Goal: Task Accomplishment & Management: Manage account settings

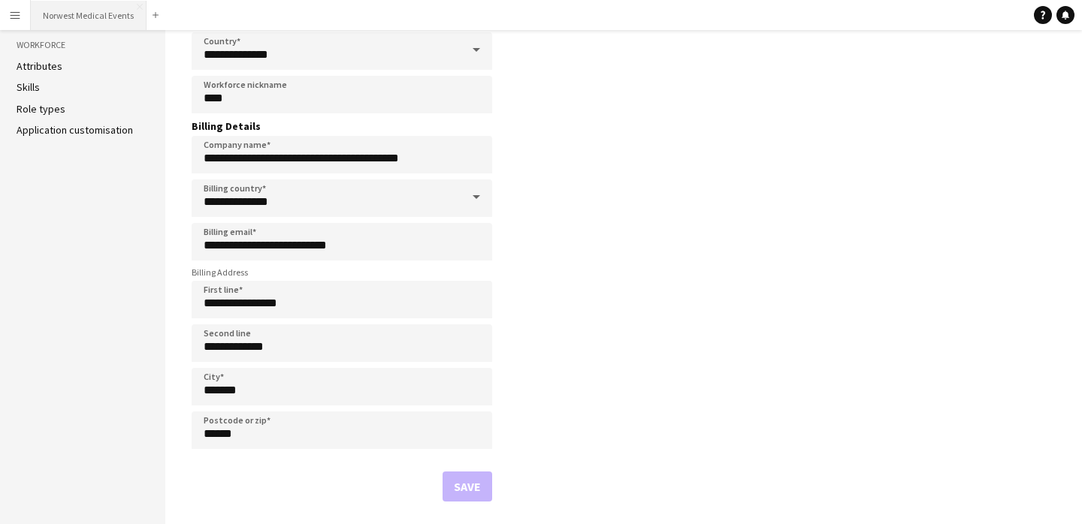
click at [94, 17] on button "Norwest Medical Events Close" at bounding box center [89, 15] width 116 height 29
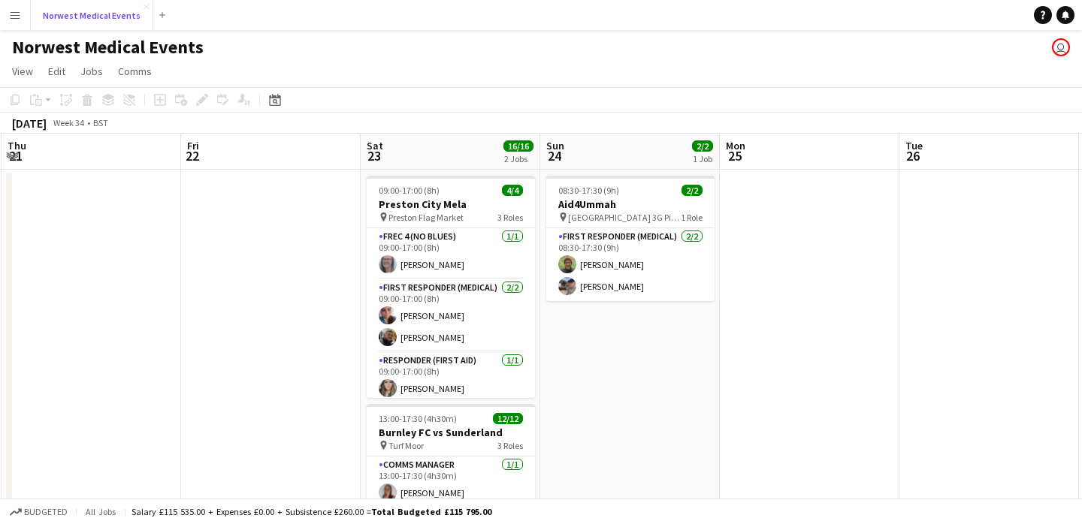
scroll to position [0, 567]
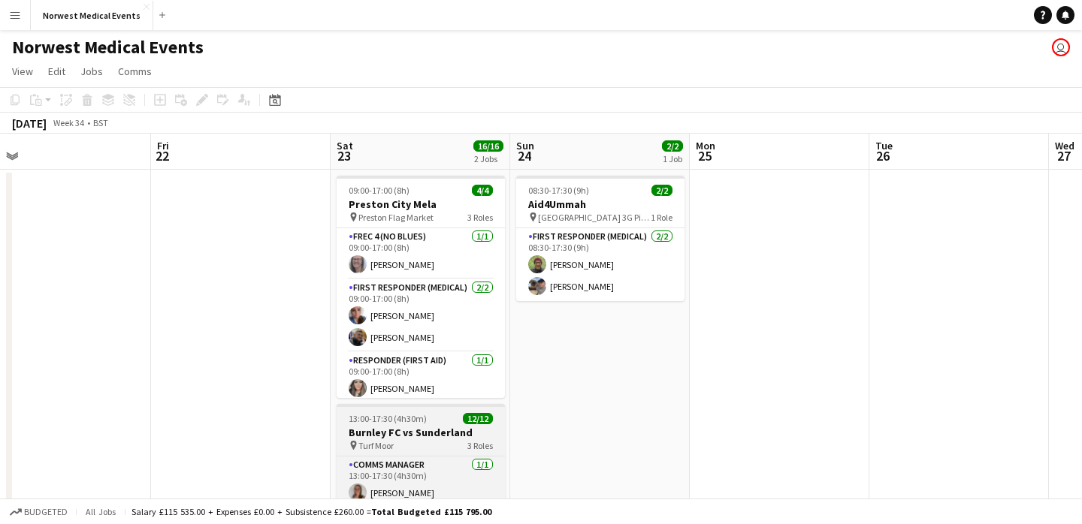
click at [408, 435] on h3 "Burnley FC vs Sunderland" at bounding box center [421, 433] width 168 height 14
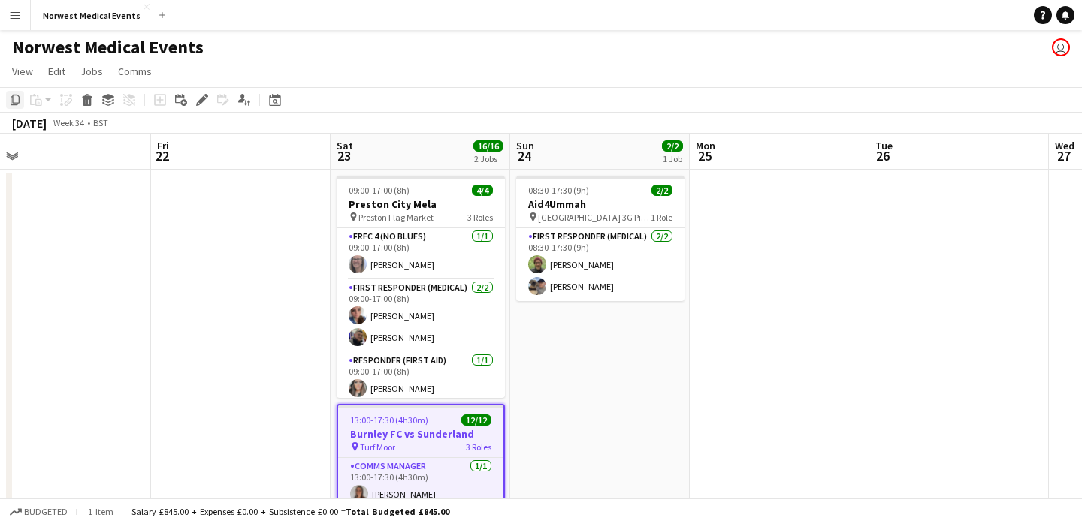
click at [8, 101] on div "Copy" at bounding box center [15, 100] width 18 height 18
click at [766, 197] on app-date-cell at bounding box center [780, 413] width 180 height 487
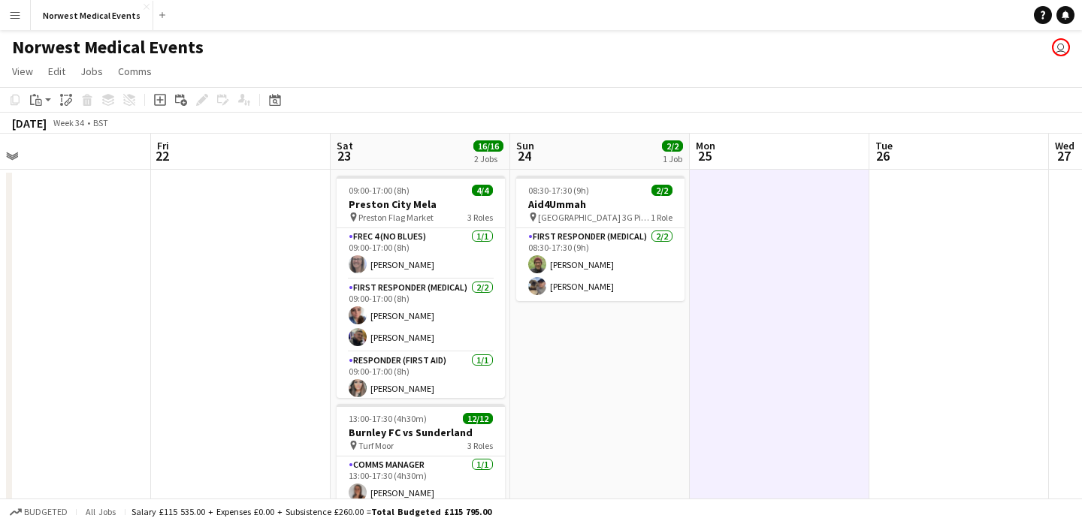
click at [918, 192] on app-date-cell at bounding box center [959, 413] width 180 height 487
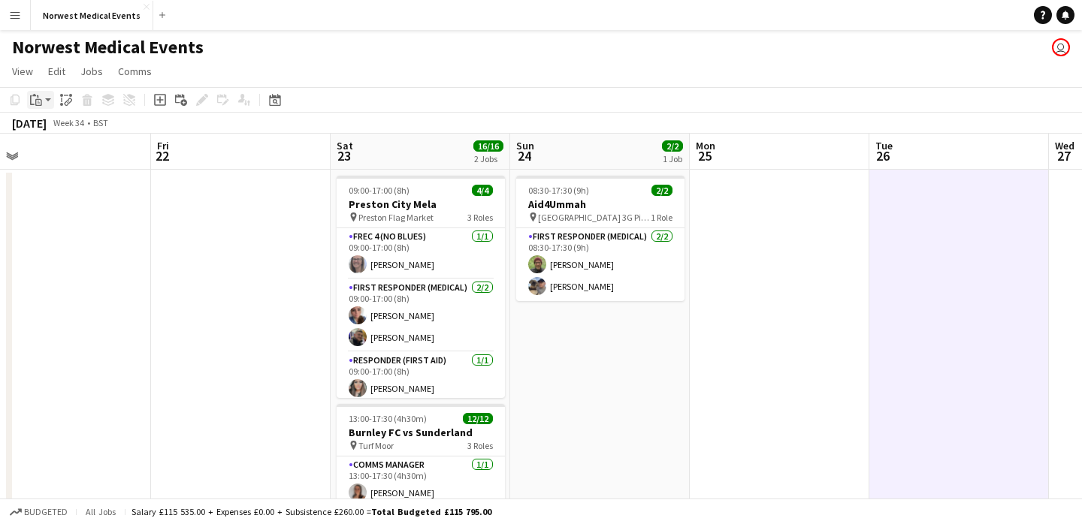
click at [46, 100] on app-action-btn "Paste" at bounding box center [40, 100] width 27 height 18
click at [55, 126] on link "Paste Command V" at bounding box center [99, 129] width 119 height 14
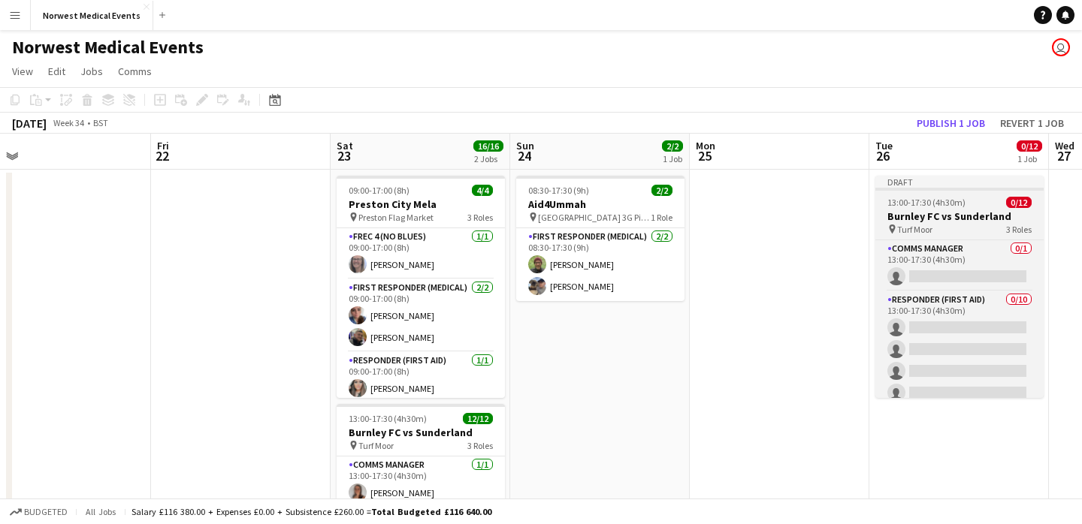
click at [982, 221] on h3 "Burnley FC vs Sunderland" at bounding box center [959, 217] width 168 height 14
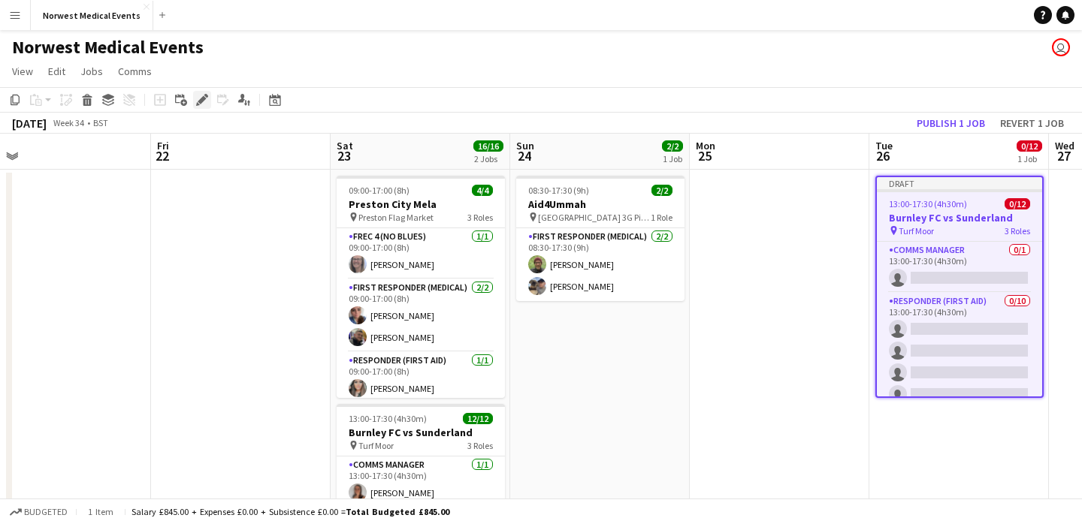
click at [204, 104] on icon "Edit" at bounding box center [202, 100] width 12 height 12
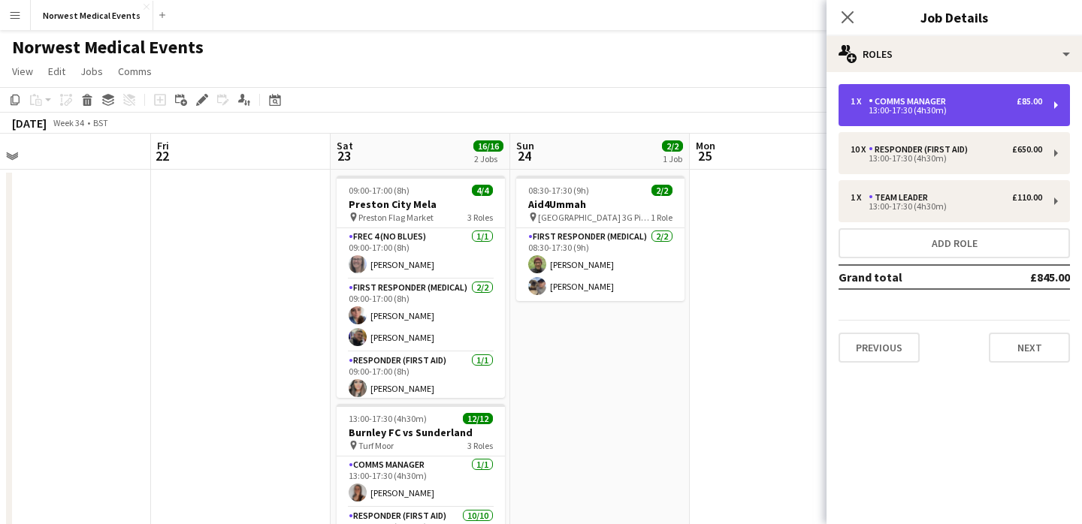
click at [921, 107] on div "13:00-17:30 (4h30m)" at bounding box center [946, 111] width 192 height 8
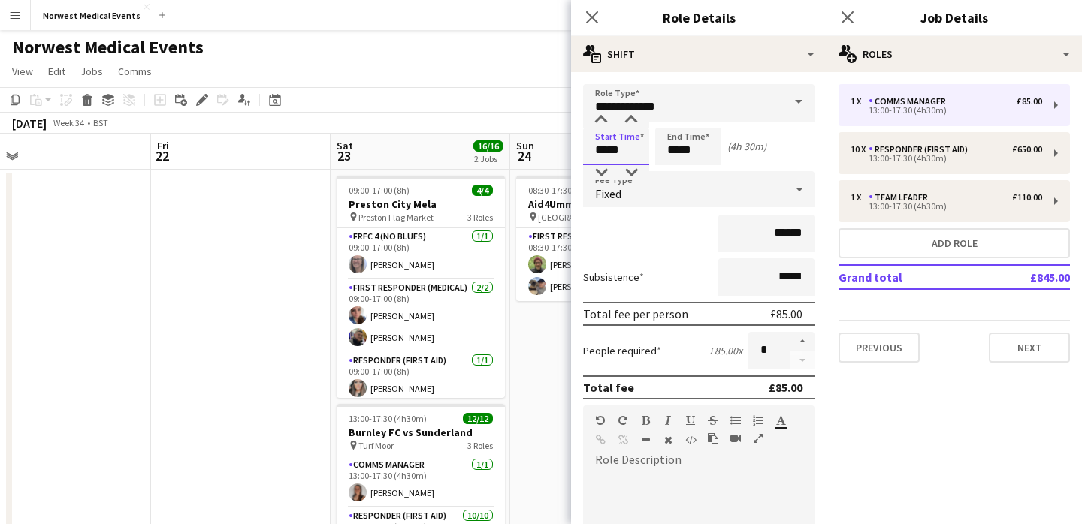
click at [627, 152] on input "*****" at bounding box center [616, 147] width 66 height 38
click at [605, 152] on input "*****" at bounding box center [616, 147] width 66 height 38
click at [628, 152] on input "*****" at bounding box center [616, 147] width 66 height 38
type input "*****"
click at [694, 149] on input "*****" at bounding box center [688, 147] width 66 height 38
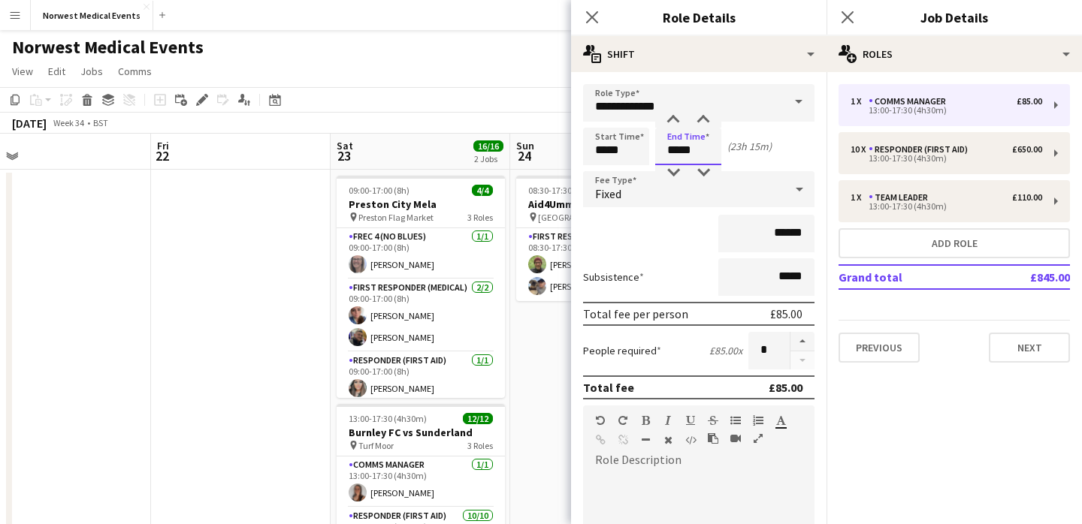
type input "*****"
click at [684, 240] on div "******" at bounding box center [698, 234] width 231 height 38
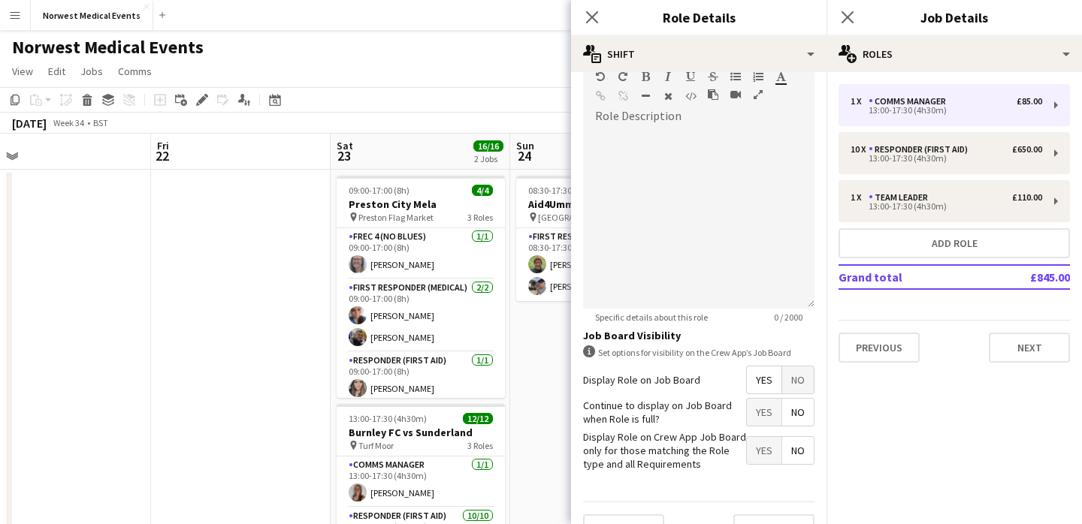
scroll to position [376, 0]
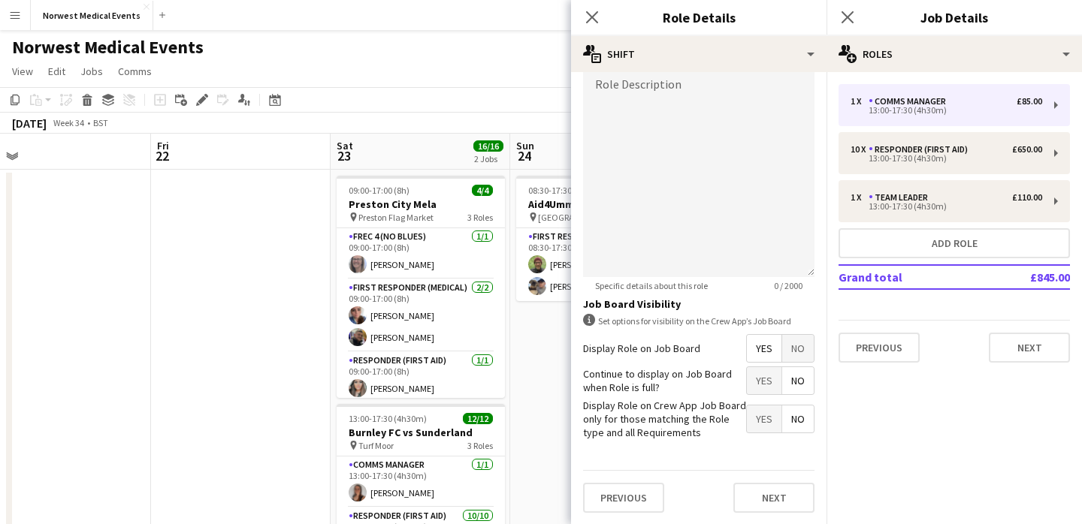
click at [765, 389] on span "Yes" at bounding box center [764, 380] width 35 height 27
click at [774, 497] on button "Next" at bounding box center [773, 498] width 81 height 30
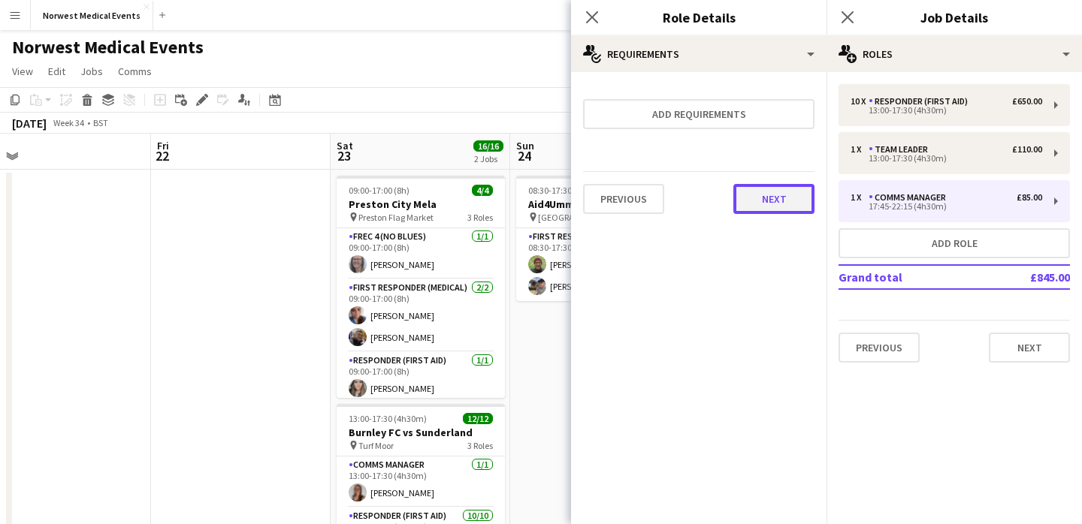
click at [779, 189] on button "Next" at bounding box center [773, 199] width 81 height 30
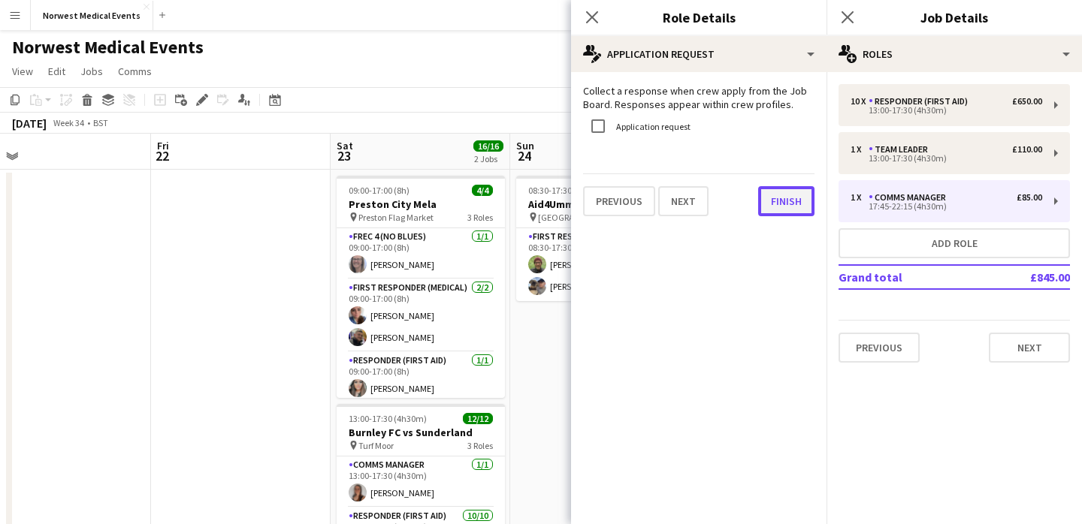
click at [779, 203] on button "Finish" at bounding box center [786, 201] width 56 height 30
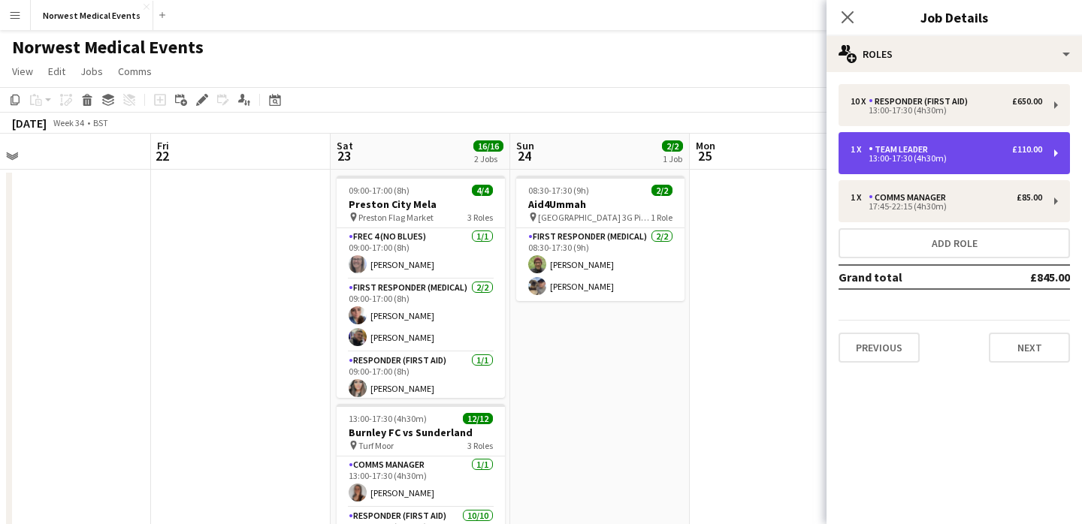
click at [893, 154] on div "Team Leader" at bounding box center [900, 149] width 65 height 11
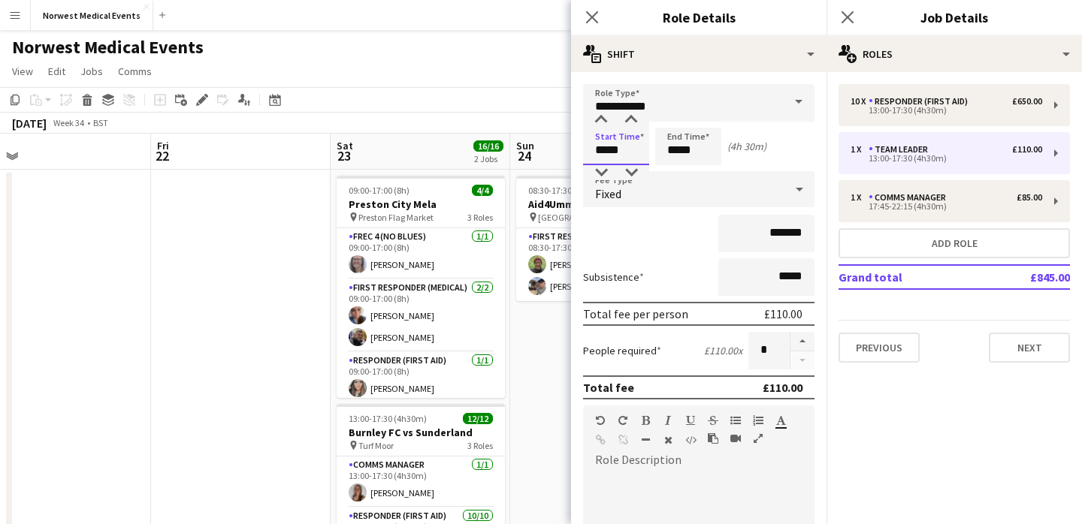
click at [608, 149] on input "*****" at bounding box center [616, 147] width 66 height 38
click at [622, 156] on input "*****" at bounding box center [616, 147] width 66 height 38
type input "*****"
click at [678, 146] on input "*****" at bounding box center [688, 147] width 66 height 38
click at [677, 149] on input "*****" at bounding box center [688, 147] width 66 height 38
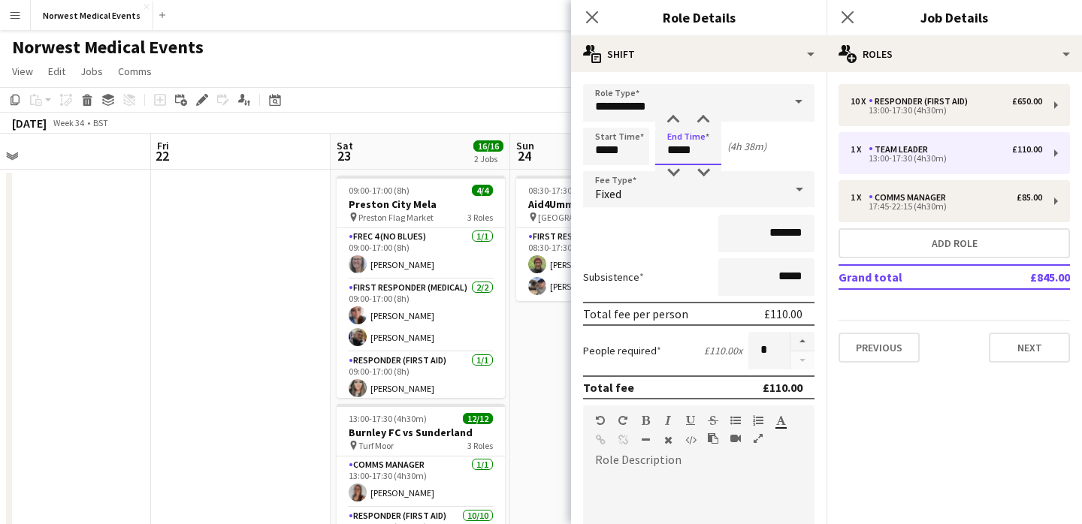
click at [696, 148] on input "*****" at bounding box center [688, 147] width 66 height 38
type input "*****"
click at [681, 240] on div "*******" at bounding box center [698, 234] width 231 height 38
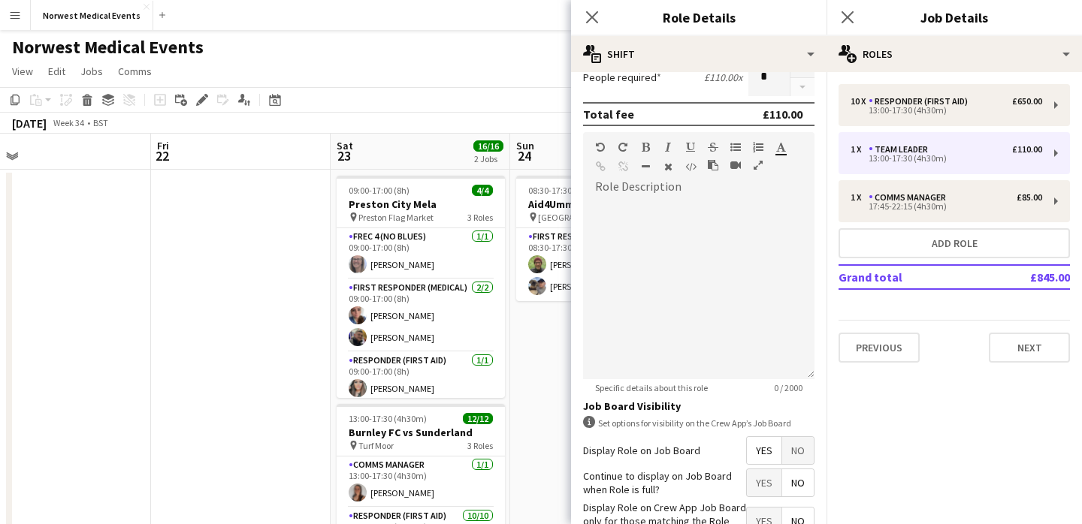
scroll to position [308, 0]
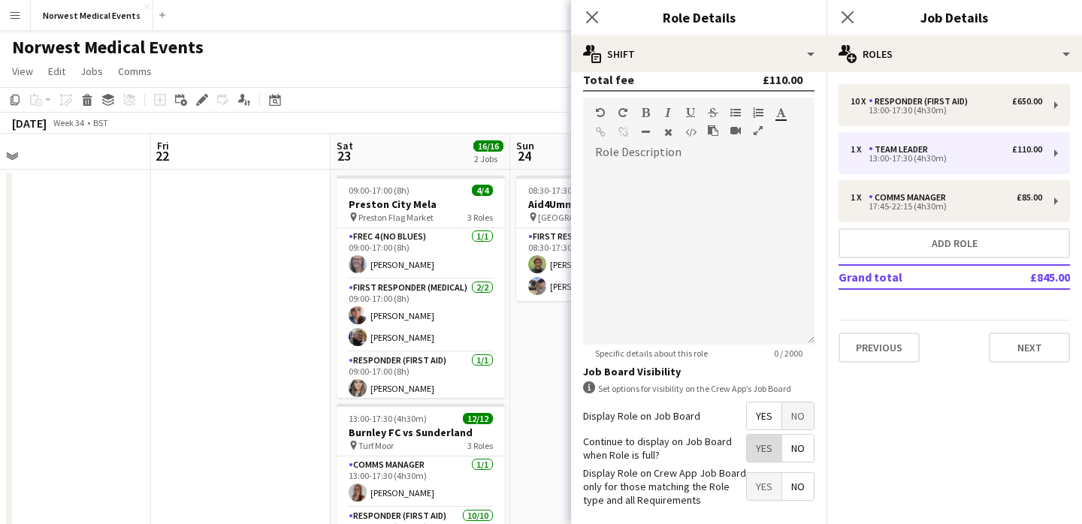
click at [762, 445] on span "Yes" at bounding box center [764, 448] width 35 height 27
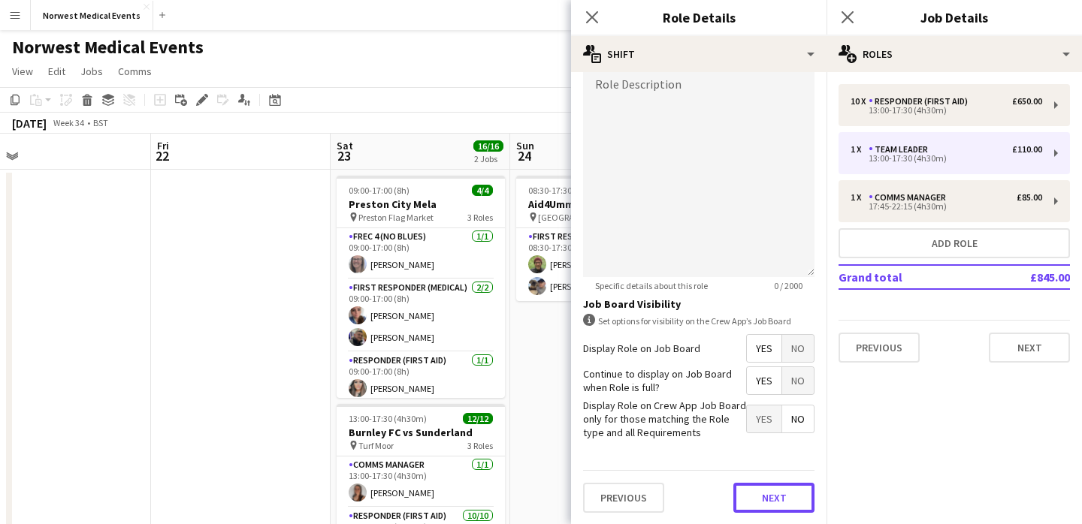
click at [768, 494] on button "Next" at bounding box center [773, 498] width 81 height 30
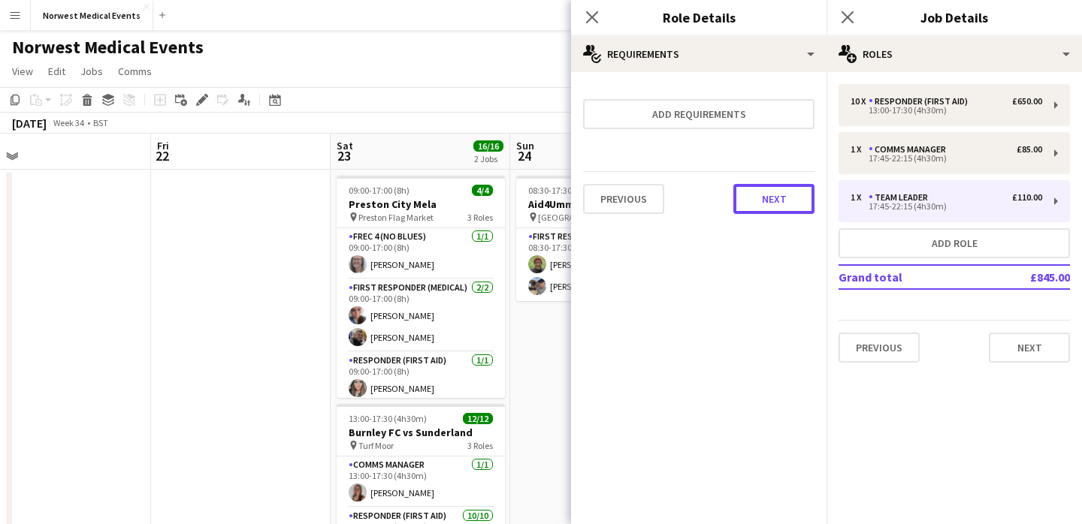
click at [759, 189] on button "Next" at bounding box center [773, 199] width 81 height 30
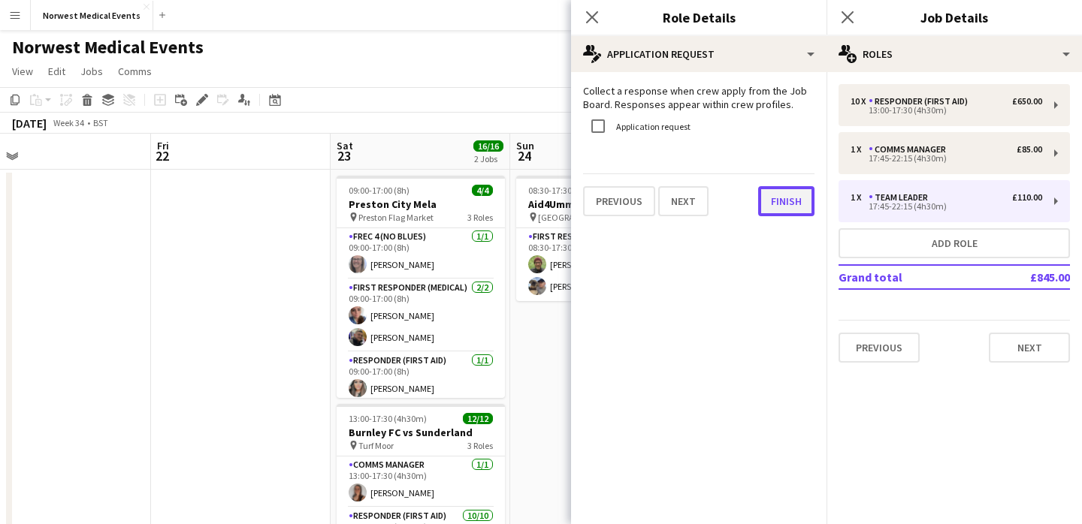
click at [775, 208] on button "Finish" at bounding box center [786, 201] width 56 height 30
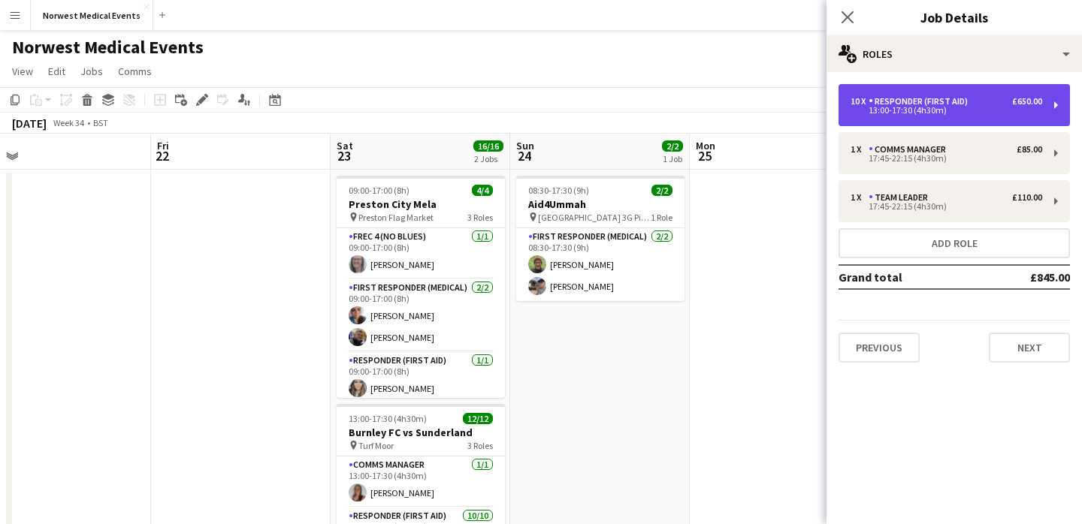
click at [905, 110] on div "13:00-17:30 (4h30m)" at bounding box center [946, 111] width 192 height 8
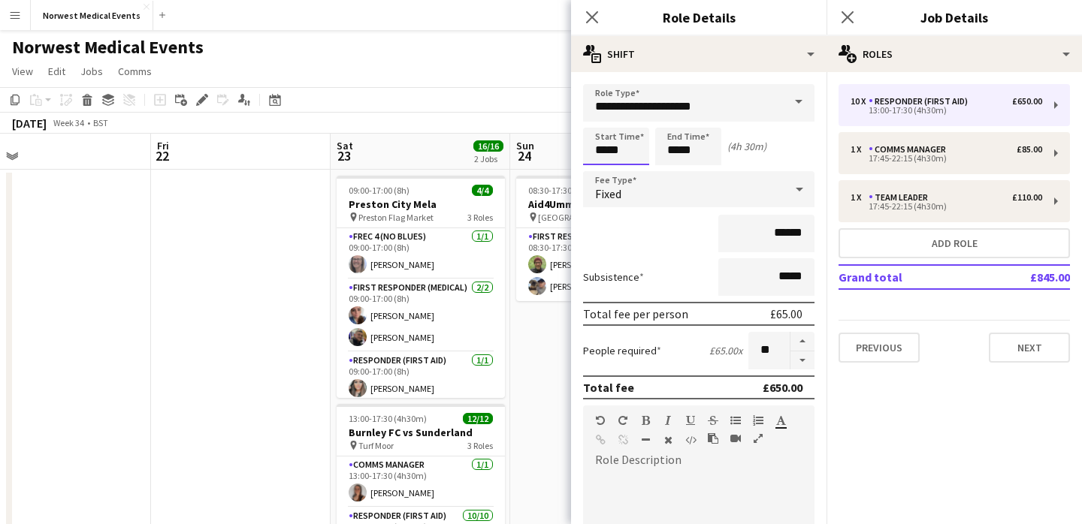
click at [605, 151] on input "*****" at bounding box center [616, 147] width 66 height 38
click at [626, 153] on input "*****" at bounding box center [616, 147] width 66 height 38
type input "*****"
click at [677, 149] on input "*****" at bounding box center [688, 147] width 66 height 38
click at [678, 149] on input "*****" at bounding box center [688, 147] width 66 height 38
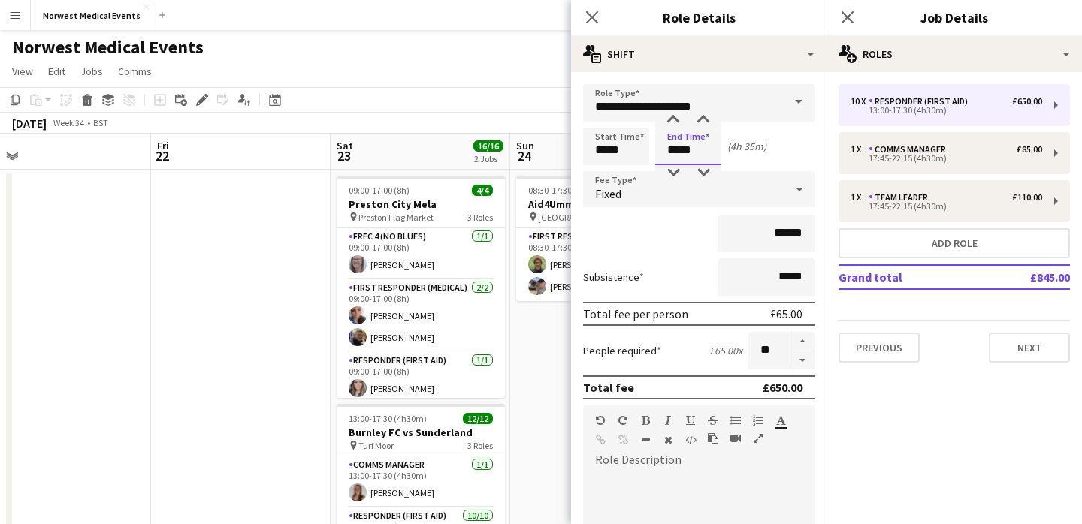
click at [694, 150] on input "*****" at bounding box center [688, 147] width 66 height 38
type input "*****"
click at [681, 234] on div "******" at bounding box center [698, 234] width 231 height 38
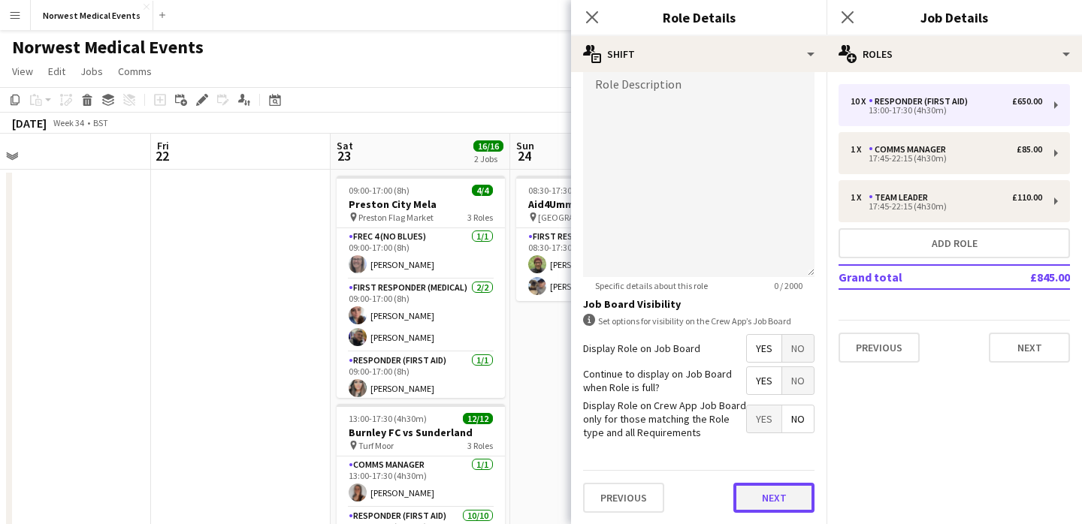
click at [772, 496] on button "Next" at bounding box center [773, 498] width 81 height 30
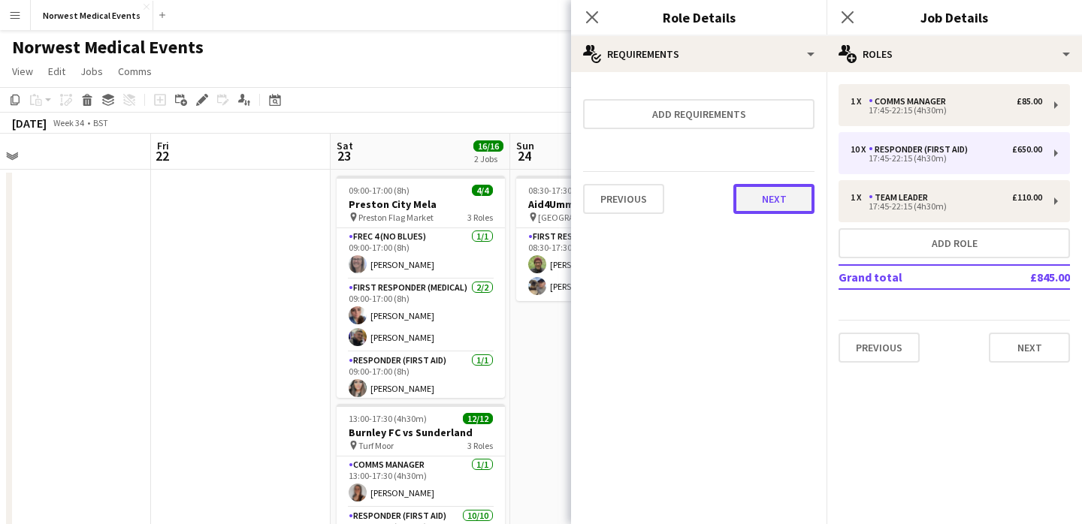
click at [775, 200] on button "Next" at bounding box center [773, 199] width 81 height 30
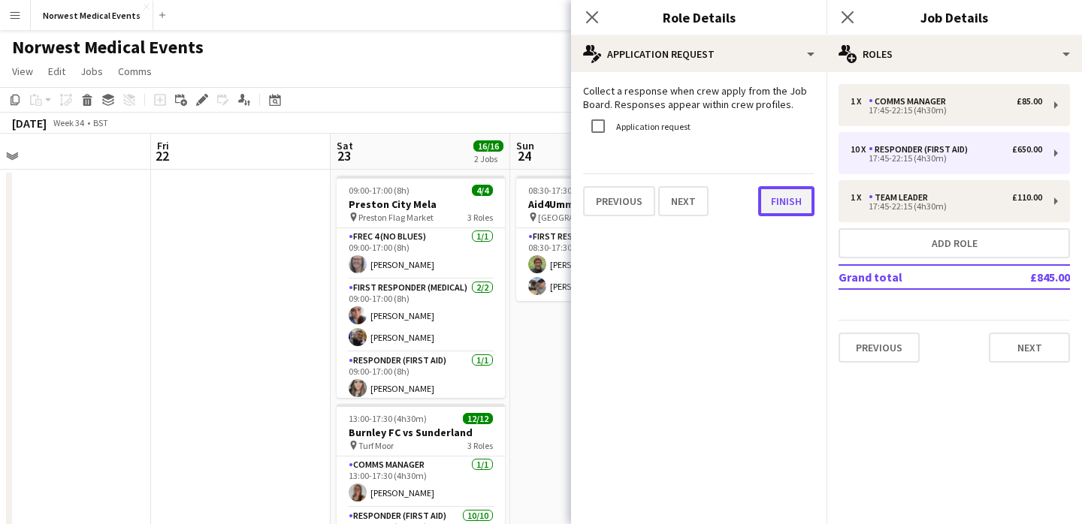
click at [788, 204] on button "Finish" at bounding box center [786, 201] width 56 height 30
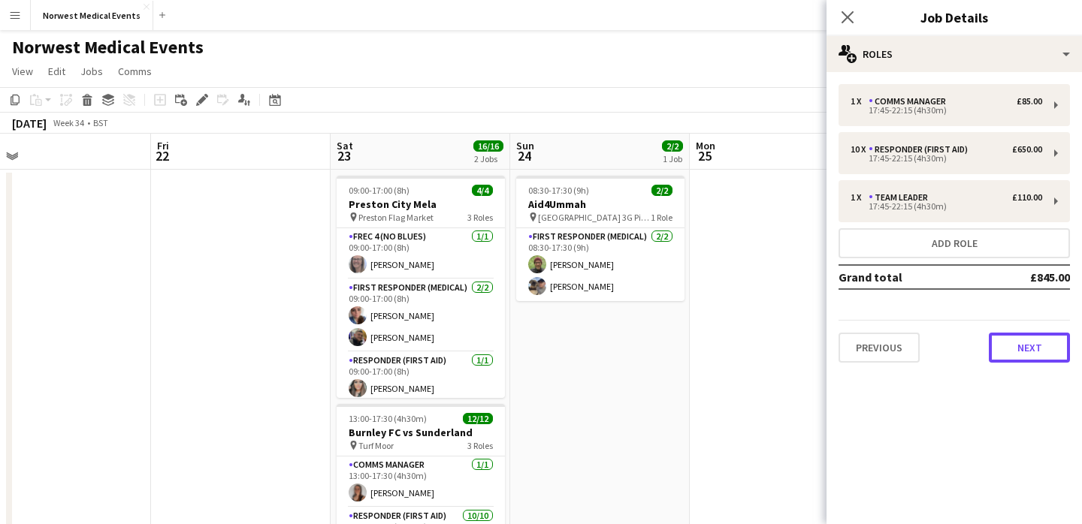
click at [1016, 357] on button "Next" at bounding box center [1029, 348] width 81 height 30
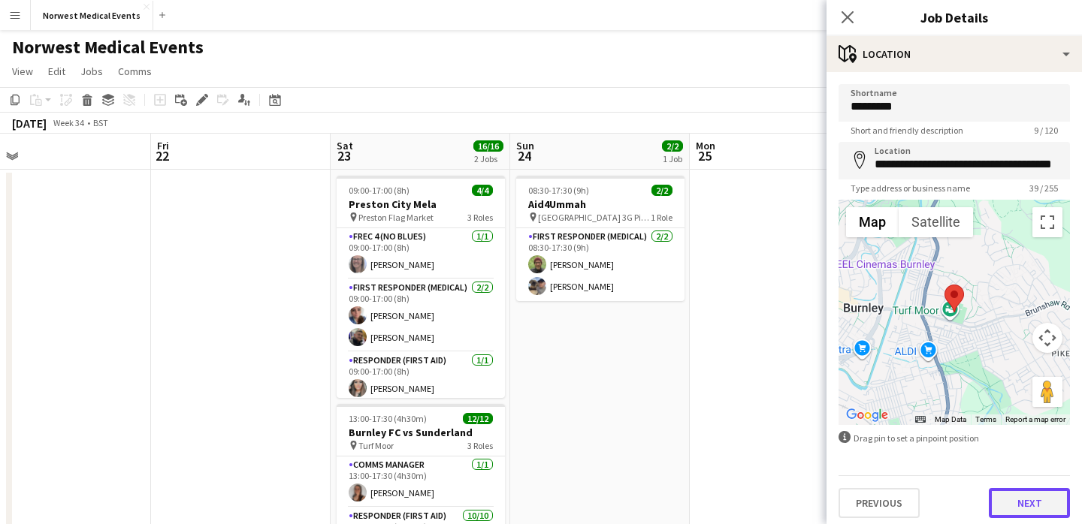
click at [1023, 510] on button "Next" at bounding box center [1029, 503] width 81 height 30
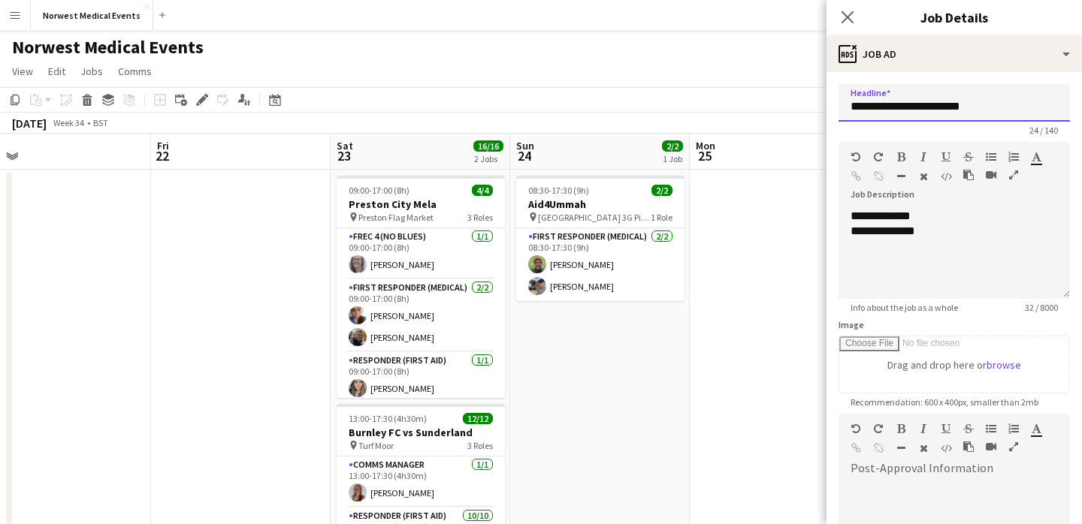
drag, startPoint x: 987, startPoint y: 107, endPoint x: 917, endPoint y: 108, distance: 69.9
click at [919, 108] on input "**********" at bounding box center [953, 103] width 231 height 38
type input "**********"
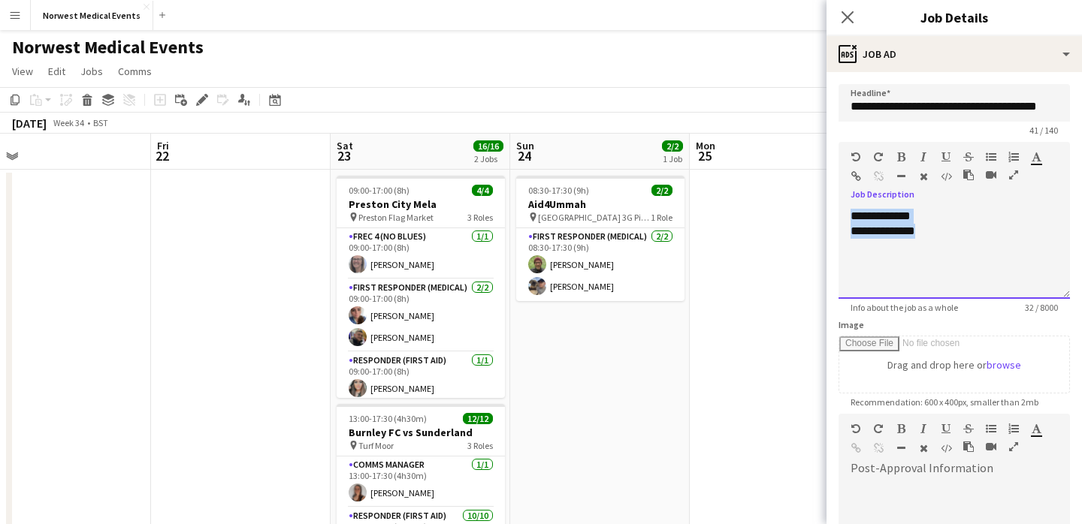
drag, startPoint x: 925, startPoint y: 235, endPoint x: 848, endPoint y: 215, distance: 79.3
click at [848, 215] on div "**********" at bounding box center [953, 254] width 231 height 90
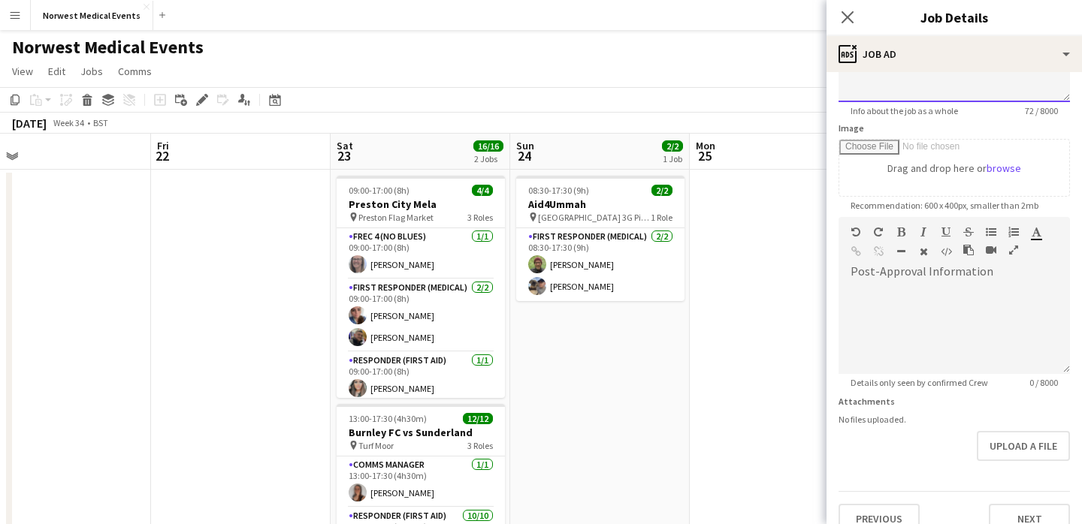
scroll to position [218, 0]
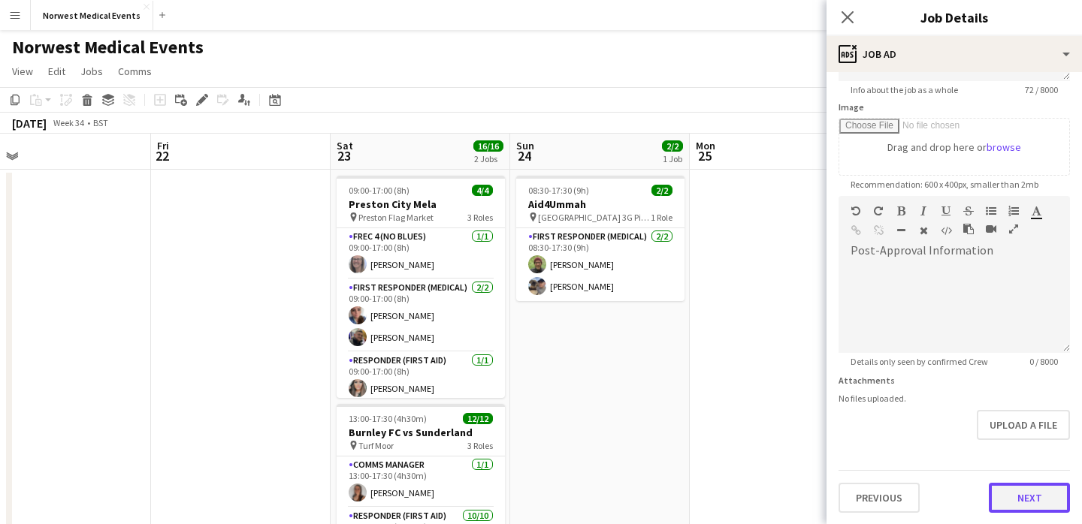
click at [1037, 497] on button "Next" at bounding box center [1029, 498] width 81 height 30
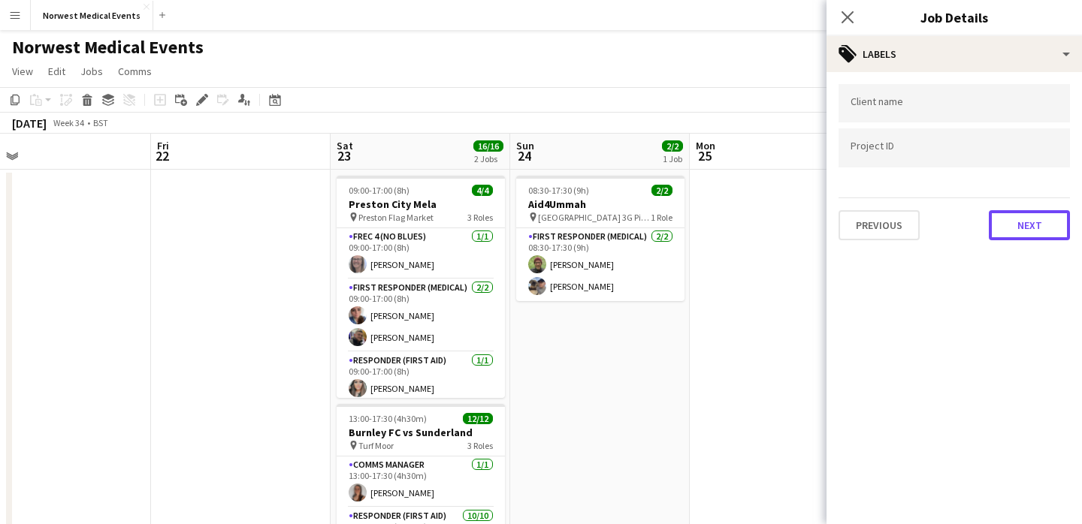
click at [1014, 219] on button "Next" at bounding box center [1029, 225] width 81 height 30
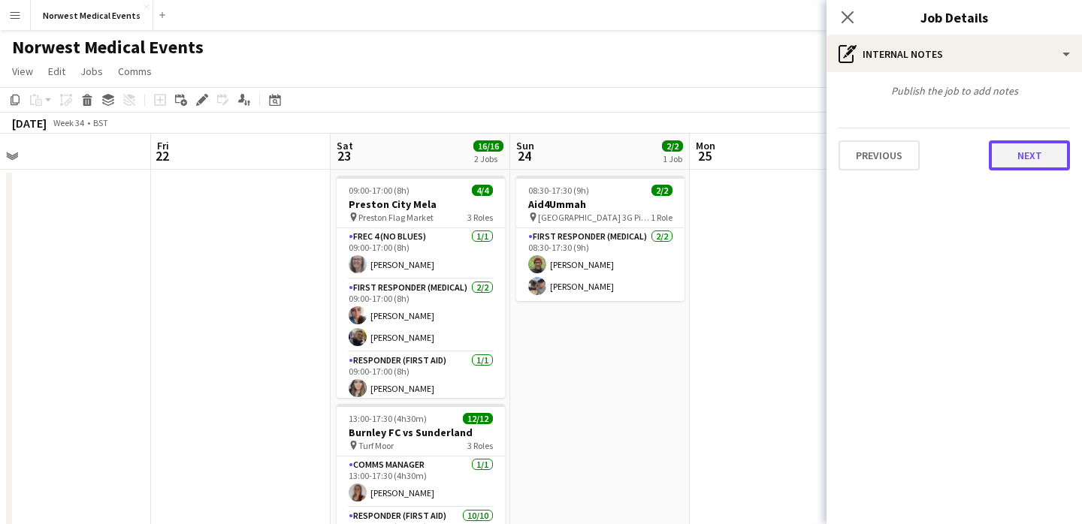
click at [1025, 165] on button "Next" at bounding box center [1029, 155] width 81 height 30
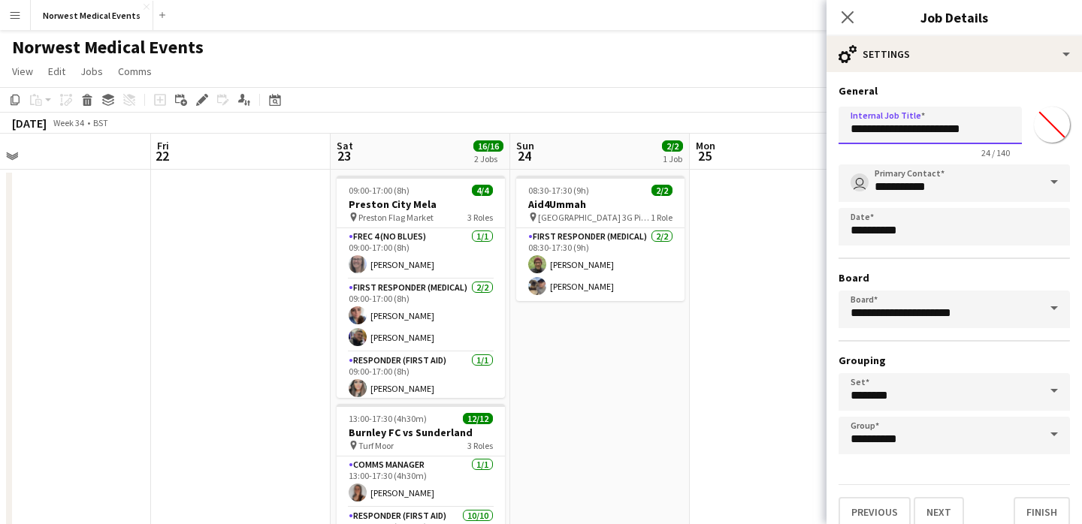
drag, startPoint x: 993, startPoint y: 134, endPoint x: 931, endPoint y: 129, distance: 62.6
click at [931, 129] on input "**********" at bounding box center [929, 126] width 183 height 38
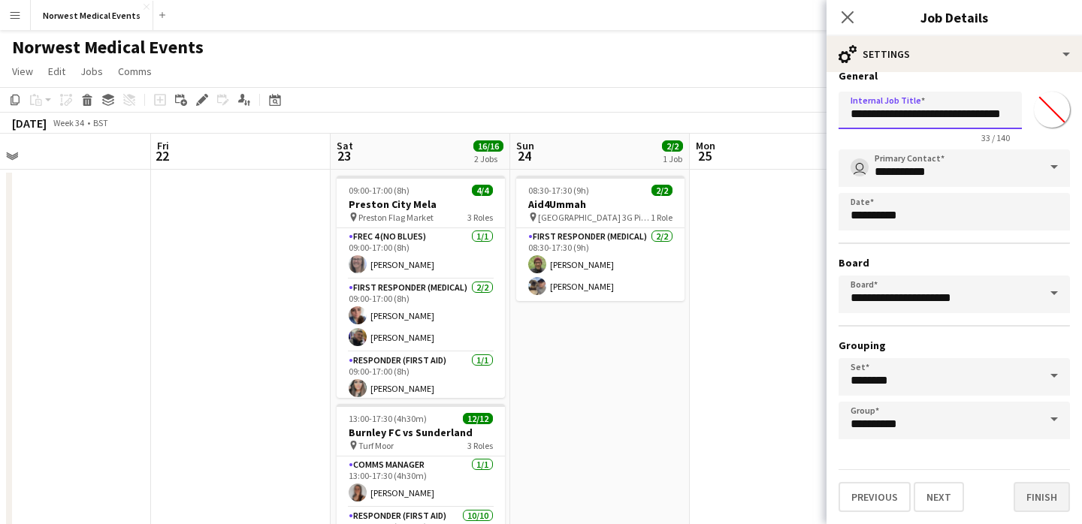
type input "**********"
click at [1038, 491] on button "Finish" at bounding box center [1041, 497] width 56 height 30
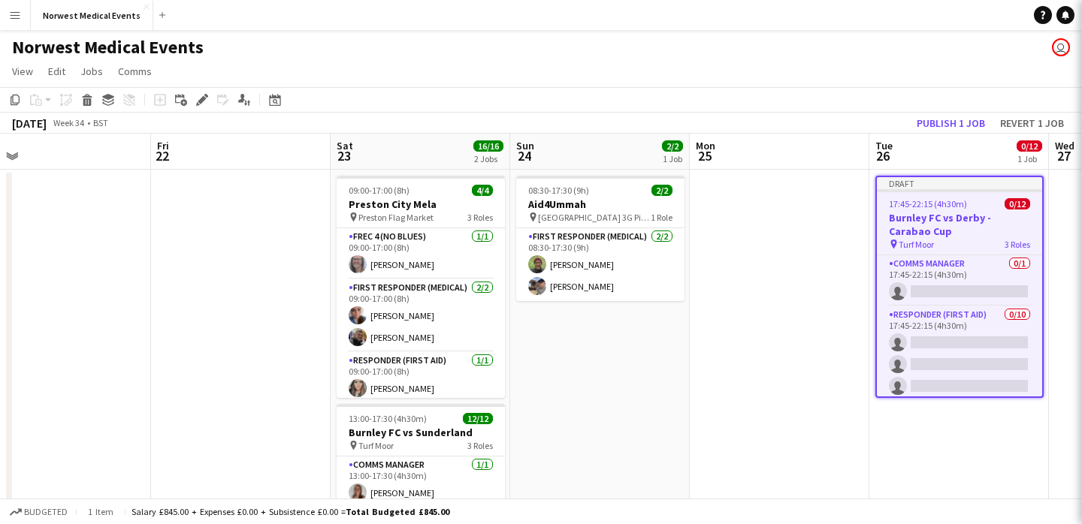
scroll to position [0, 0]
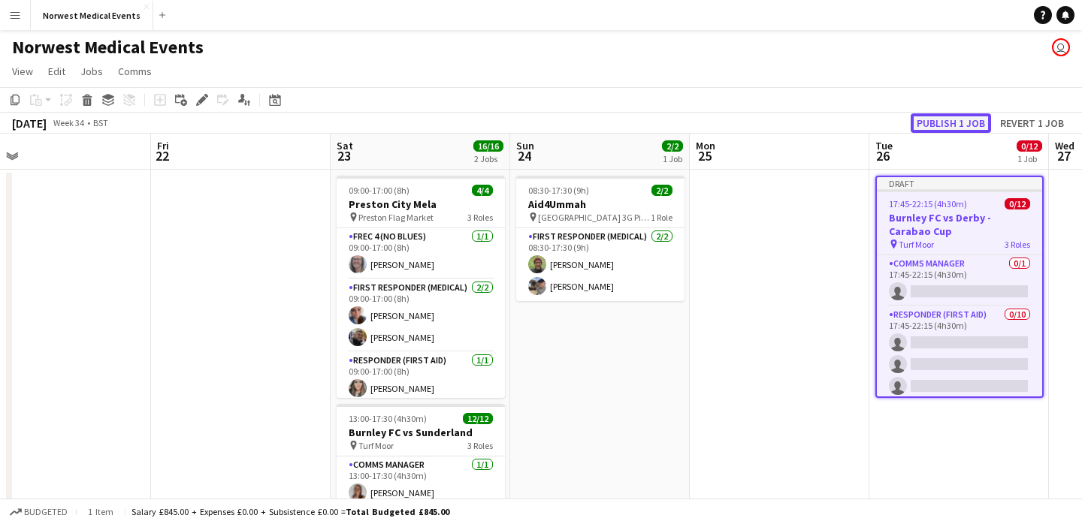
click at [953, 116] on button "Publish 1 job" at bounding box center [950, 123] width 80 height 20
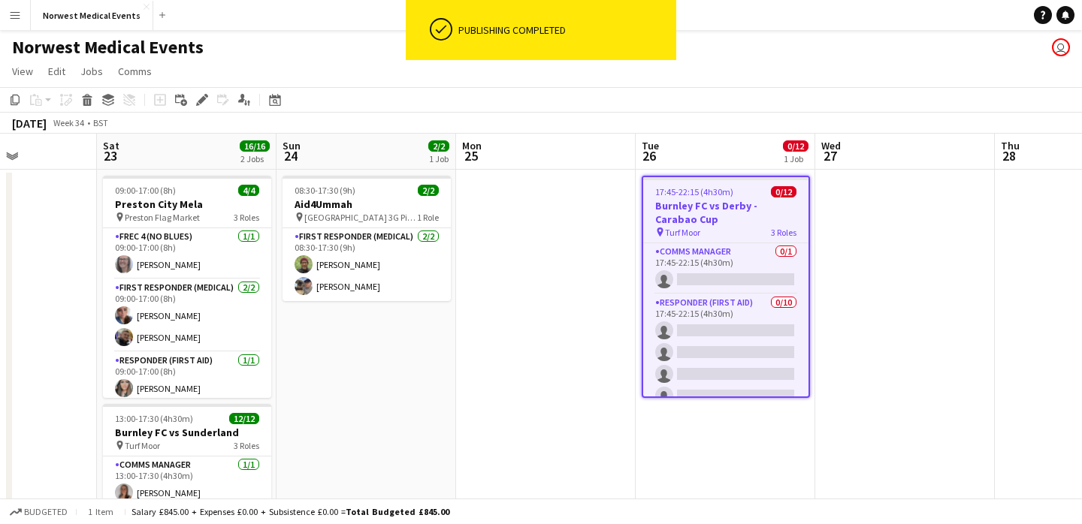
scroll to position [0, 572]
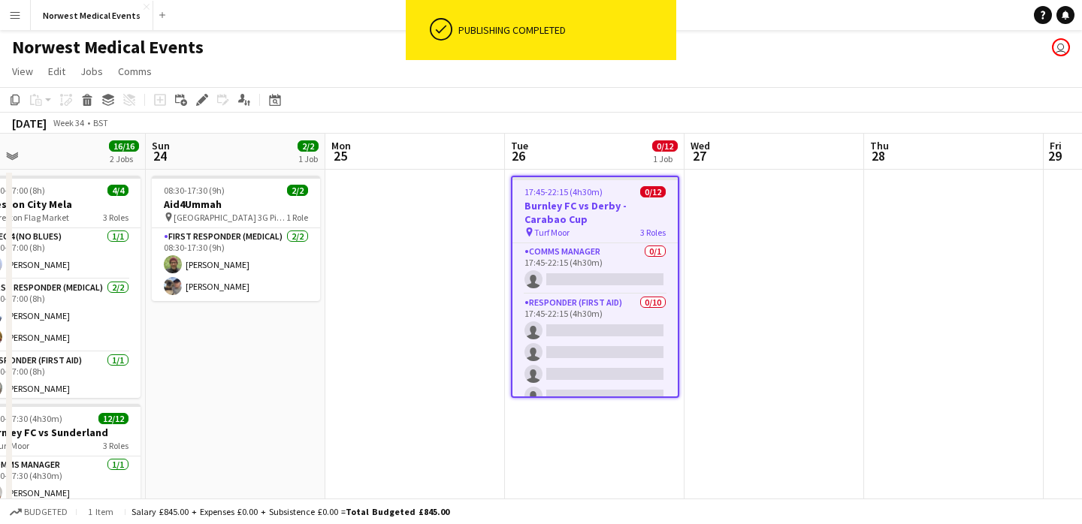
click at [751, 289] on app-date-cell at bounding box center [774, 413] width 180 height 487
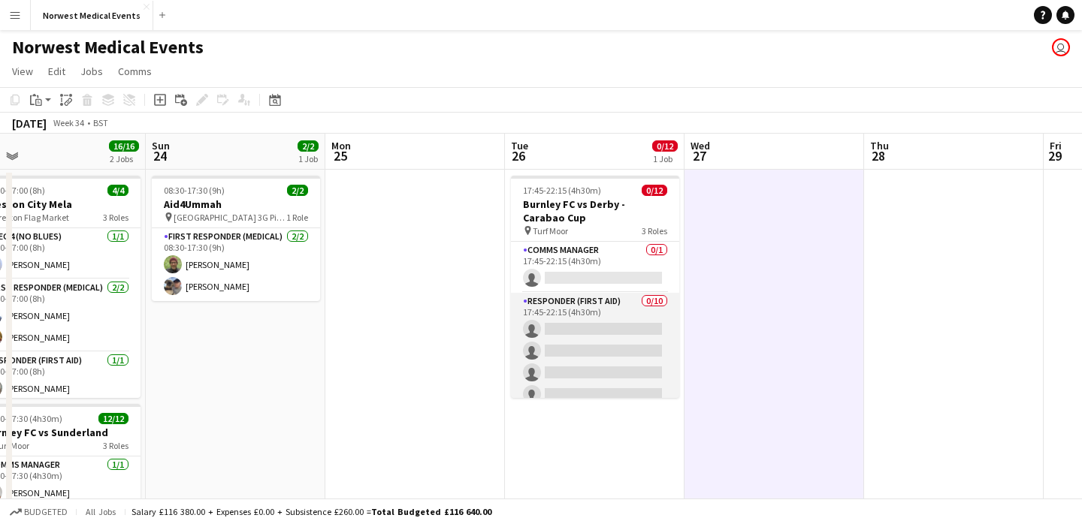
click at [609, 322] on app-card-role "Responder (First Aid) 0/10 17:45-22:15 (4h30m) single-neutral-actions single-ne…" at bounding box center [595, 416] width 168 height 247
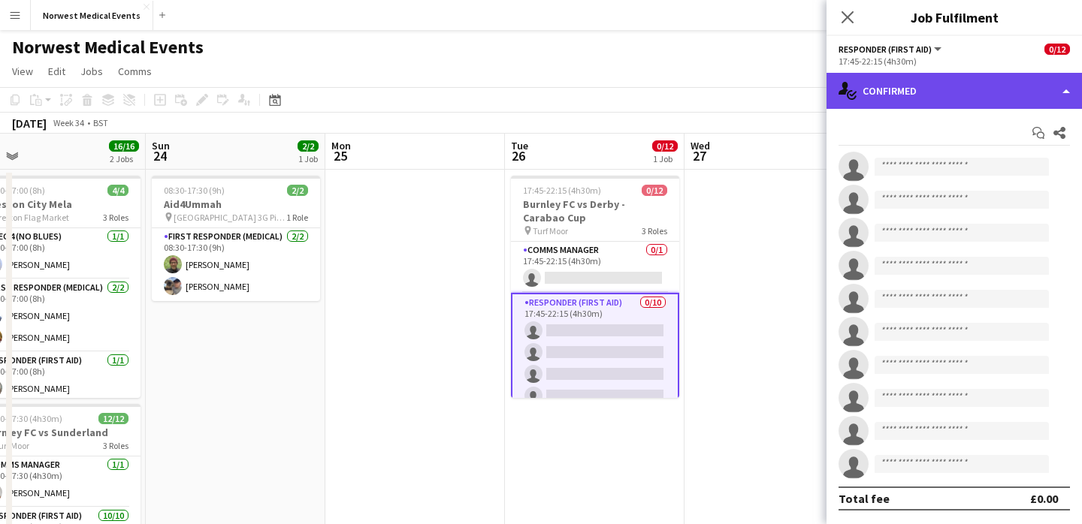
click at [905, 99] on div "single-neutral-actions-check-2 Confirmed" at bounding box center [953, 91] width 255 height 36
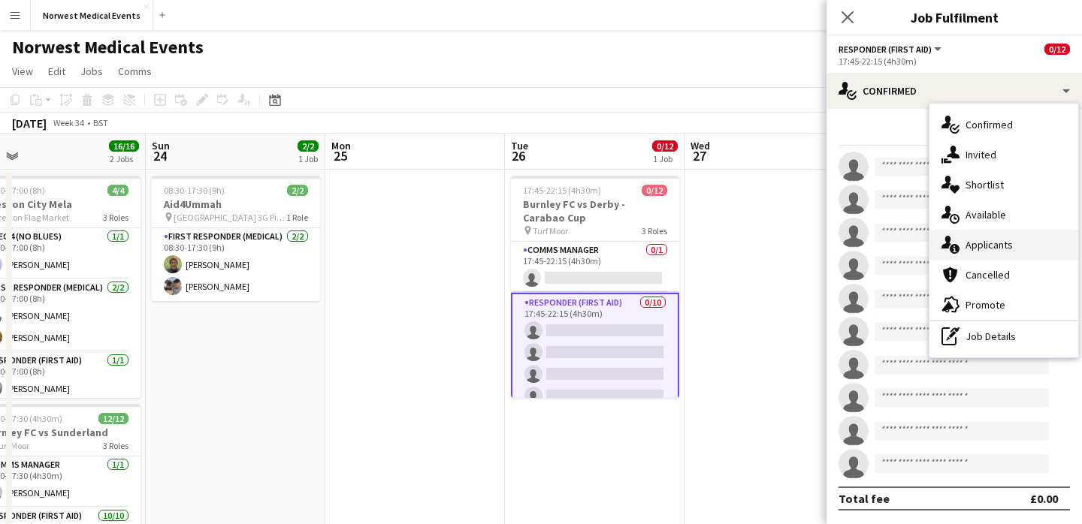
click at [1005, 239] on div "single-neutral-actions-information Applicants" at bounding box center [1003, 245] width 149 height 30
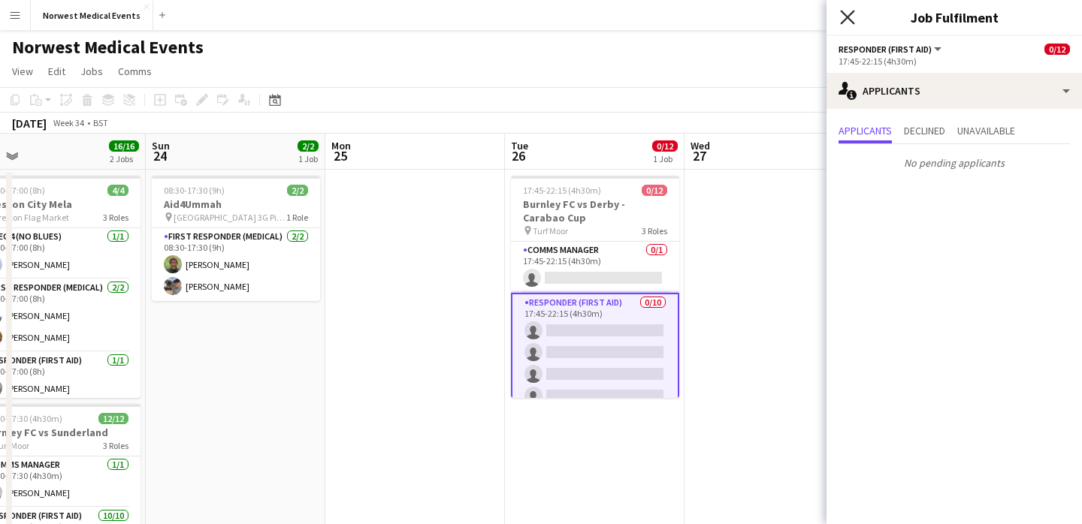
click at [850, 16] on icon "Close pop-in" at bounding box center [847, 17] width 14 height 14
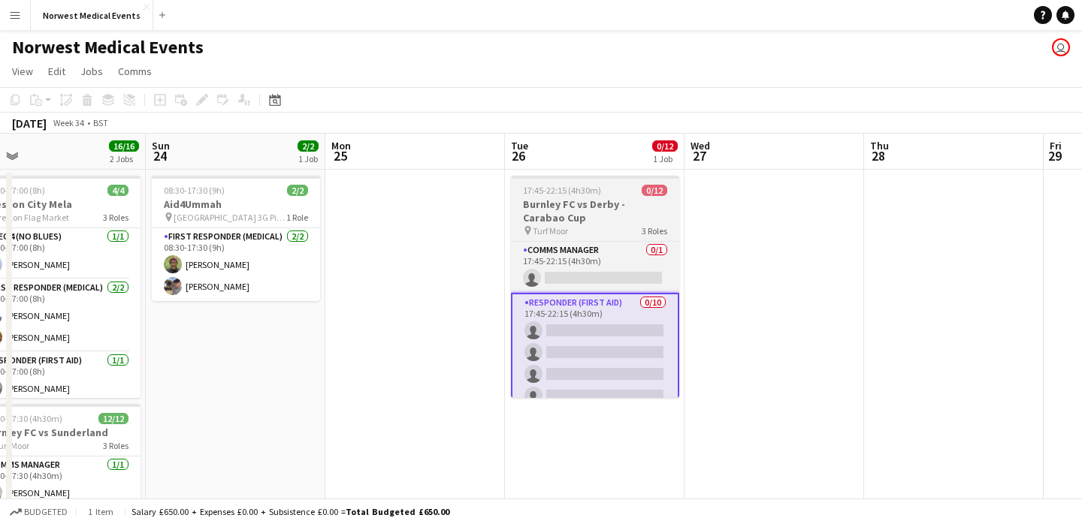
click at [614, 208] on h3 "Burnley FC vs Derby - Carabao Cup" at bounding box center [595, 211] width 168 height 27
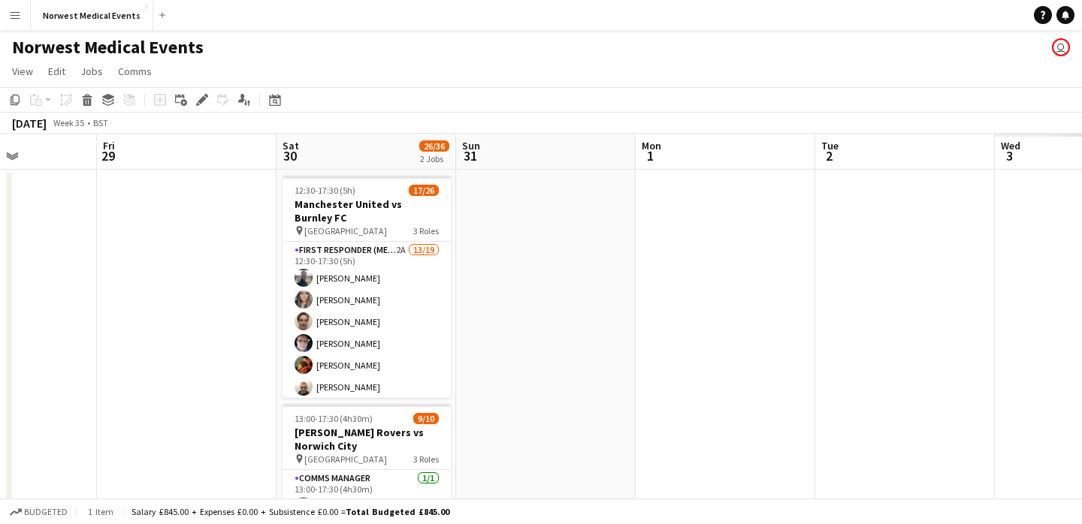
scroll to position [0, 535]
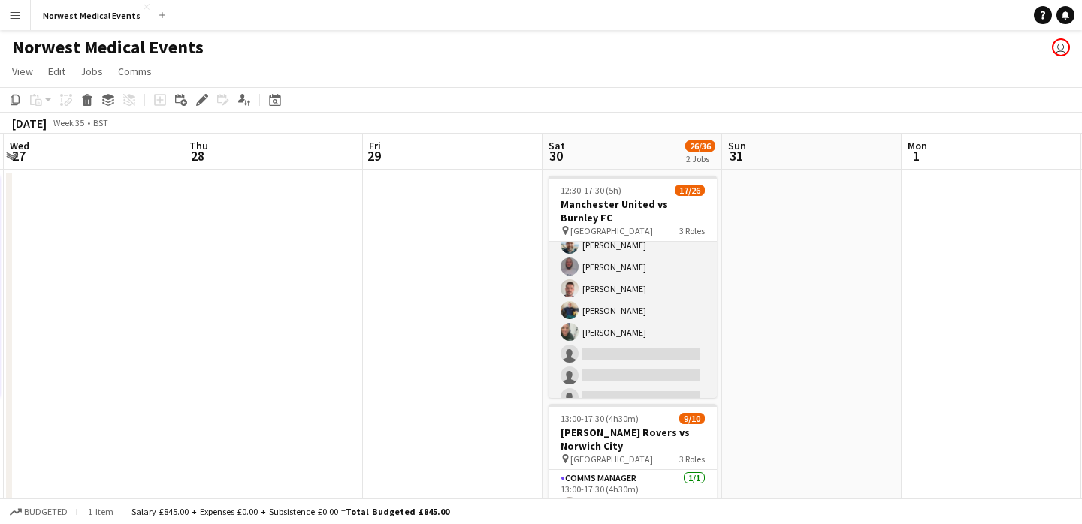
click at [631, 296] on app-card-role "First Responder (Medical) 2A 13/19 12:30-17:30 (5h) [PERSON_NAME] [PERSON_NAME]…" at bounding box center [632, 256] width 168 height 443
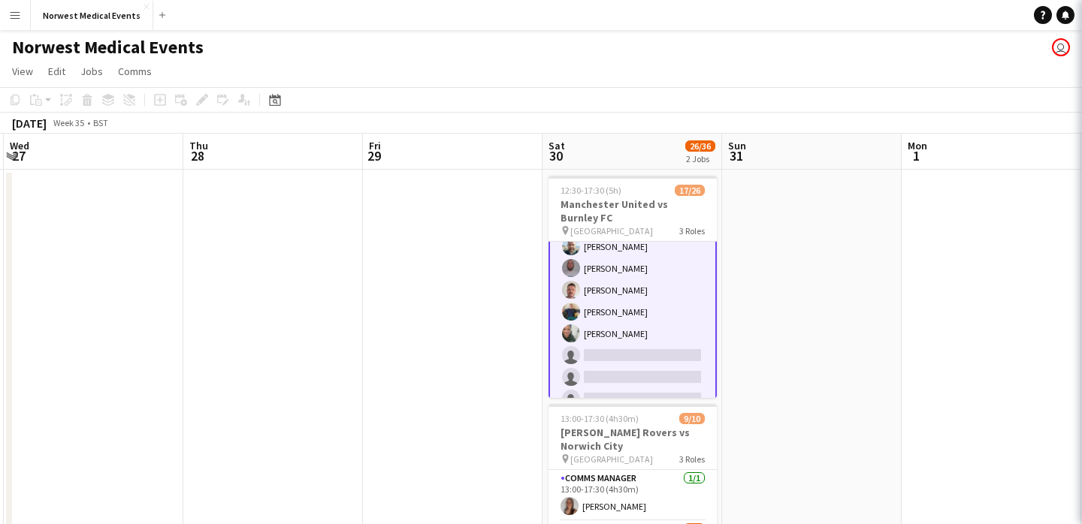
scroll to position [209, 0]
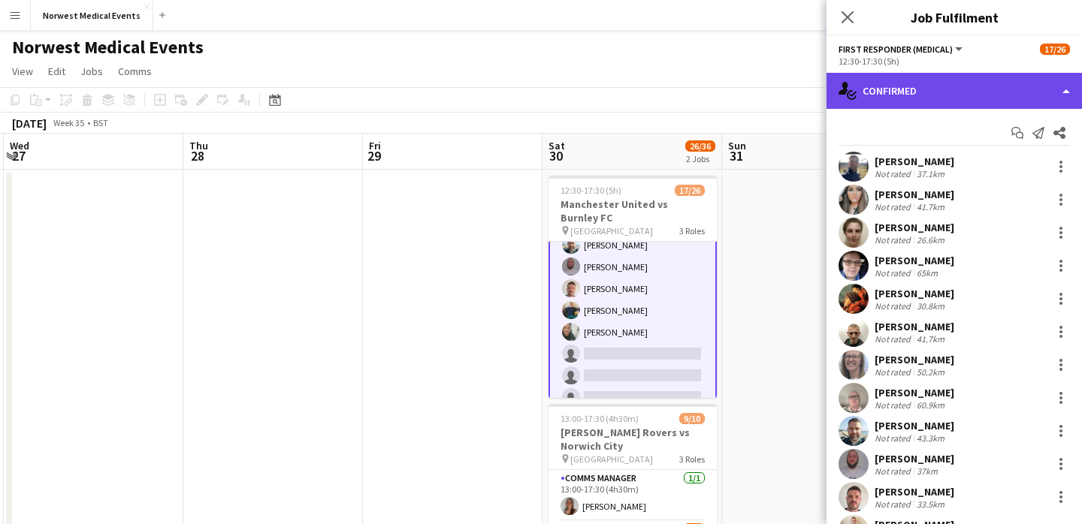
click at [906, 87] on div "single-neutral-actions-check-2 Confirmed" at bounding box center [953, 91] width 255 height 36
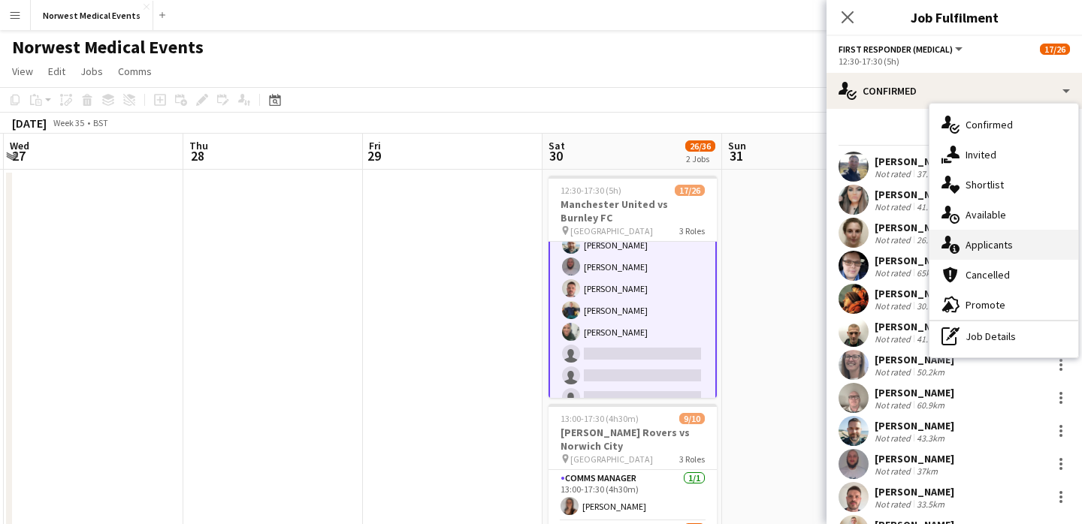
click at [994, 235] on div "single-neutral-actions-information Applicants" at bounding box center [1003, 245] width 149 height 30
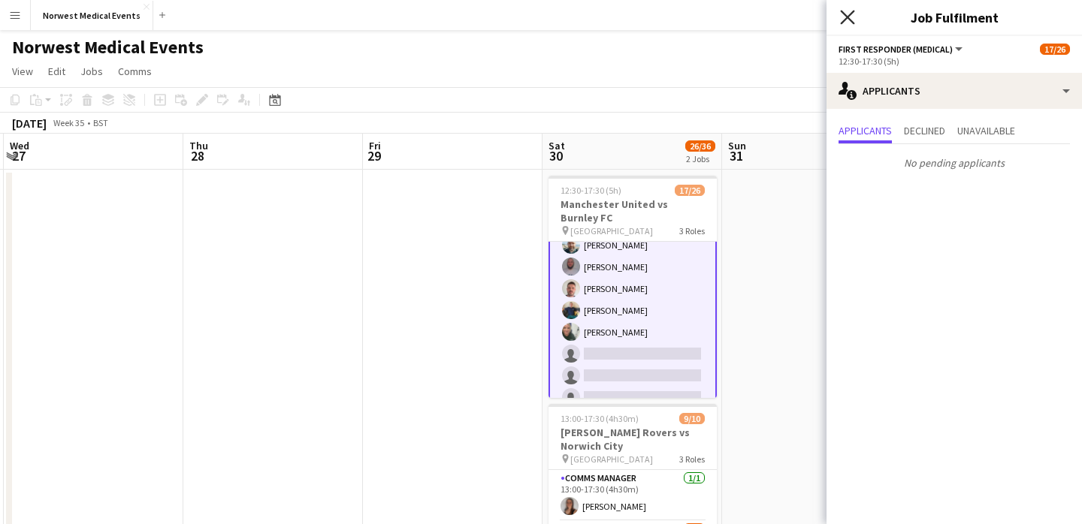
click at [847, 19] on icon "Close pop-in" at bounding box center [847, 17] width 14 height 14
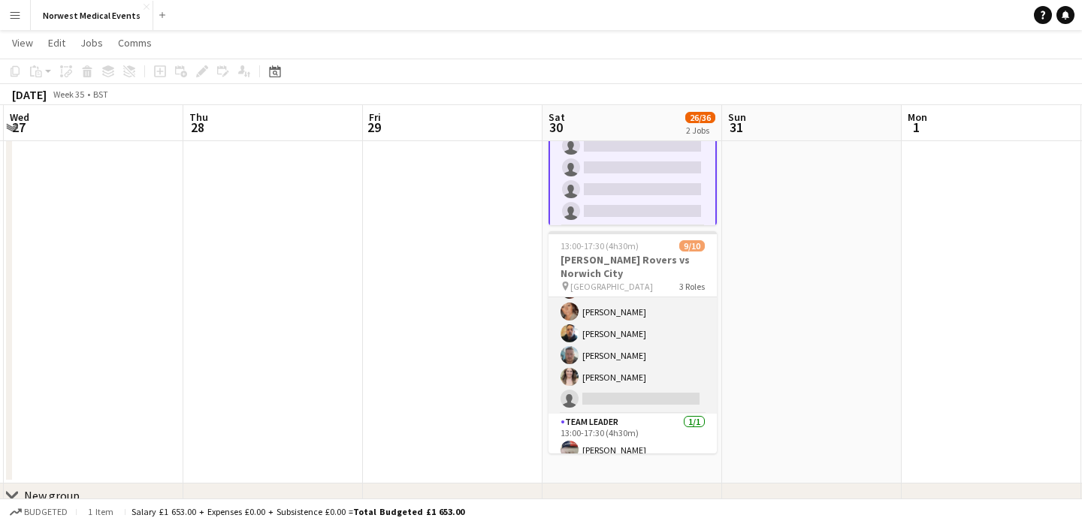
scroll to position [149, 0]
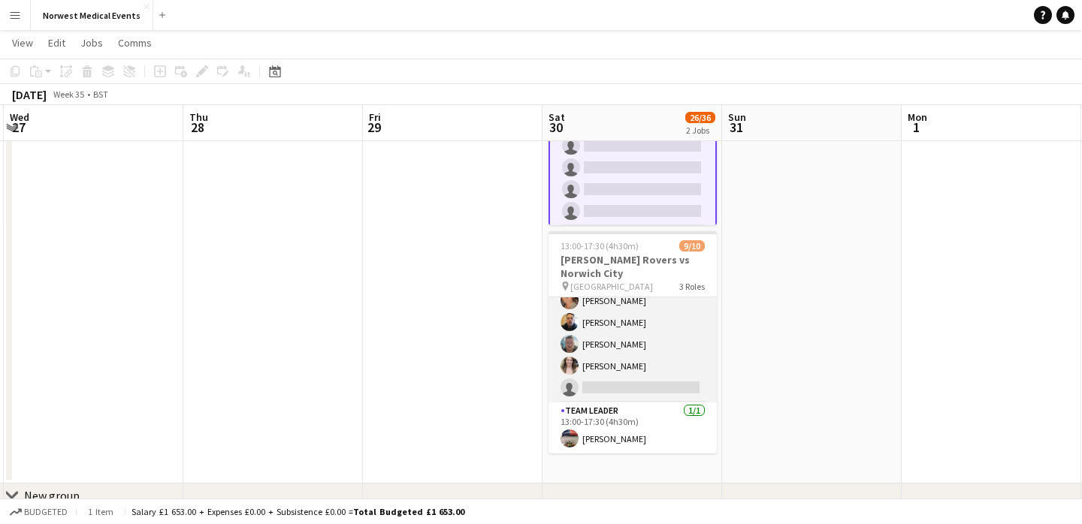
click at [654, 357] on app-card-role "Responder (First Aid) 1A [DATE] 13:00-17:30 (4h30m) [PERSON_NAME] [PERSON_NAME]…" at bounding box center [632, 301] width 168 height 204
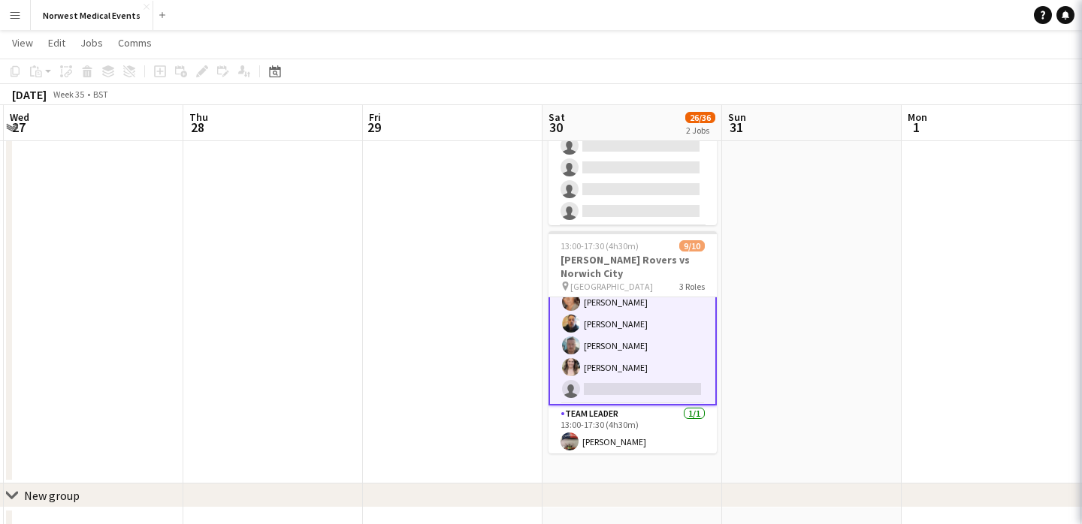
scroll to position [151, 0]
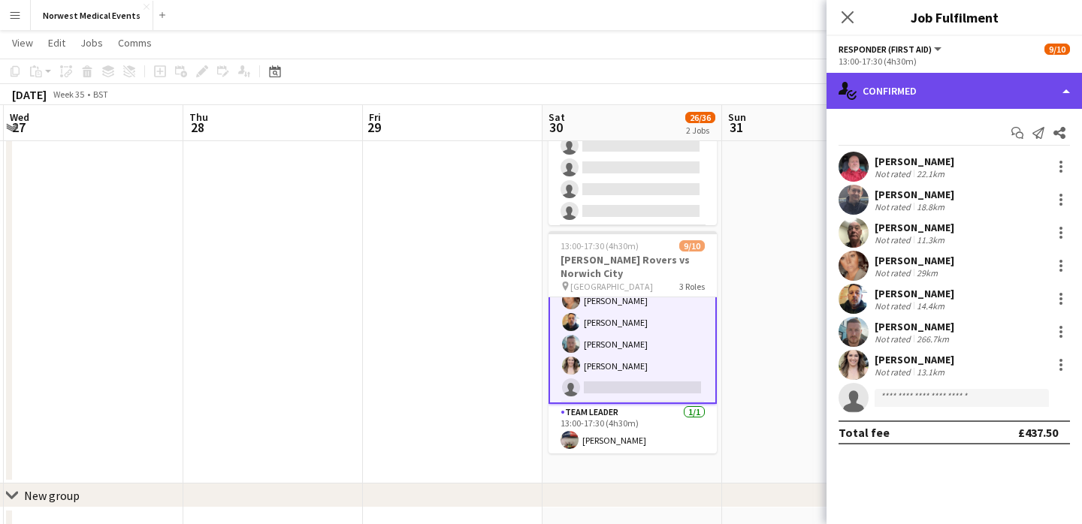
click at [917, 92] on div "single-neutral-actions-check-2 Confirmed" at bounding box center [953, 91] width 255 height 36
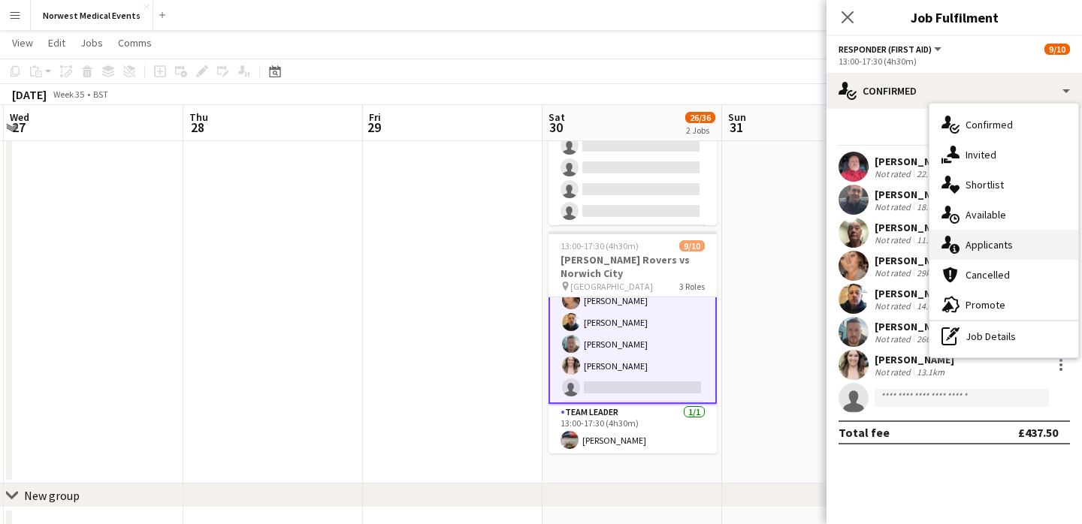
click at [1004, 246] on div "single-neutral-actions-information Applicants" at bounding box center [1003, 245] width 149 height 30
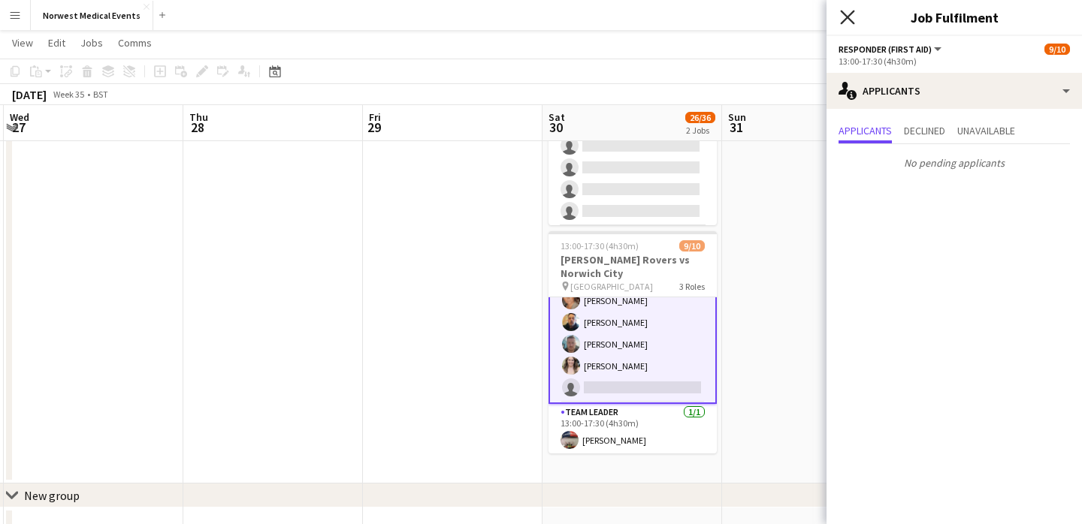
click at [846, 13] on icon "Close pop-in" at bounding box center [847, 17] width 14 height 14
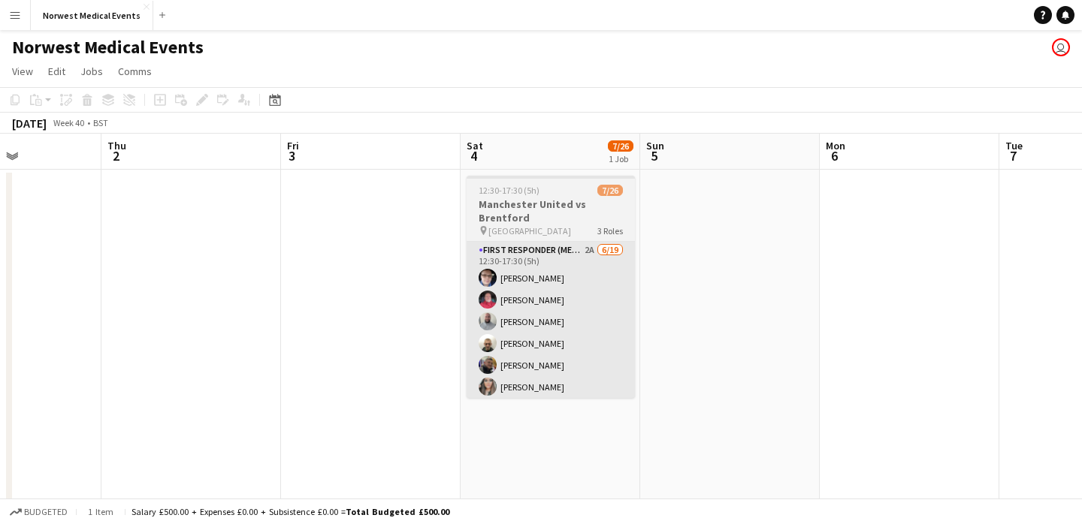
scroll to position [0, 636]
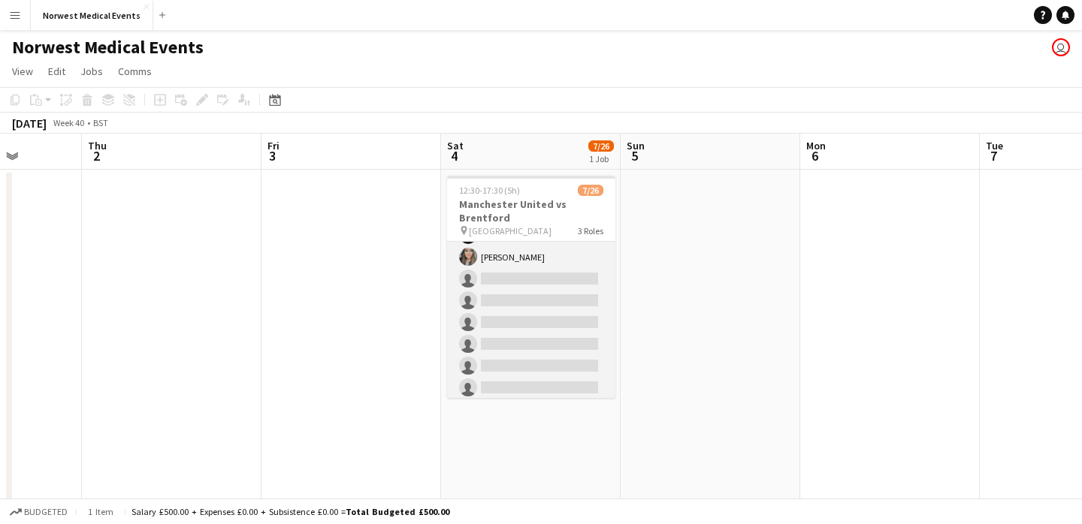
click at [536, 289] on app-card-role "First Responder (Medical) 2A [DATE] 12:30-17:30 (5h) [PERSON_NAME] [PERSON_NAME…" at bounding box center [531, 333] width 168 height 443
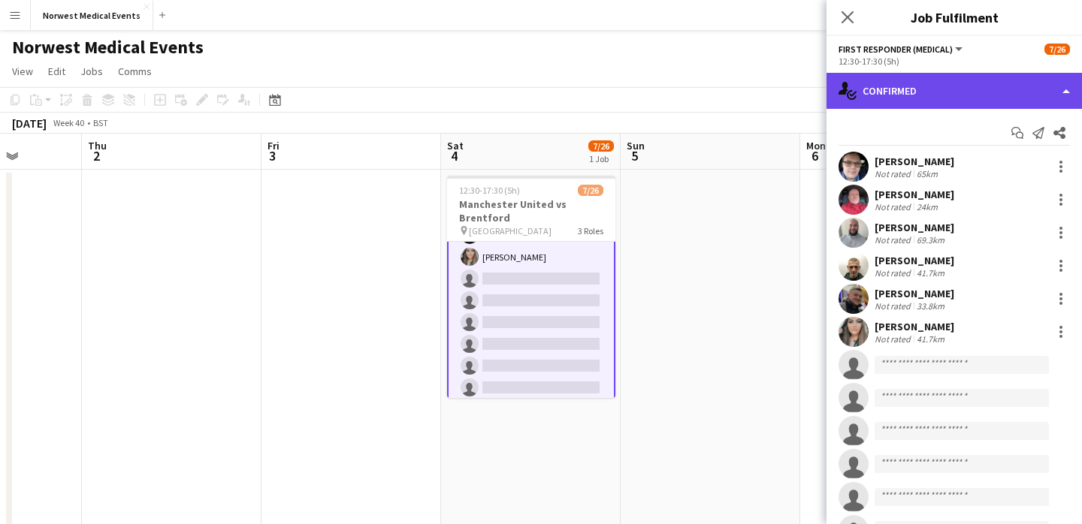
click at [939, 78] on div "single-neutral-actions-check-2 Confirmed" at bounding box center [953, 91] width 255 height 36
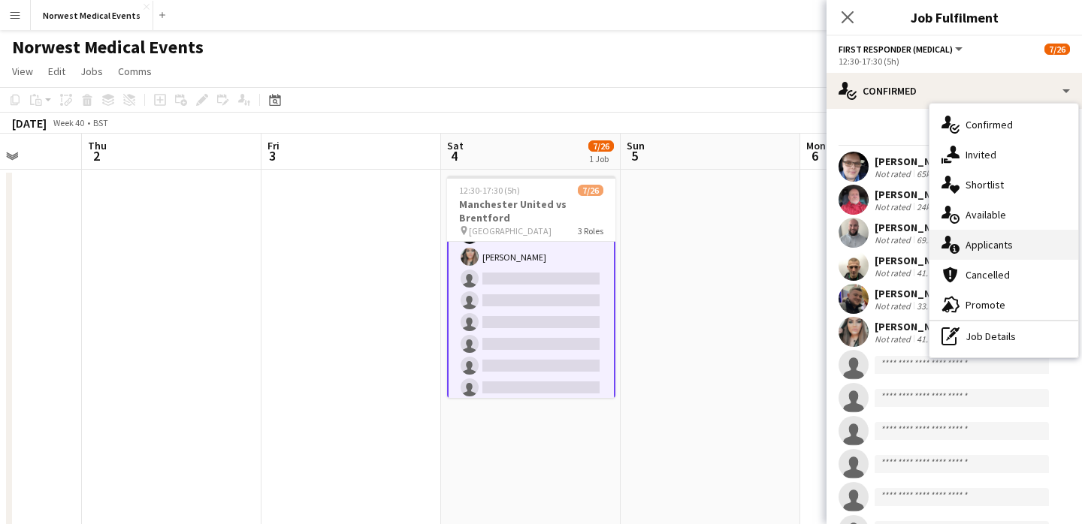
click at [1002, 240] on div "single-neutral-actions-information Applicants" at bounding box center [1003, 245] width 149 height 30
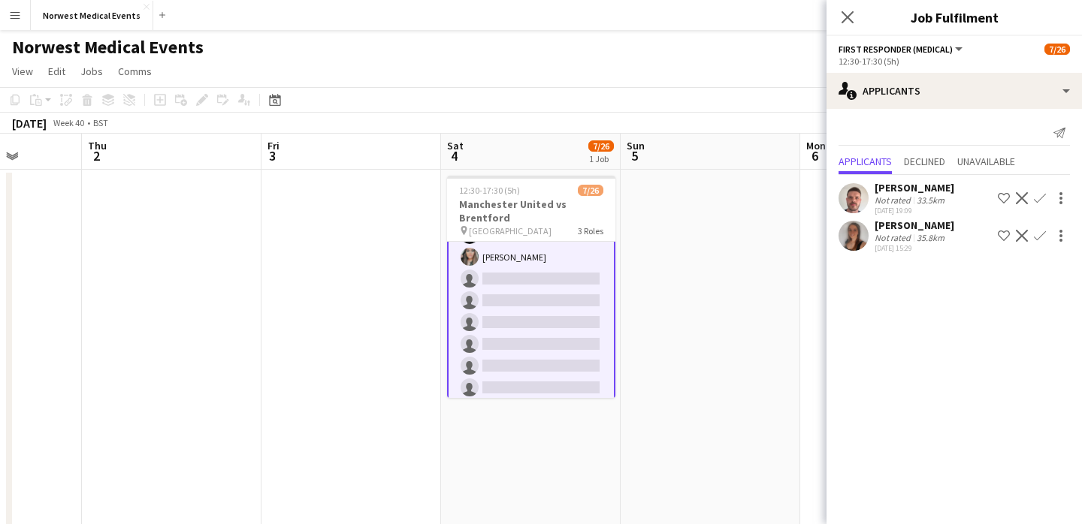
click at [1046, 238] on button "Confirm" at bounding box center [1040, 236] width 18 height 18
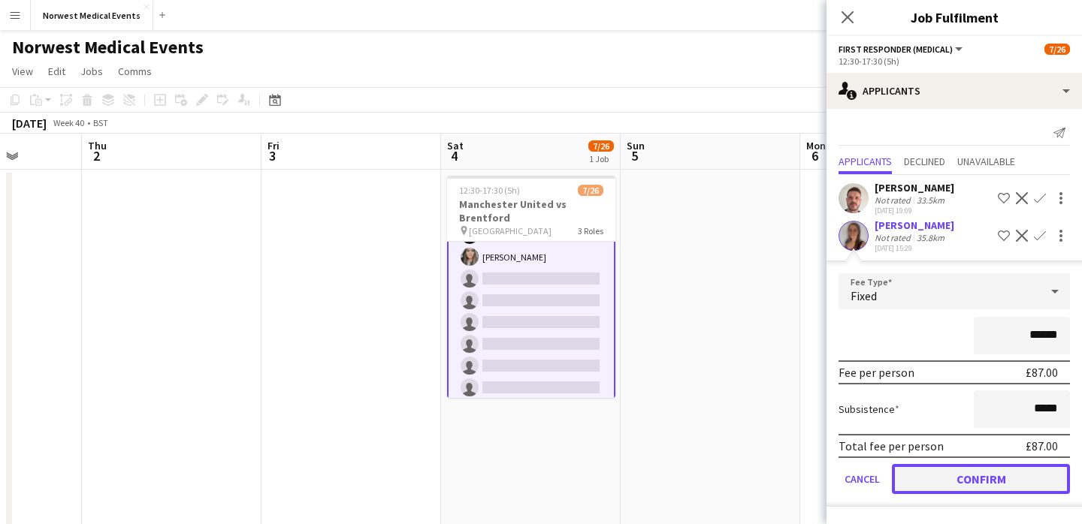
click at [994, 476] on button "Confirm" at bounding box center [981, 479] width 178 height 30
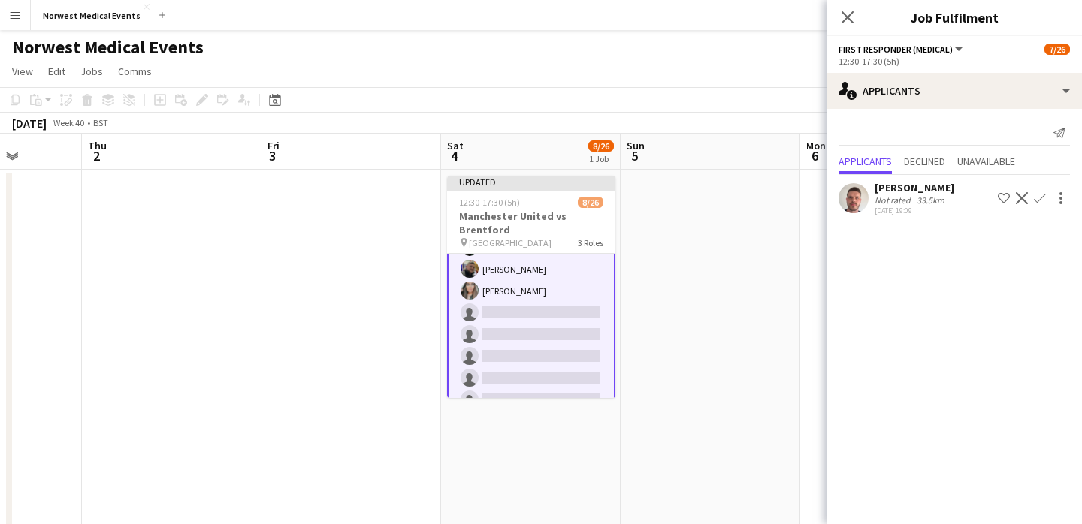
click at [1043, 194] on app-icon "Confirm" at bounding box center [1040, 198] width 12 height 12
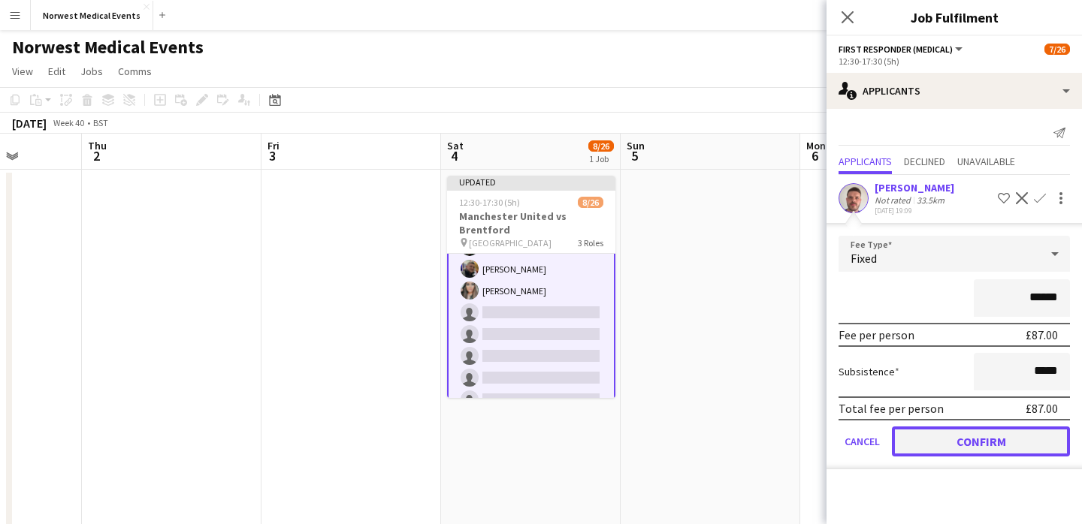
click at [994, 437] on button "Confirm" at bounding box center [981, 442] width 178 height 30
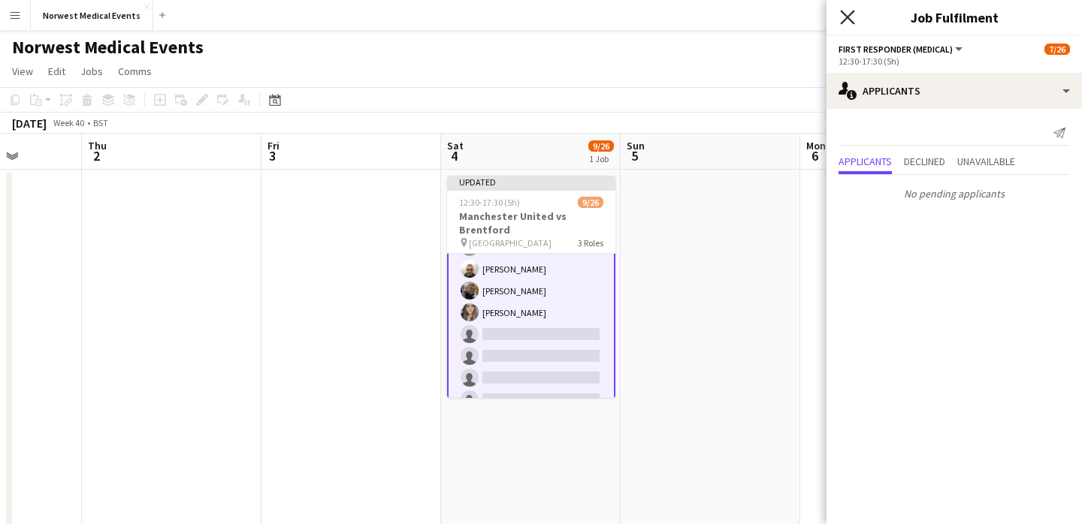
click at [847, 19] on icon "Close pop-in" at bounding box center [847, 17] width 14 height 14
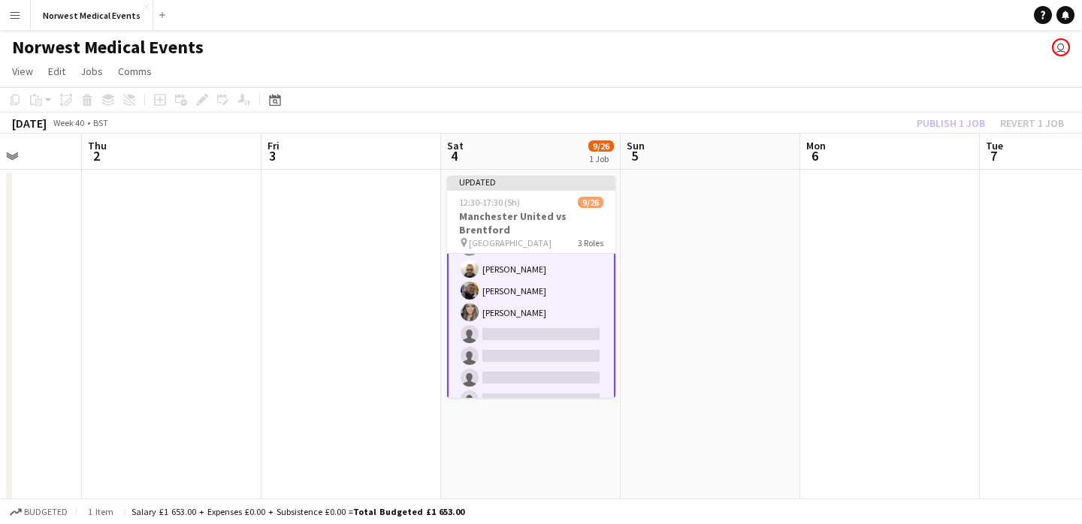
click at [931, 119] on div "Publish 1 job Revert 1 job" at bounding box center [989, 123] width 183 height 20
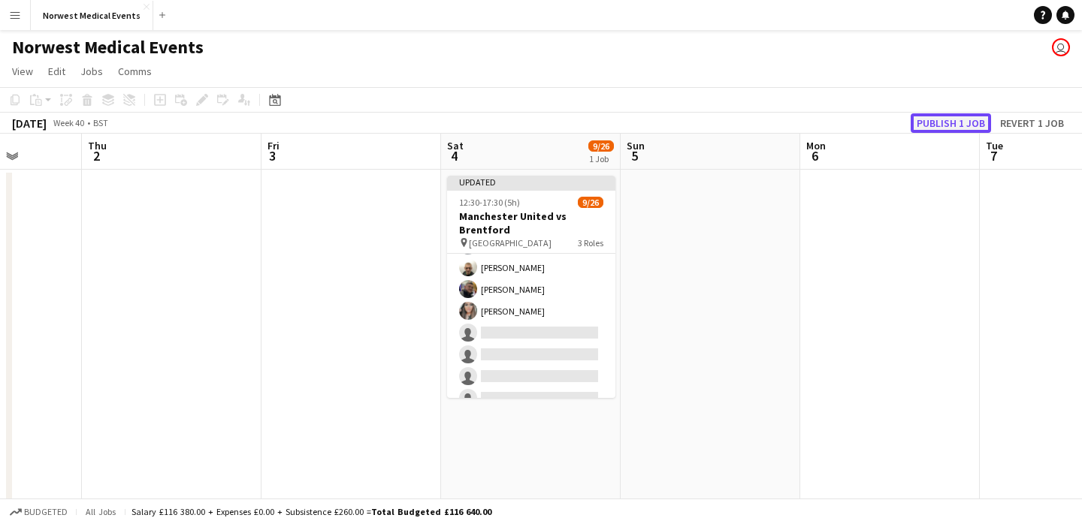
scroll to position [130, 0]
click at [932, 119] on button "Publish 1 job" at bounding box center [950, 123] width 80 height 20
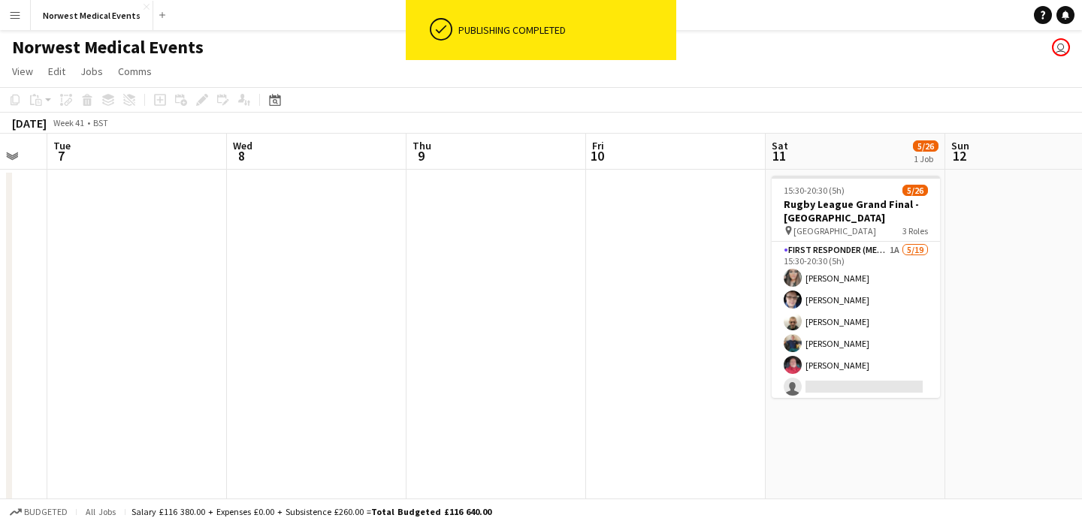
scroll to position [0, 690]
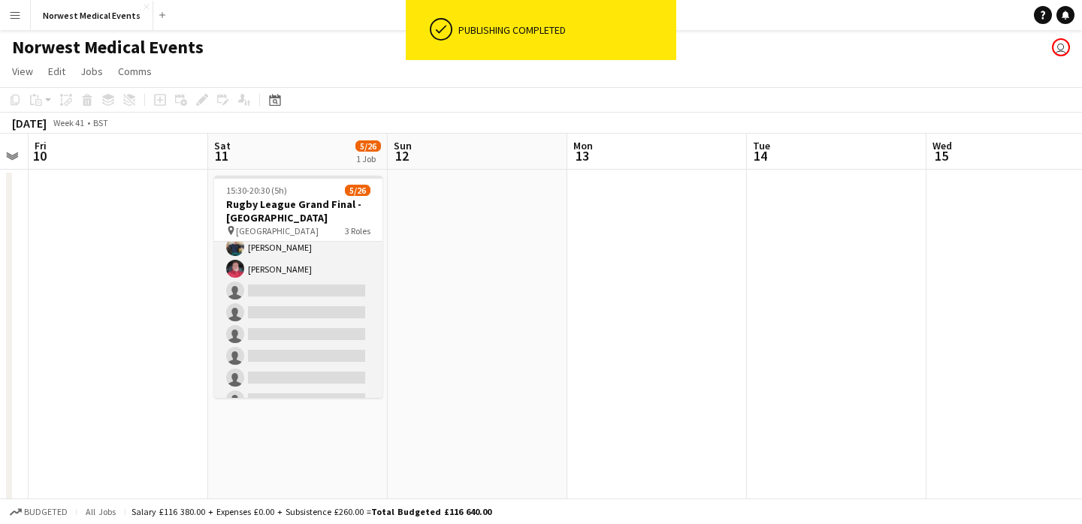
click at [314, 288] on app-card-role "First Responder (Medical) 1A [DATE] 15:30-20:30 (5h) [PERSON_NAME] [PERSON_NAME…" at bounding box center [298, 367] width 168 height 443
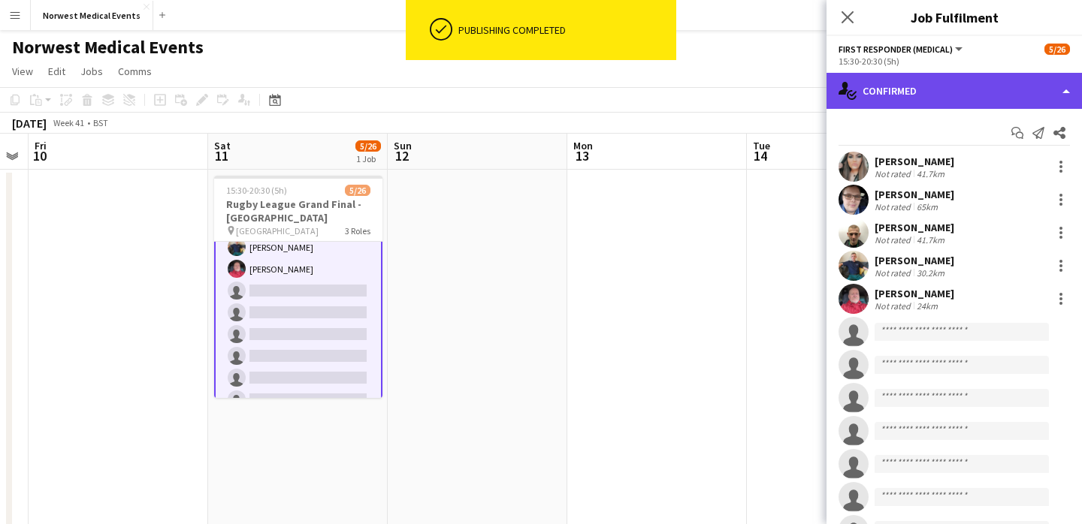
click at [947, 95] on div "single-neutral-actions-check-2 Confirmed" at bounding box center [953, 91] width 255 height 36
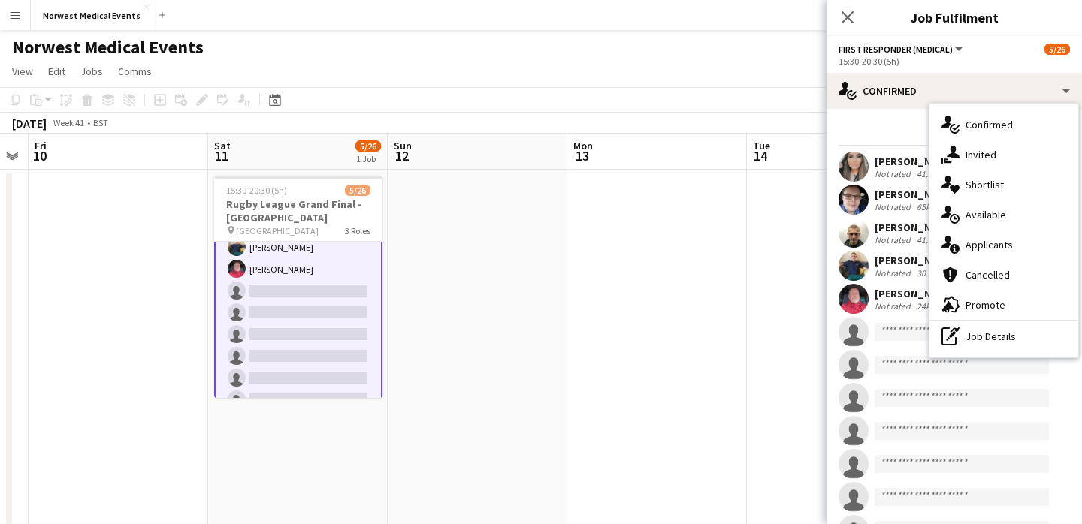
click at [993, 237] on div "single-neutral-actions-information Applicants" at bounding box center [1003, 245] width 149 height 30
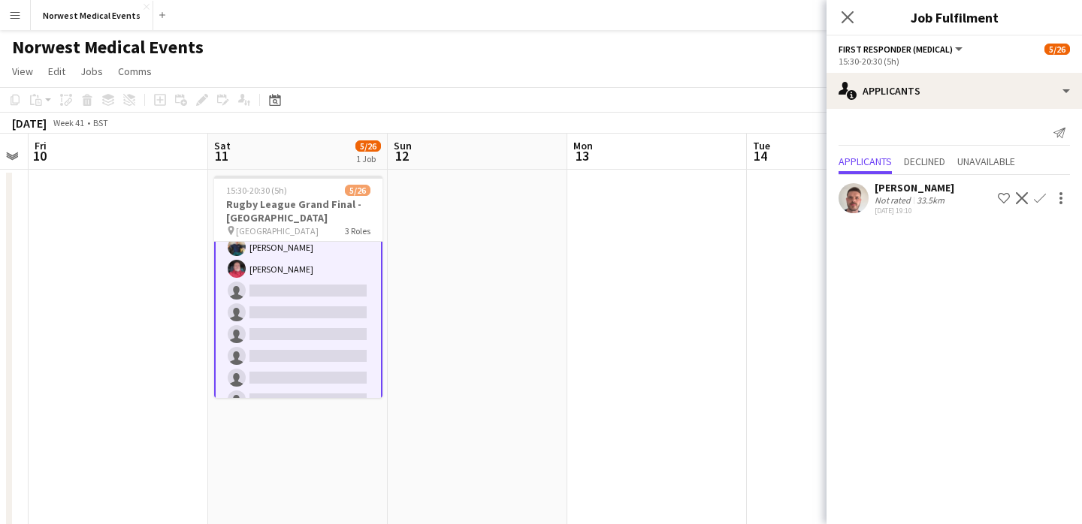
click at [1040, 194] on app-icon "Confirm" at bounding box center [1040, 198] width 12 height 12
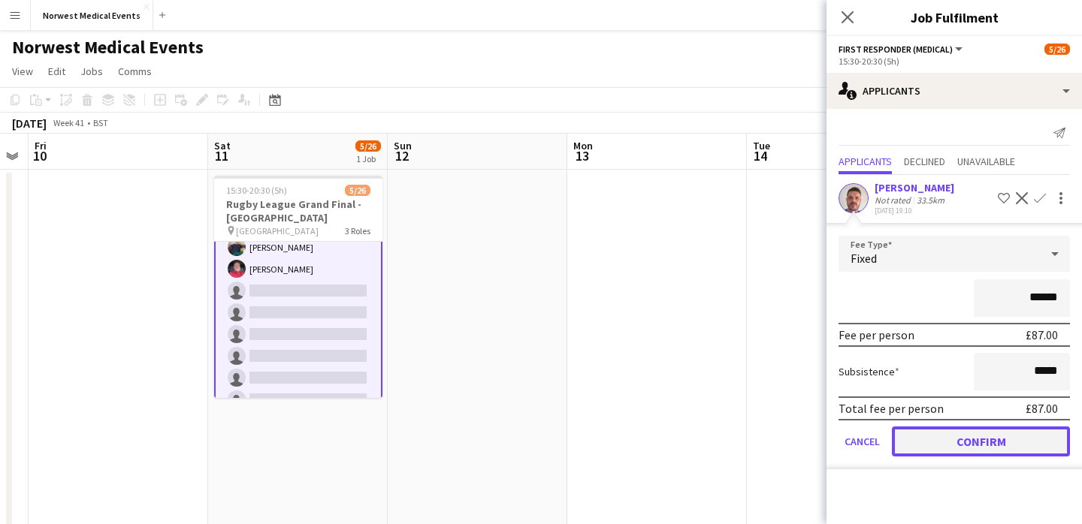
click at [978, 443] on button "Confirm" at bounding box center [981, 442] width 178 height 30
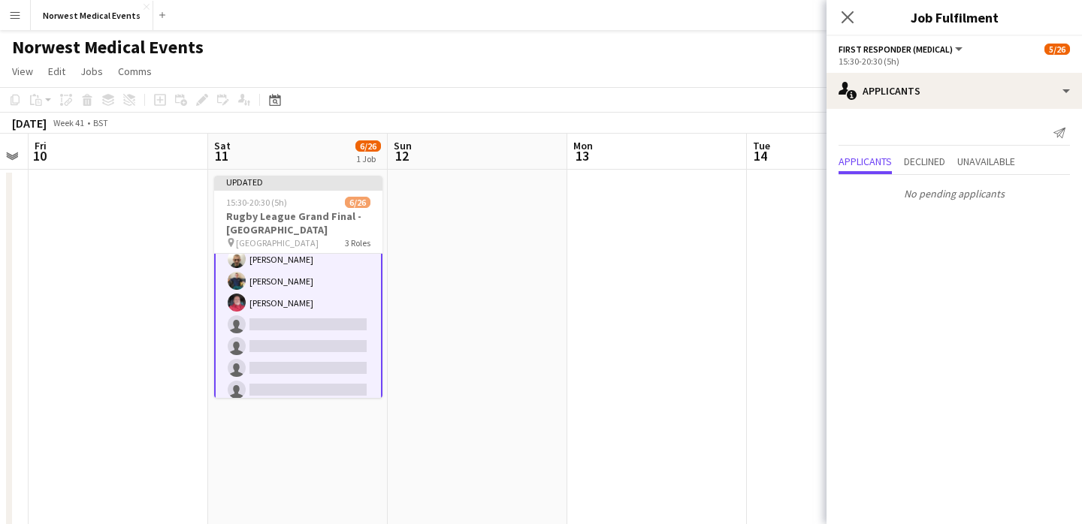
click at [842, 26] on div "Close pop-in" at bounding box center [847, 17] width 42 height 35
click at [847, 17] on icon at bounding box center [847, 17] width 14 height 14
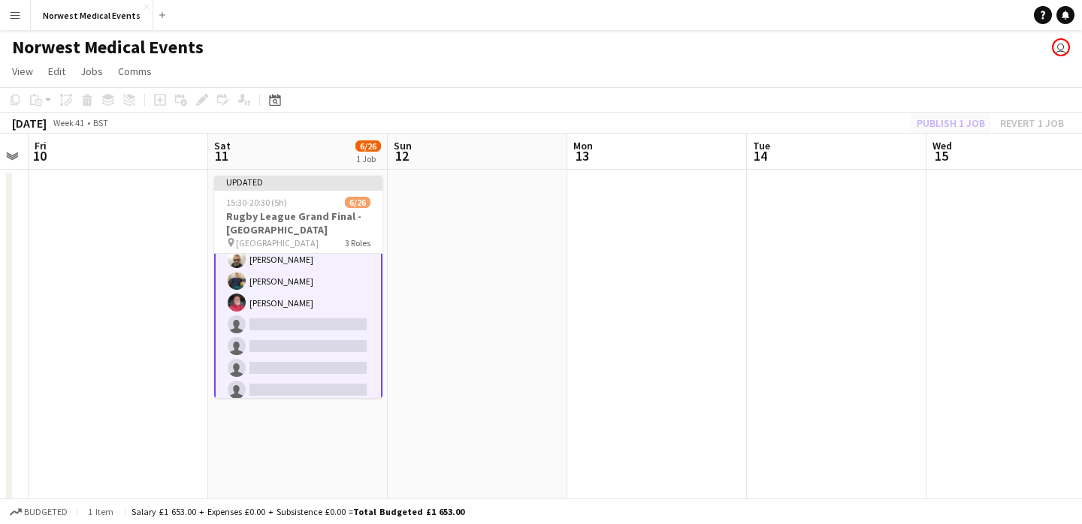
click at [927, 121] on div "Publish 1 job Revert 1 job" at bounding box center [989, 123] width 183 height 20
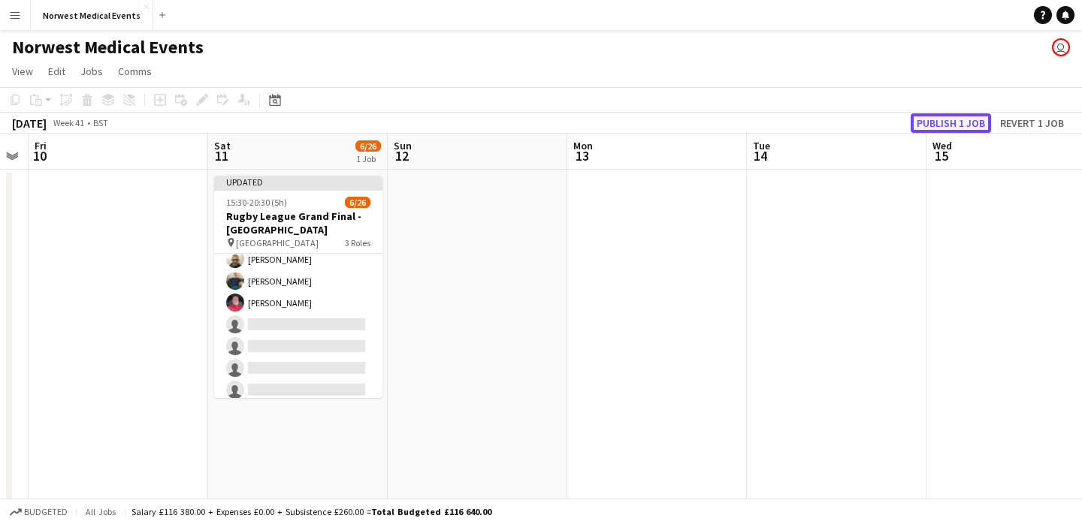
click at [928, 122] on button "Publish 1 job" at bounding box center [950, 123] width 80 height 20
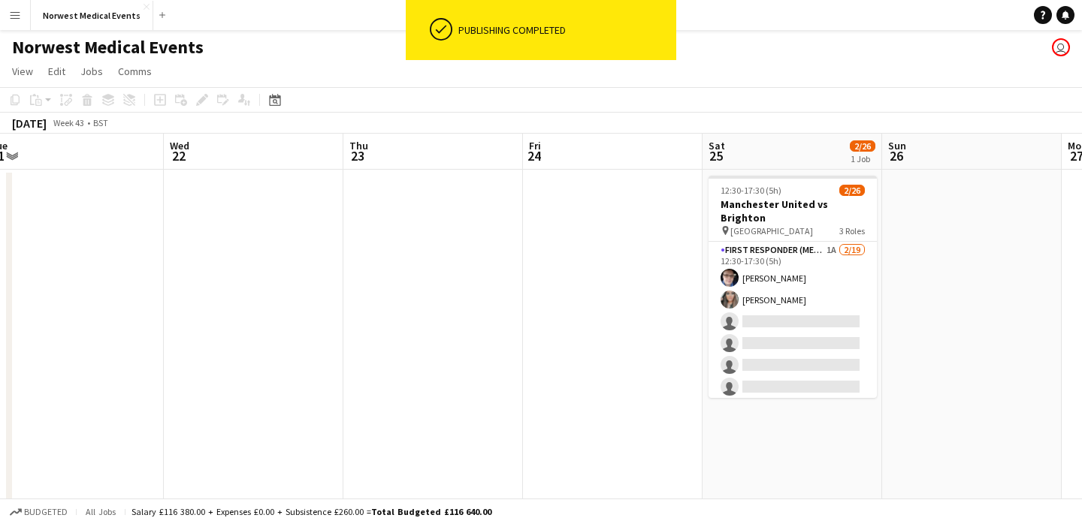
scroll to position [0, 572]
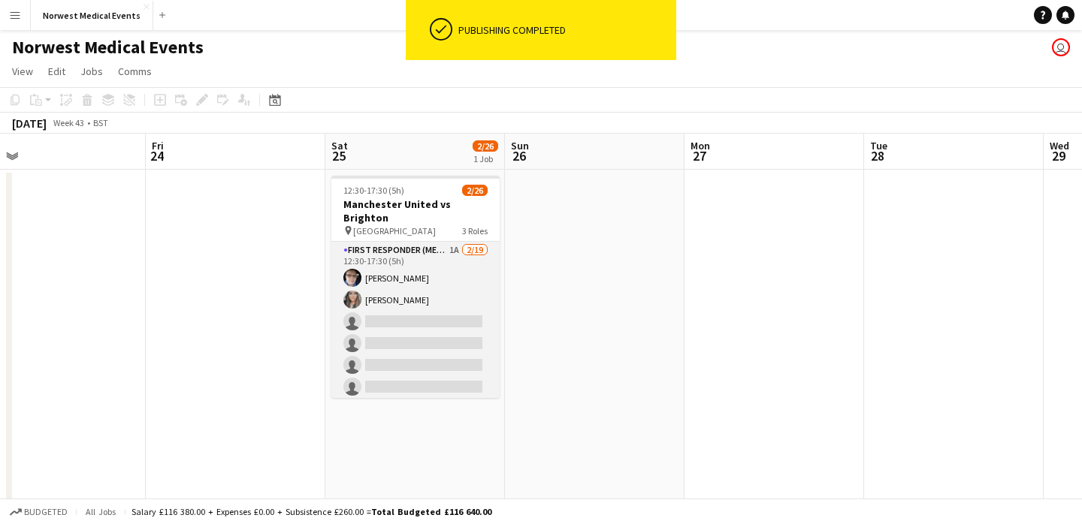
click at [418, 348] on app-card-role "First Responder (Medical) 1A [DATE] 12:30-17:30 (5h) [PERSON_NAME] [PERSON_NAME…" at bounding box center [415, 463] width 168 height 443
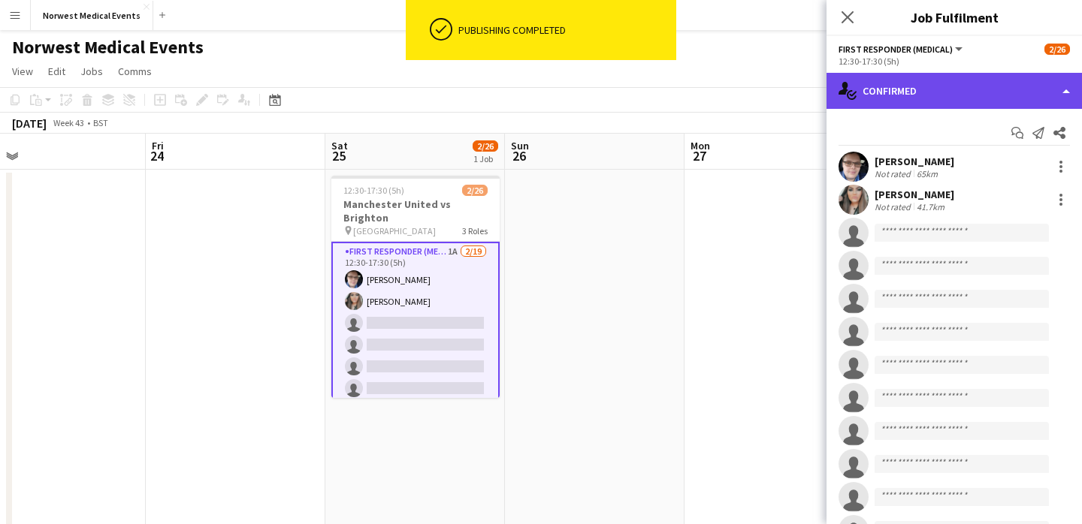
click at [929, 86] on div "single-neutral-actions-check-2 Confirmed" at bounding box center [953, 91] width 255 height 36
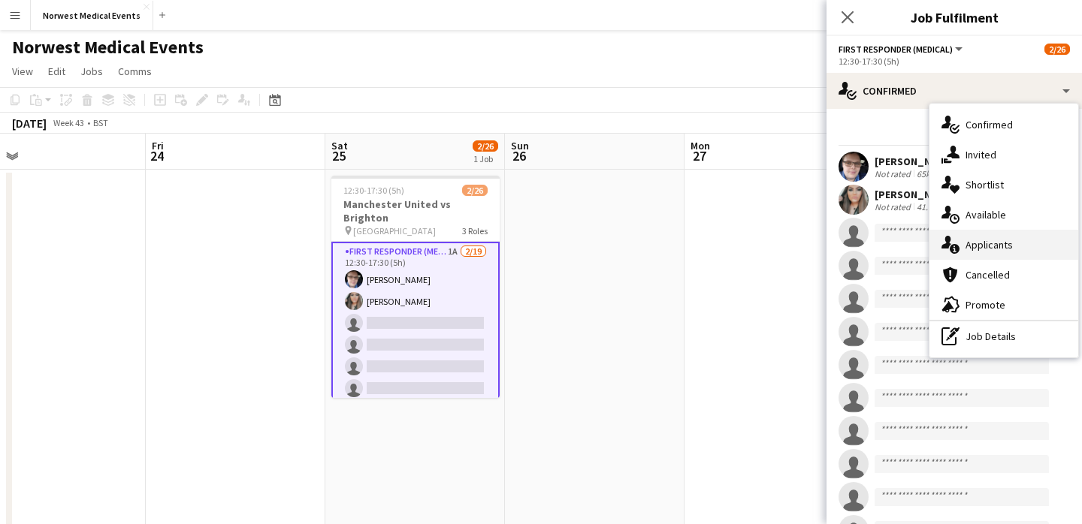
click at [1004, 244] on div "single-neutral-actions-information Applicants" at bounding box center [1003, 245] width 149 height 30
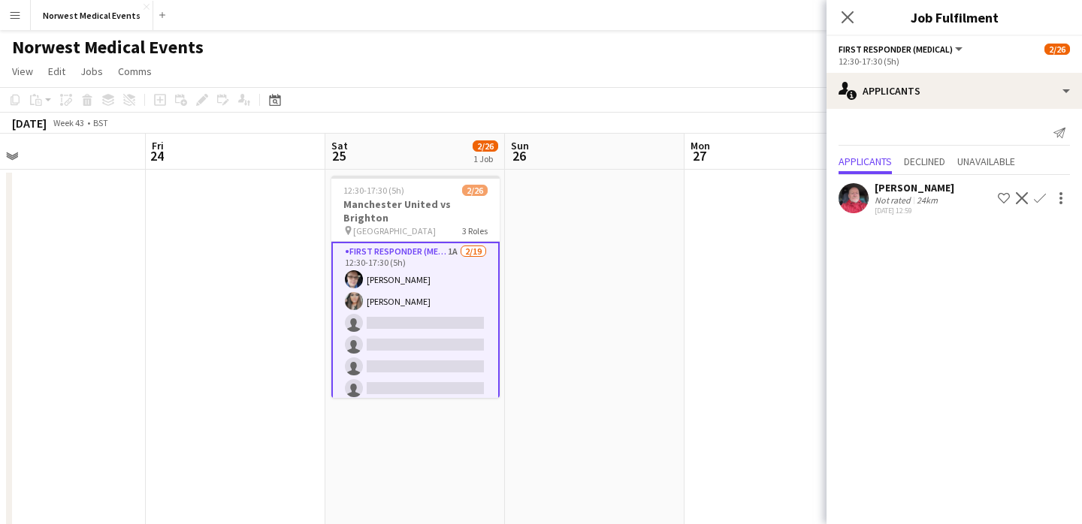
click at [1040, 201] on app-icon "Confirm" at bounding box center [1040, 198] width 12 height 12
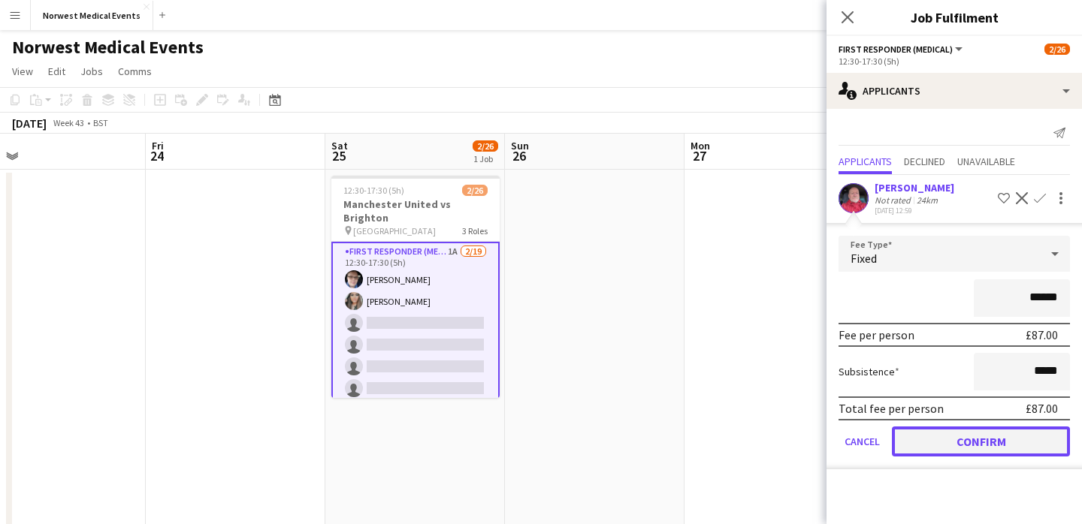
click at [983, 445] on button "Confirm" at bounding box center [981, 442] width 178 height 30
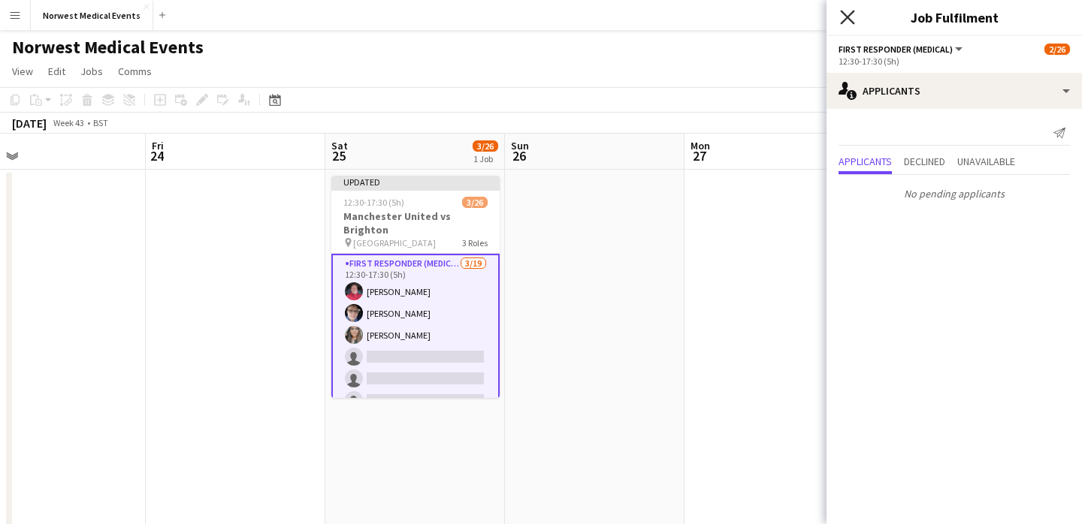
click at [850, 18] on icon "Close pop-in" at bounding box center [847, 17] width 14 height 14
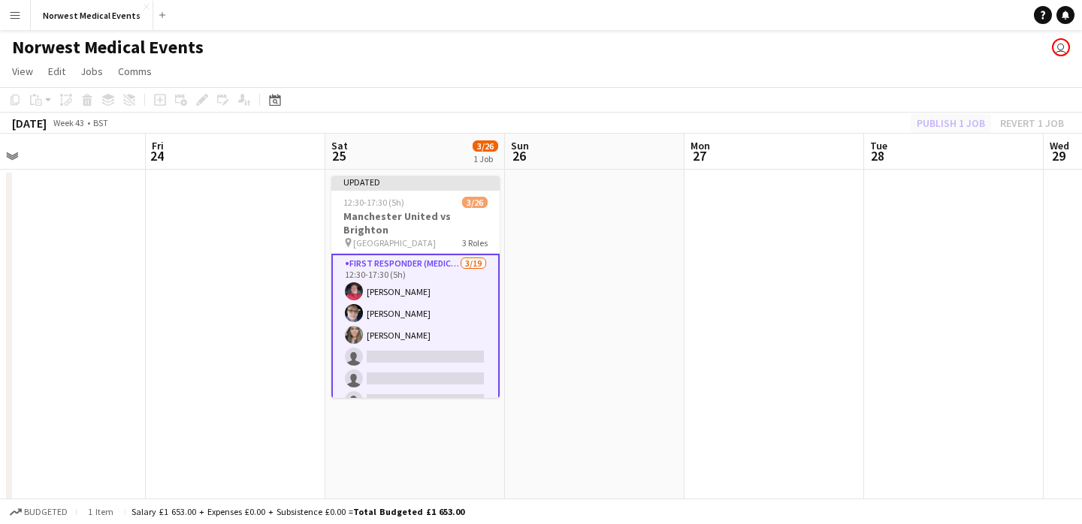
click at [947, 129] on div "Publish 1 job Revert 1 job" at bounding box center [989, 123] width 183 height 20
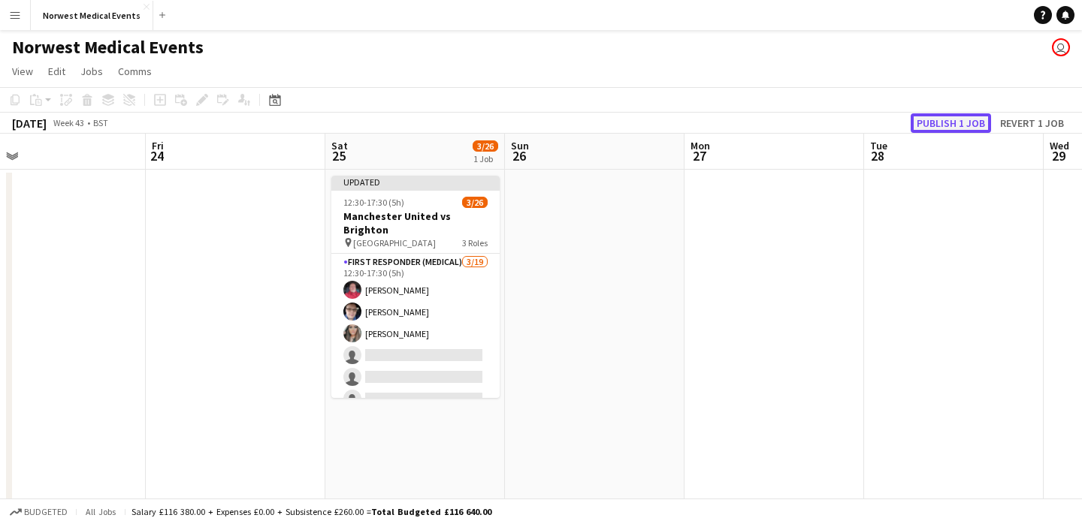
click at [947, 129] on button "Publish 1 job" at bounding box center [950, 123] width 80 height 20
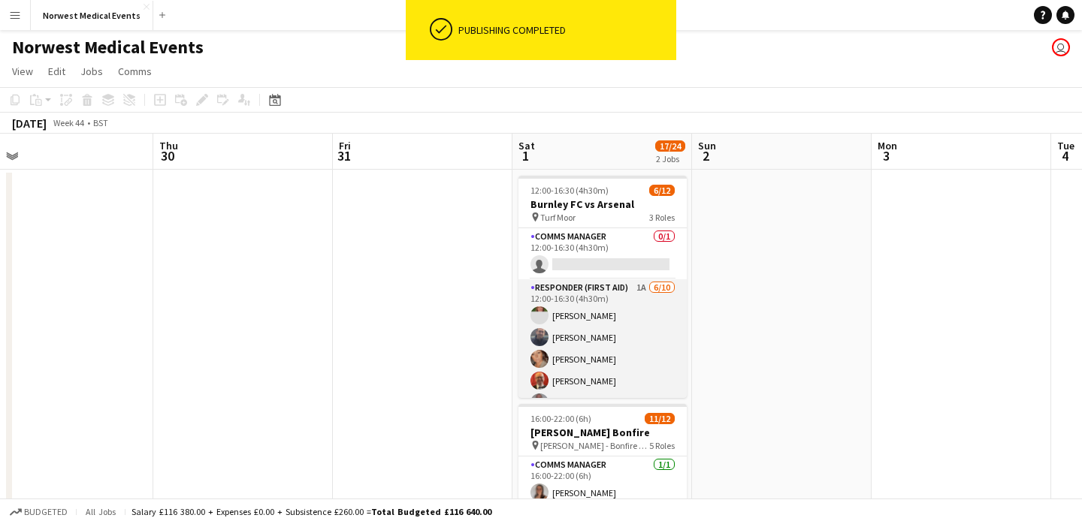
scroll to position [0, 583]
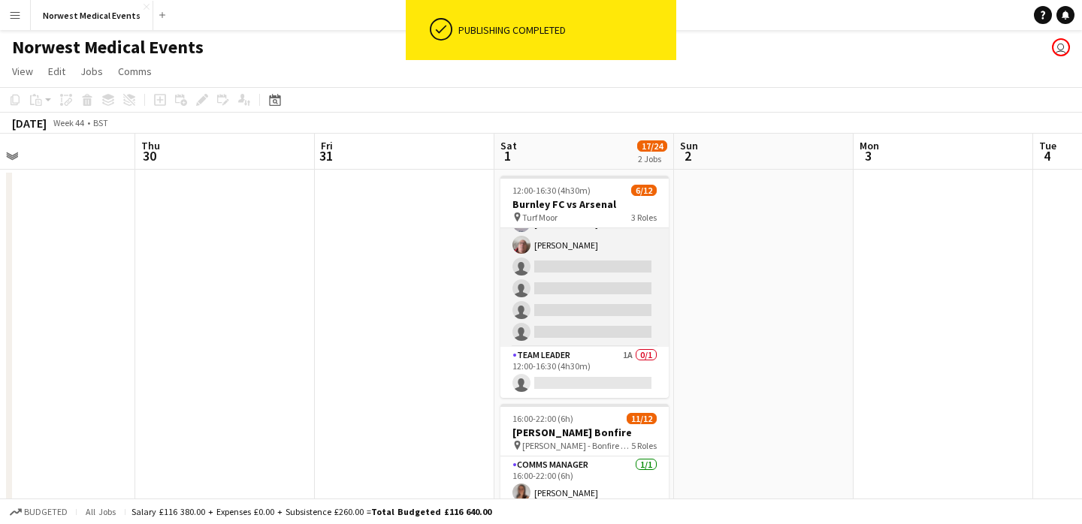
click at [594, 269] on app-card-role "Responder (First Aid) 1A [DATE] 12:00-16:30 (4h30m) [PERSON_NAME] [PERSON_NAME]…" at bounding box center [584, 223] width 168 height 247
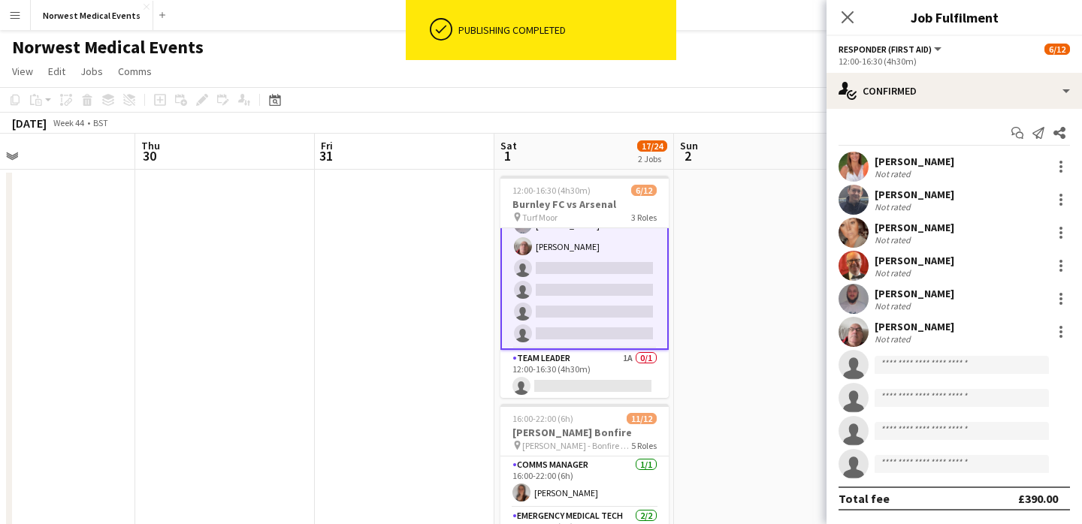
scroll to position [181, 0]
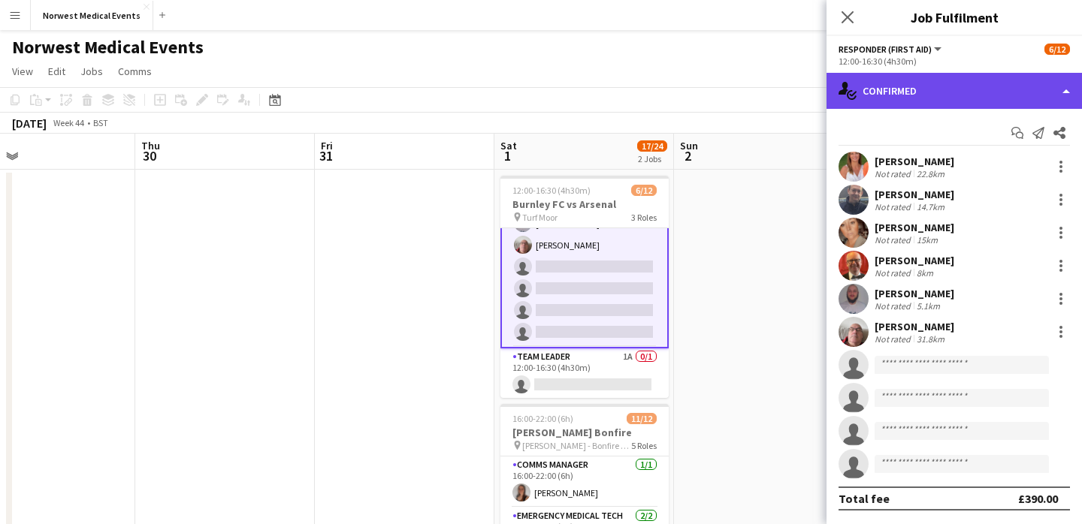
click at [947, 96] on div "single-neutral-actions-check-2 Confirmed" at bounding box center [953, 91] width 255 height 36
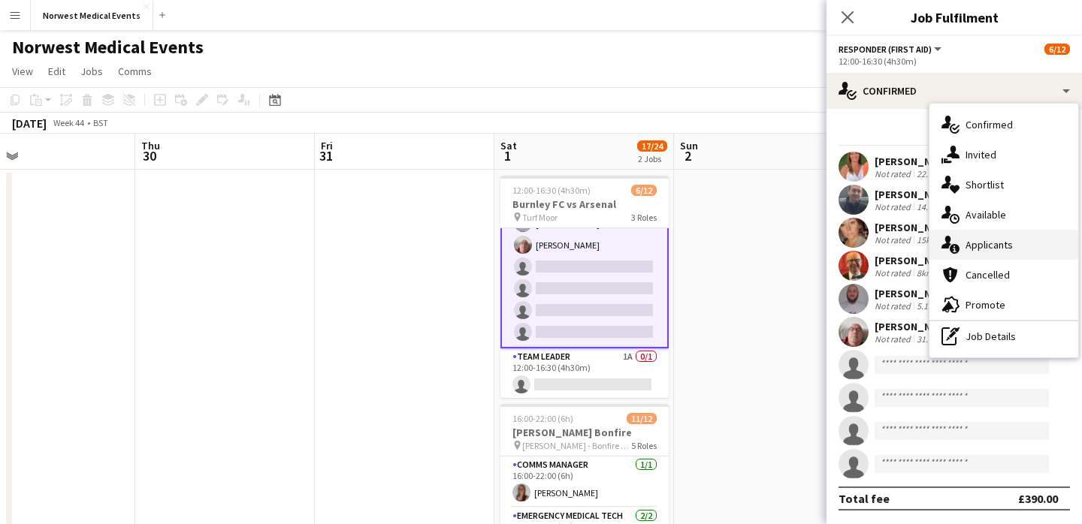
click at [1019, 247] on div "single-neutral-actions-information Applicants" at bounding box center [1003, 245] width 149 height 30
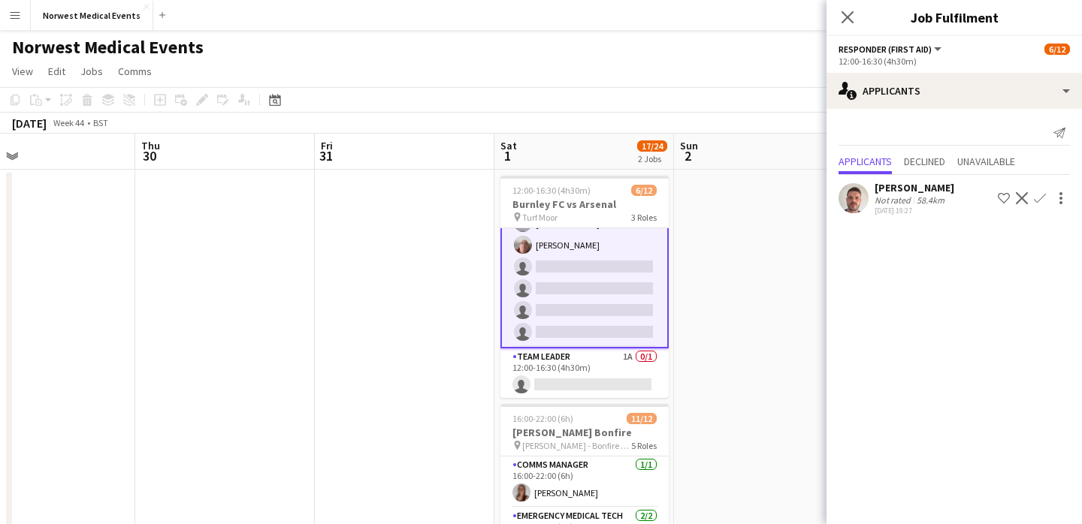
click at [1039, 196] on app-icon "Confirm" at bounding box center [1040, 198] width 12 height 12
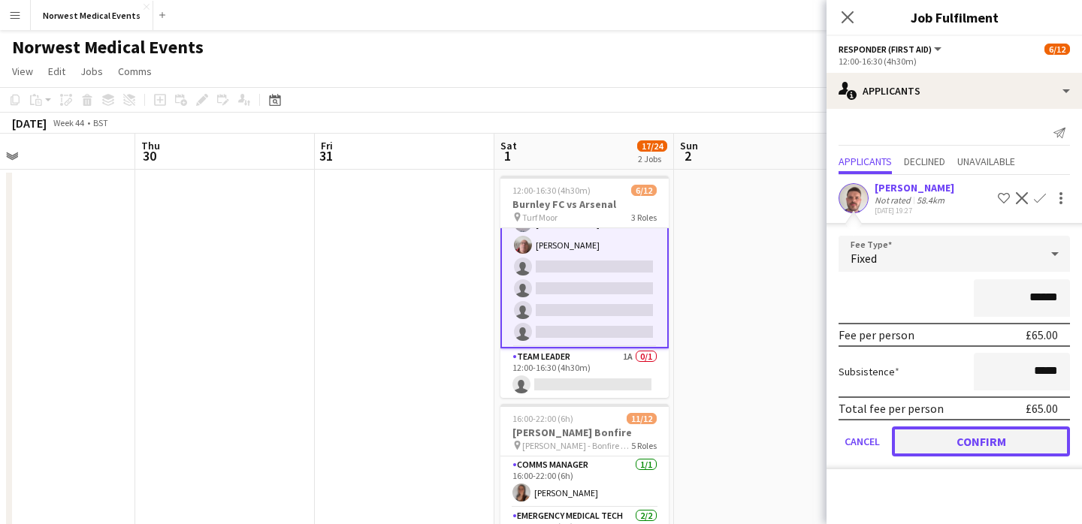
click at [998, 434] on button "Confirm" at bounding box center [981, 442] width 178 height 30
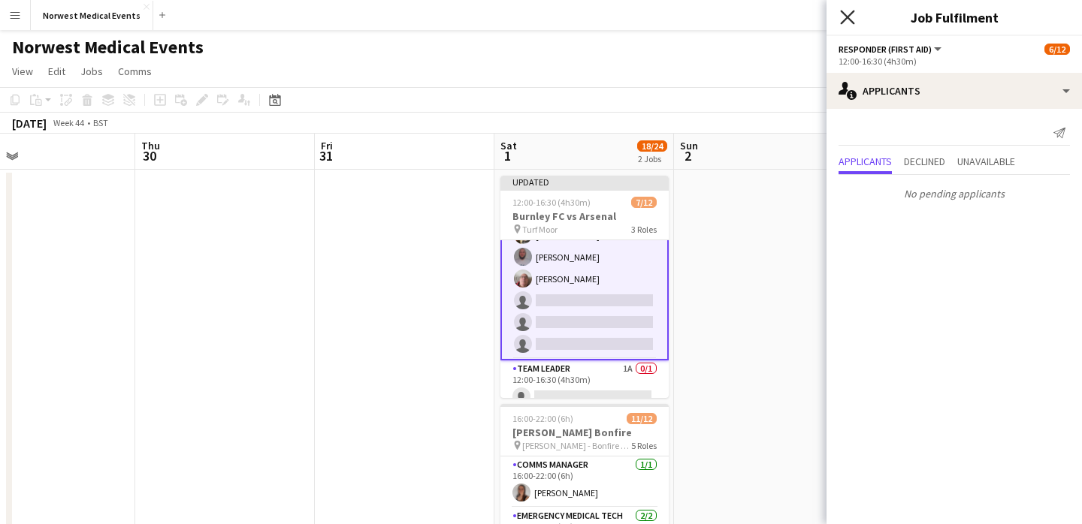
click at [847, 14] on icon "Close pop-in" at bounding box center [847, 17] width 14 height 14
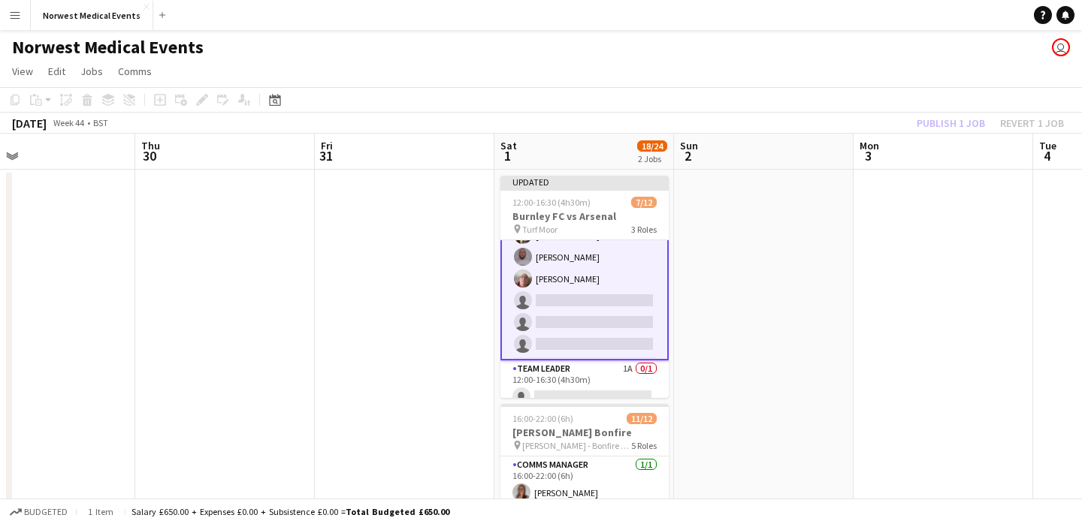
click at [947, 121] on div "Publish 1 job Revert 1 job" at bounding box center [989, 123] width 183 height 20
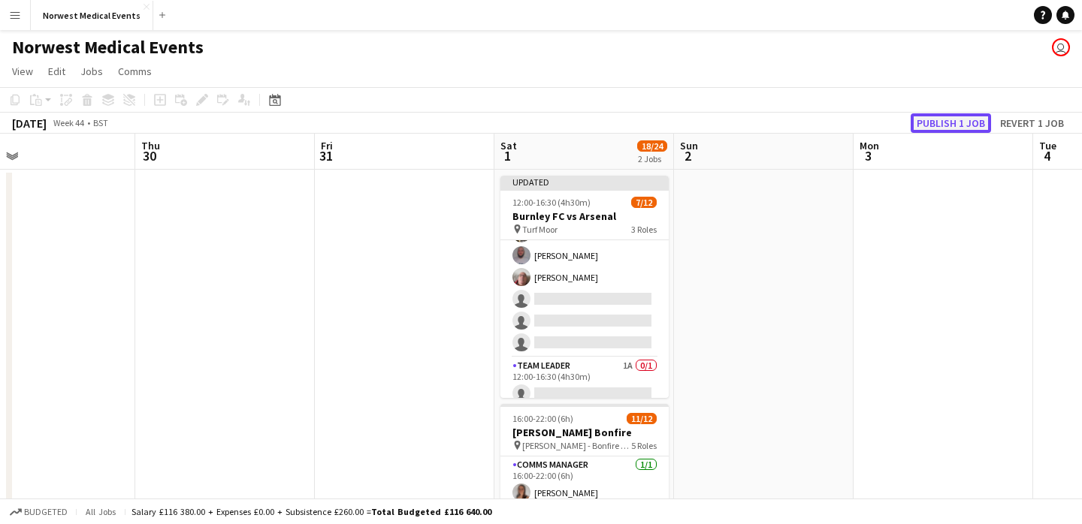
scroll to position [180, 0]
click at [947, 122] on button "Publish 1 job" at bounding box center [950, 123] width 80 height 20
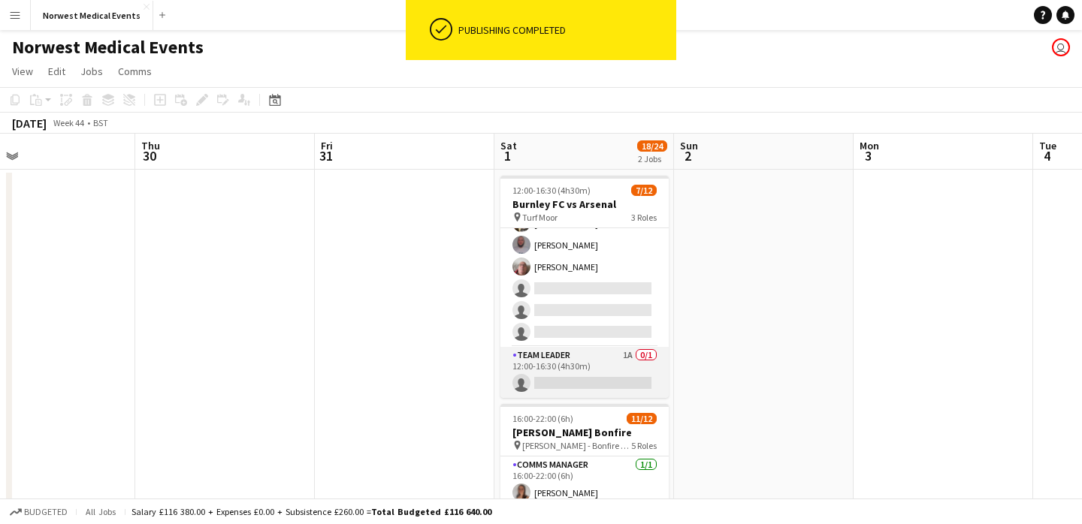
click at [580, 367] on app-card-role "Team Leader 1A 0/1 12:00-16:30 (4h30m) single-neutral-actions" at bounding box center [584, 372] width 168 height 51
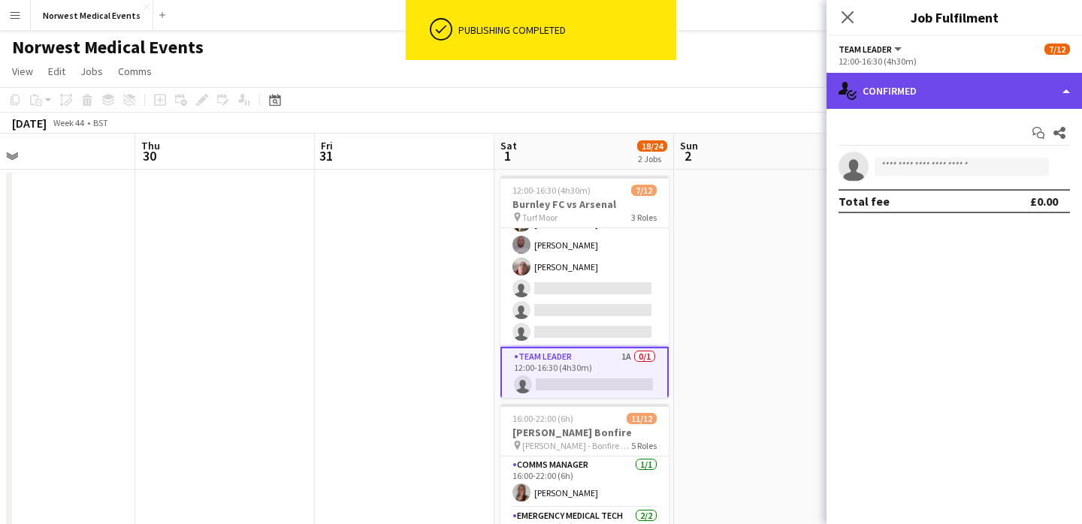
click at [913, 91] on div "single-neutral-actions-check-2 Confirmed" at bounding box center [953, 91] width 255 height 36
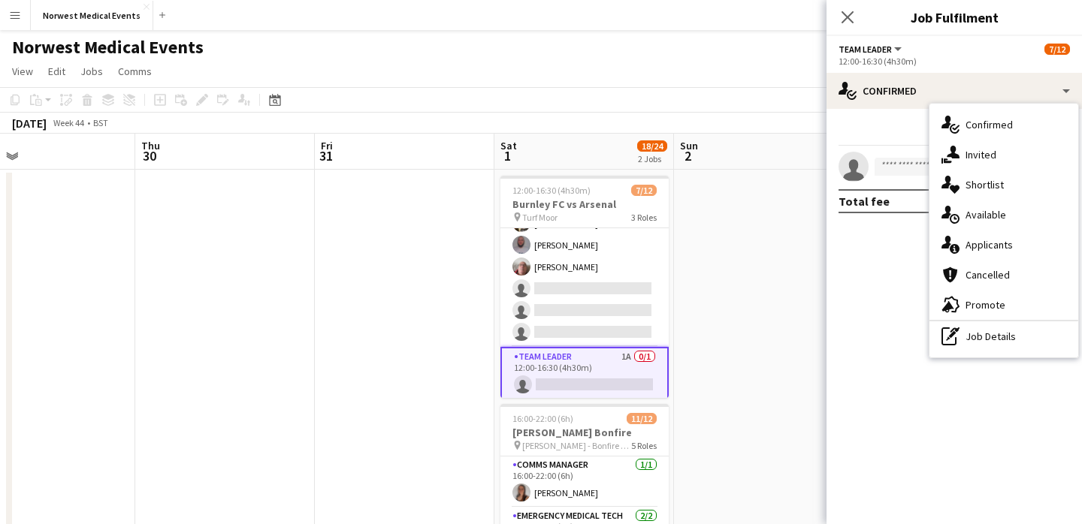
click at [991, 235] on div "single-neutral-actions-information Applicants" at bounding box center [1003, 245] width 149 height 30
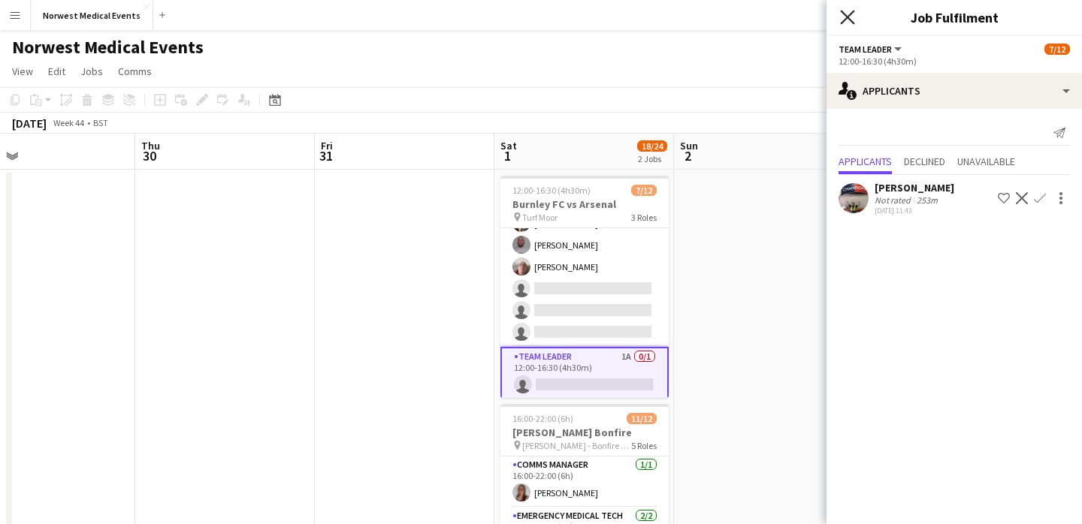
click at [848, 14] on icon "Close pop-in" at bounding box center [847, 17] width 14 height 14
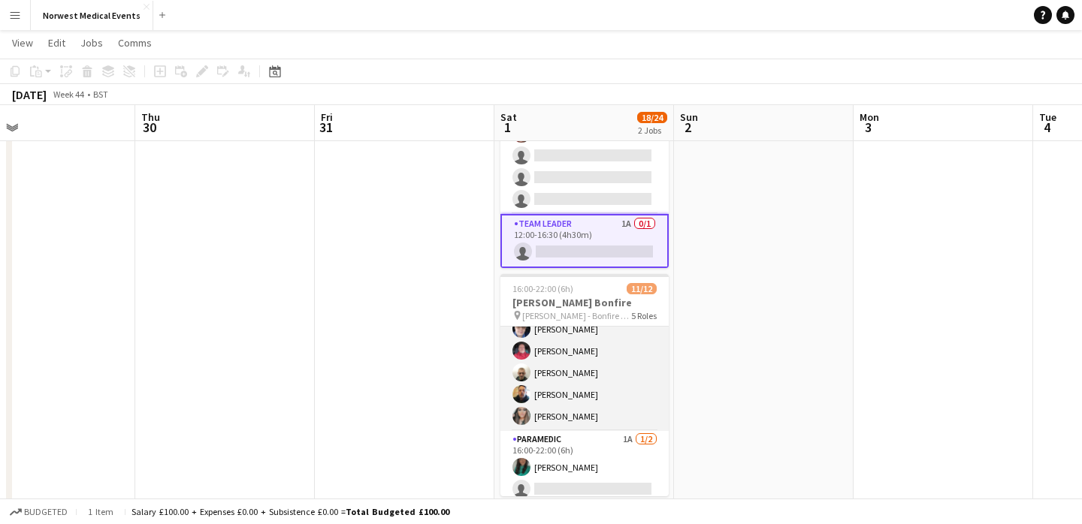
scroll to position [237, 0]
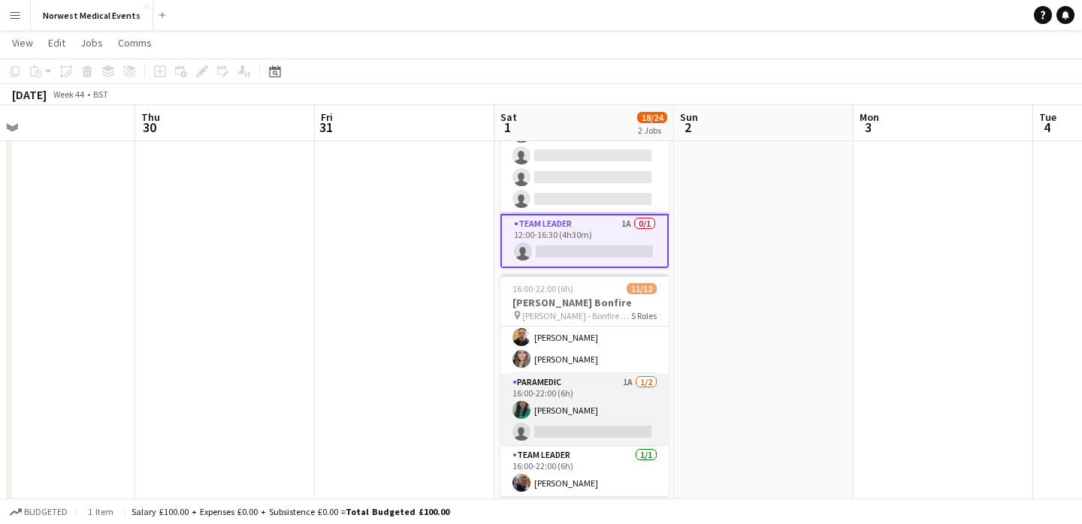
click at [581, 399] on app-card-role "Paramedic 1A [DATE] 16:00-22:00 (6h) [PERSON_NAME] single-neutral-actions" at bounding box center [584, 410] width 168 height 73
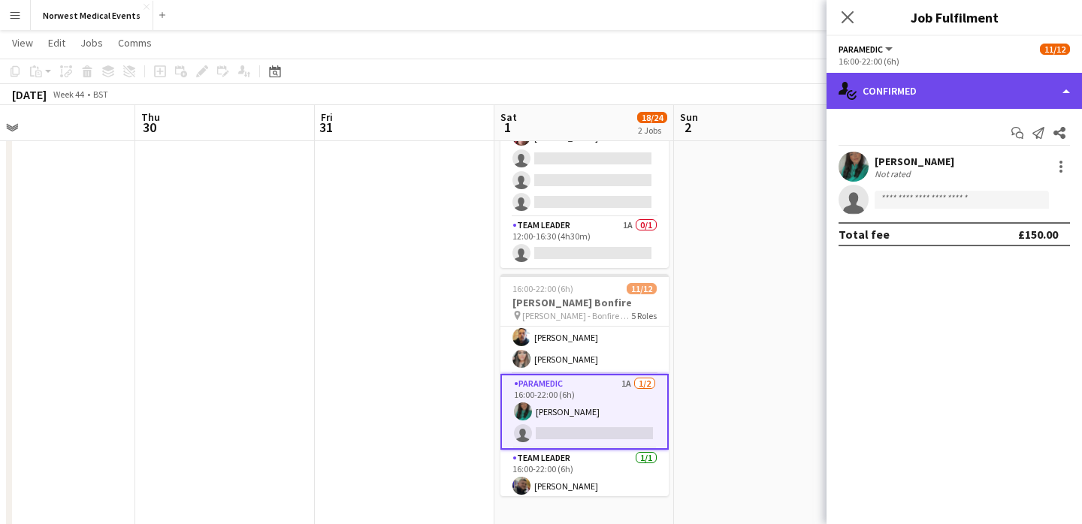
click at [916, 86] on div "single-neutral-actions-check-2 Confirmed" at bounding box center [953, 91] width 255 height 36
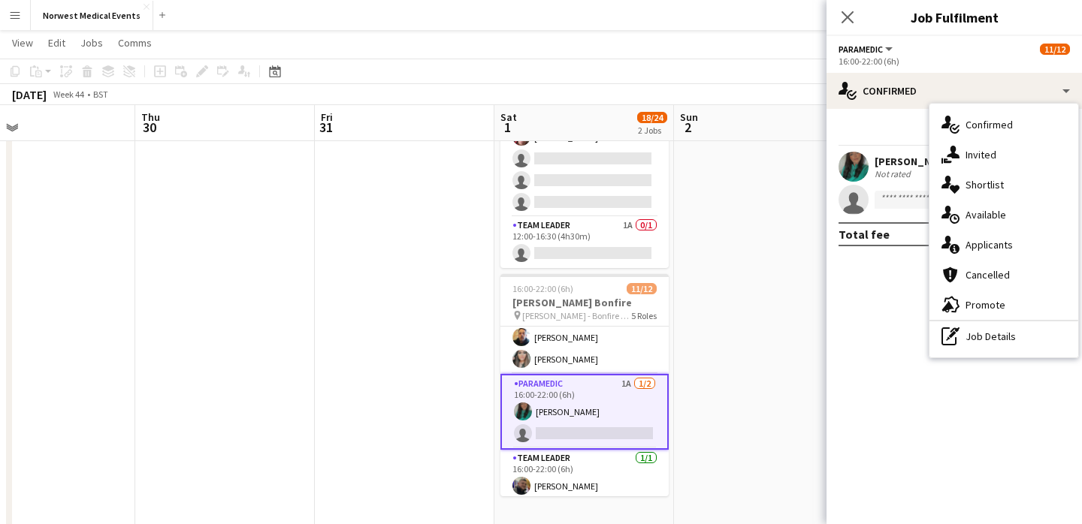
click at [978, 237] on div "single-neutral-actions-information Applicants" at bounding box center [1003, 245] width 149 height 30
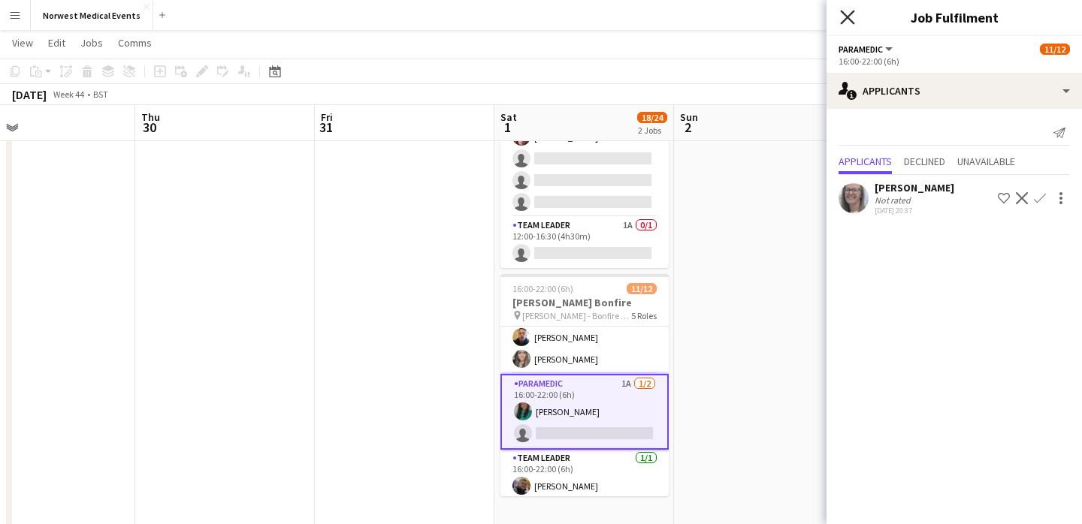
click at [850, 17] on icon "Close pop-in" at bounding box center [847, 17] width 14 height 14
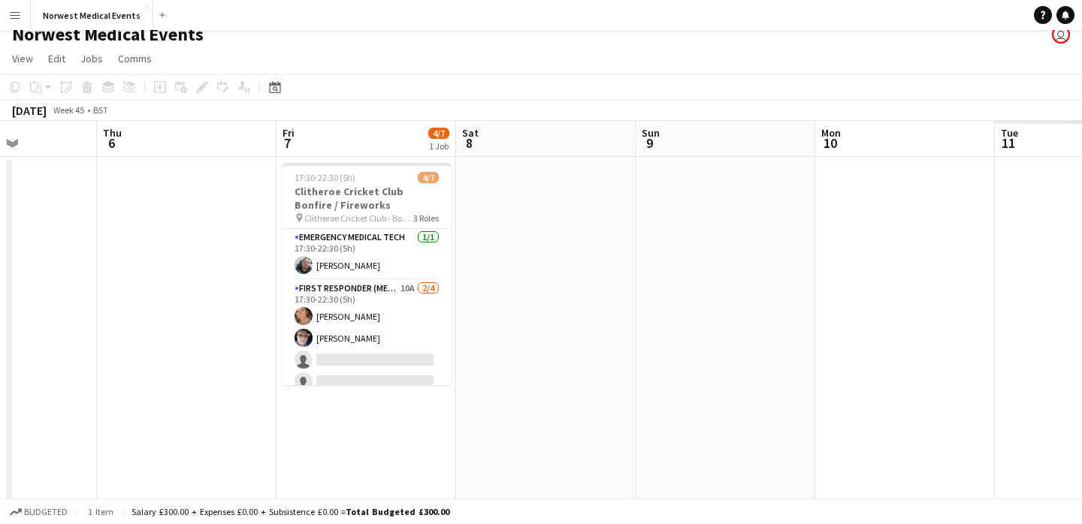
scroll to position [0, 672]
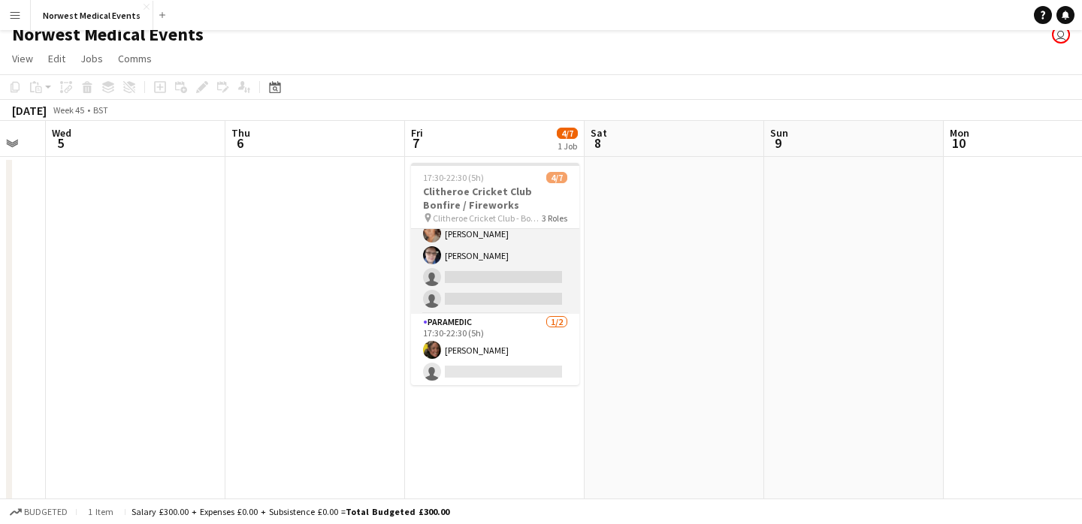
click at [498, 285] on app-card-role "First Responder (Medical) 10A [DATE] 17:30-22:30 (5h) [PERSON_NAME] [PERSON_NAM…" at bounding box center [495, 256] width 168 height 116
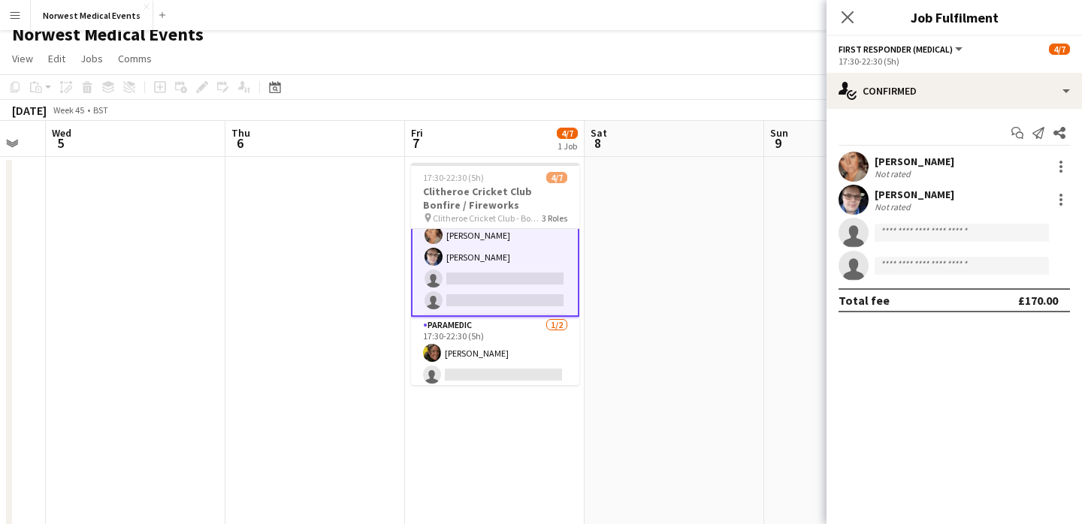
scroll to position [84, 0]
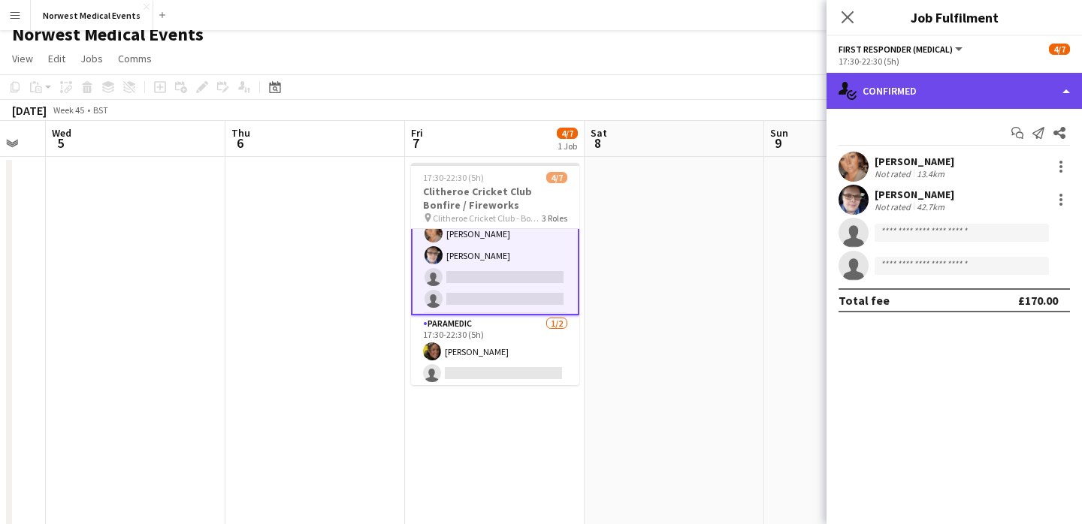
click at [906, 86] on div "single-neutral-actions-check-2 Confirmed" at bounding box center [953, 91] width 255 height 36
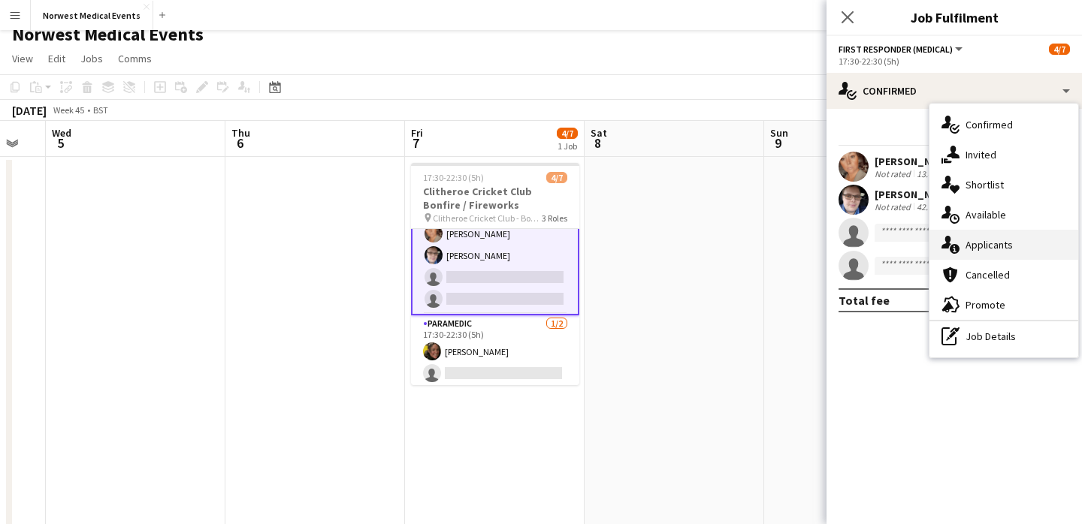
click at [983, 246] on div "single-neutral-actions-information Applicants" at bounding box center [1003, 245] width 149 height 30
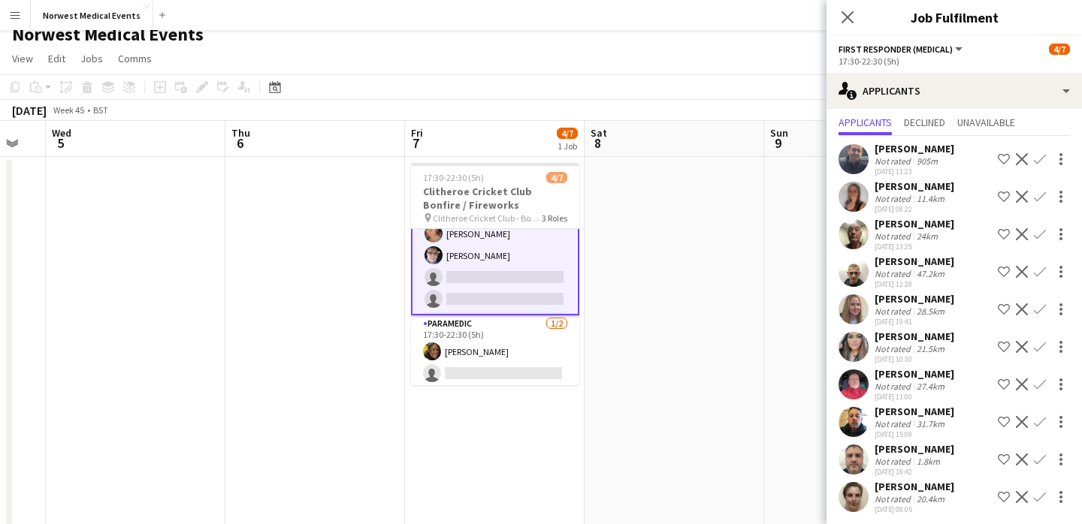
scroll to position [44, 0]
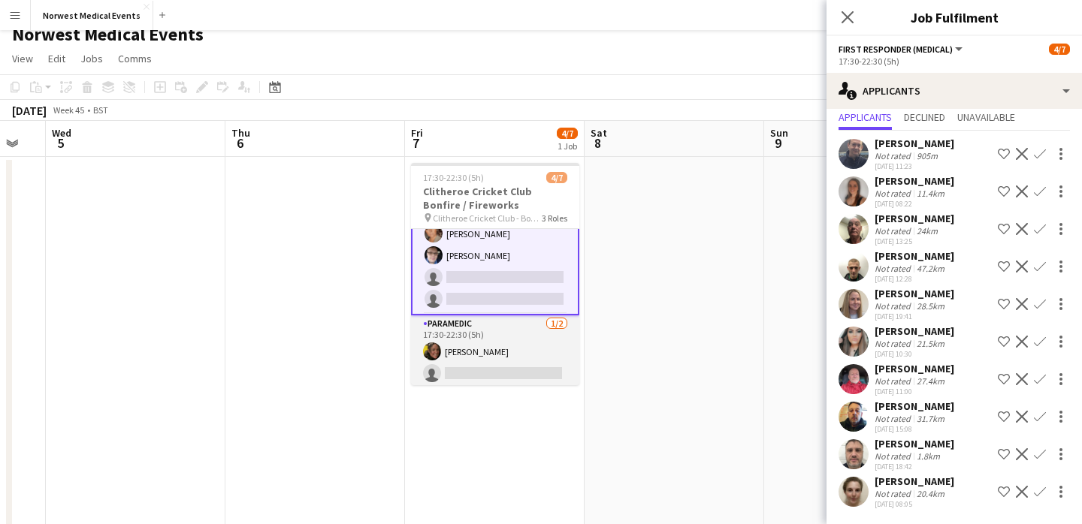
click at [497, 355] on app-card-role "Paramedic [DATE] 17:30-22:30 (5h) [PERSON_NAME] single-neutral-actions" at bounding box center [495, 352] width 168 height 73
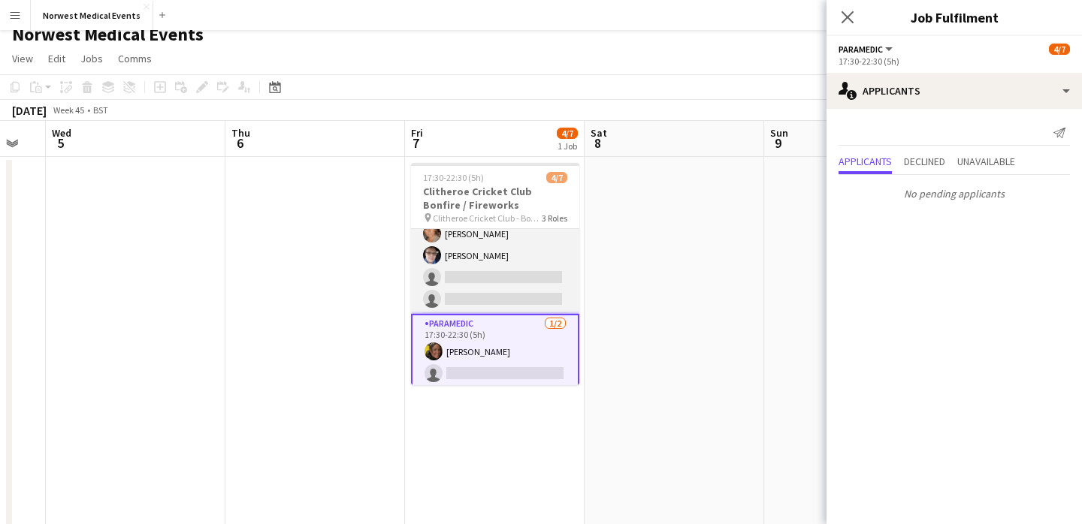
scroll to position [0, 0]
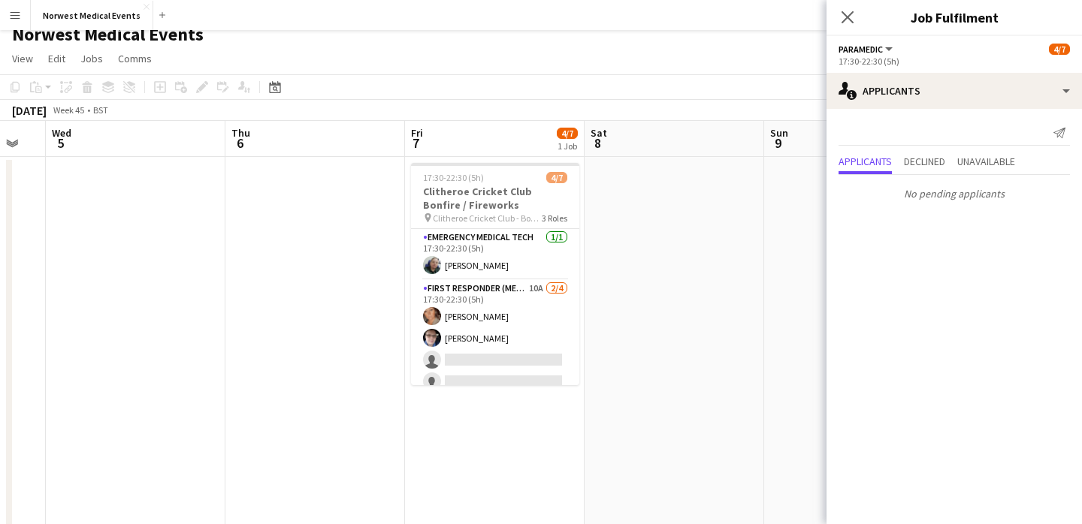
click at [847, 21] on icon "Close pop-in" at bounding box center [847, 17] width 12 height 12
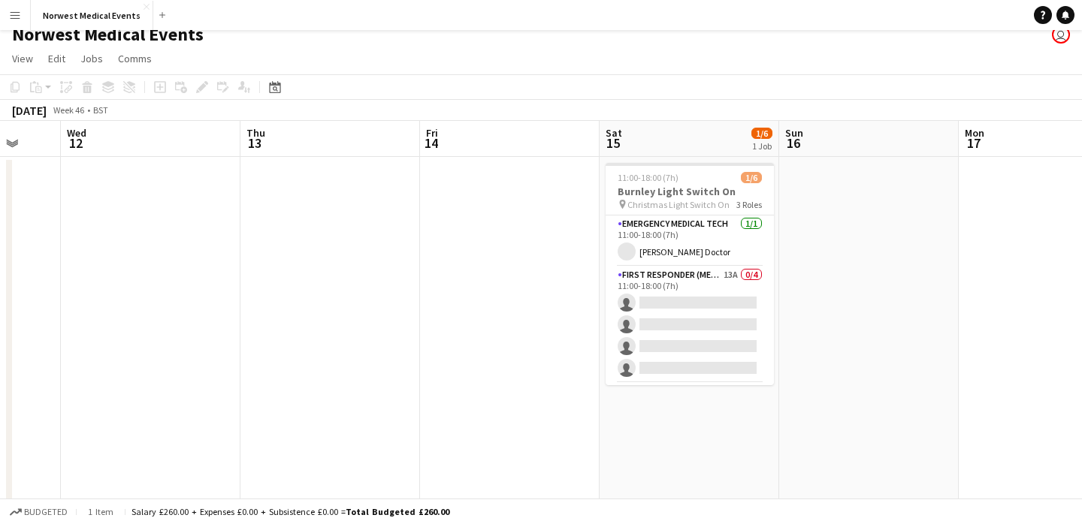
scroll to position [0, 750]
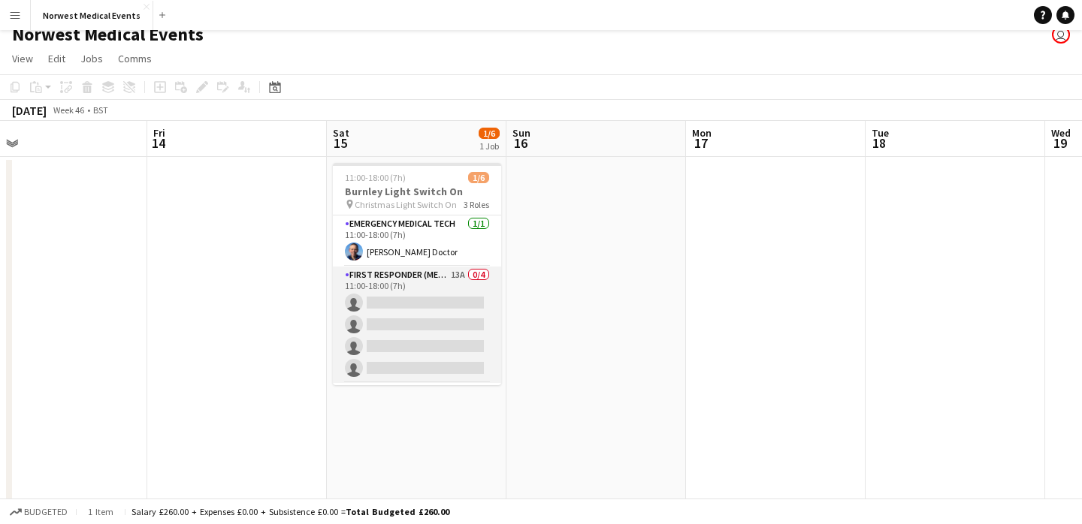
click at [420, 338] on app-card-role "First Responder (Medical) 13A 0/4 11:00-18:00 (7h) single-neutral-actions singl…" at bounding box center [417, 325] width 168 height 116
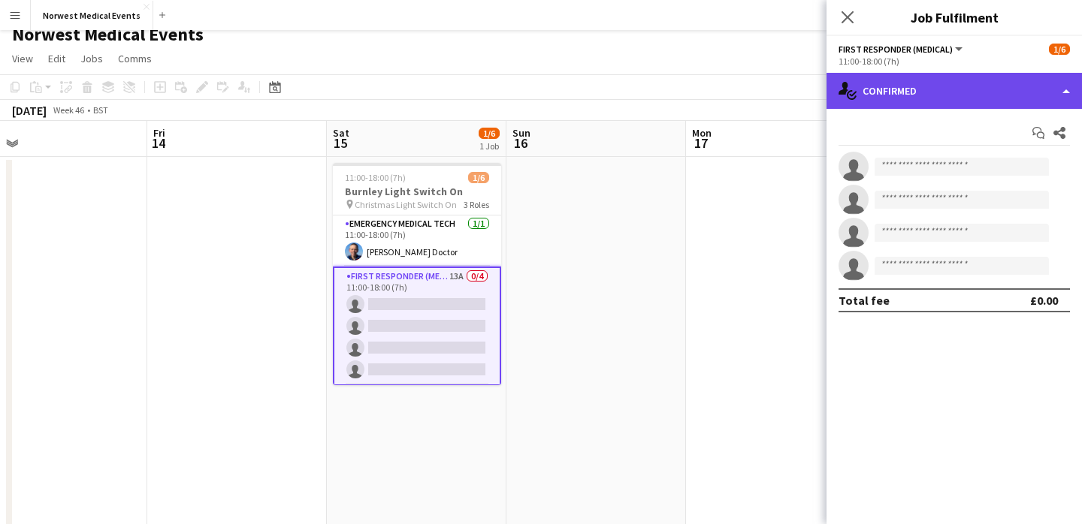
click at [889, 100] on div "single-neutral-actions-check-2 Confirmed" at bounding box center [953, 91] width 255 height 36
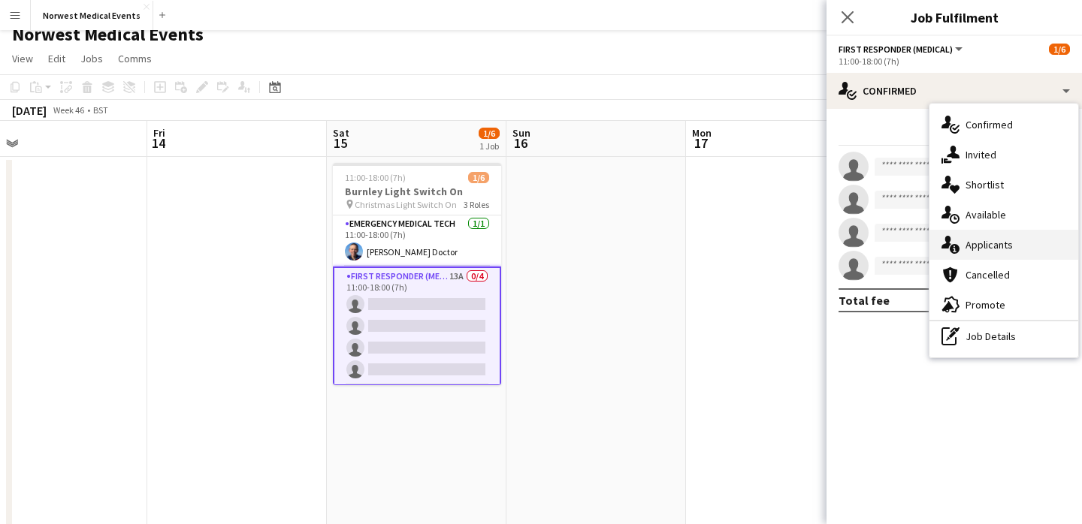
click at [994, 237] on div "single-neutral-actions-information Applicants" at bounding box center [1003, 245] width 149 height 30
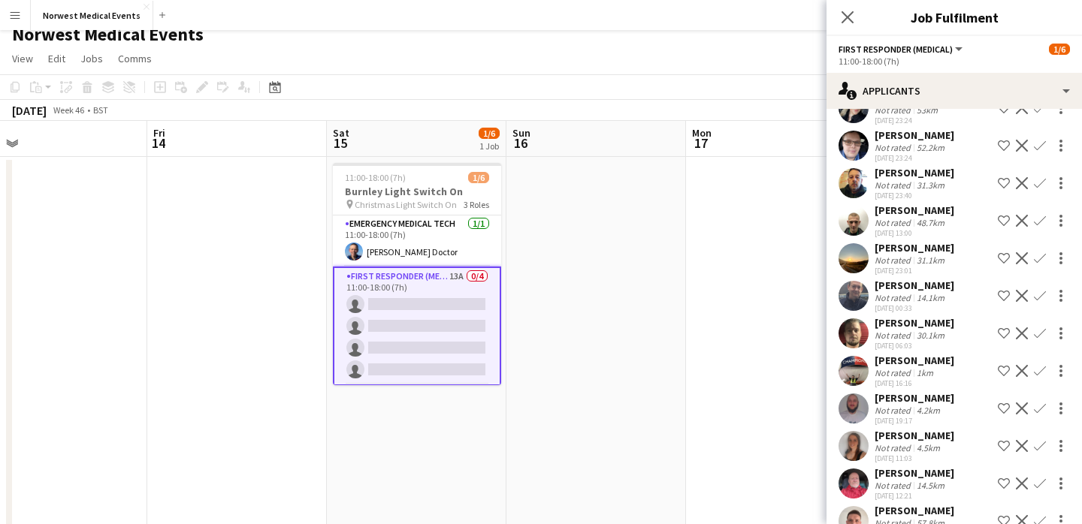
scroll to position [120, 0]
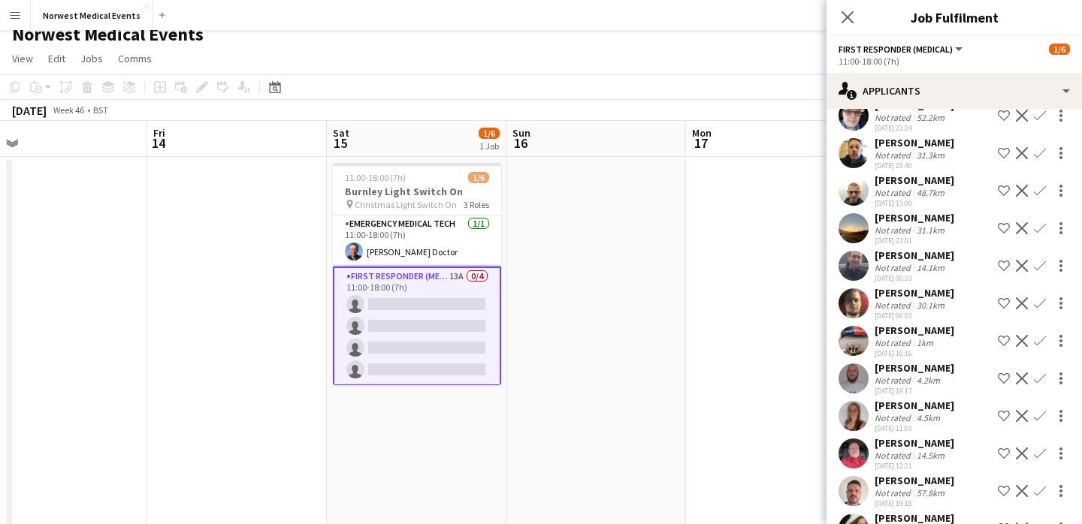
click at [1041, 226] on app-icon "Confirm" at bounding box center [1040, 228] width 12 height 12
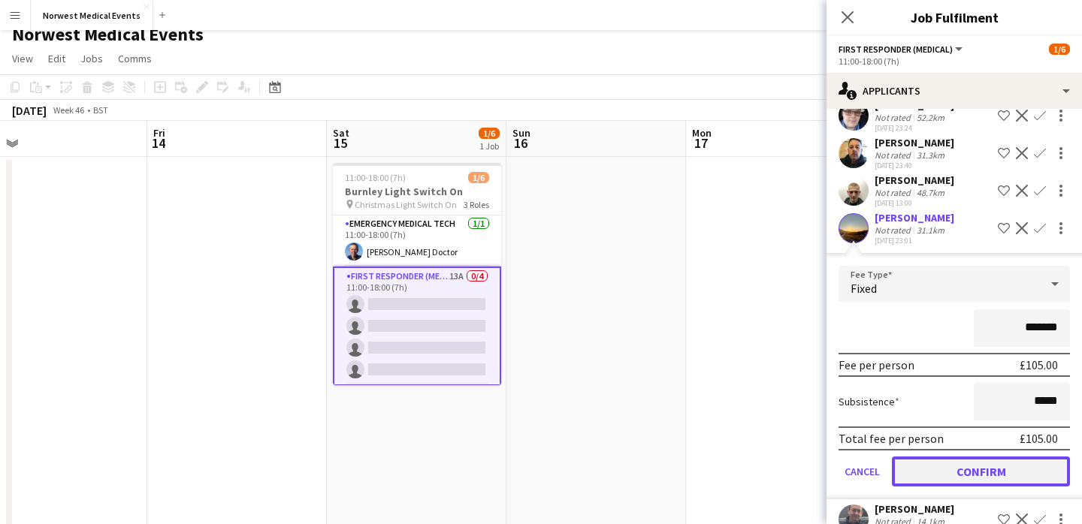
click at [1005, 473] on button "Confirm" at bounding box center [981, 472] width 178 height 30
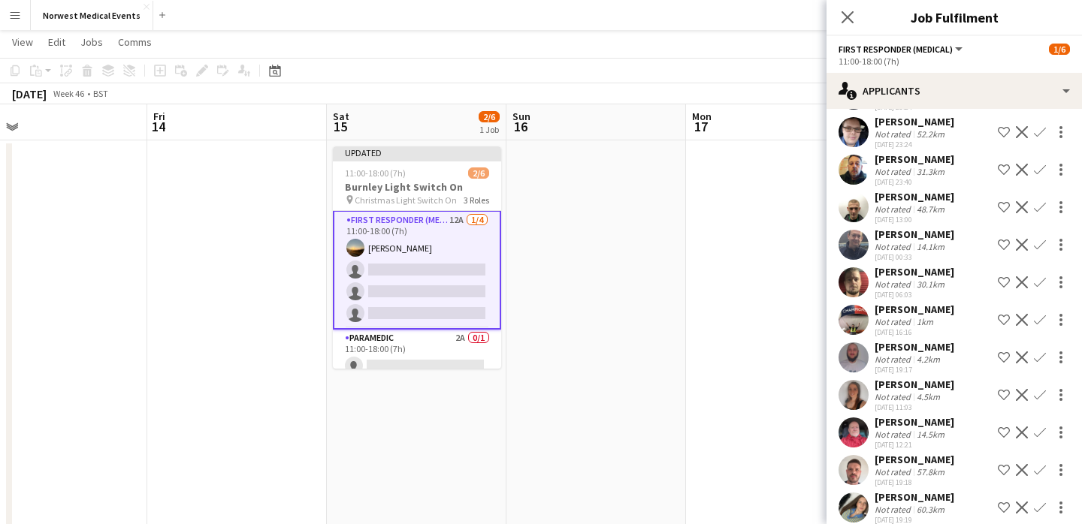
scroll to position [119, 0]
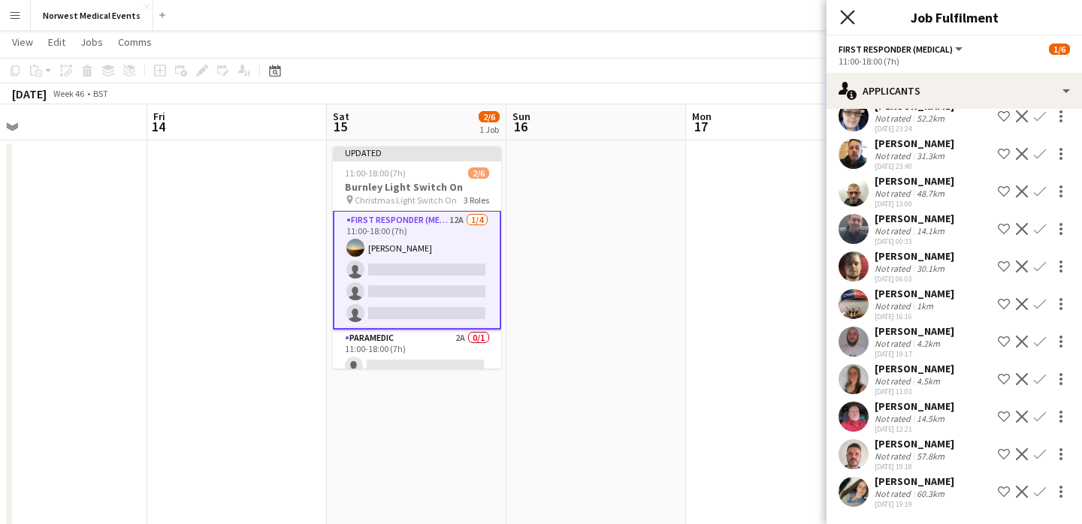
click at [850, 15] on icon "Close pop-in" at bounding box center [847, 17] width 14 height 14
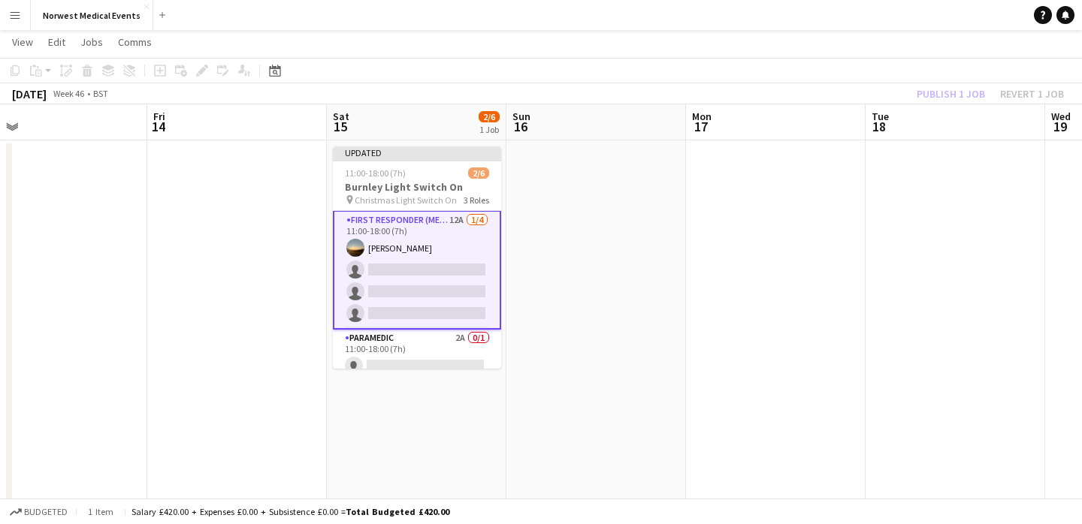
click at [424, 240] on app-card-role "First Responder (Medical) 12A [DATE] 11:00-18:00 (7h) [PERSON_NAME] single-neut…" at bounding box center [417, 269] width 168 height 119
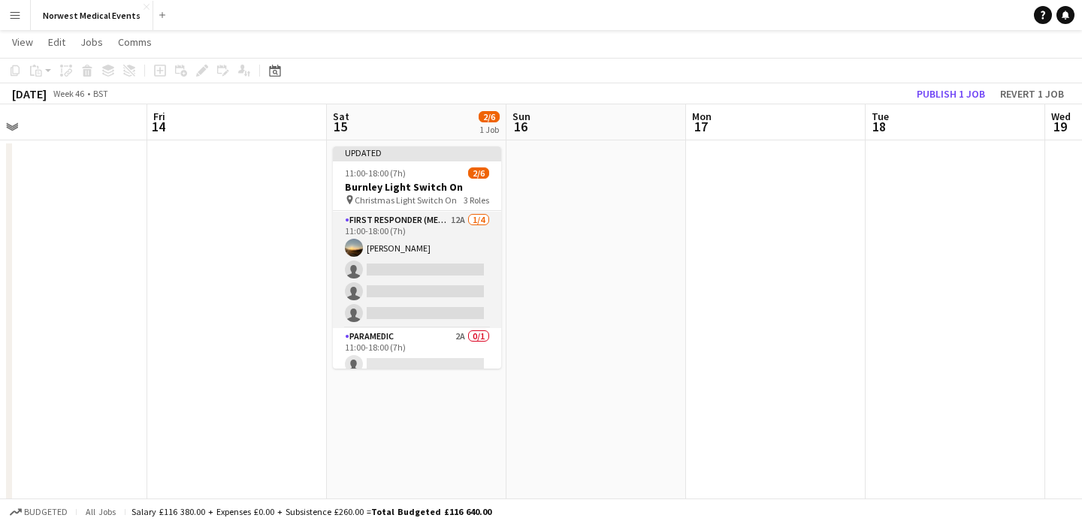
click at [424, 248] on app-card-role "First Responder (Medical) 12A [DATE] 11:00-18:00 (7h) [PERSON_NAME] single-neut…" at bounding box center [417, 270] width 168 height 116
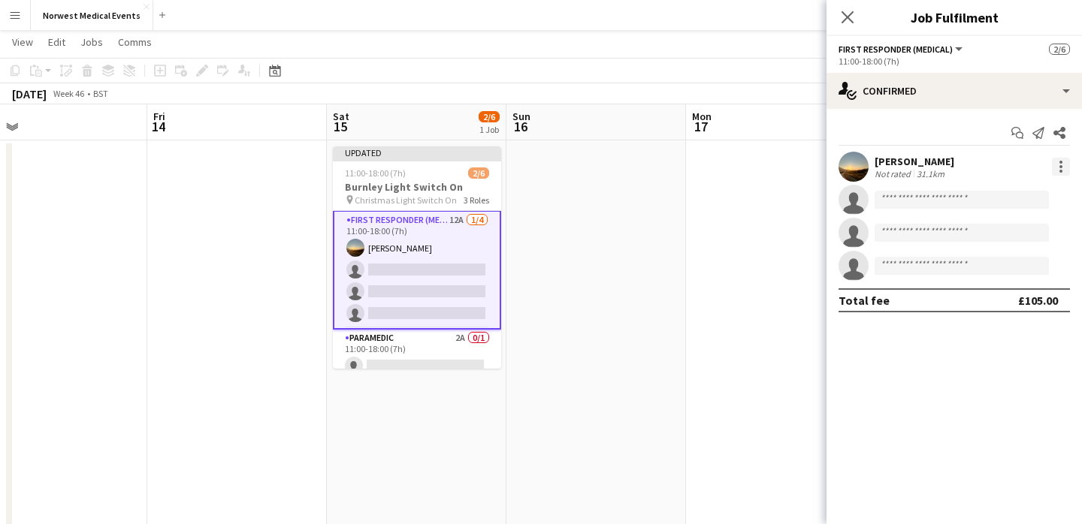
click at [1061, 166] on div at bounding box center [1060, 166] width 3 height 3
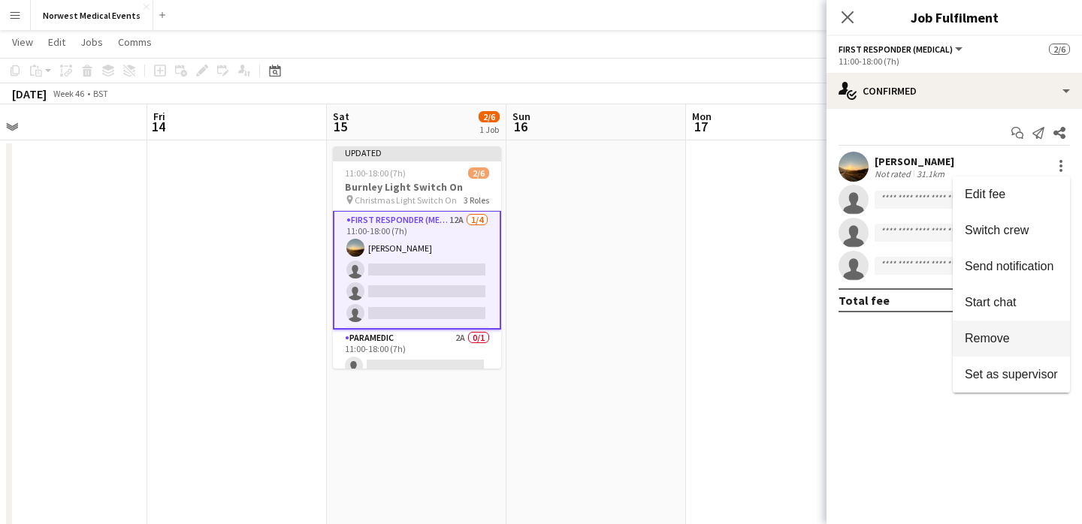
click at [1024, 338] on span "Remove" at bounding box center [1011, 339] width 93 height 14
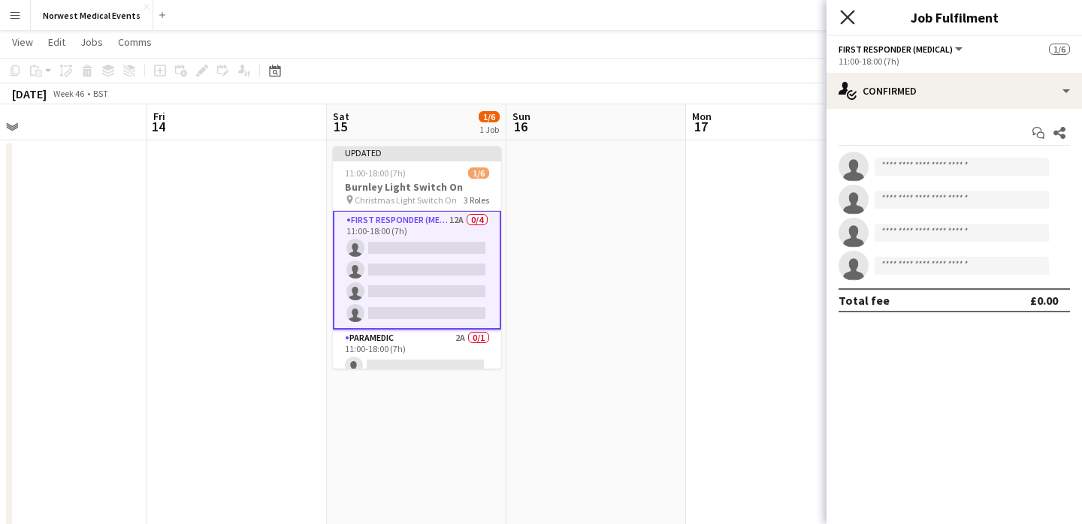
click at [850, 18] on icon "Close pop-in" at bounding box center [847, 17] width 14 height 14
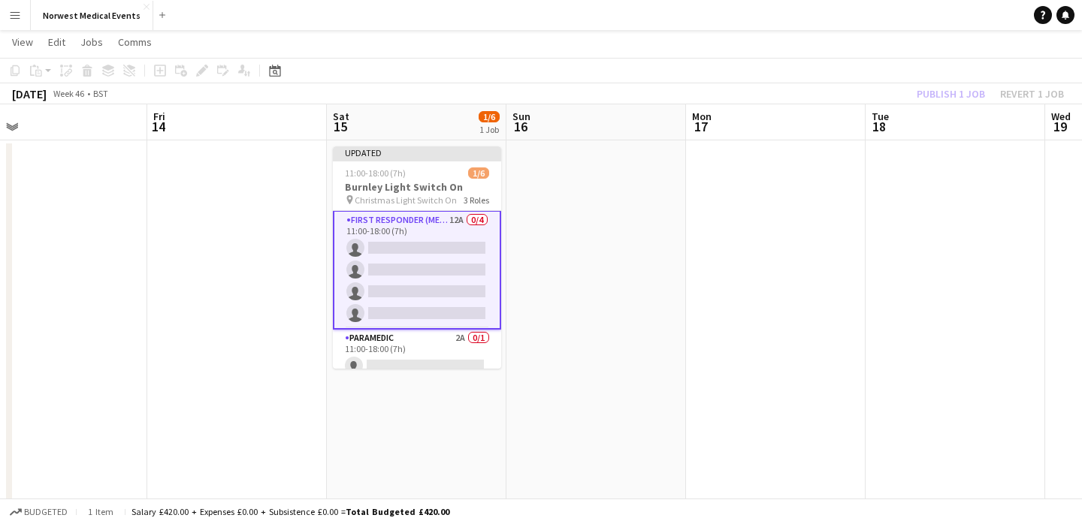
click at [957, 87] on div "Publish 1 job Revert 1 job" at bounding box center [989, 94] width 183 height 20
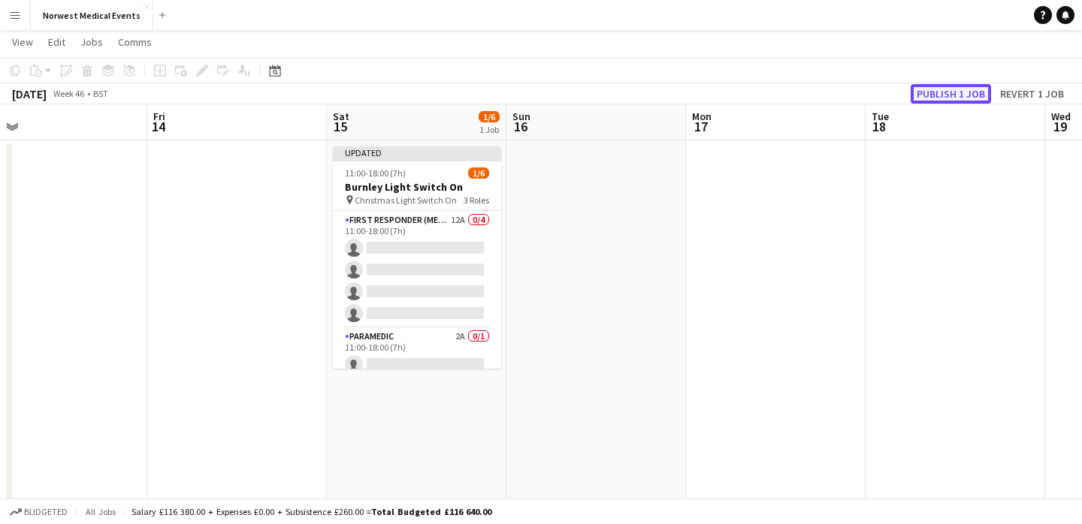
click at [950, 94] on button "Publish 1 job" at bounding box center [950, 94] width 80 height 20
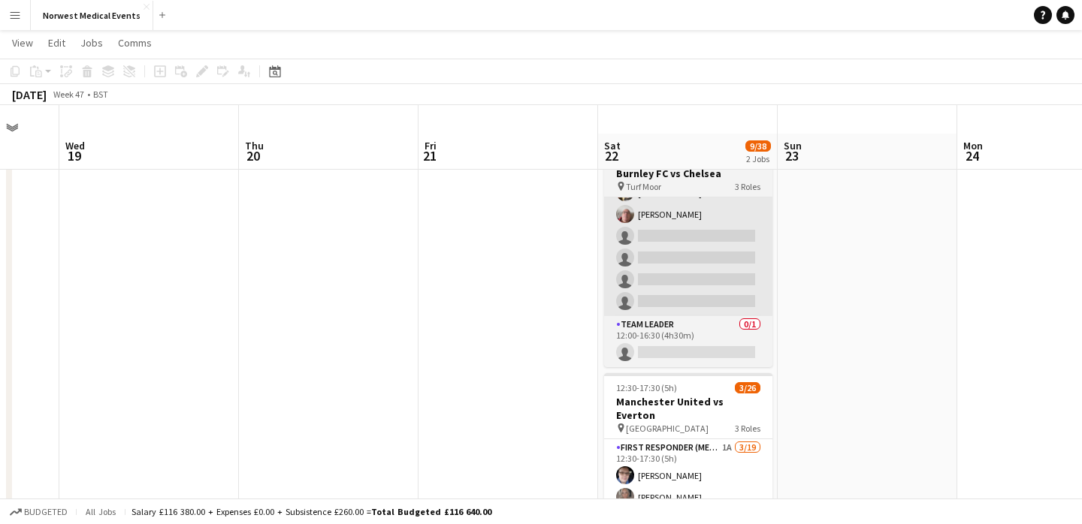
scroll to position [189, 0]
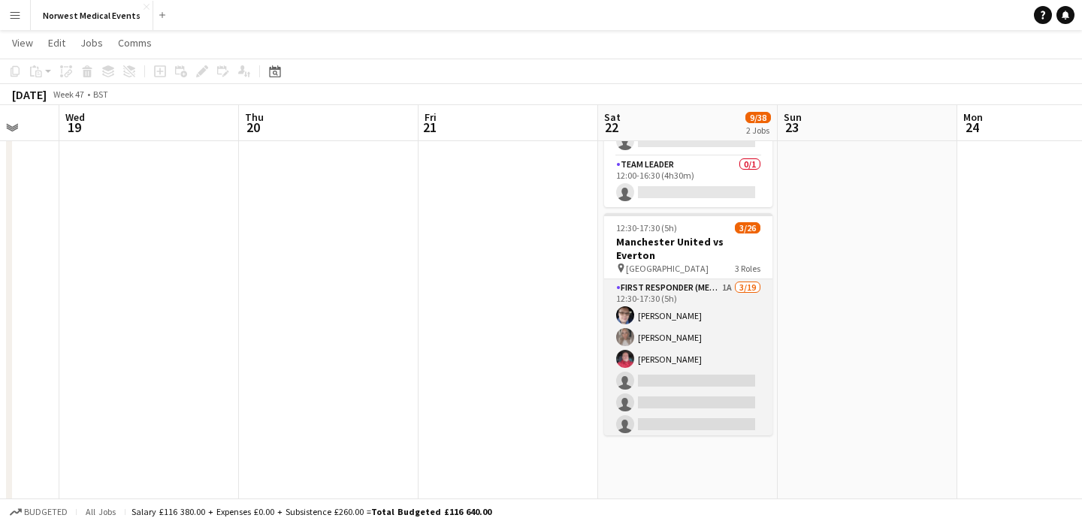
click at [689, 356] on app-card-role "First Responder (Medical) 1A [DATE] 12:30-17:30 (5h) [PERSON_NAME] [PERSON_NAME…" at bounding box center [688, 500] width 168 height 443
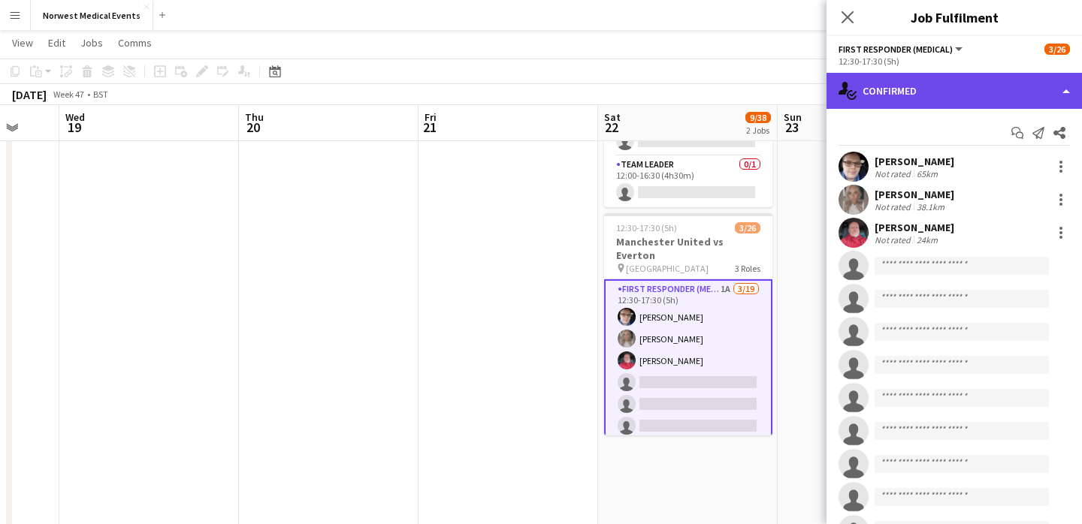
click at [962, 82] on div "single-neutral-actions-check-2 Confirmed" at bounding box center [953, 91] width 255 height 36
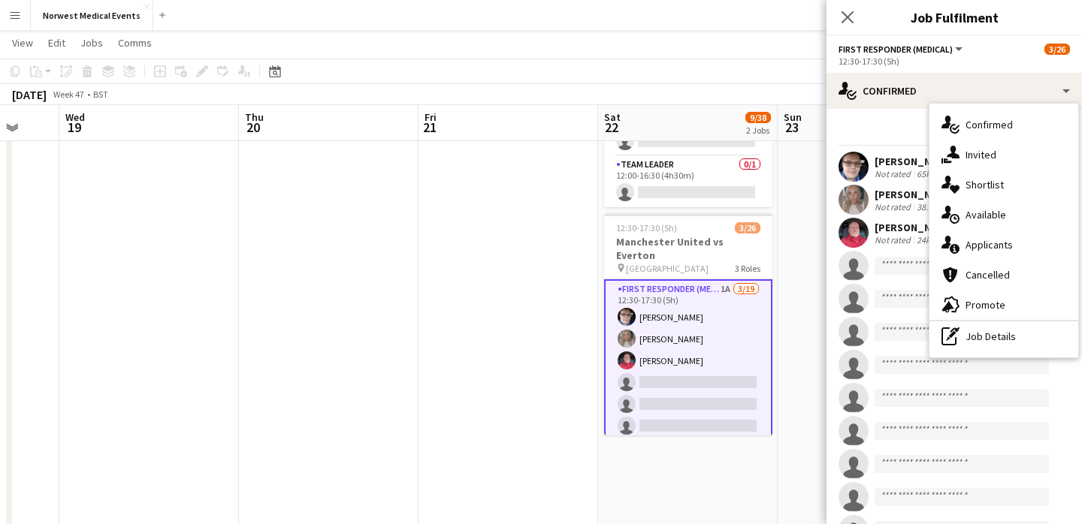
click at [1007, 234] on div "single-neutral-actions-information Applicants" at bounding box center [1003, 245] width 149 height 30
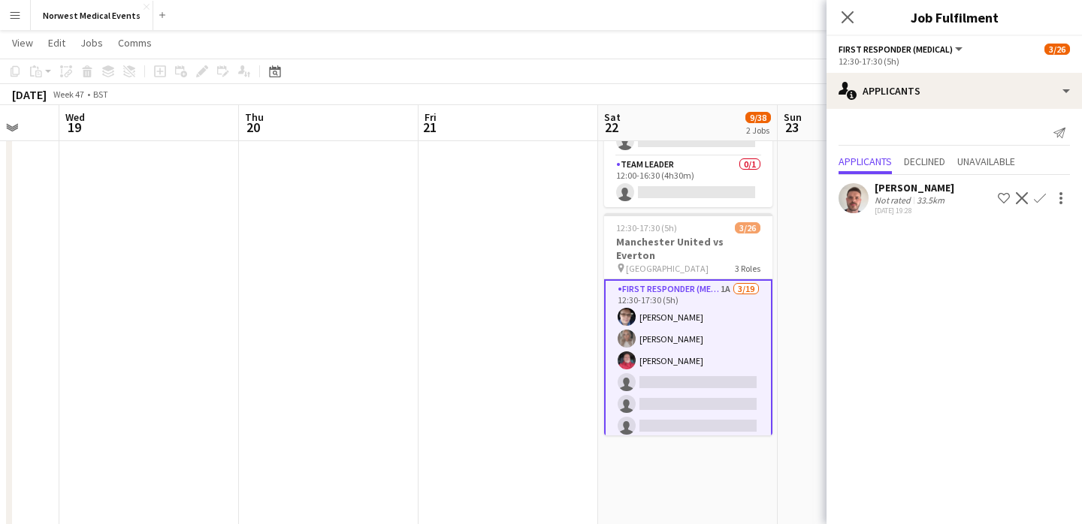
click at [1039, 193] on app-icon "Confirm" at bounding box center [1040, 198] width 12 height 12
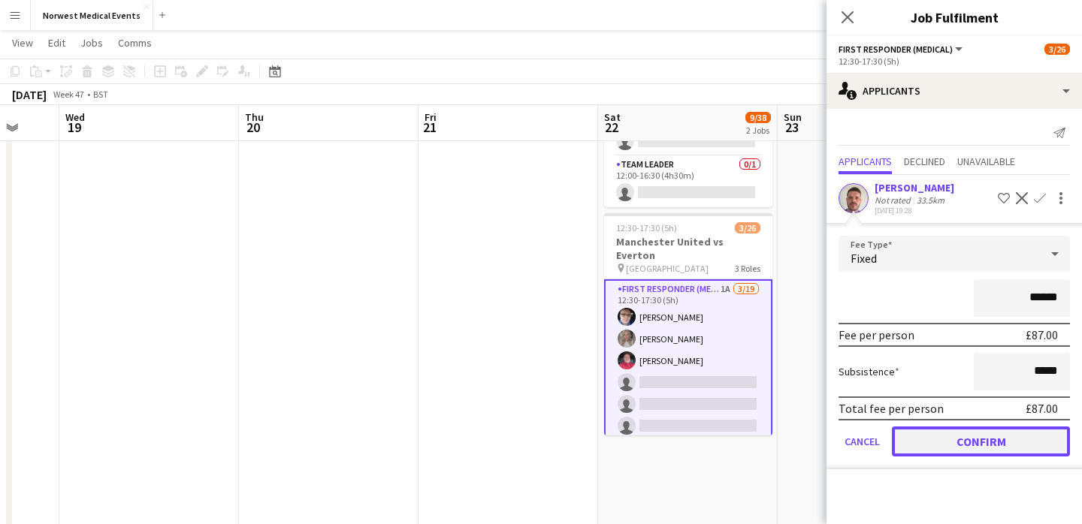
click at [990, 433] on button "Confirm" at bounding box center [981, 442] width 178 height 30
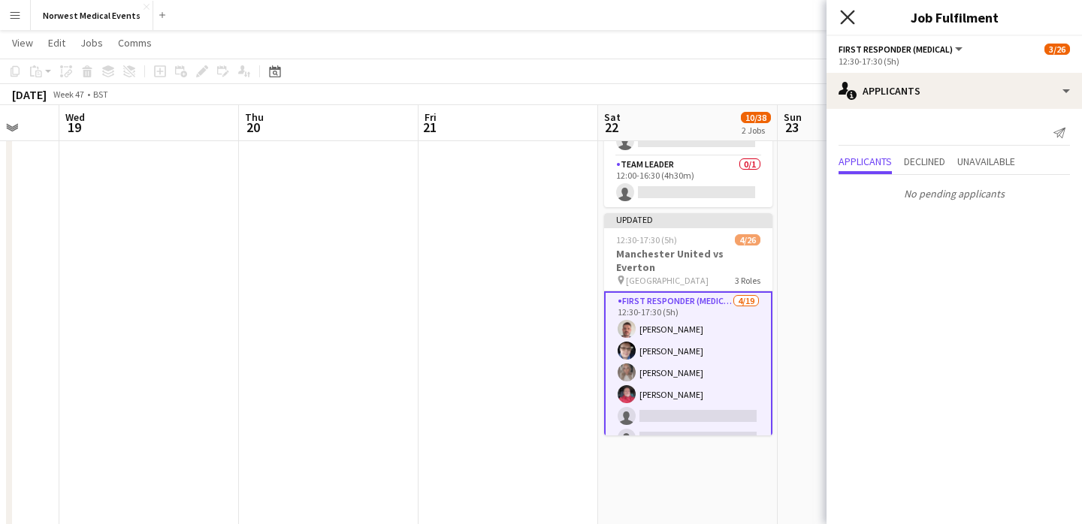
click at [847, 15] on icon "Close pop-in" at bounding box center [847, 17] width 14 height 14
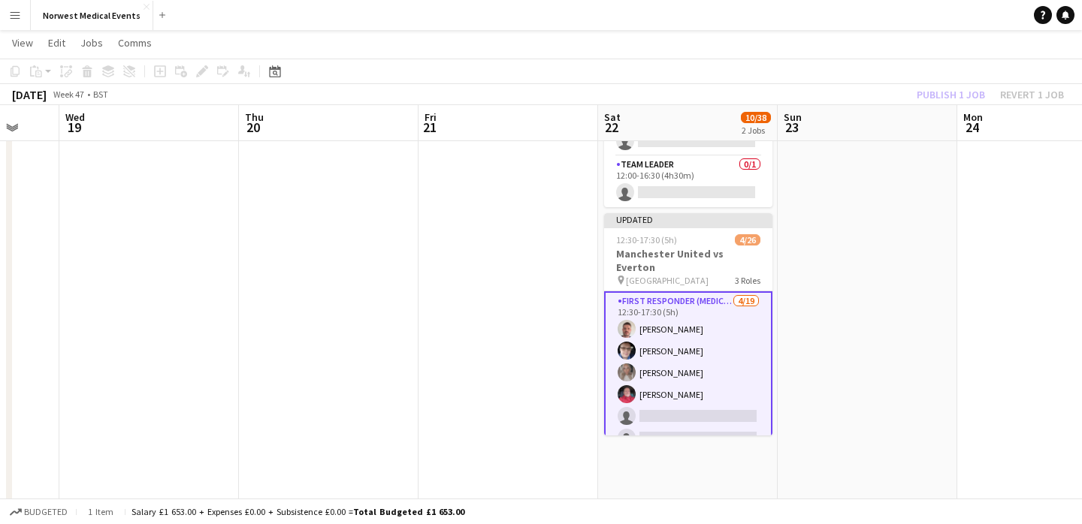
click at [936, 91] on div "Publish 1 job Revert 1 job" at bounding box center [989, 95] width 183 height 20
click at [936, 92] on button "Publish 1 job" at bounding box center [950, 95] width 80 height 20
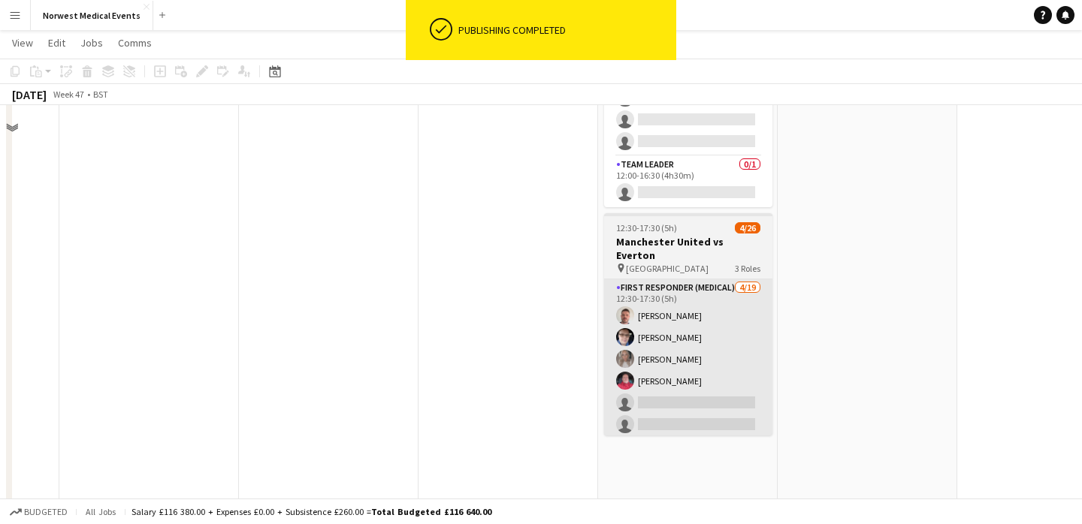
scroll to position [29, 0]
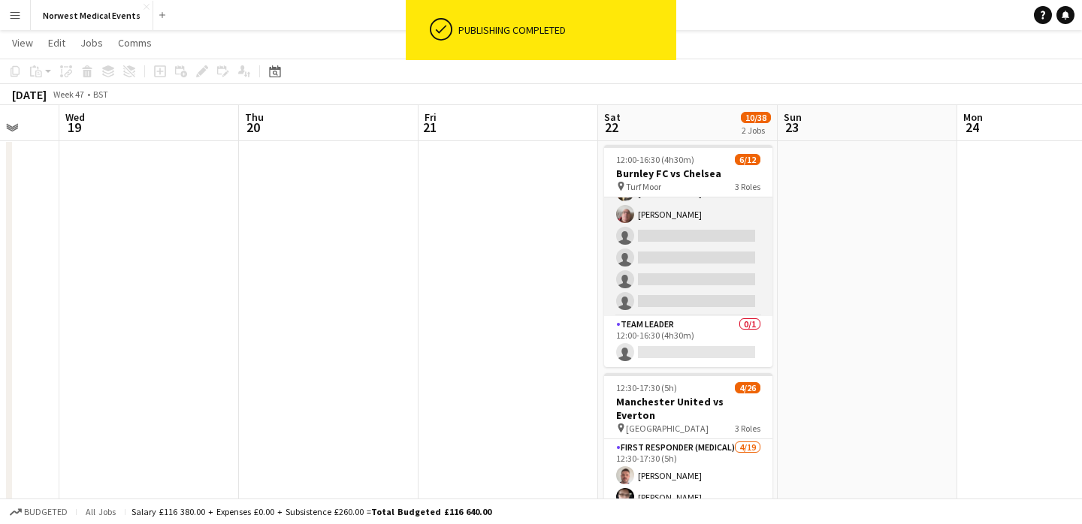
click at [701, 259] on app-card-role "Responder (First Aid) 1A [DATE] 12:00-16:30 (4h30m) [PERSON_NAME] [PERSON_NAME]…" at bounding box center [688, 192] width 168 height 247
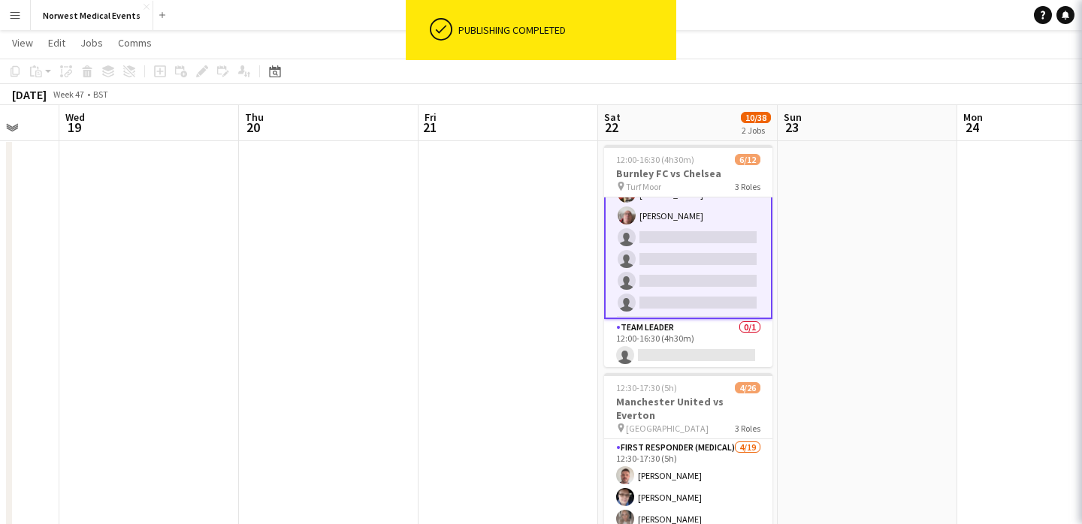
scroll to position [181, 0]
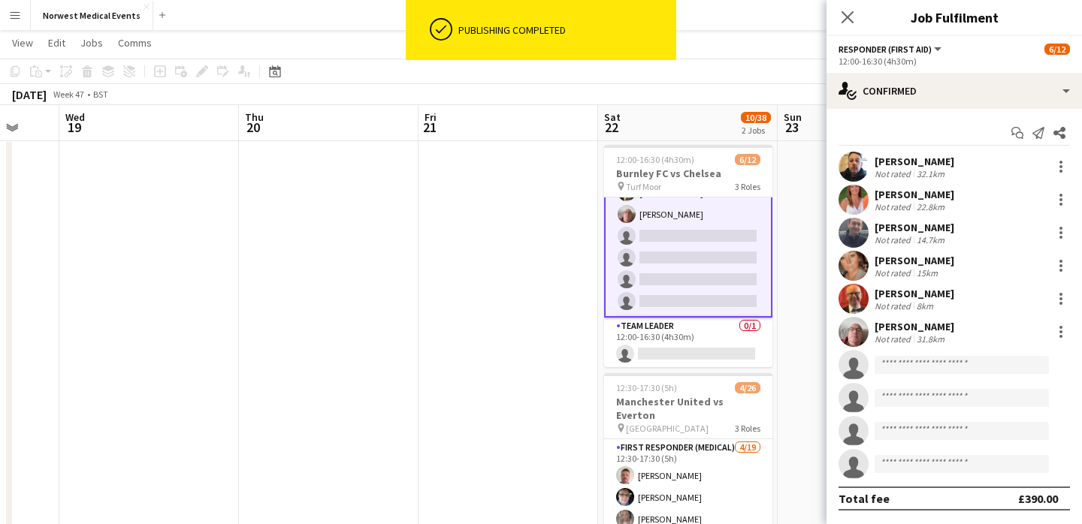
click at [916, 69] on app-options-switcher "Responder (First Aid) All roles Responder (First Aid) [DATE] 12:00-16:30 (4h30m)" at bounding box center [953, 54] width 255 height 37
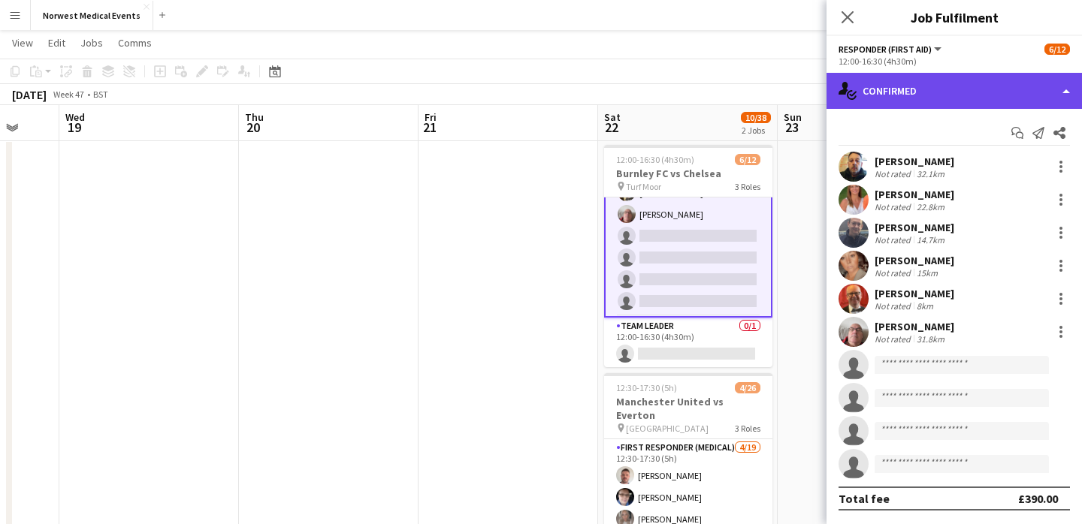
click at [917, 90] on div "single-neutral-actions-check-2 Confirmed" at bounding box center [953, 91] width 255 height 36
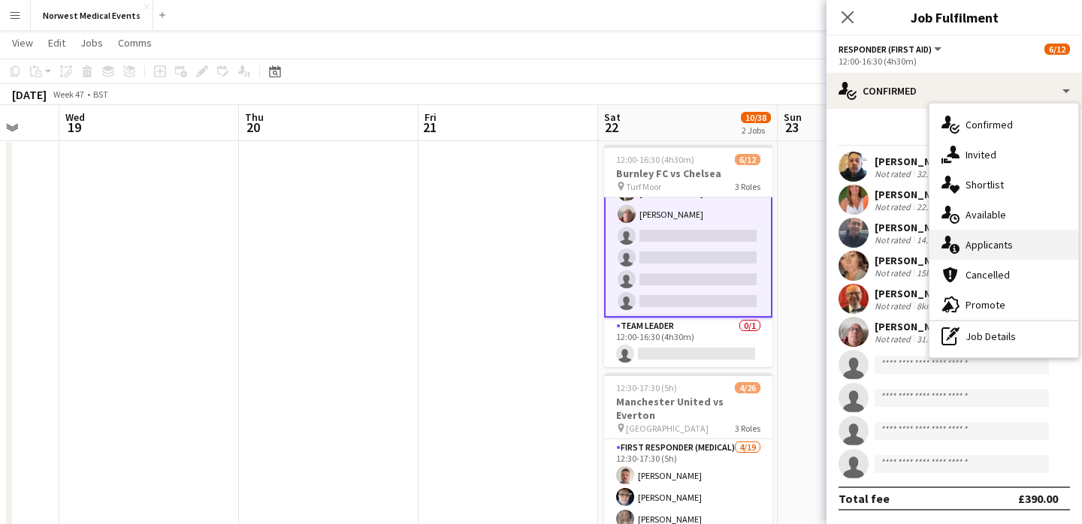
click at [971, 244] on div "single-neutral-actions-information Applicants" at bounding box center [1003, 245] width 149 height 30
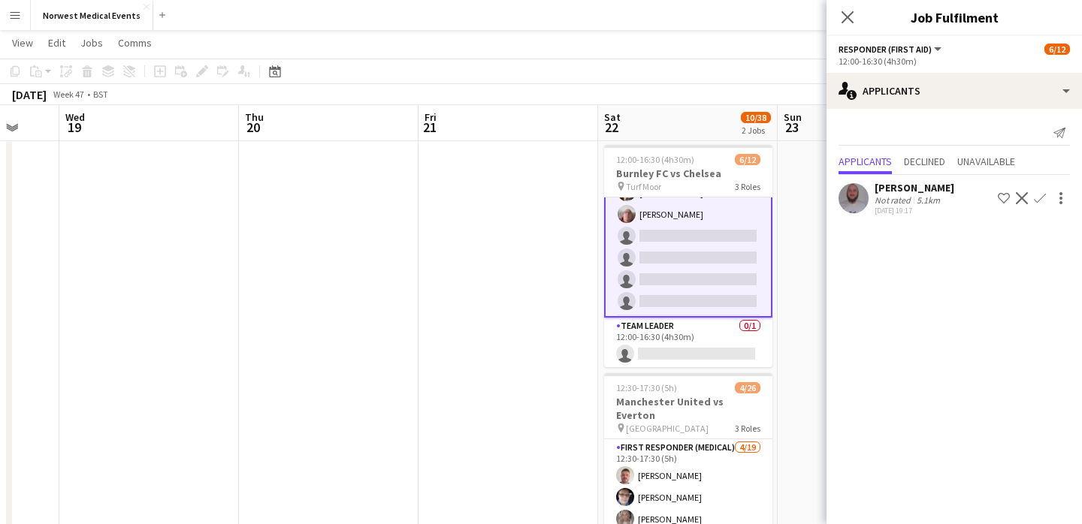
click at [1043, 196] on app-icon "Confirm" at bounding box center [1040, 198] width 12 height 12
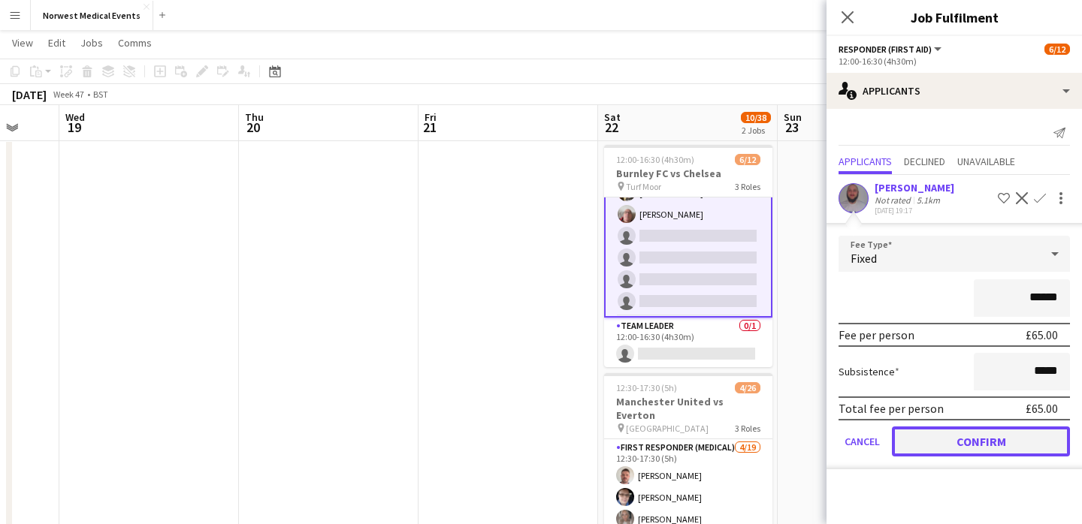
click at [1004, 442] on button "Confirm" at bounding box center [981, 442] width 178 height 30
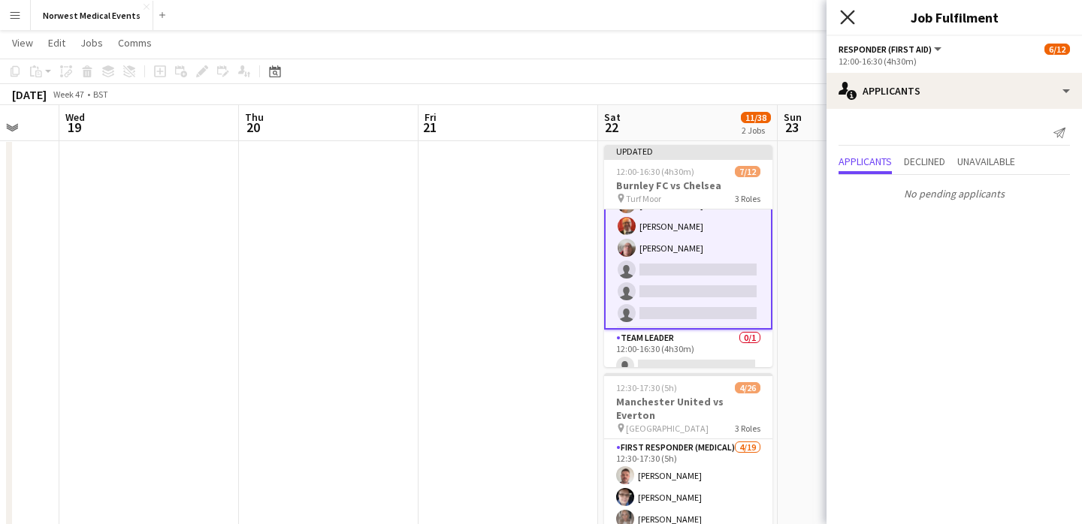
click at [845, 14] on icon "Close pop-in" at bounding box center [847, 17] width 14 height 14
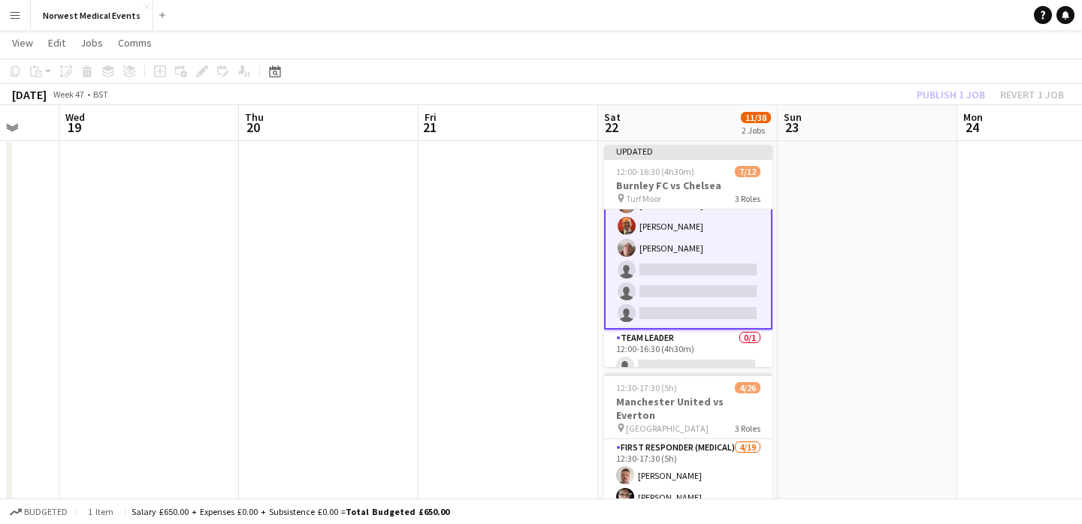
click at [938, 89] on div "Publish 1 job Revert 1 job" at bounding box center [989, 95] width 183 height 20
click at [938, 89] on button "Publish 1 job" at bounding box center [950, 95] width 80 height 20
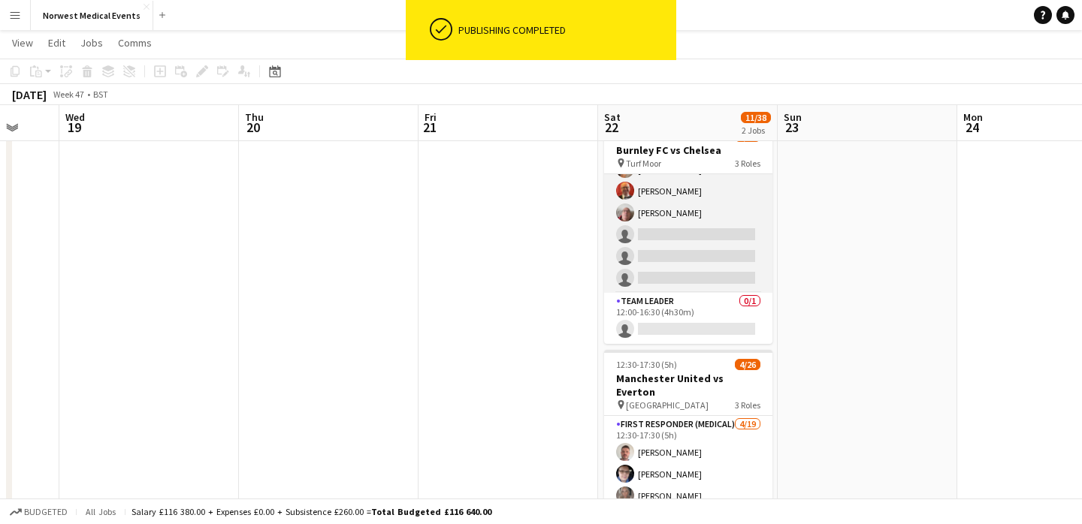
scroll to position [62, 0]
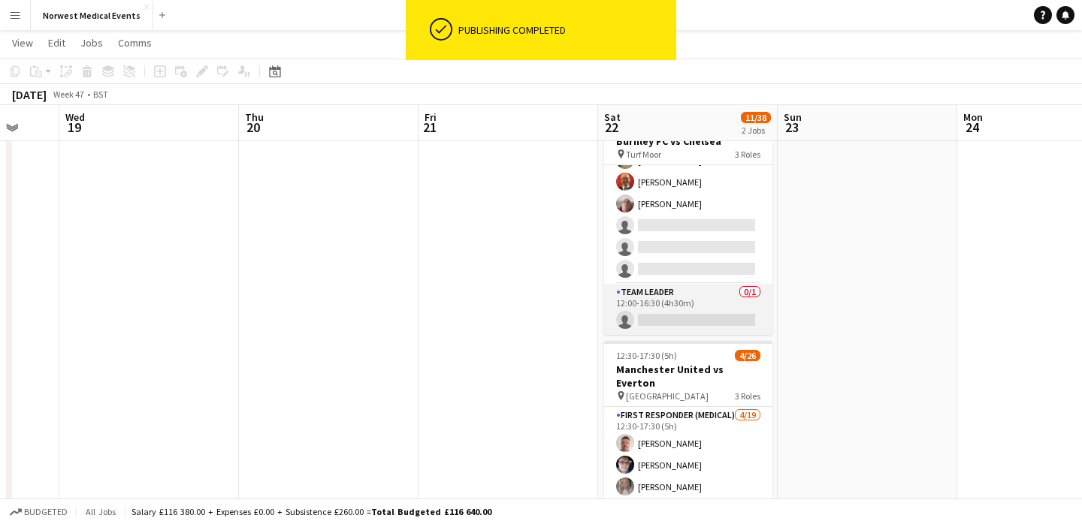
click at [689, 303] on app-card-role "Team Leader 0/1 12:00-16:30 (4h30m) single-neutral-actions" at bounding box center [688, 309] width 168 height 51
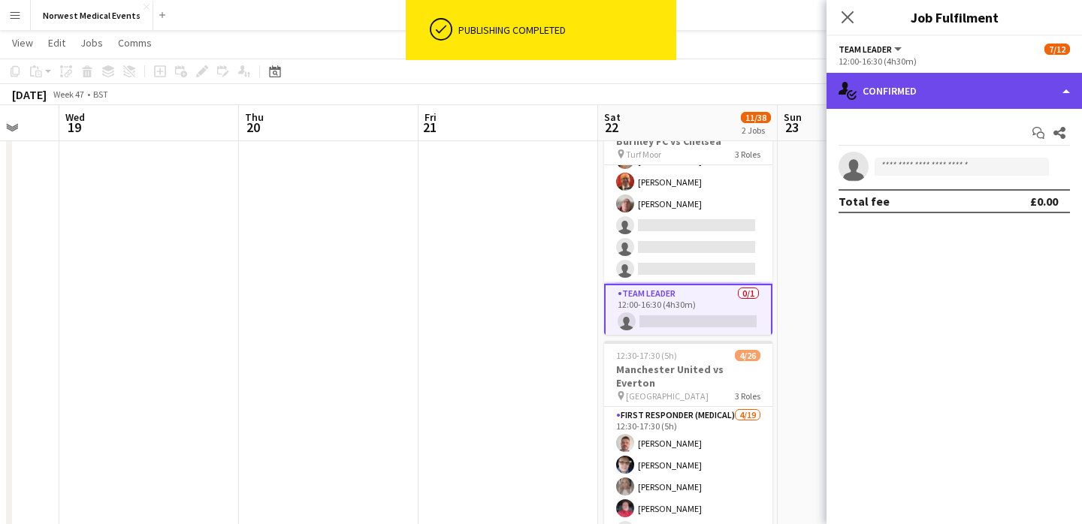
click at [944, 78] on div "single-neutral-actions-check-2 Confirmed" at bounding box center [953, 91] width 255 height 36
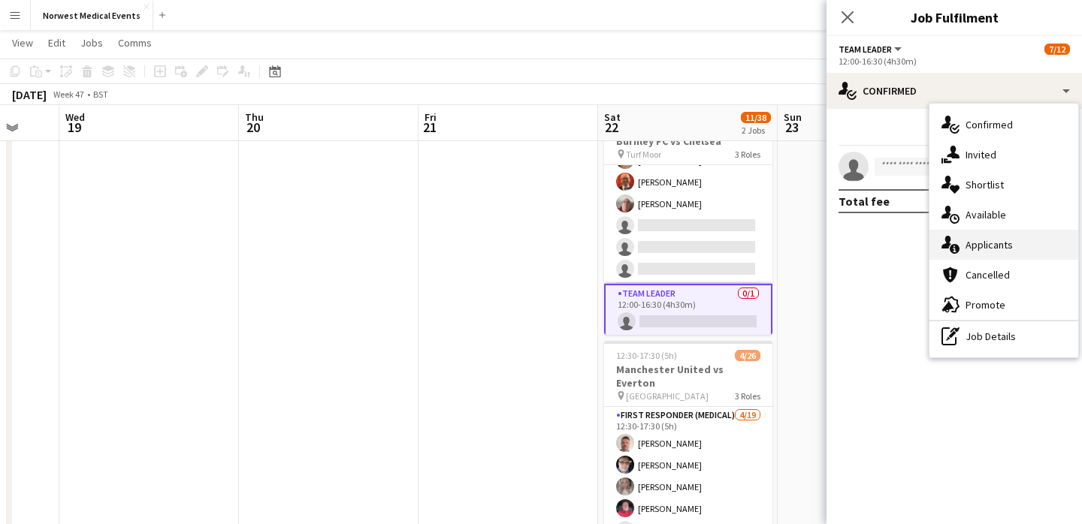
click at [970, 253] on div "single-neutral-actions-information Applicants" at bounding box center [1003, 245] width 149 height 30
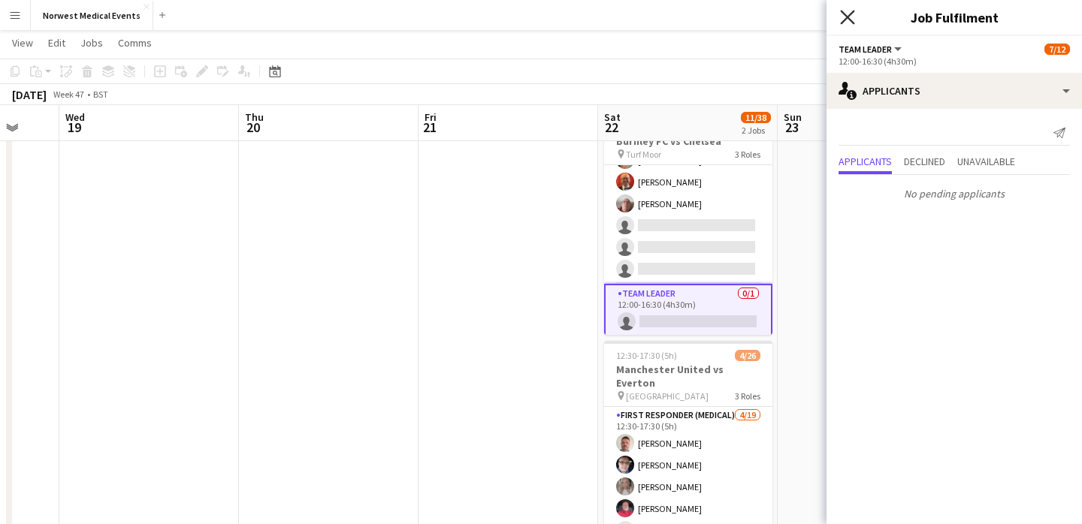
click at [847, 18] on icon at bounding box center [847, 17] width 14 height 14
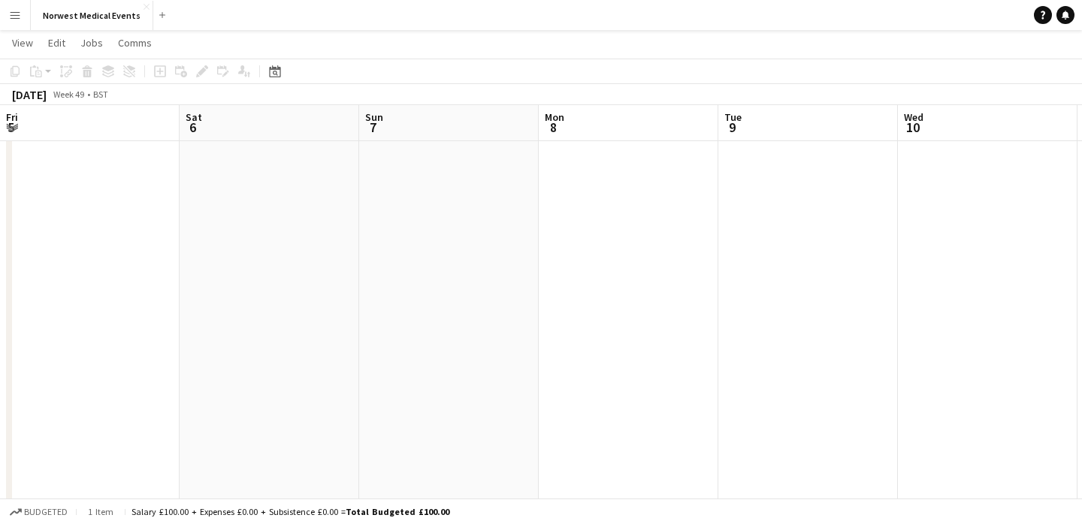
scroll to position [0, 601]
click at [91, 17] on button "Norwest Medical Events Close" at bounding box center [92, 15] width 122 height 29
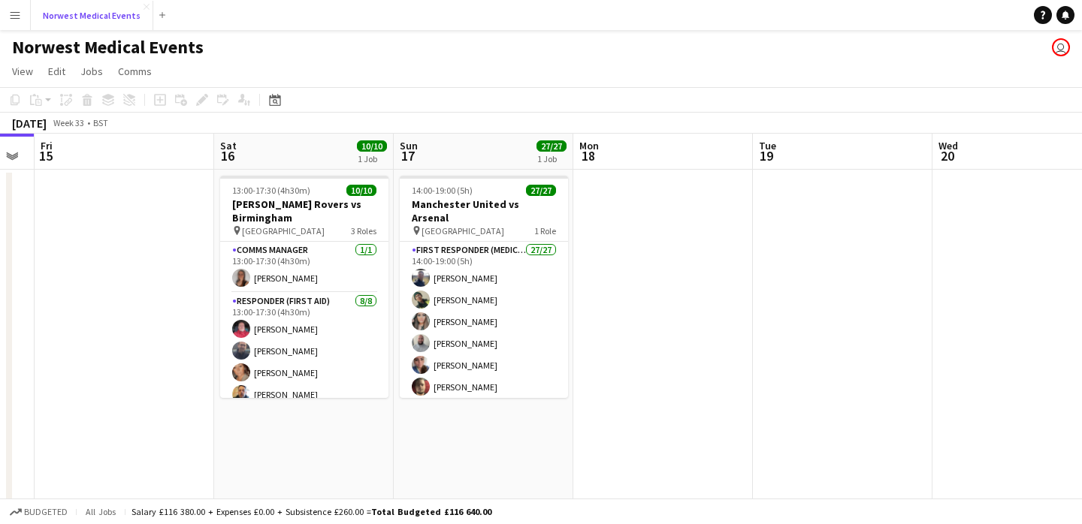
scroll to position [0, 391]
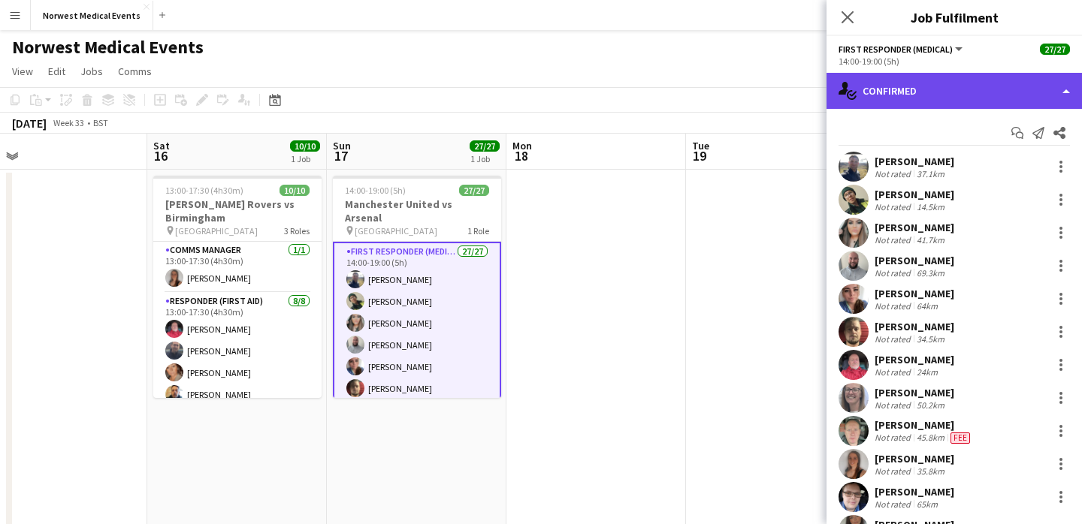
click at [922, 92] on div "single-neutral-actions-check-2 Confirmed" at bounding box center [953, 91] width 255 height 36
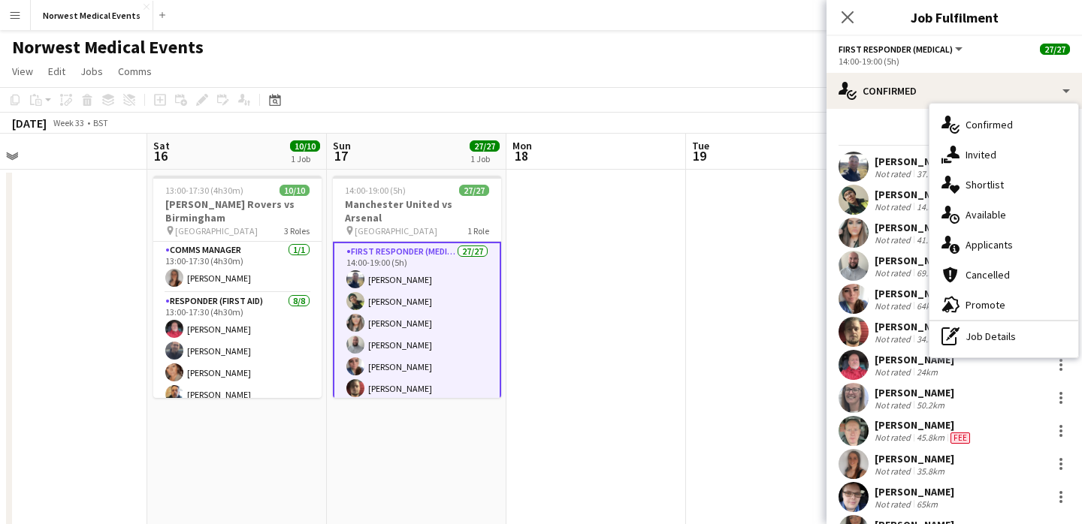
click at [996, 247] on div "single-neutral-actions-information Applicants" at bounding box center [1003, 245] width 149 height 30
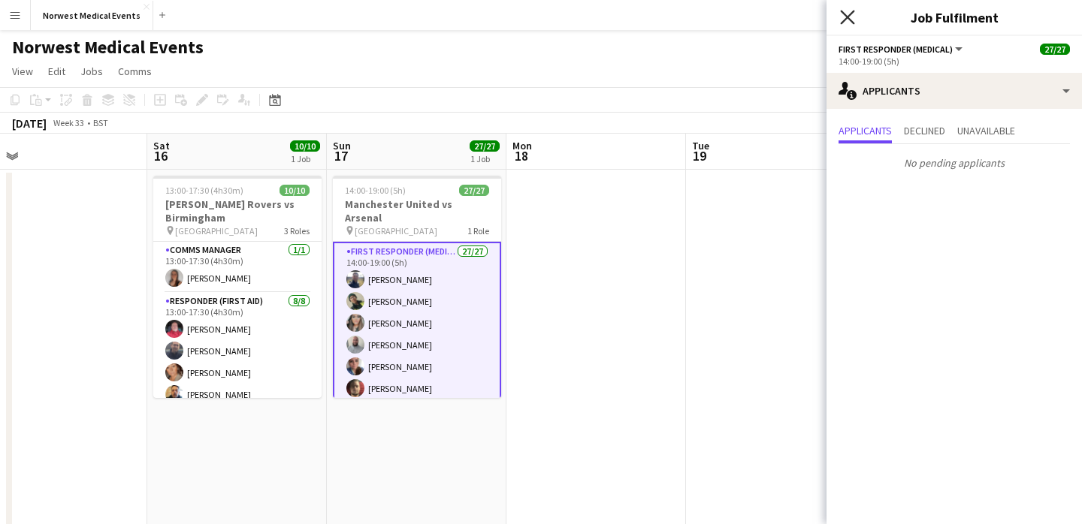
click at [847, 14] on icon "Close pop-in" at bounding box center [847, 17] width 14 height 14
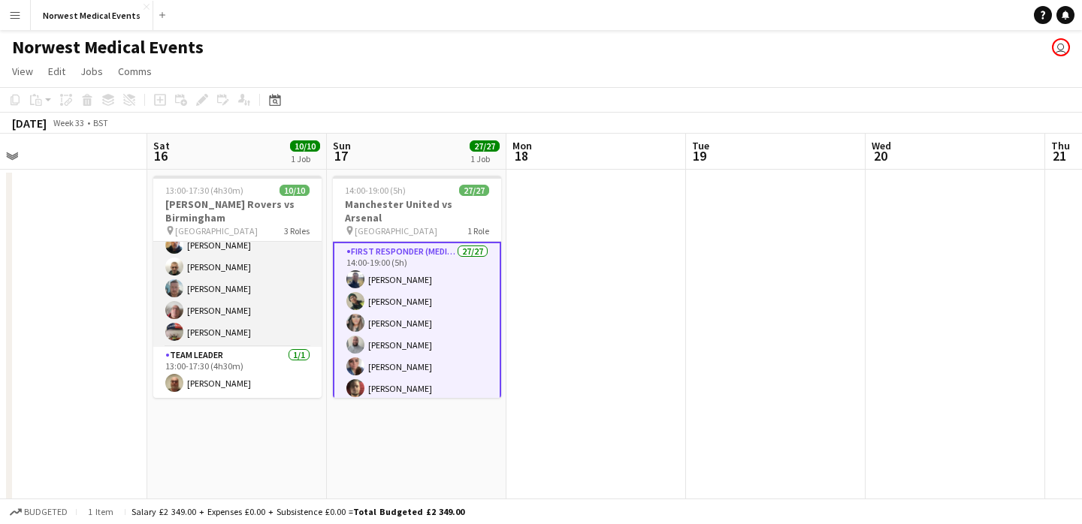
click at [264, 284] on app-card-role "Responder (First Aid) [DATE] 13:00-17:30 (4h30m) [PERSON_NAME] [PERSON_NAME] [P…" at bounding box center [237, 245] width 168 height 204
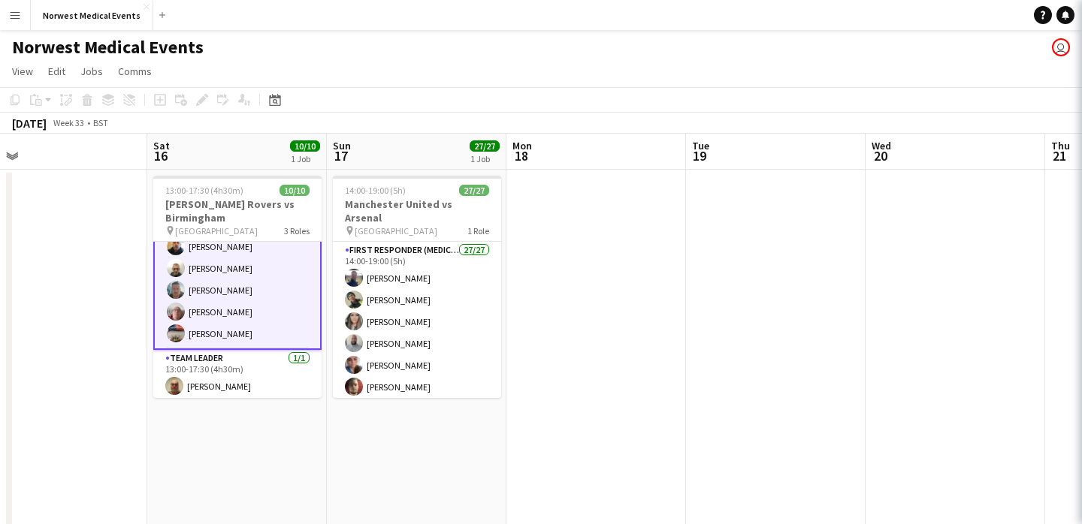
scroll to position [151, 0]
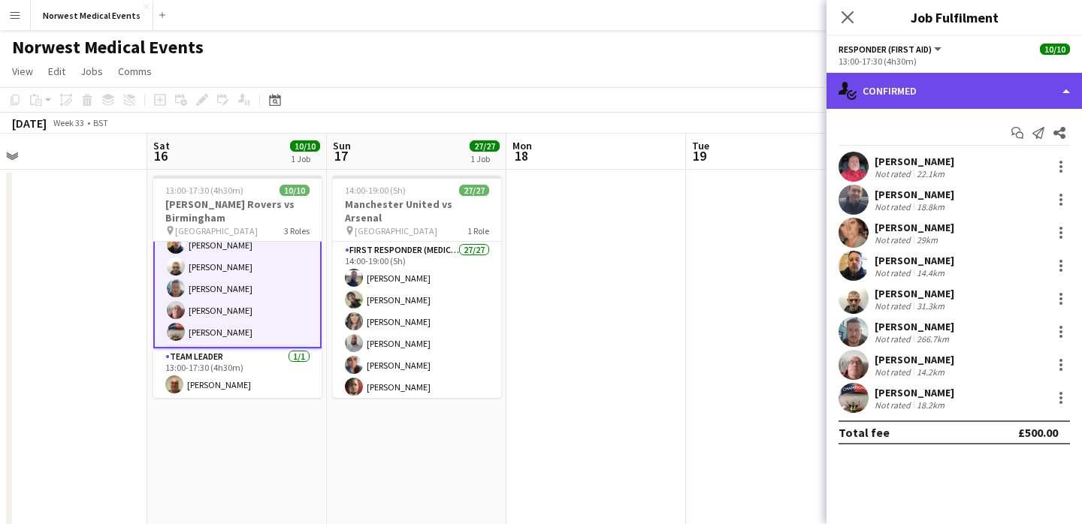
click at [924, 93] on div "single-neutral-actions-check-2 Confirmed" at bounding box center [953, 91] width 255 height 36
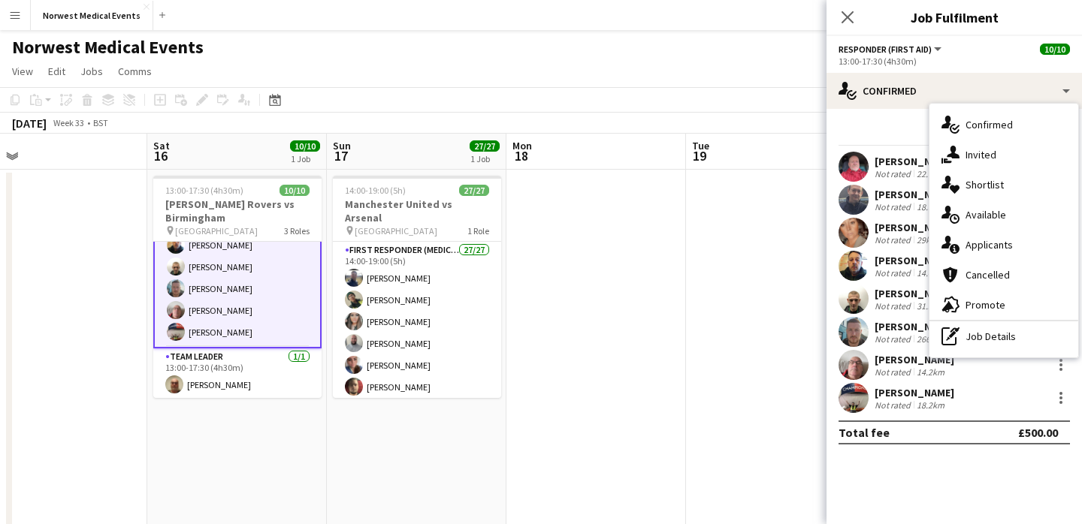
click at [974, 246] on div "single-neutral-actions-information Applicants" at bounding box center [1003, 245] width 149 height 30
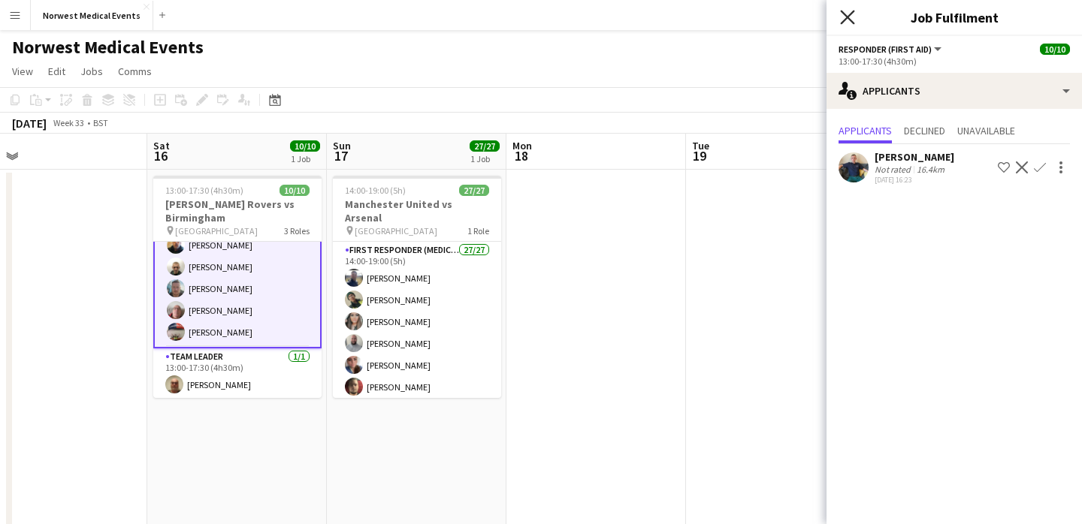
click at [850, 13] on icon at bounding box center [847, 17] width 14 height 14
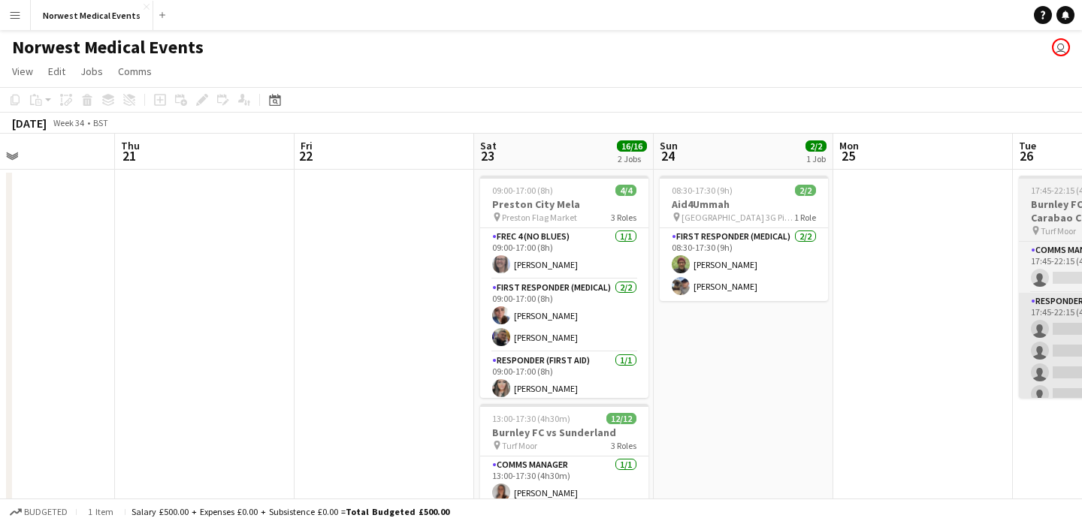
scroll to position [0, 494]
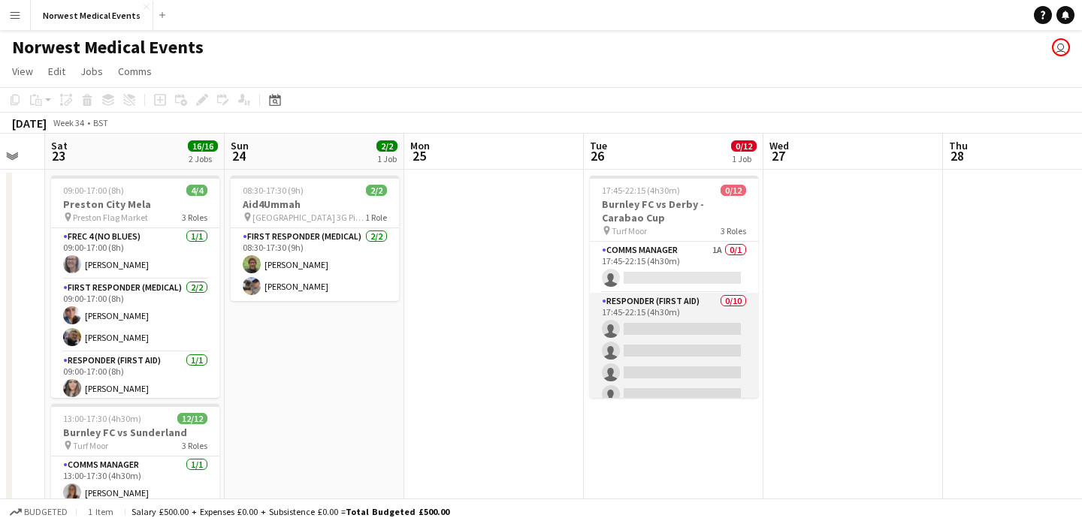
click at [666, 335] on app-card-role "Responder (First Aid) 0/10 17:45-22:15 (4h30m) single-neutral-actions single-ne…" at bounding box center [674, 416] width 168 height 247
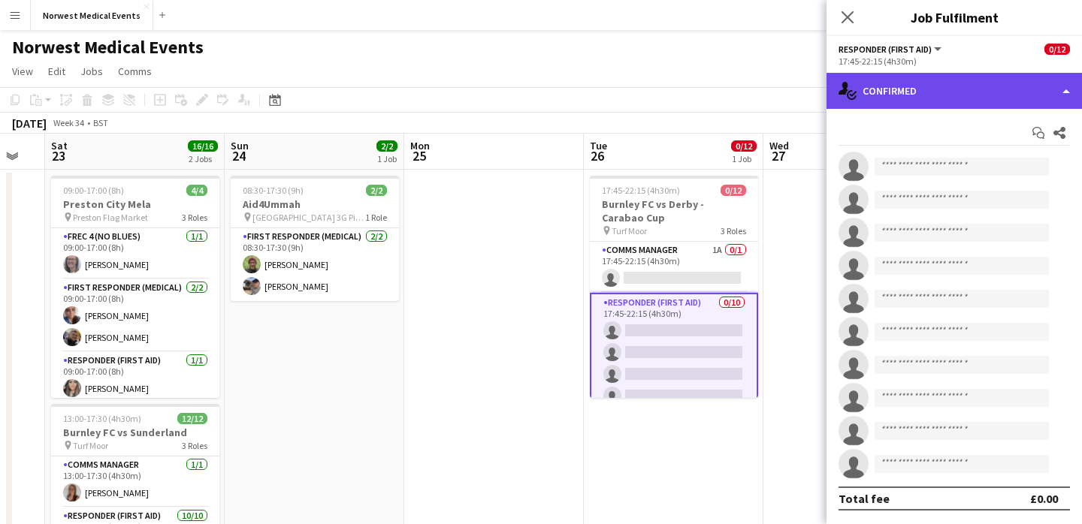
click at [923, 85] on div "single-neutral-actions-check-2 Confirmed" at bounding box center [953, 91] width 255 height 36
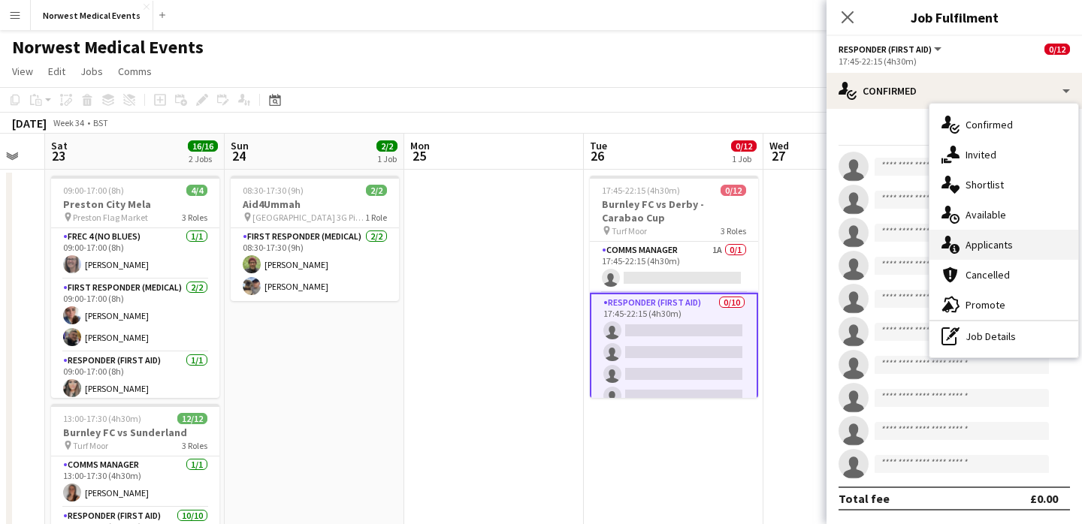
click at [999, 243] on div "single-neutral-actions-information Applicants" at bounding box center [1003, 245] width 149 height 30
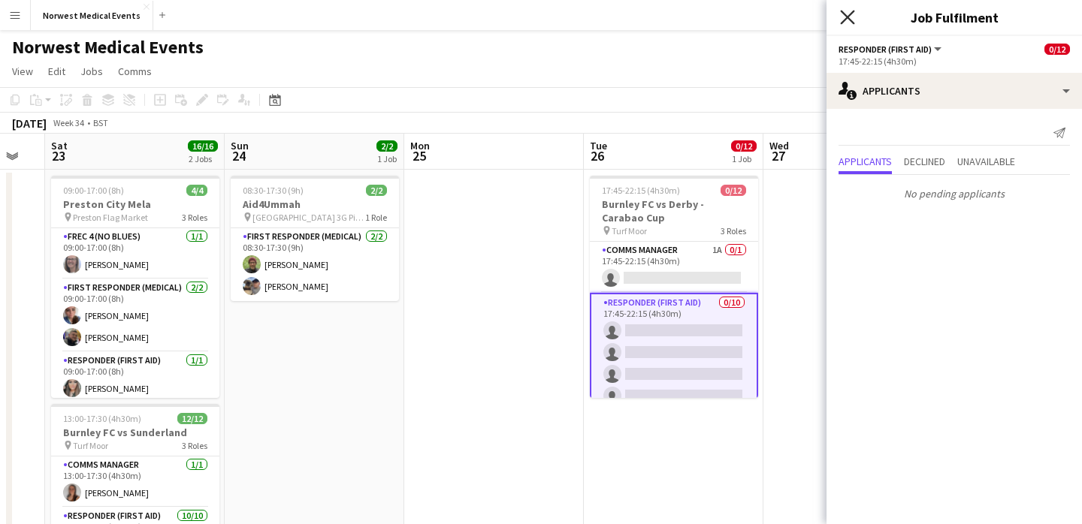
click at [853, 23] on icon at bounding box center [847, 17] width 14 height 14
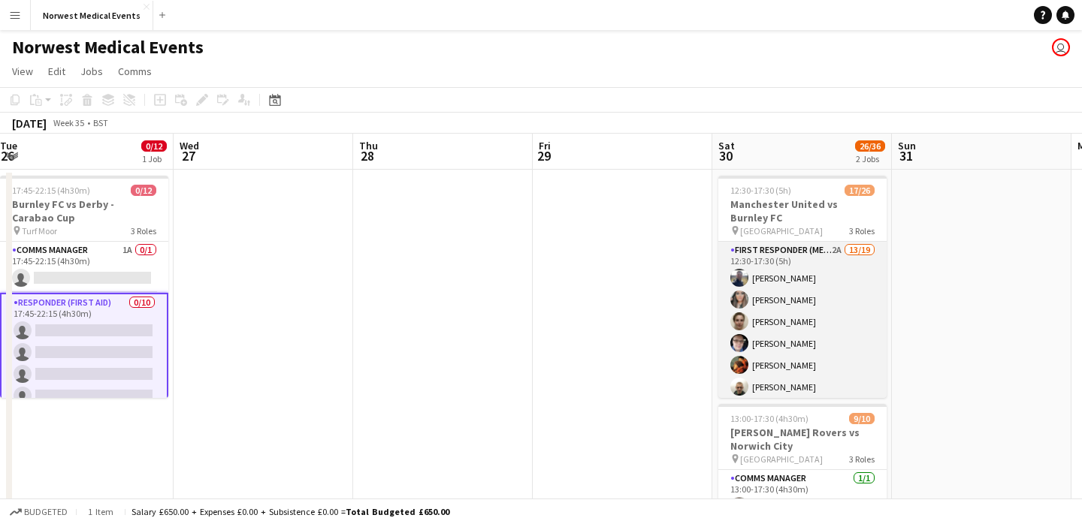
scroll to position [0, 738]
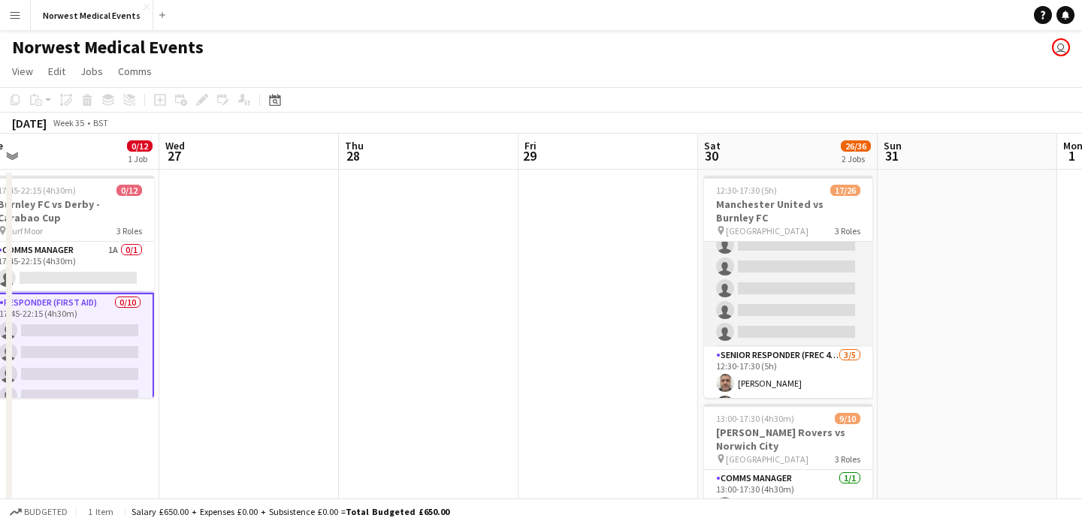
click at [799, 283] on app-card-role "First Responder (Medical) 2A 13/19 12:30-17:30 (5h) [PERSON_NAME] [PERSON_NAME]…" at bounding box center [788, 125] width 168 height 443
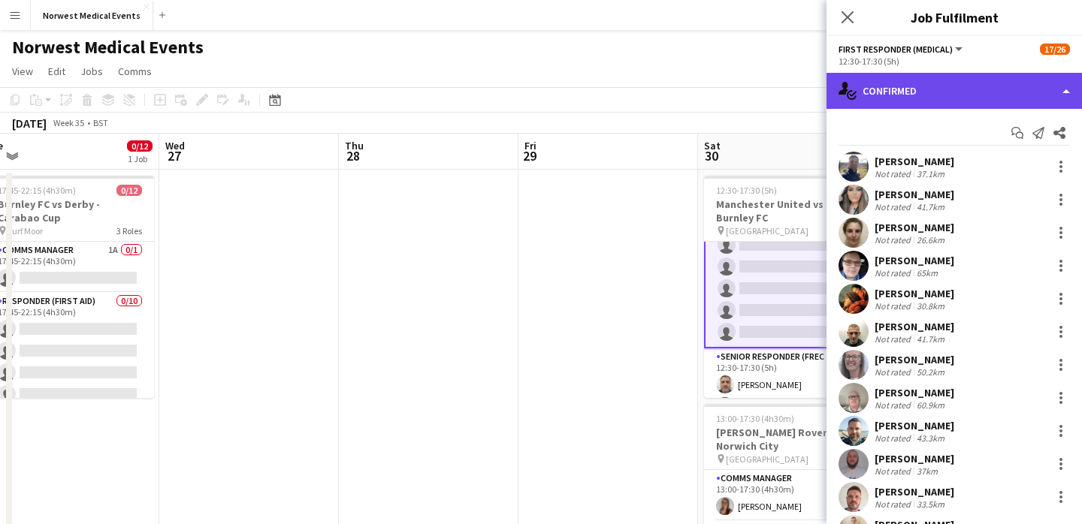
click at [981, 86] on div "single-neutral-actions-check-2 Confirmed" at bounding box center [953, 91] width 255 height 36
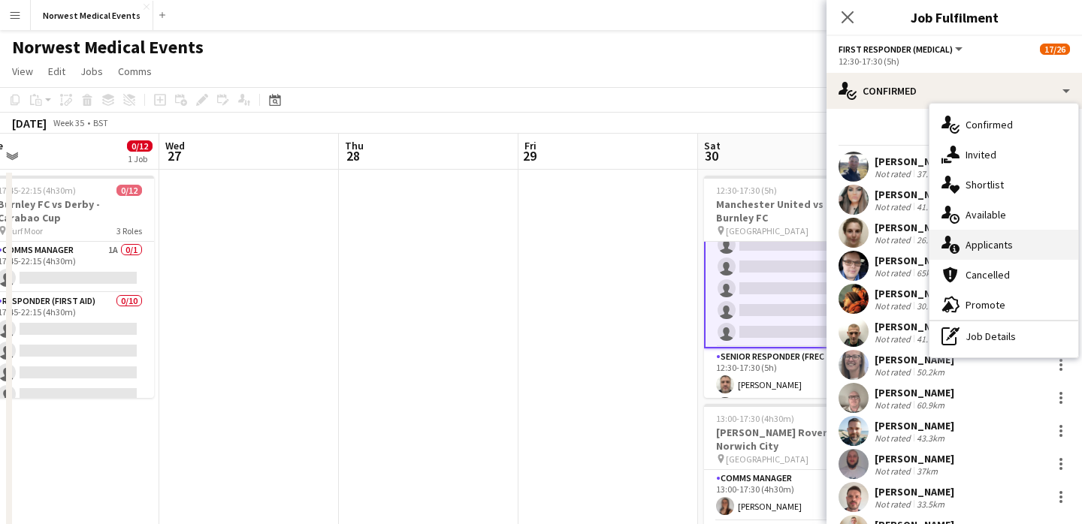
click at [1012, 243] on div "single-neutral-actions-information Applicants" at bounding box center [1003, 245] width 149 height 30
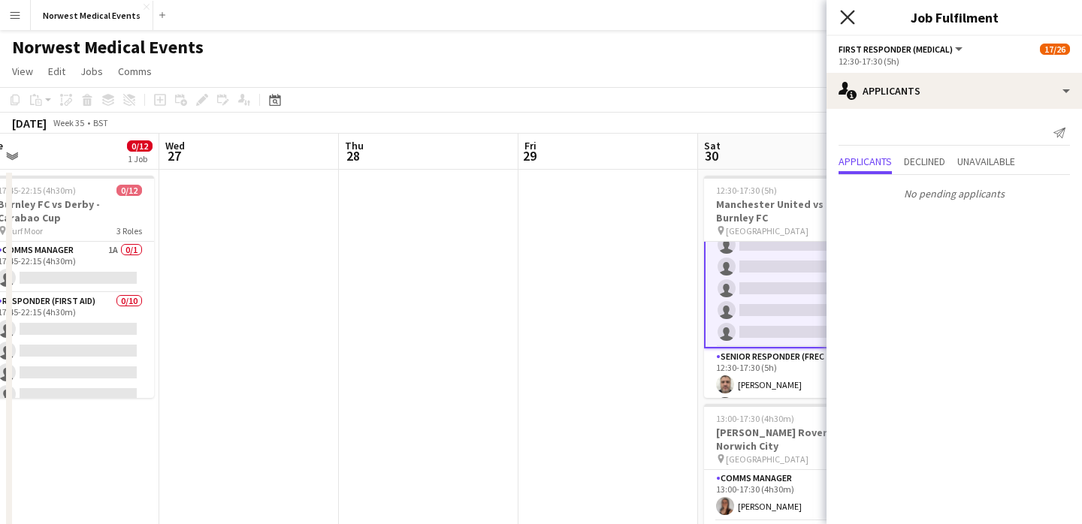
click at [844, 15] on icon "Close pop-in" at bounding box center [847, 17] width 14 height 14
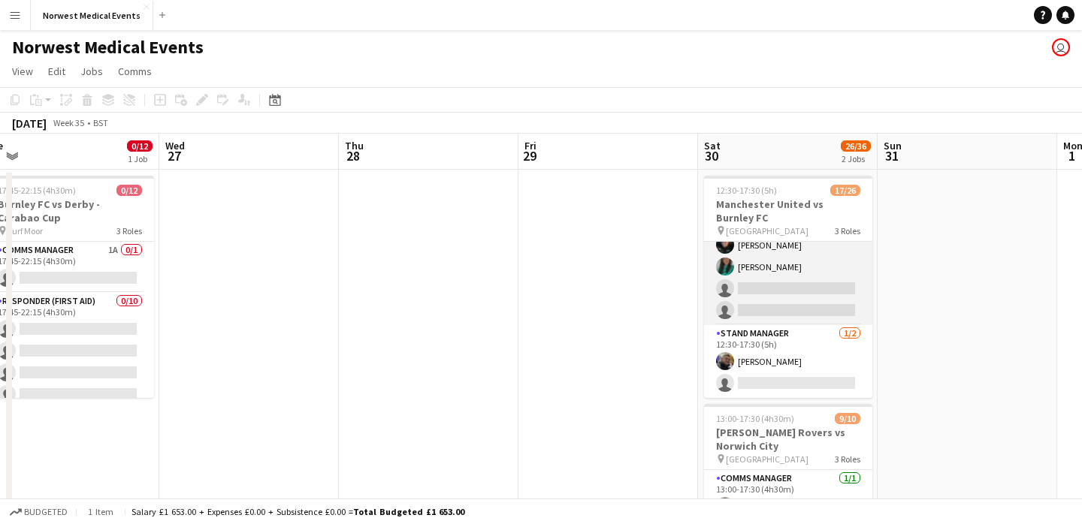
click at [813, 266] on app-card-role "Senior Responder (FREC 4 or Above) [DATE] 12:30-17:30 (5h) [PERSON_NAME] [PERSO…" at bounding box center [788, 256] width 168 height 138
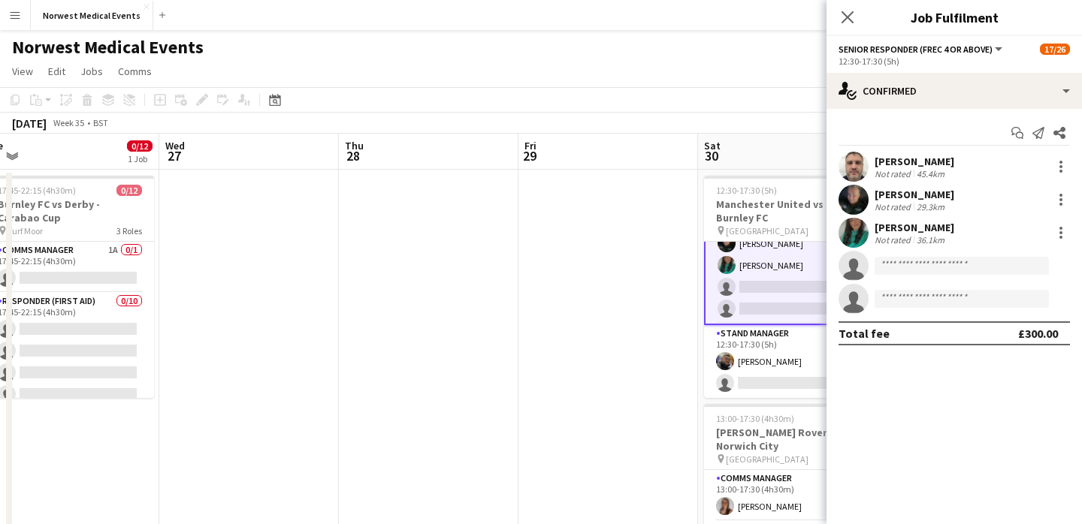
scroll to position [500, 0]
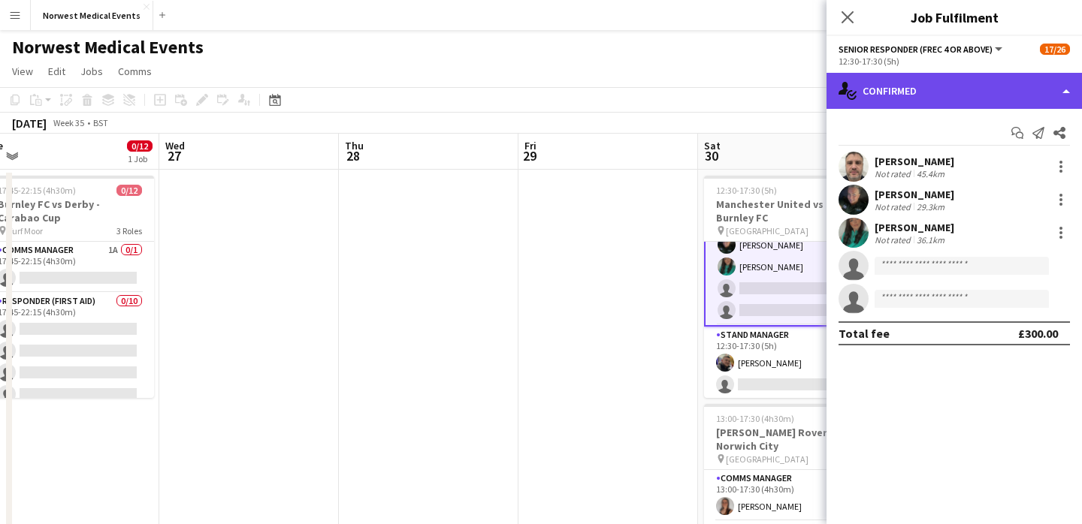
click at [941, 89] on div "single-neutral-actions-check-2 Confirmed" at bounding box center [953, 91] width 255 height 36
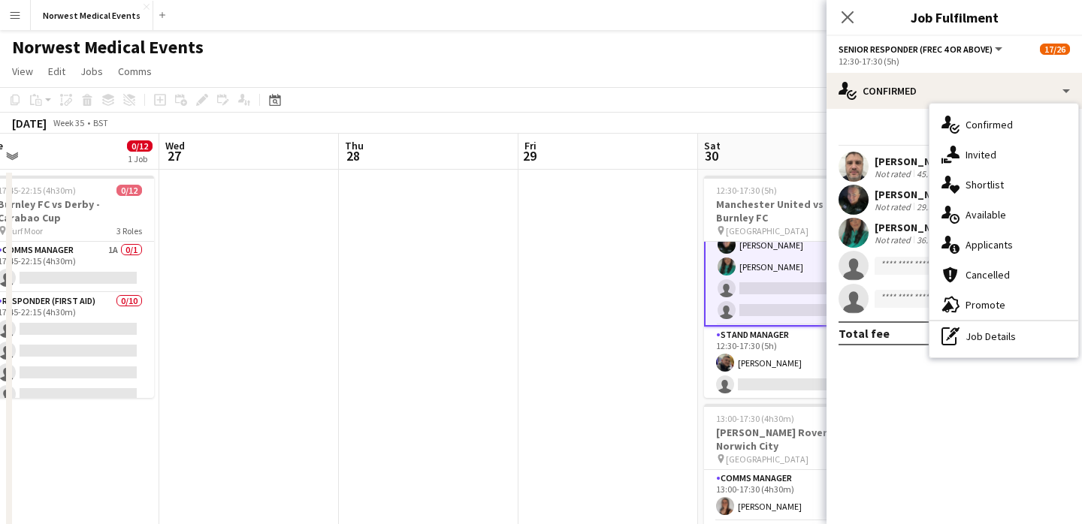
click at [997, 240] on div "single-neutral-actions-information Applicants" at bounding box center [1003, 245] width 149 height 30
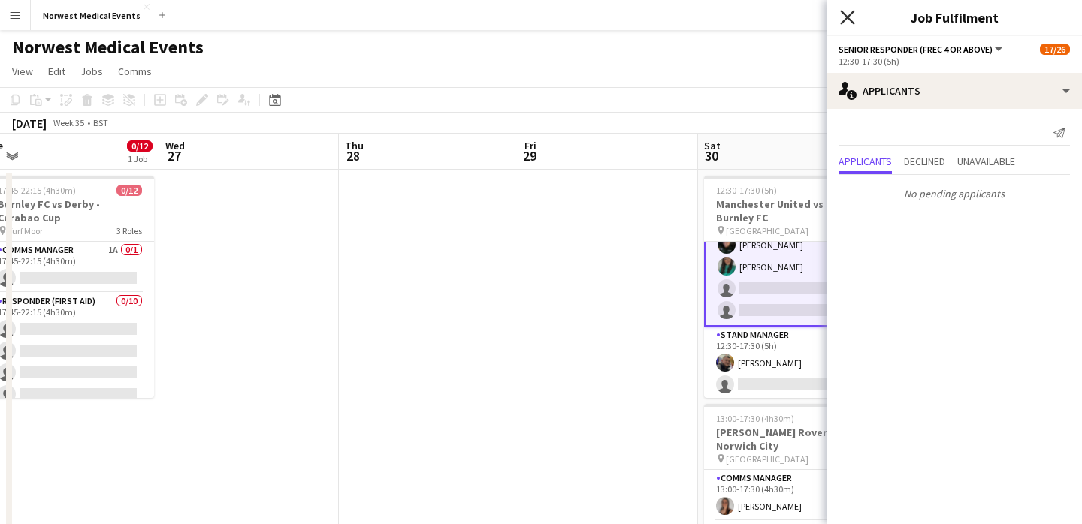
click at [846, 15] on icon at bounding box center [847, 17] width 14 height 14
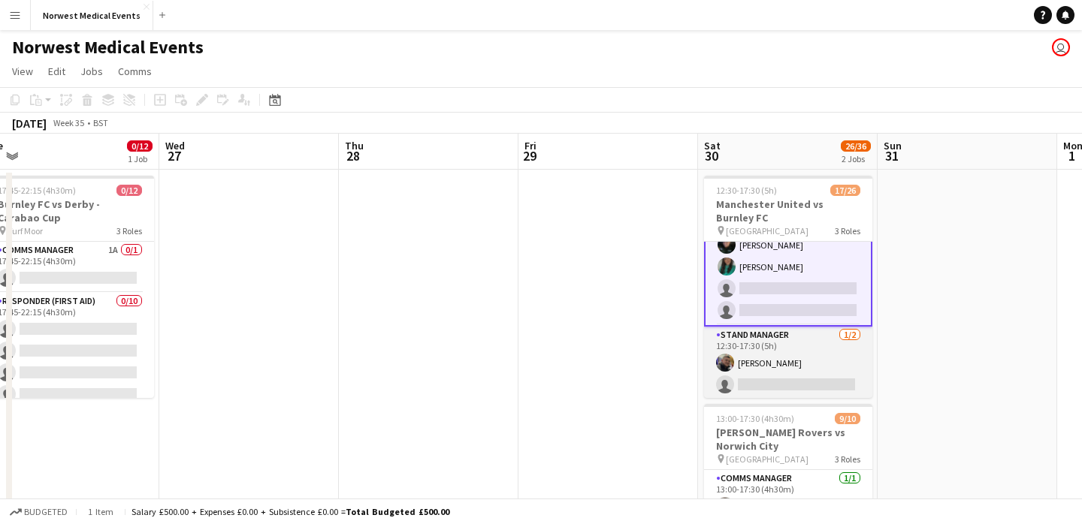
click at [805, 377] on app-card-role "Stand Manager [DATE] 12:30-17:30 (5h) [PERSON_NAME] single-neutral-actions" at bounding box center [788, 363] width 168 height 73
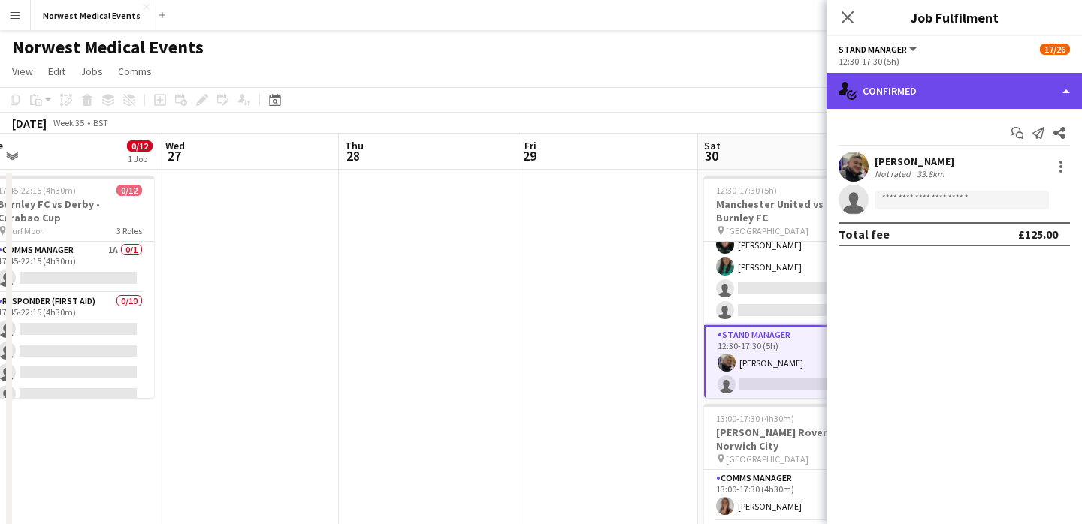
click at [935, 92] on div "single-neutral-actions-check-2 Confirmed" at bounding box center [953, 91] width 255 height 36
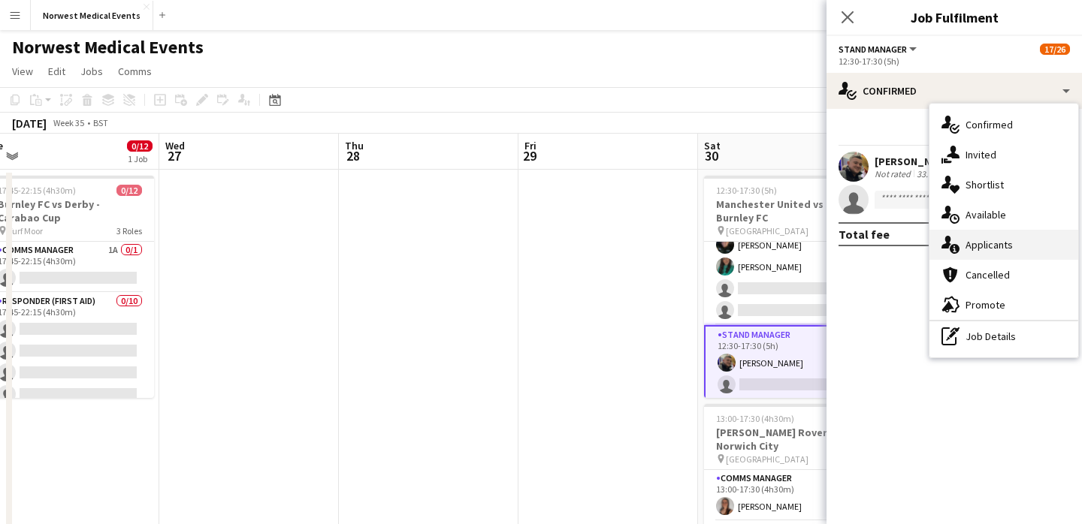
click at [986, 238] on div "single-neutral-actions-information Applicants" at bounding box center [1003, 245] width 149 height 30
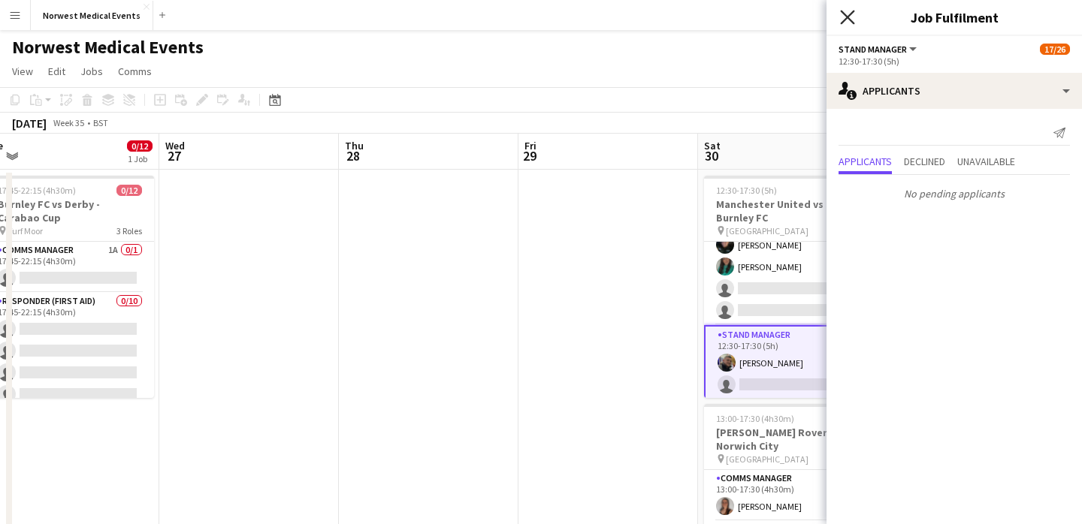
click at [848, 18] on icon at bounding box center [847, 17] width 14 height 14
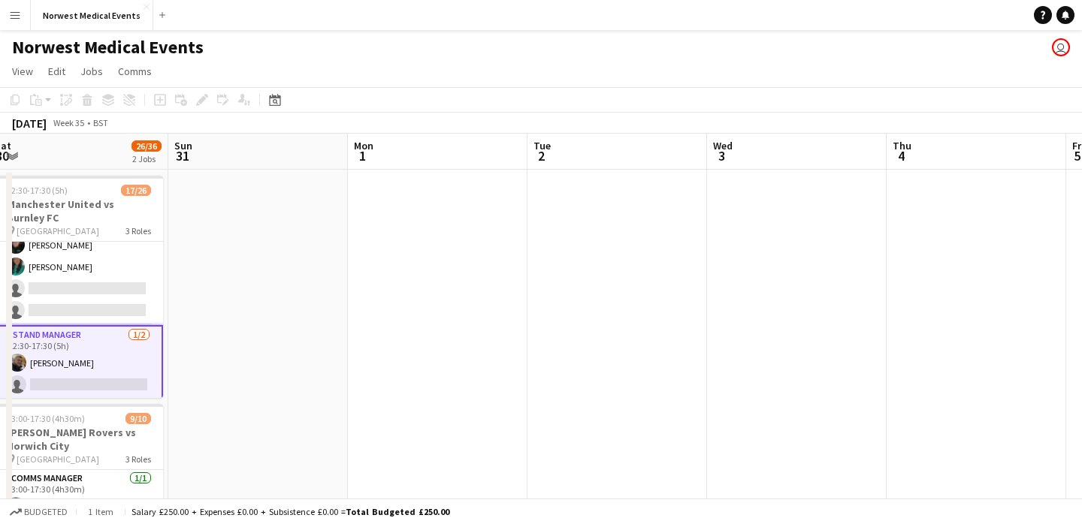
scroll to position [0, 455]
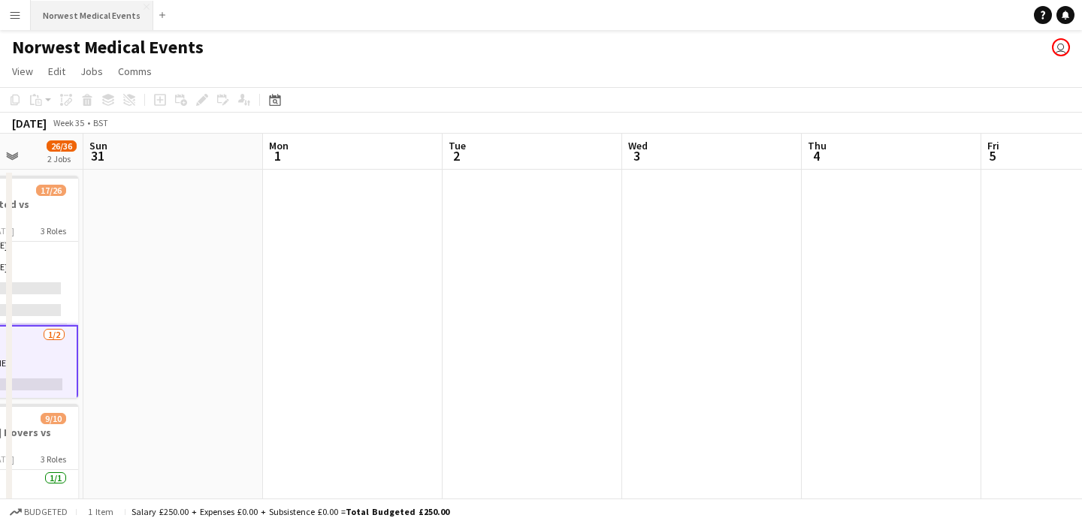
click at [121, 16] on button "Norwest Medical Events Close" at bounding box center [92, 15] width 122 height 29
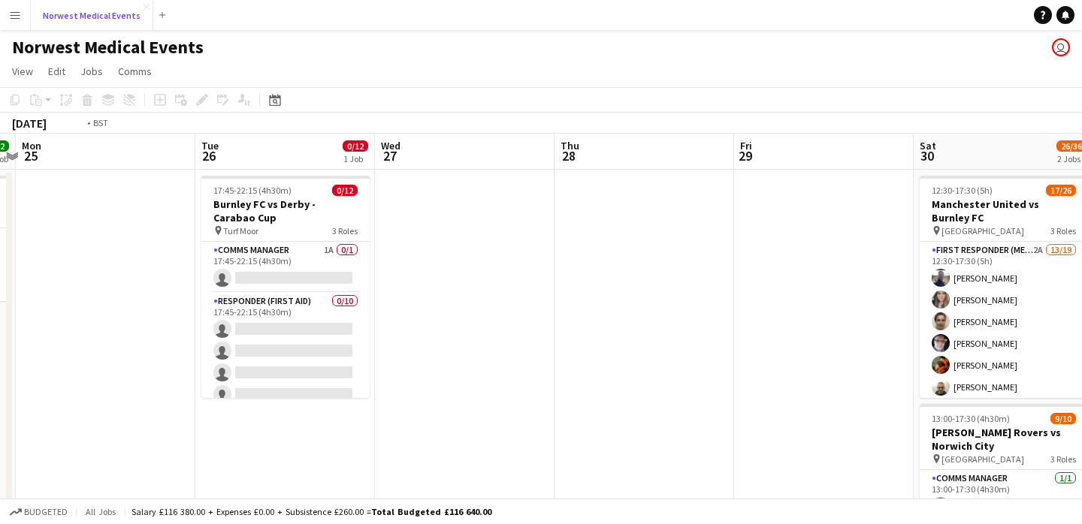
scroll to position [0, 453]
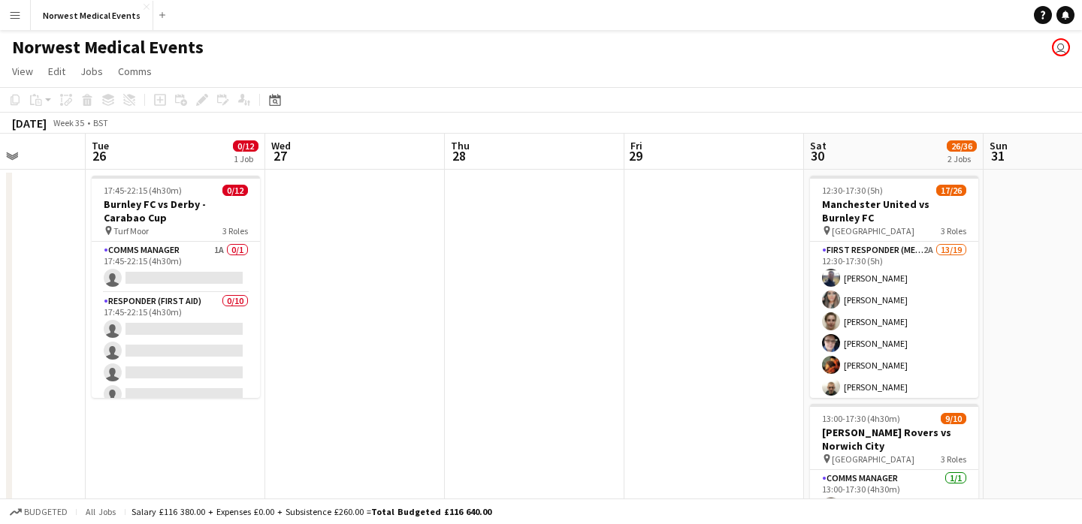
click at [674, 189] on app-date-cell at bounding box center [714, 413] width 180 height 487
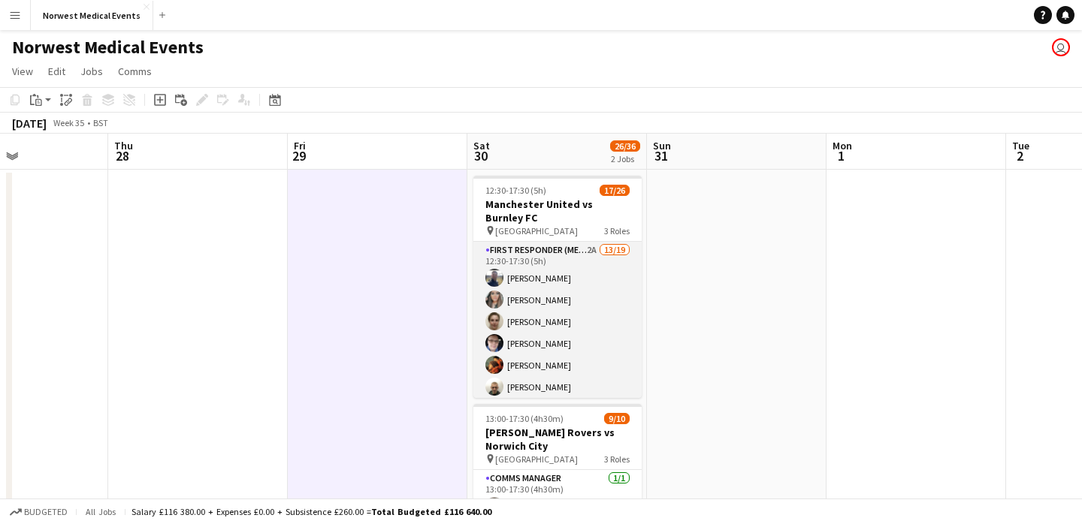
scroll to position [0, 641]
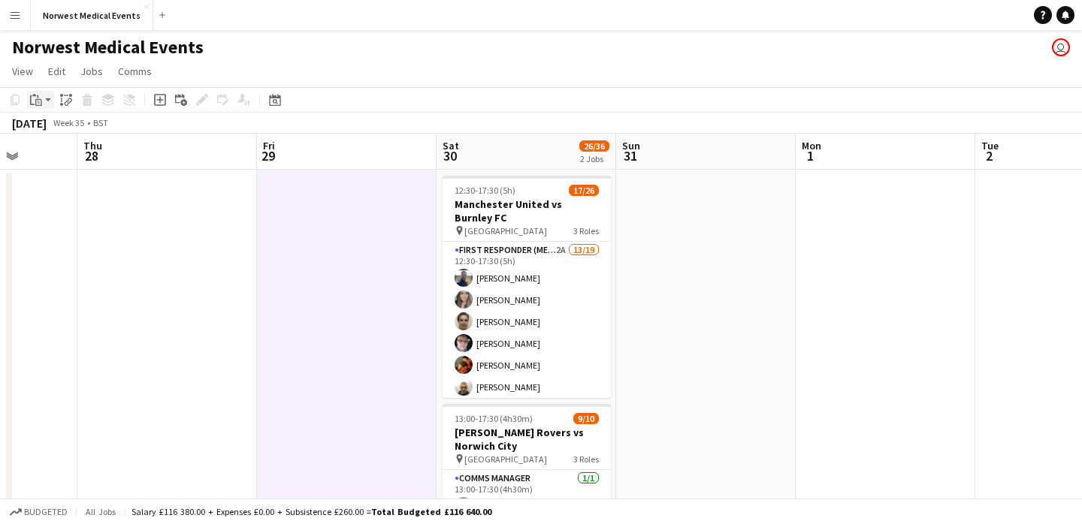
click at [41, 102] on icon at bounding box center [38, 102] width 7 height 7
click at [49, 101] on app-action-btn "Paste" at bounding box center [40, 100] width 27 height 18
click at [309, 195] on app-date-cell at bounding box center [347, 527] width 180 height 715
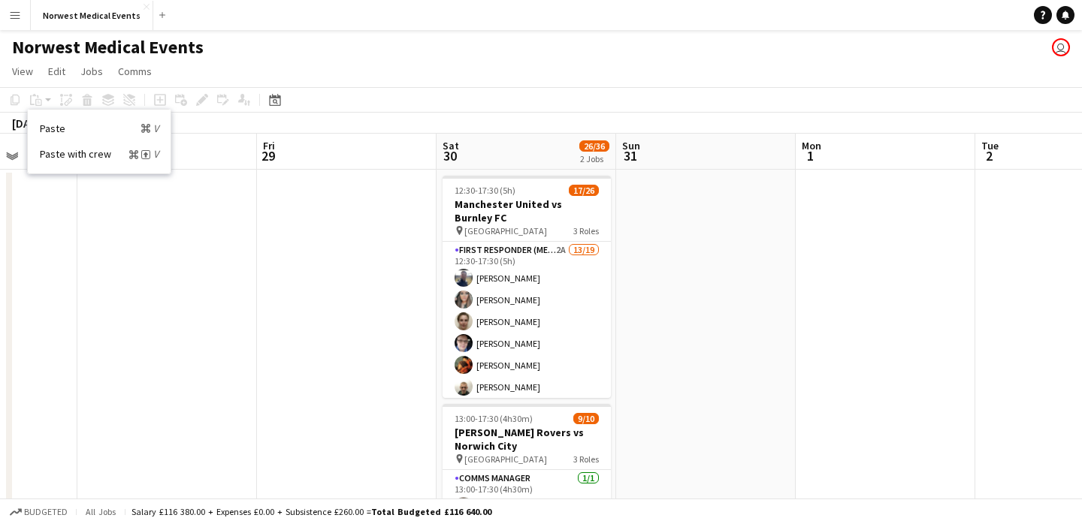
click at [306, 188] on app-date-cell at bounding box center [347, 527] width 180 height 715
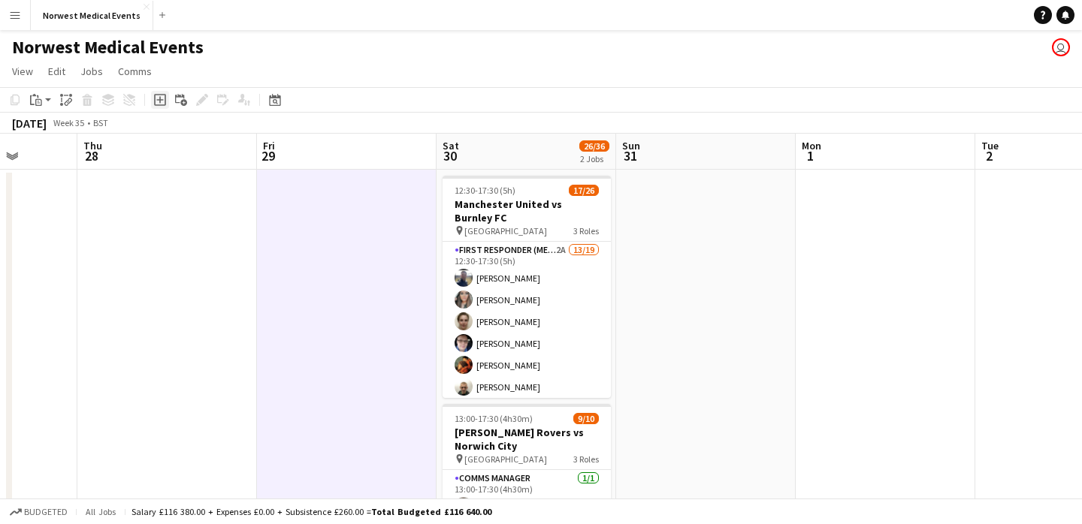
click at [161, 100] on icon at bounding box center [159, 100] width 7 height 7
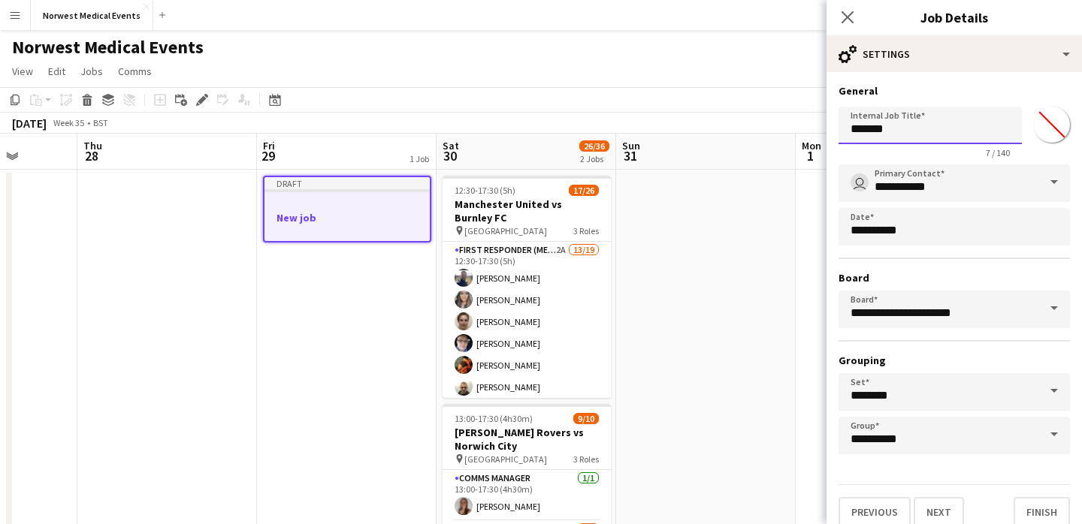
click at [898, 129] on input "*******" at bounding box center [929, 126] width 183 height 38
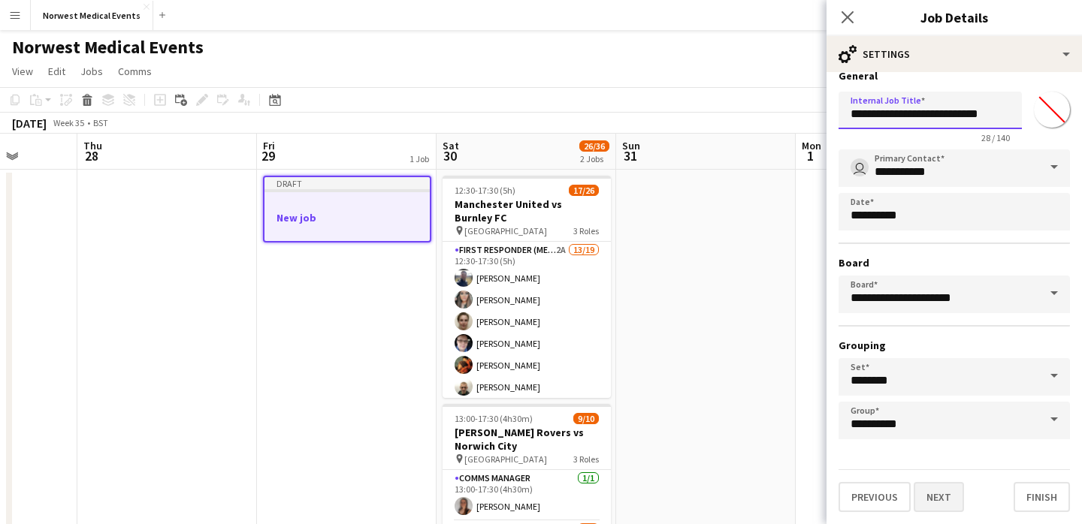
type input "**********"
click at [941, 495] on button "Next" at bounding box center [938, 497] width 50 height 30
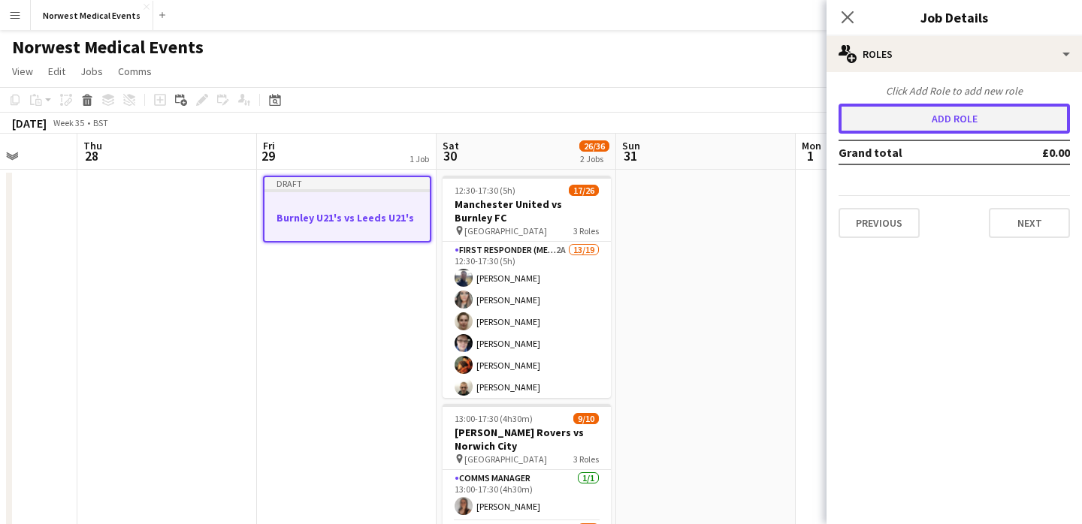
click at [999, 113] on button "Add role" at bounding box center [953, 119] width 231 height 30
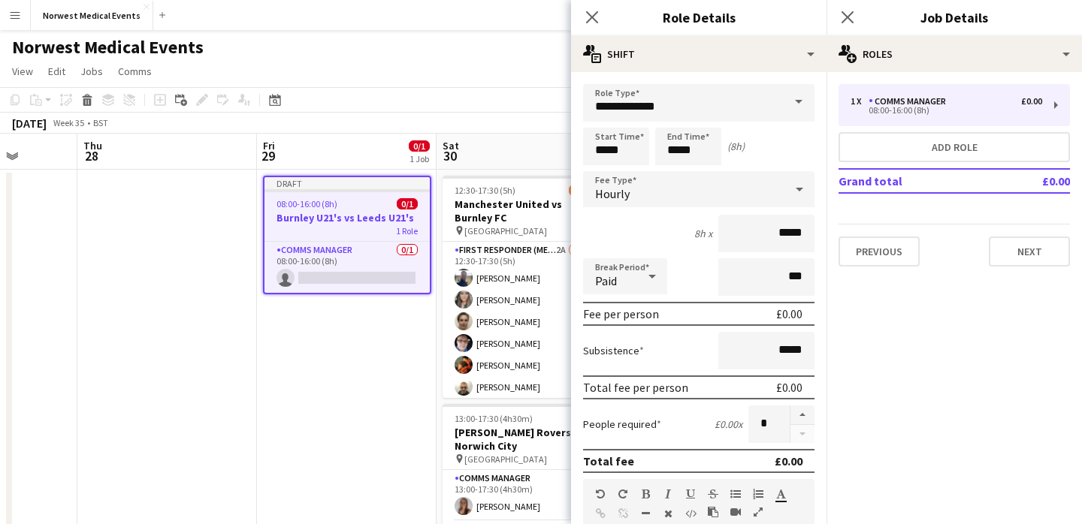
click at [796, 115] on span at bounding box center [799, 102] width 32 height 36
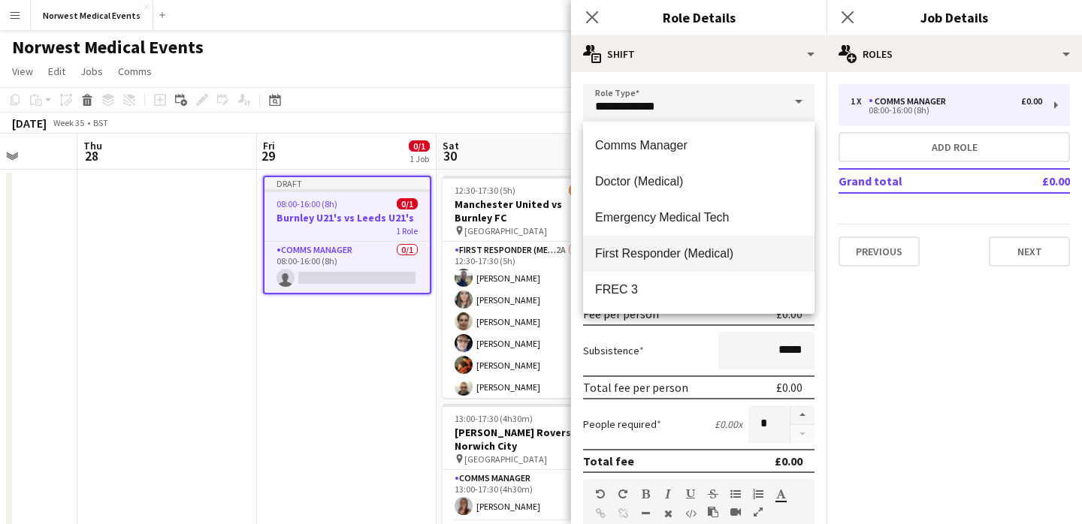
click at [720, 259] on span "First Responder (Medical)" at bounding box center [698, 253] width 207 height 14
type input "**********"
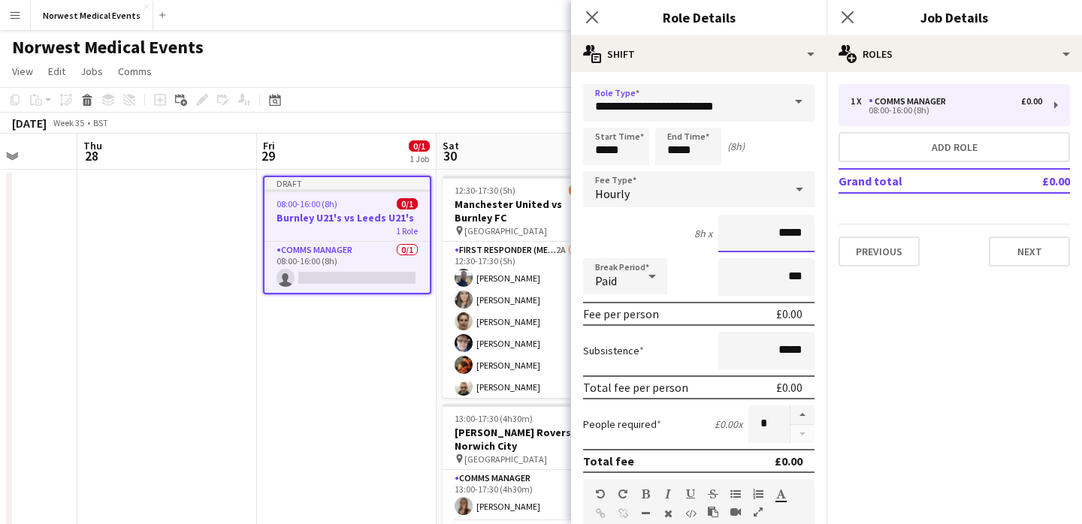
click at [802, 236] on input "*****" at bounding box center [766, 234] width 96 height 38
type input "**"
type input "******"
click at [658, 234] on div "8h x ******" at bounding box center [698, 234] width 231 height 38
click at [604, 149] on input "*****" at bounding box center [616, 147] width 66 height 38
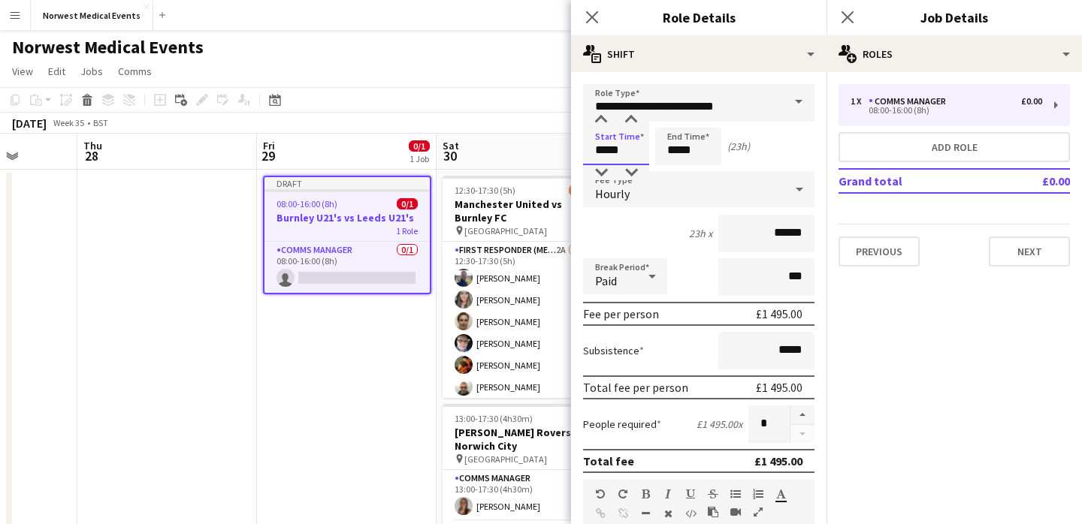
type input "*****"
click at [696, 150] on input "*****" at bounding box center [688, 147] width 66 height 38
type input "*****"
click at [648, 226] on div "4h 30m x ******" at bounding box center [698, 234] width 231 height 38
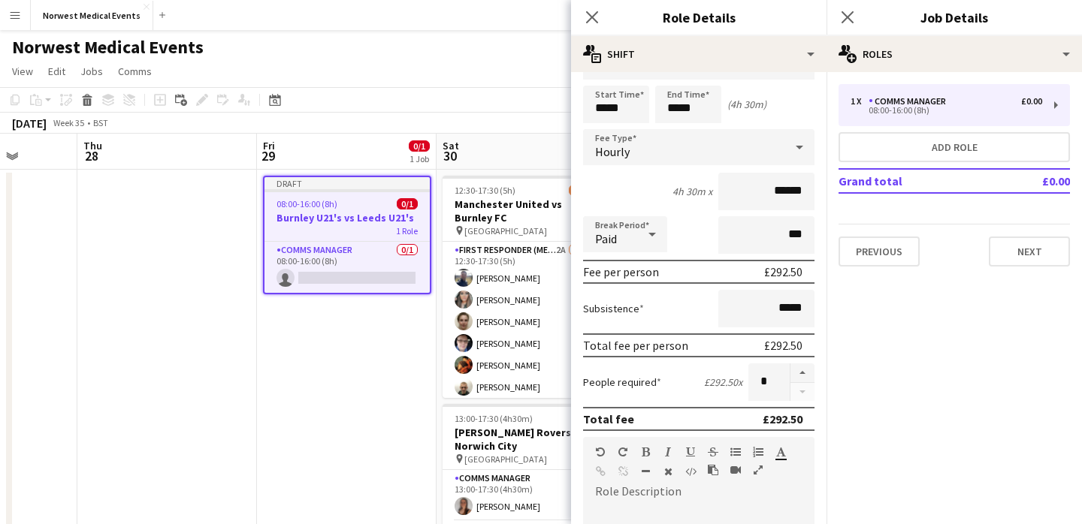
scroll to position [212, 0]
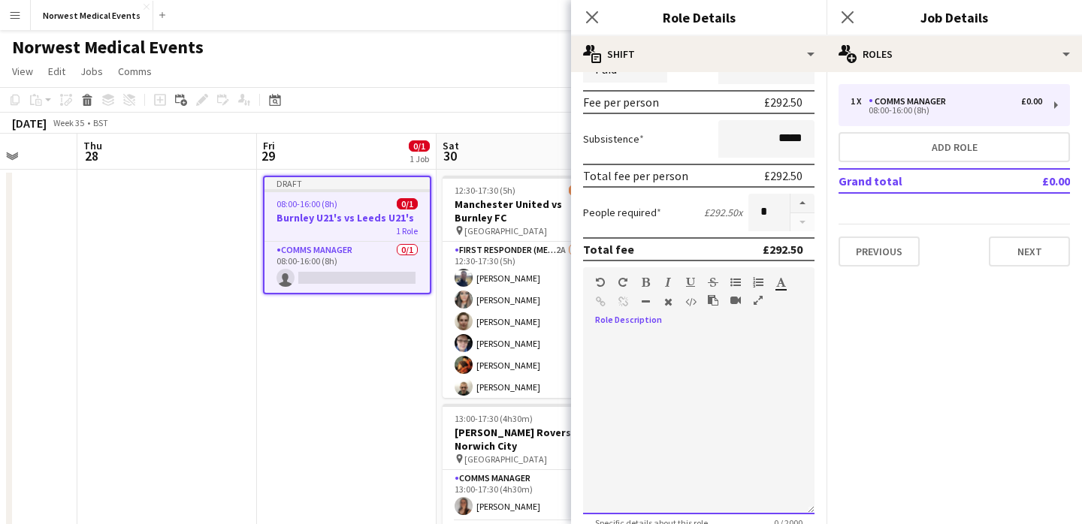
click at [686, 346] on div at bounding box center [698, 424] width 231 height 180
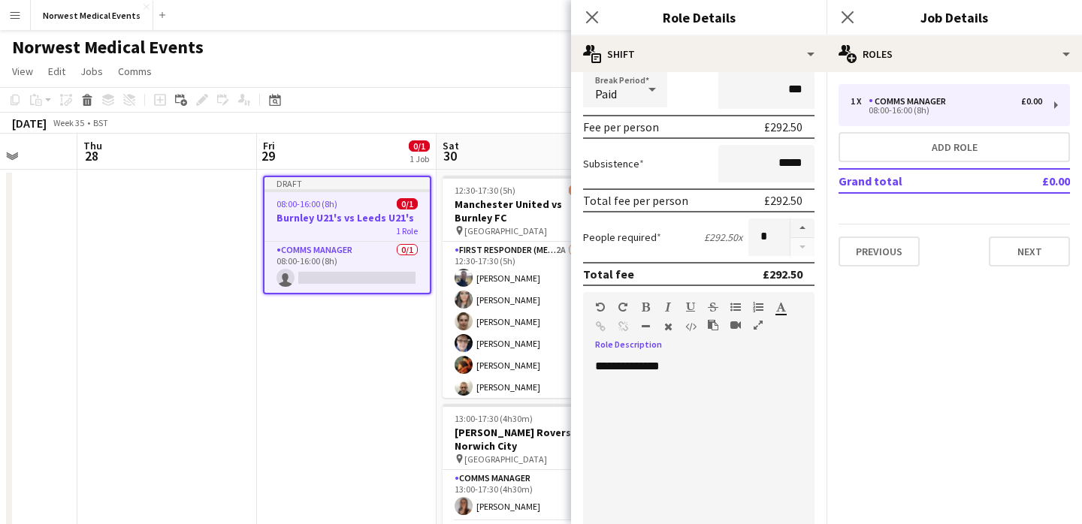
scroll to position [94, 0]
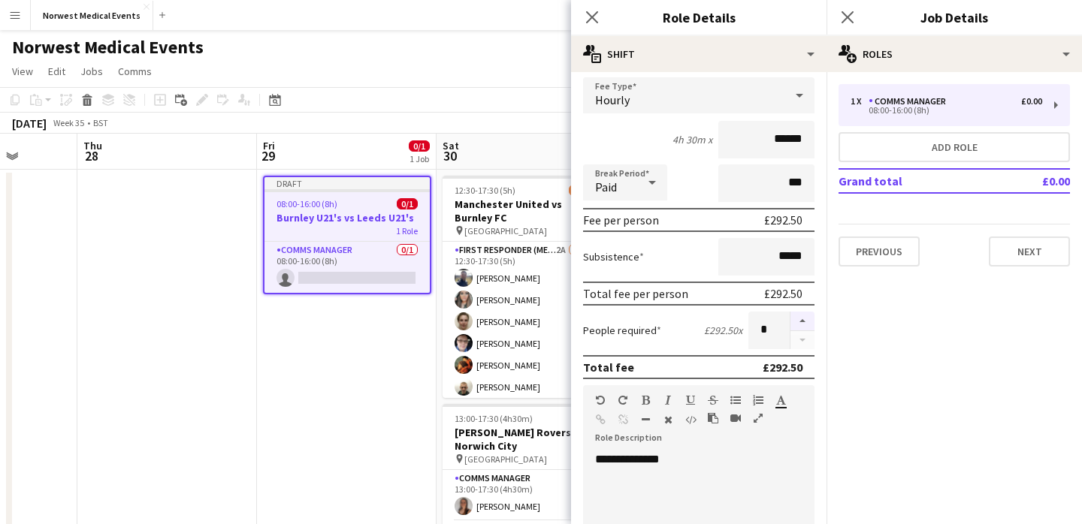
click at [805, 316] on button "button" at bounding box center [802, 322] width 24 height 20
type input "*"
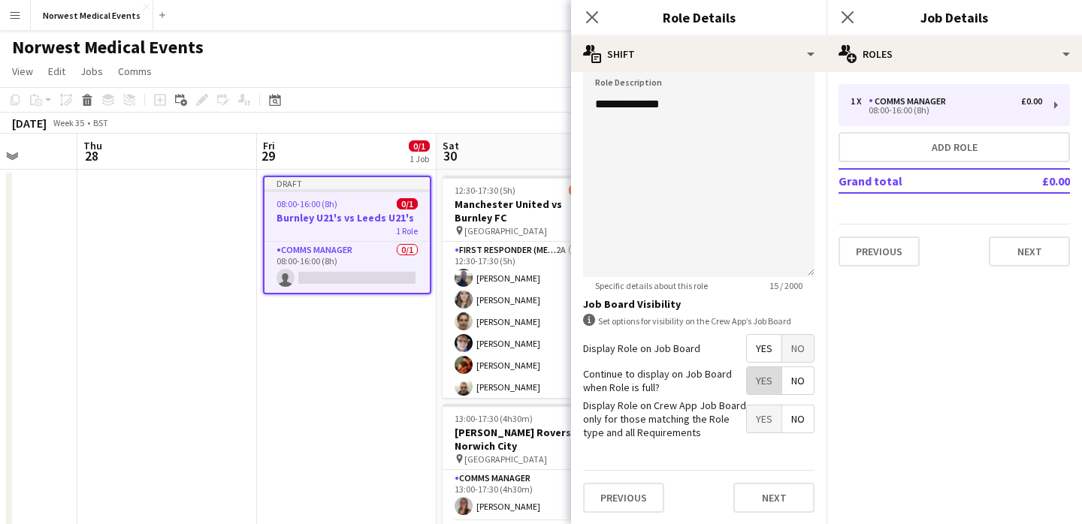
click at [765, 385] on span "Yes" at bounding box center [764, 380] width 35 height 27
click at [778, 487] on button "Next" at bounding box center [773, 498] width 81 height 30
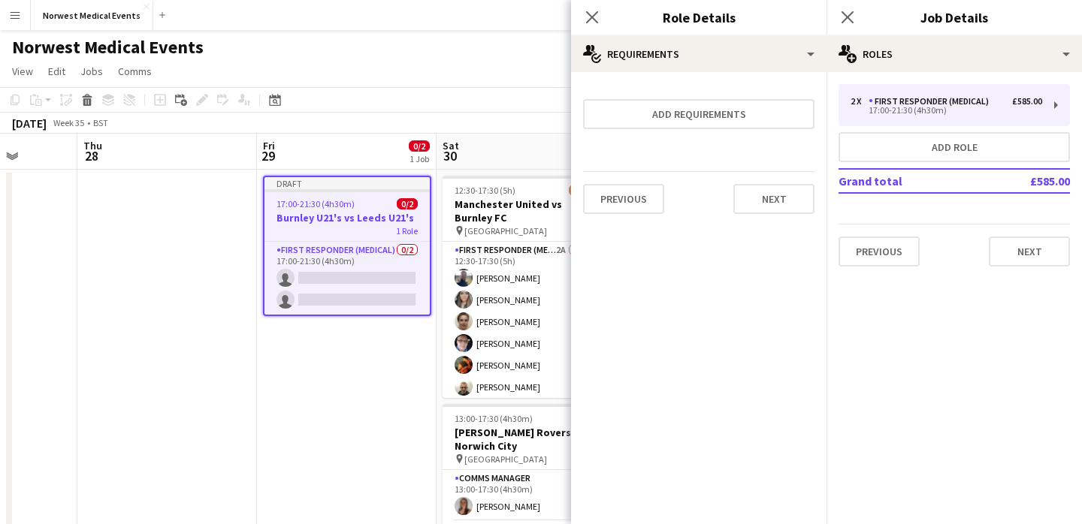
scroll to position [0, 0]
click at [775, 175] on div "Previous Next" at bounding box center [698, 198] width 231 height 55
click at [775, 189] on button "Next" at bounding box center [773, 199] width 81 height 30
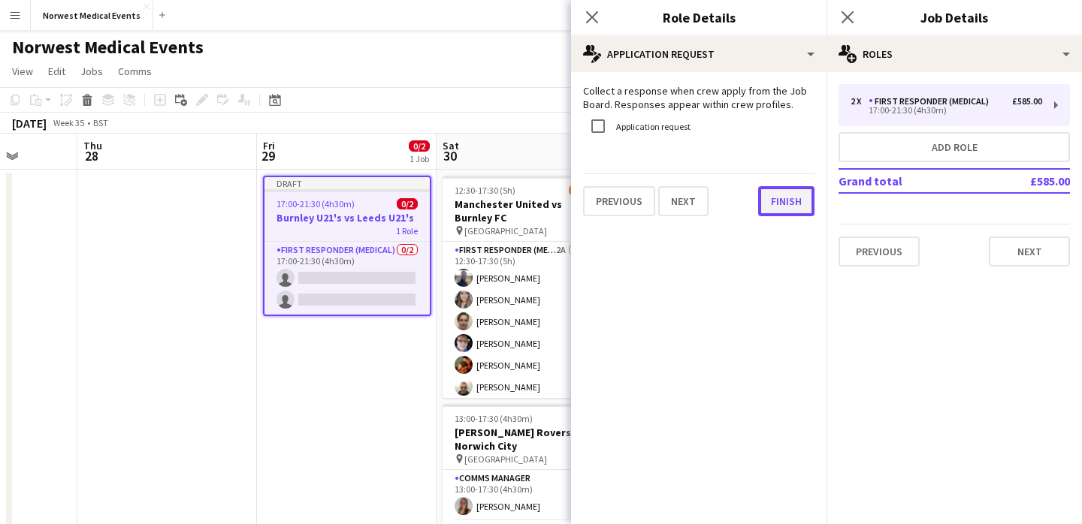
click at [791, 200] on button "Finish" at bounding box center [786, 201] width 56 height 30
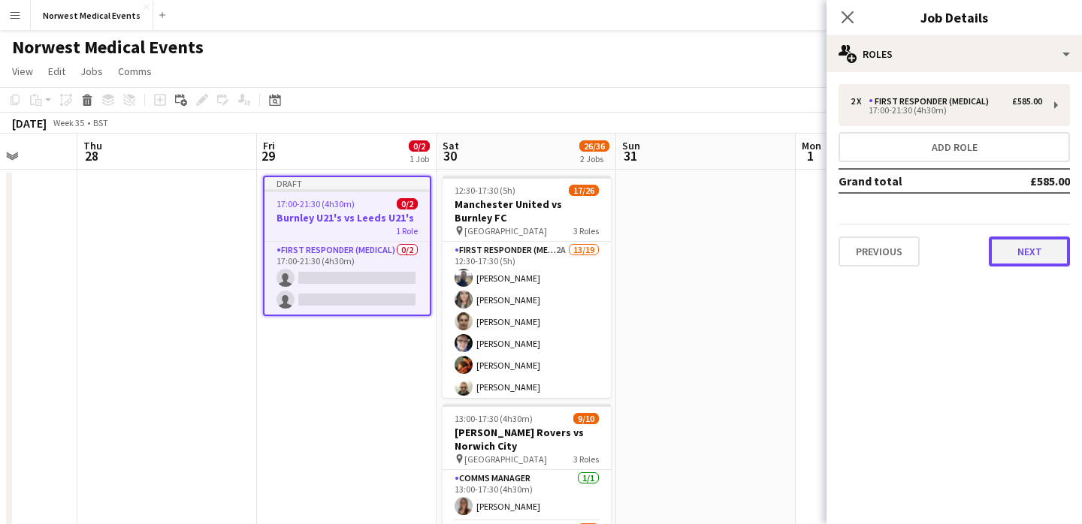
click at [1022, 259] on button "Next" at bounding box center [1029, 252] width 81 height 30
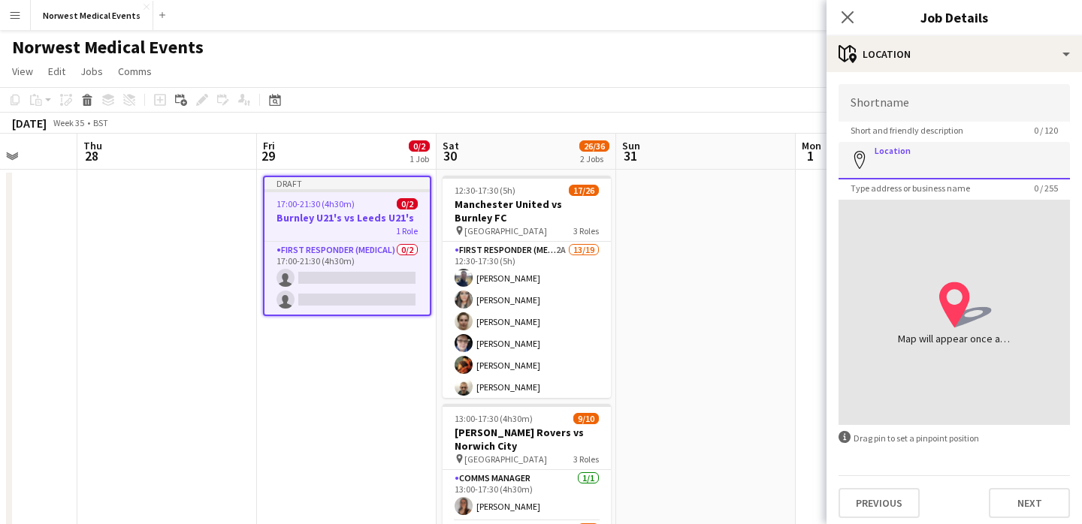
click at [935, 160] on input "Location" at bounding box center [953, 161] width 231 height 38
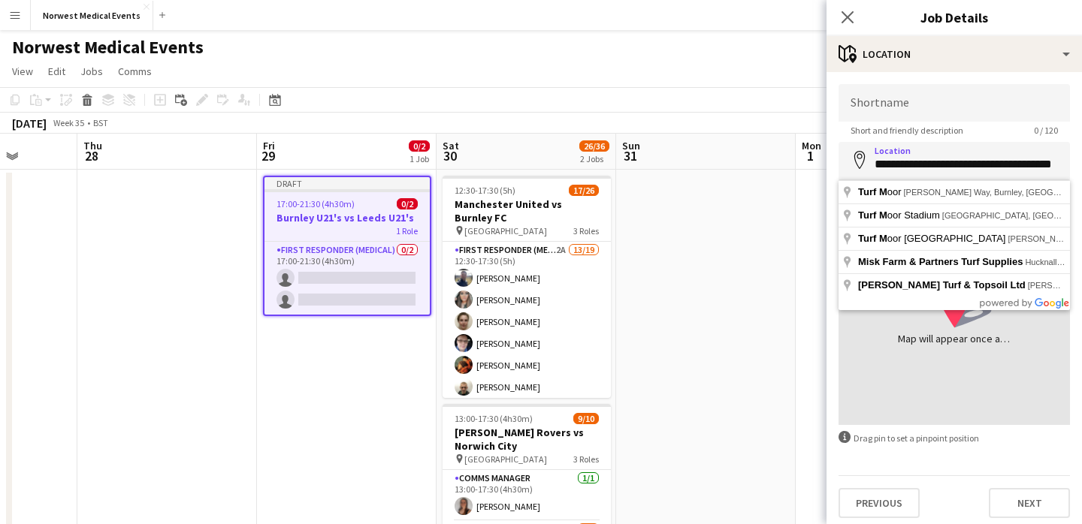
type input "**********"
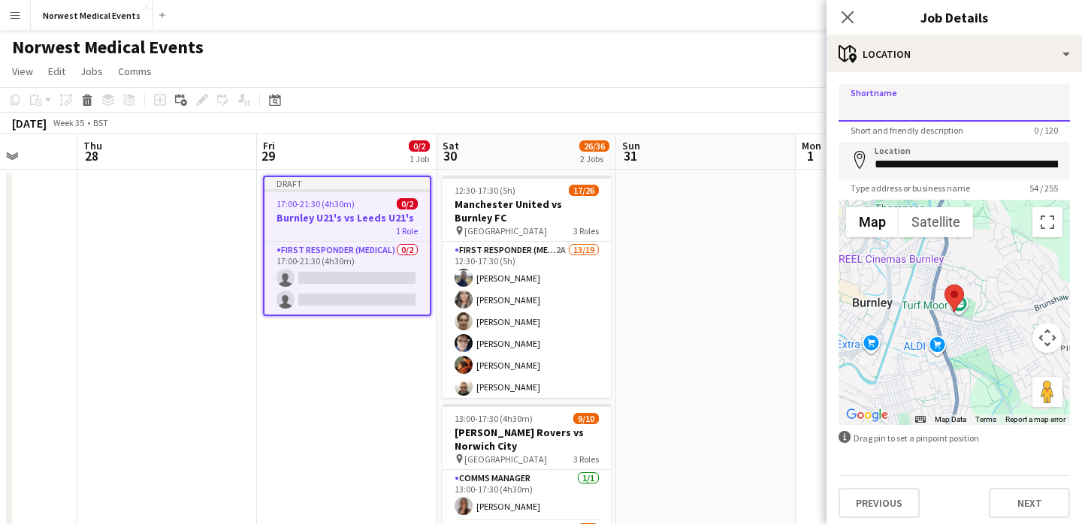
click at [924, 105] on input "Shortname" at bounding box center [953, 103] width 231 height 38
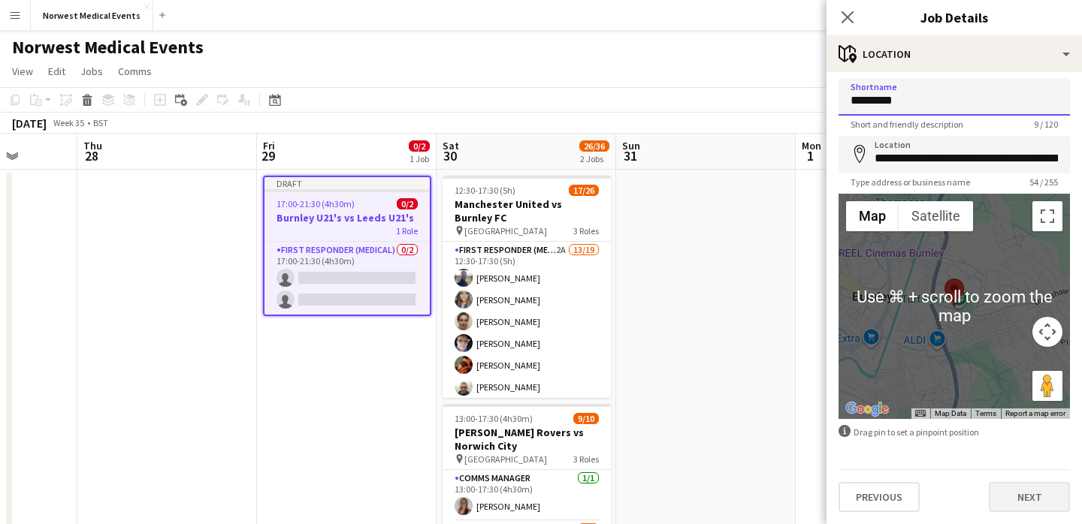
type input "*********"
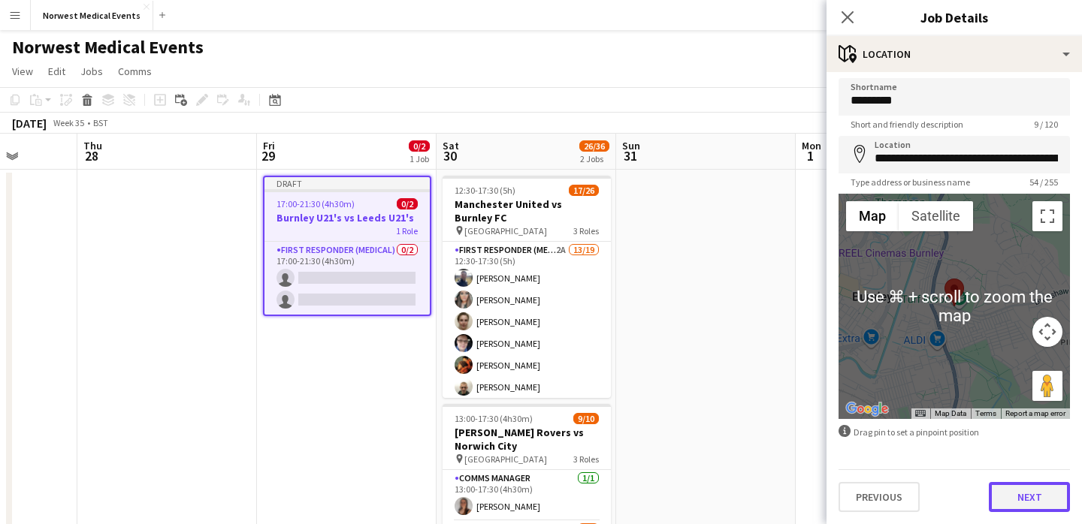
click at [1036, 500] on button "Next" at bounding box center [1029, 497] width 81 height 30
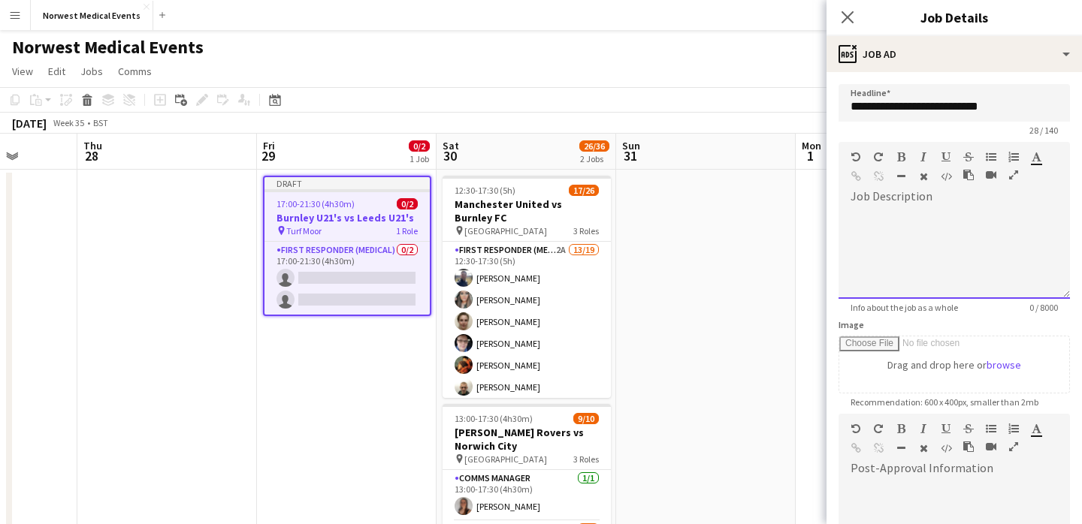
click at [919, 207] on div at bounding box center [953, 248] width 231 height 101
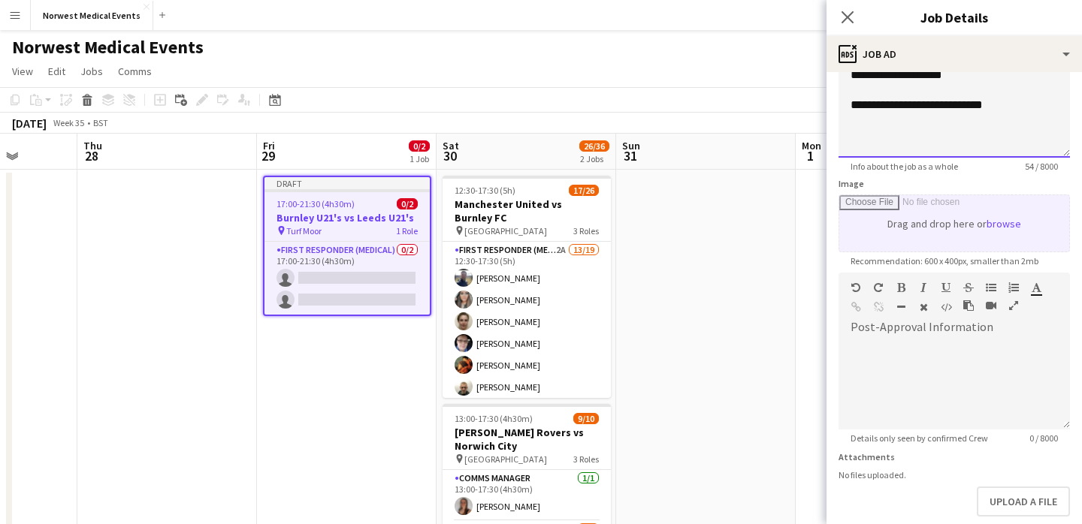
scroll to position [218, 0]
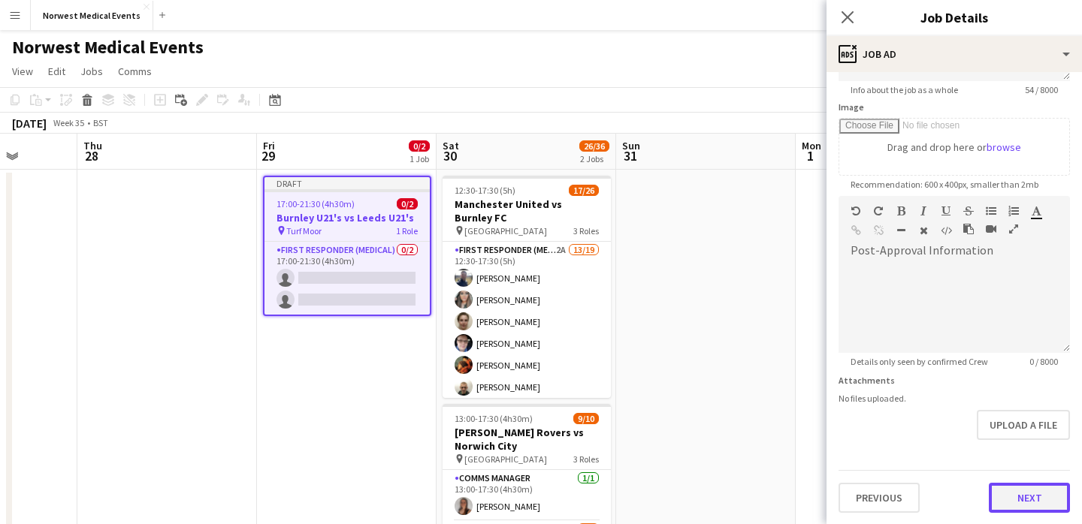
click at [1031, 491] on button "Next" at bounding box center [1029, 498] width 81 height 30
type input "*******"
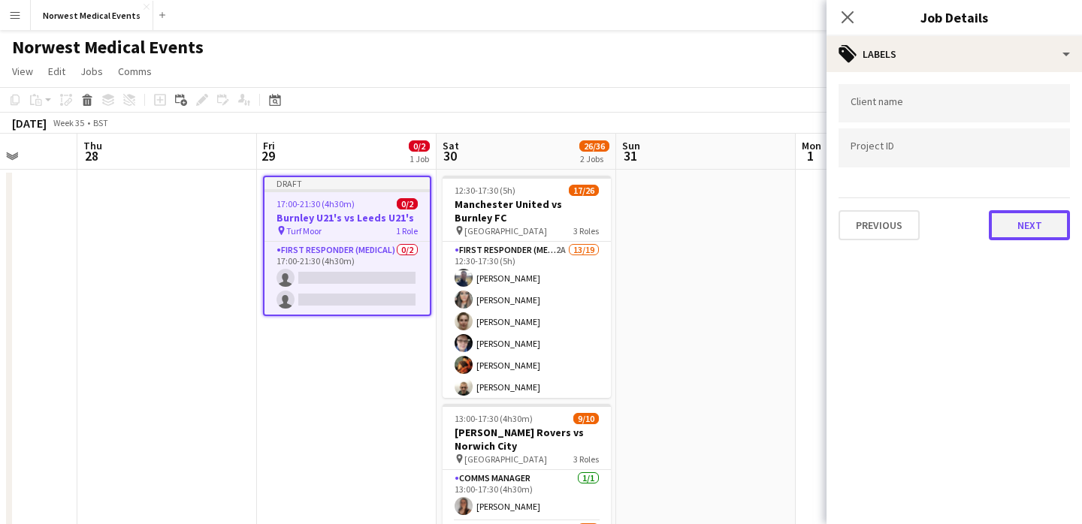
click at [1021, 235] on button "Next" at bounding box center [1029, 225] width 81 height 30
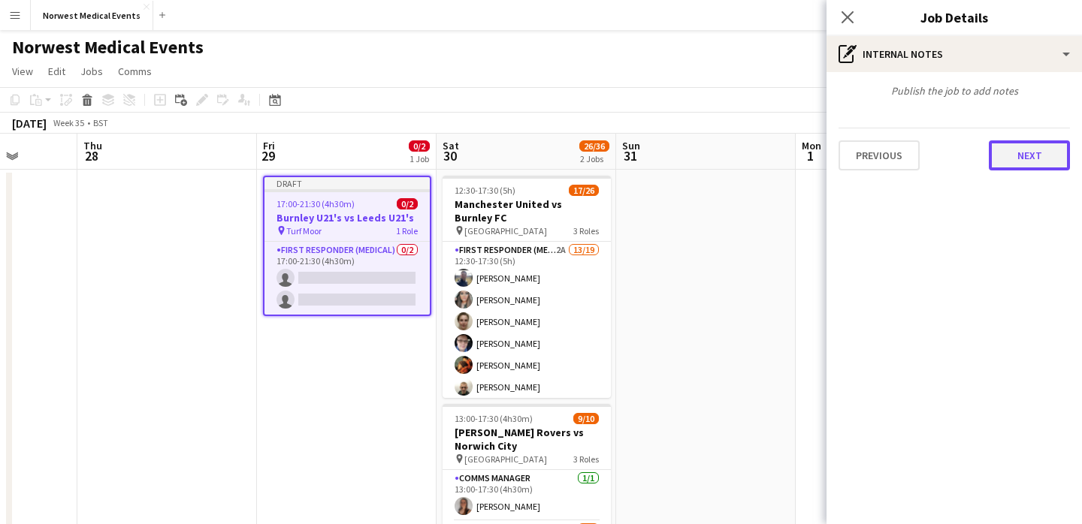
click at [1023, 165] on button "Next" at bounding box center [1029, 155] width 81 height 30
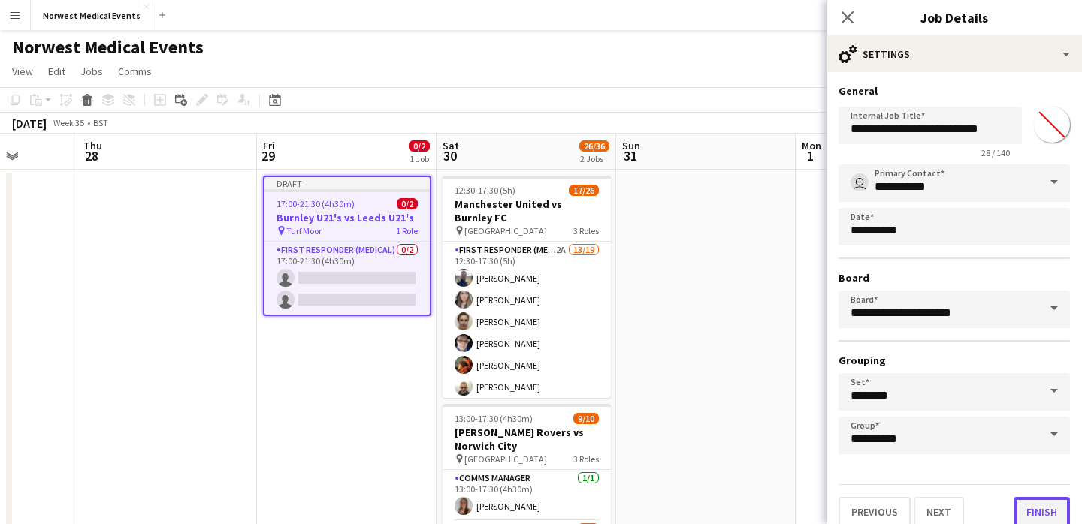
click at [1046, 507] on button "Finish" at bounding box center [1041, 512] width 56 height 30
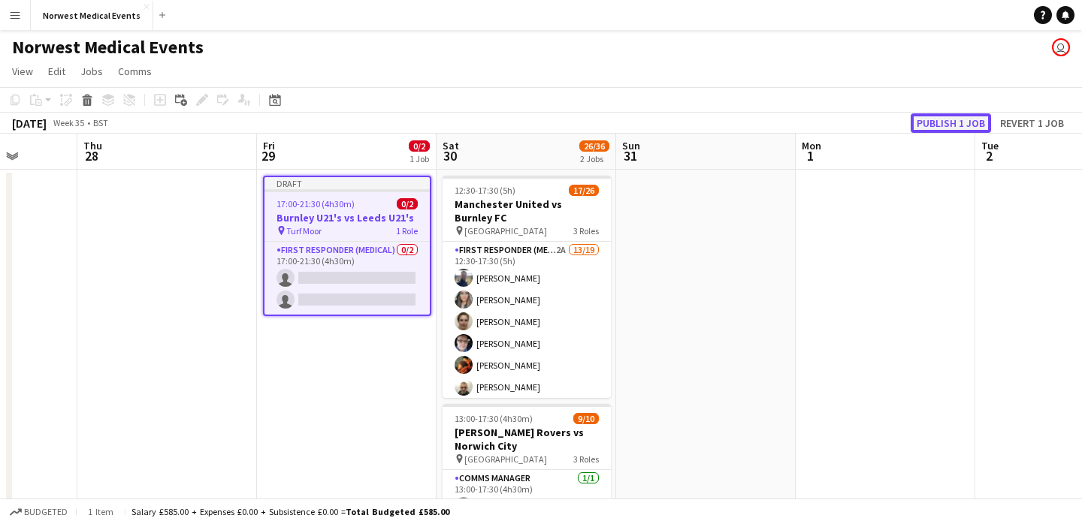
click at [954, 121] on button "Publish 1 job" at bounding box center [950, 123] width 80 height 20
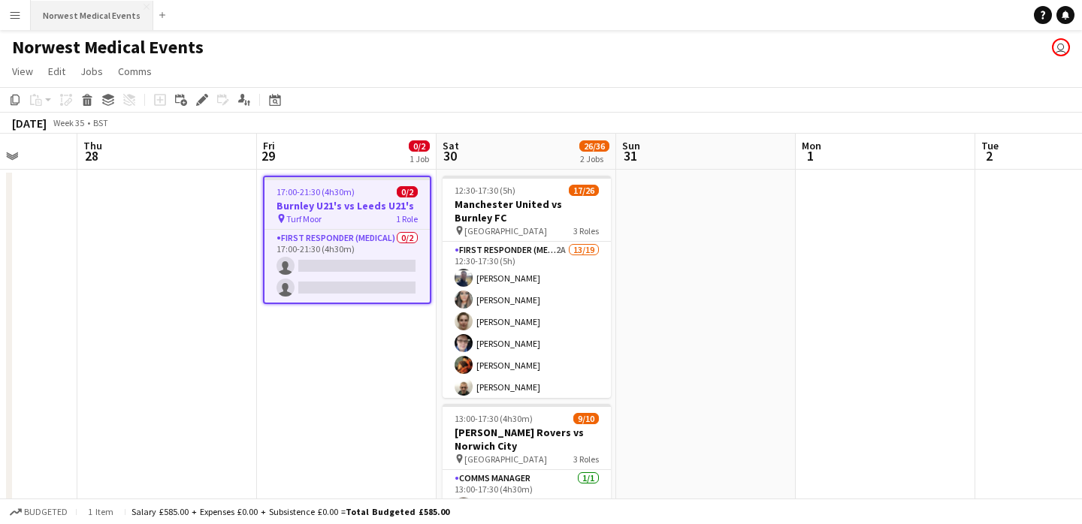
click at [74, 17] on button "Norwest Medical Events Close" at bounding box center [92, 15] width 122 height 29
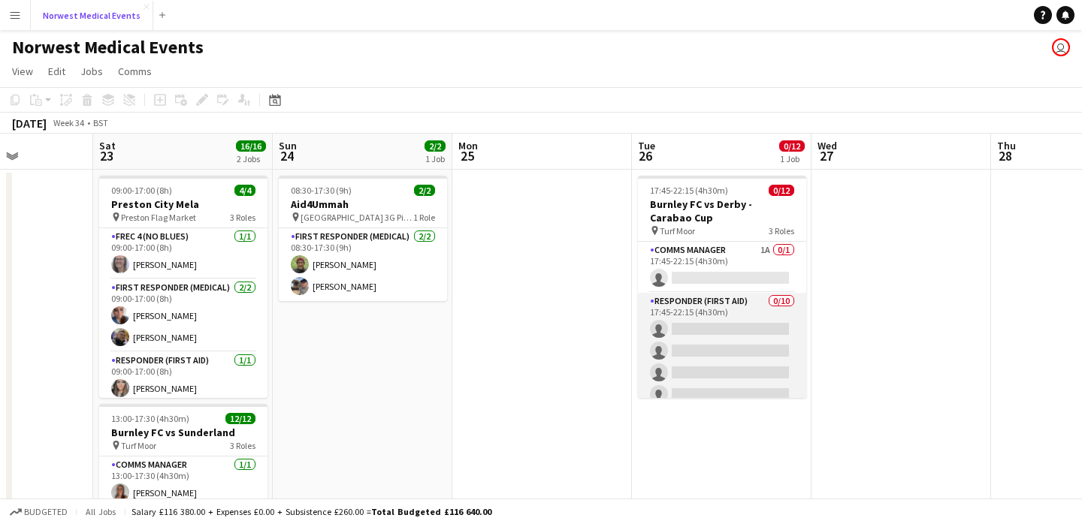
scroll to position [0, 687]
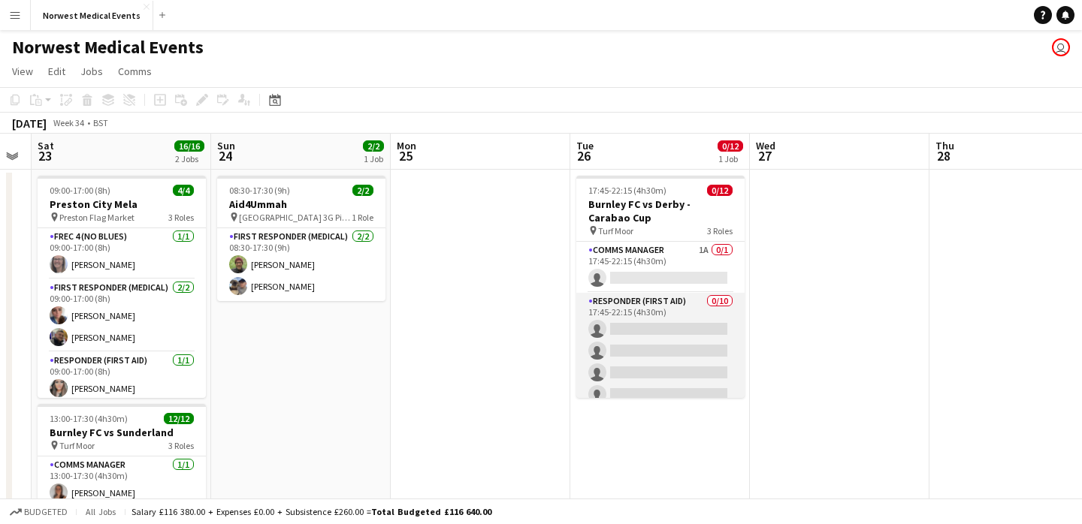
click at [644, 348] on app-card-role "Responder (First Aid) 0/10 17:45-22:15 (4h30m) single-neutral-actions single-ne…" at bounding box center [660, 416] width 168 height 247
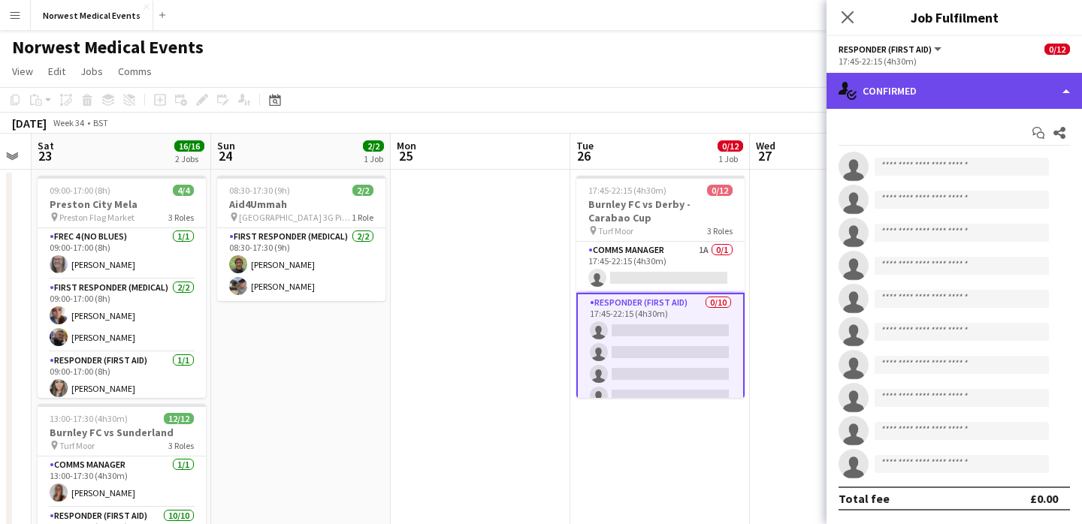
click at [907, 80] on div "single-neutral-actions-check-2 Confirmed" at bounding box center [953, 91] width 255 height 36
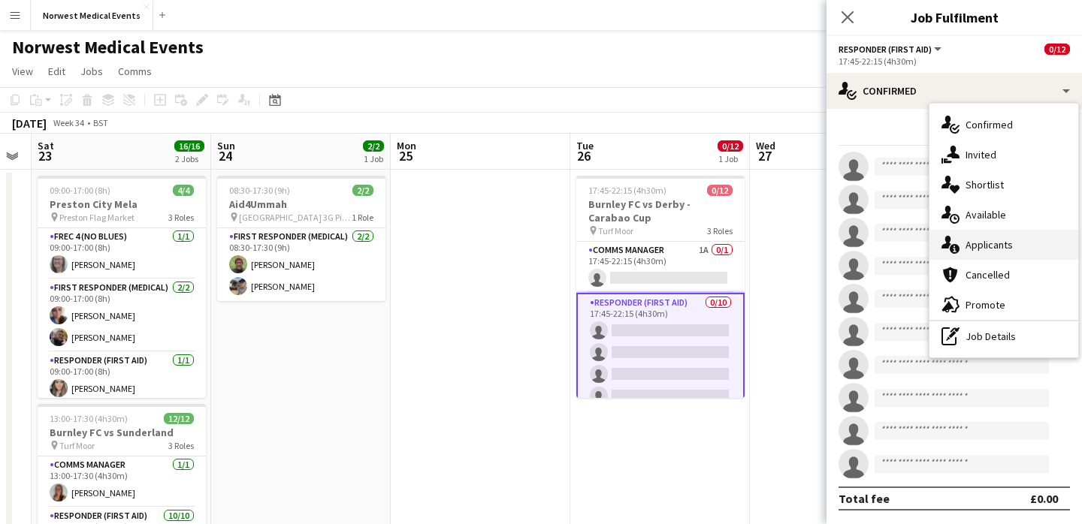
click at [992, 252] on div "single-neutral-actions-information Applicants" at bounding box center [1003, 245] width 149 height 30
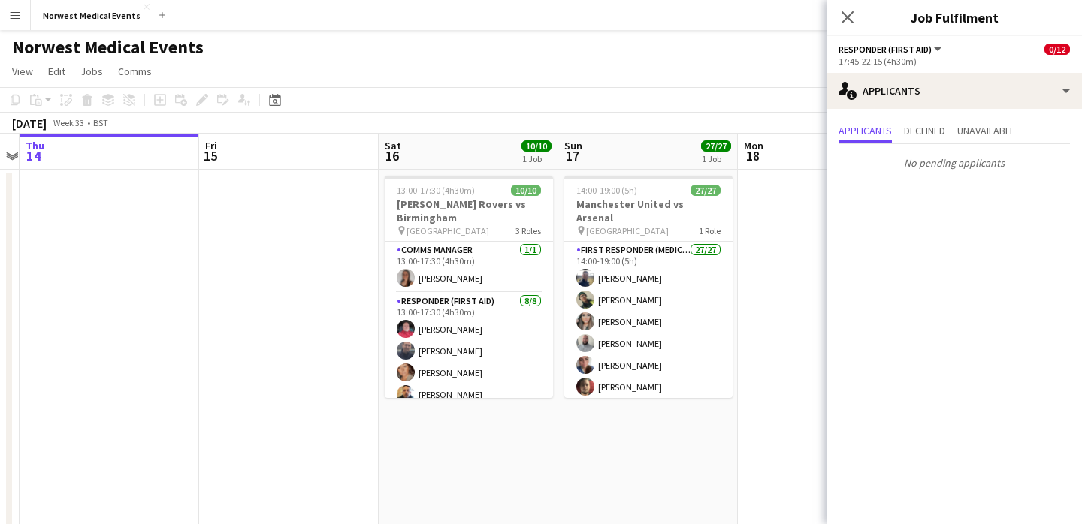
scroll to position [0, 376]
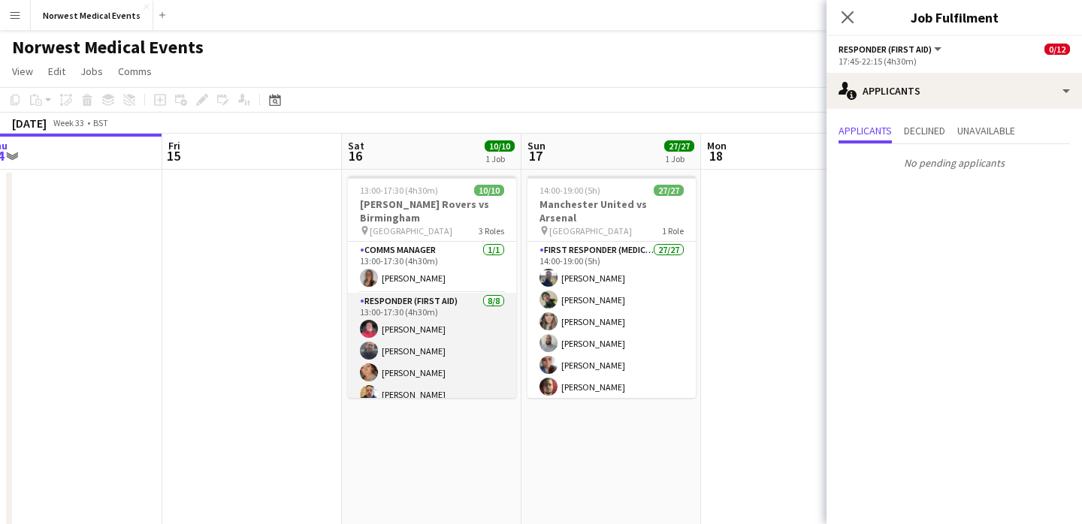
click at [421, 345] on app-card-role "Responder (First Aid) [DATE] 13:00-17:30 (4h30m) [PERSON_NAME] [PERSON_NAME] [P…" at bounding box center [432, 395] width 168 height 204
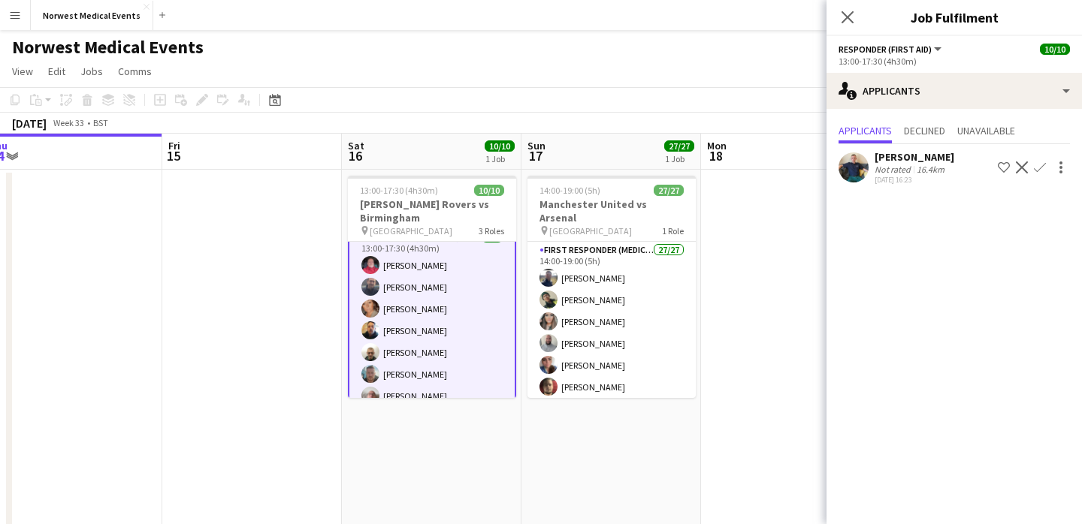
scroll to position [115, 0]
click at [437, 324] on app-card-role "Responder (First Aid) [DATE] 13:00-17:30 (4h30m) [PERSON_NAME] [PERSON_NAME] [P…" at bounding box center [432, 281] width 168 height 207
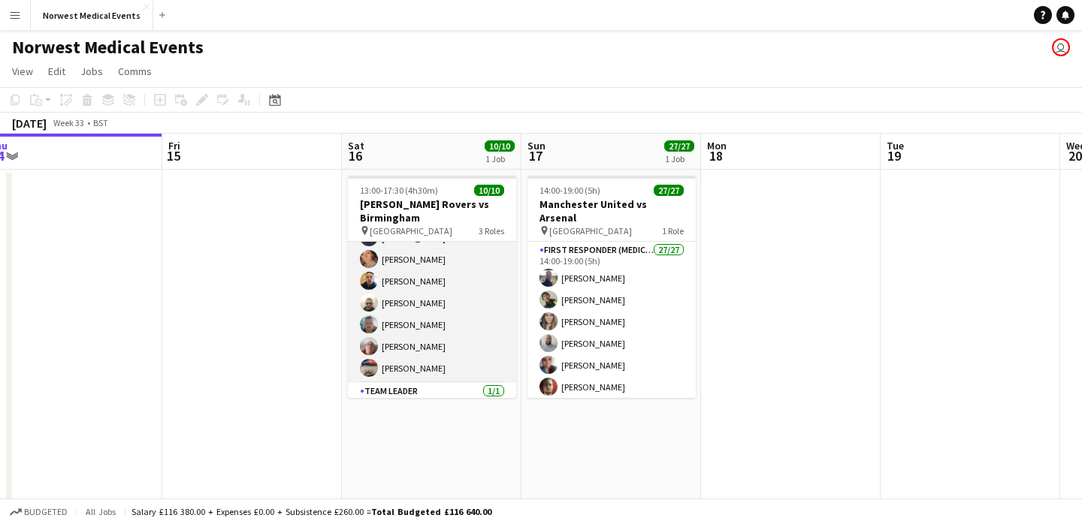
click at [434, 324] on app-card-role "Responder (First Aid) [DATE] 13:00-17:30 (4h30m) [PERSON_NAME] [PERSON_NAME] [P…" at bounding box center [432, 282] width 168 height 204
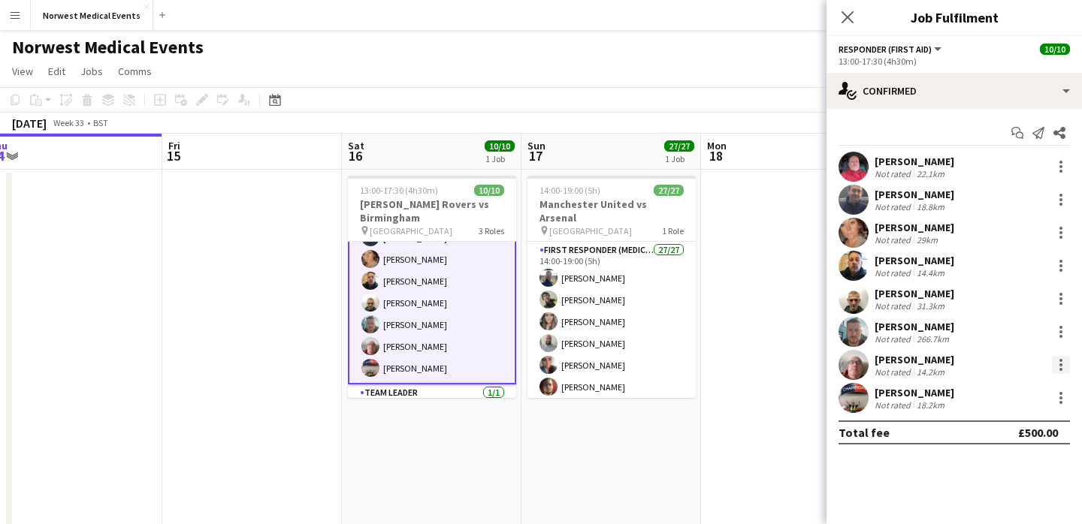
click at [1060, 366] on div at bounding box center [1060, 365] width 3 height 3
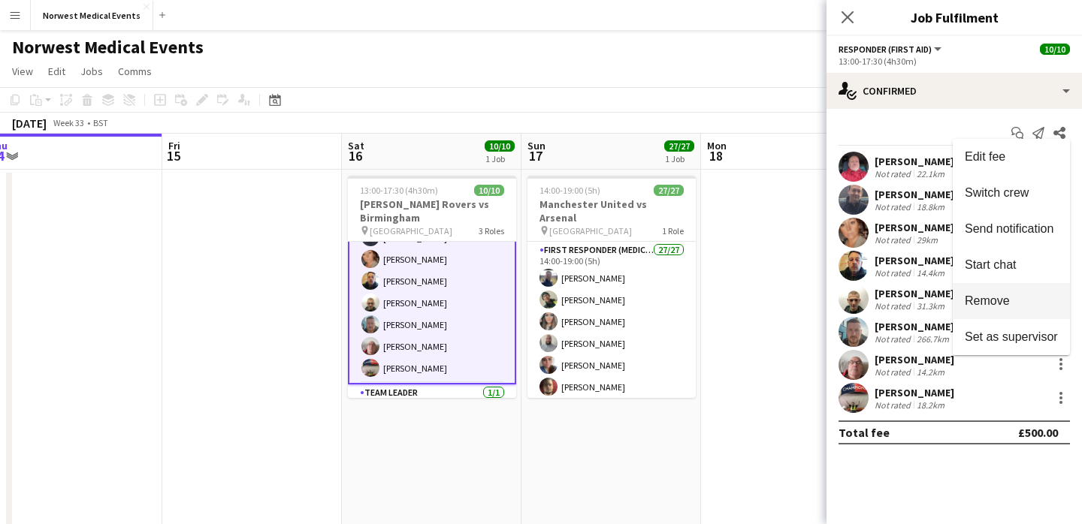
click at [1013, 289] on button "Remove" at bounding box center [1011, 301] width 117 height 36
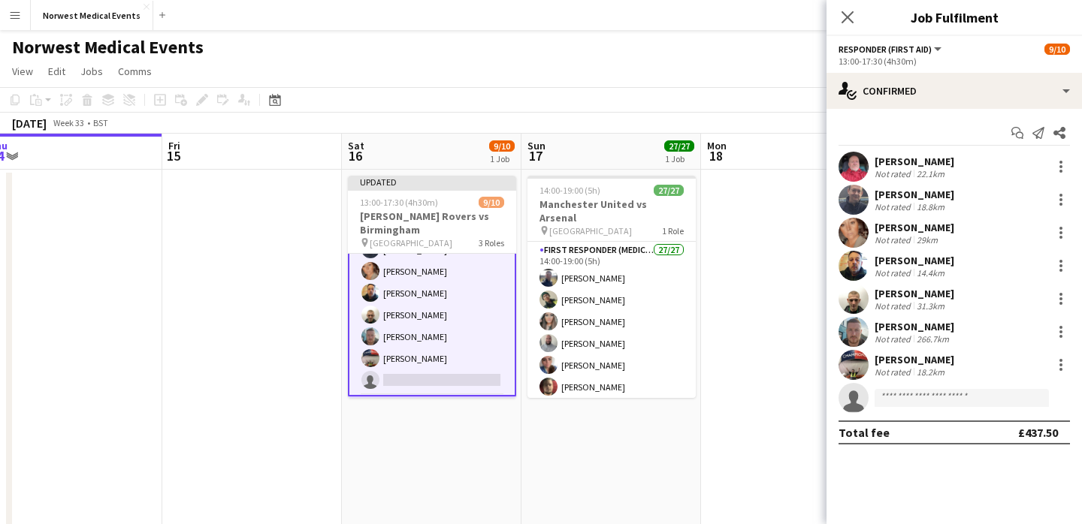
click at [845, 15] on icon at bounding box center [847, 17] width 12 height 12
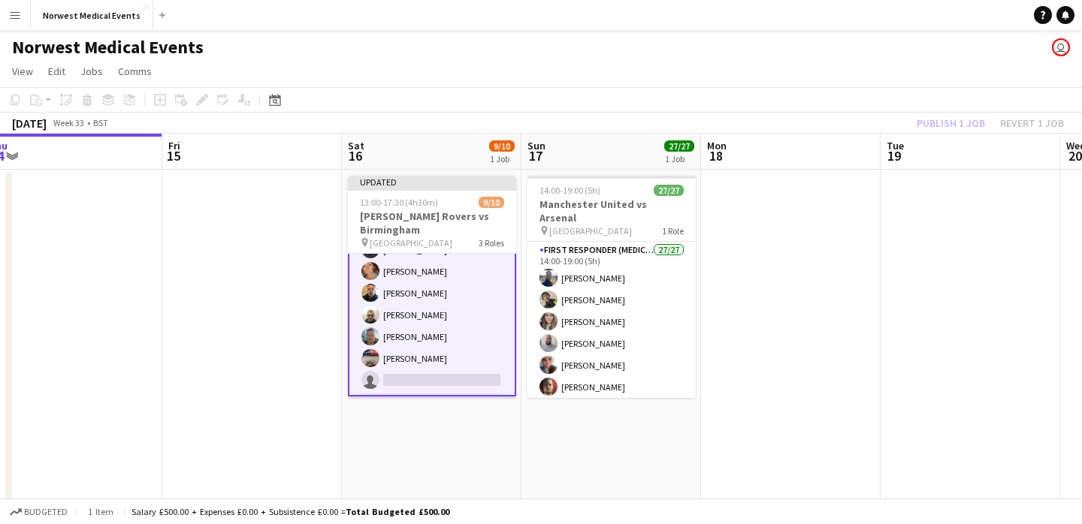
click at [947, 125] on div "Publish 1 job Revert 1 job" at bounding box center [989, 123] width 183 height 20
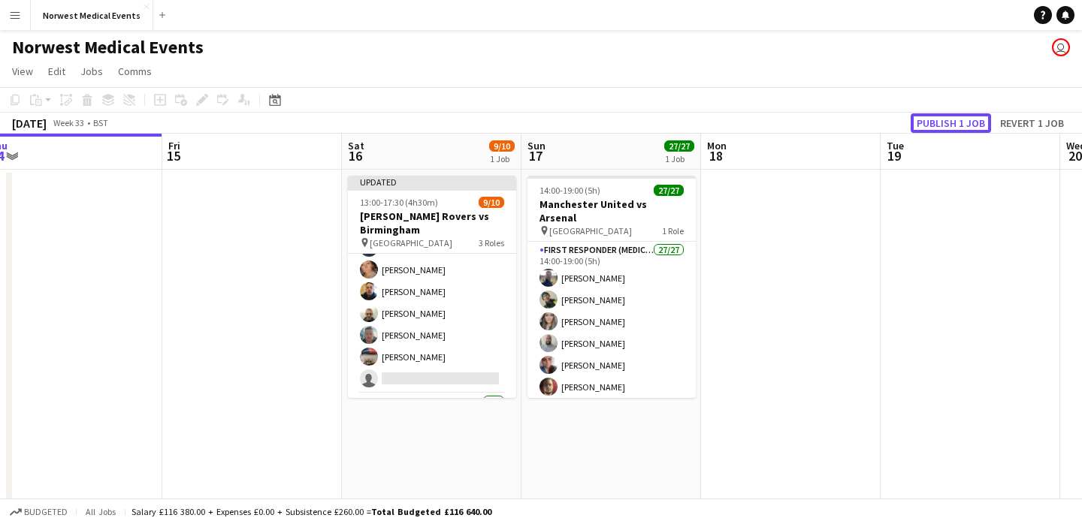
scroll to position [113, 0]
click at [947, 125] on button "Publish 1 job" at bounding box center [950, 123] width 80 height 20
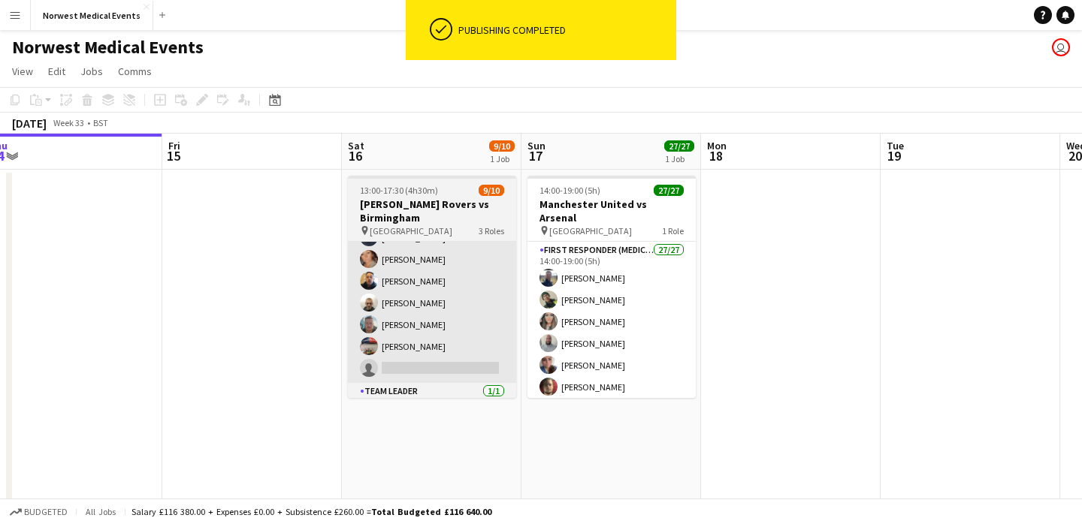
click at [460, 328] on app-card-role "Responder (First Aid) 1A [DATE] 13:00-17:30 (4h30m) [PERSON_NAME] [PERSON_NAME]…" at bounding box center [432, 282] width 168 height 204
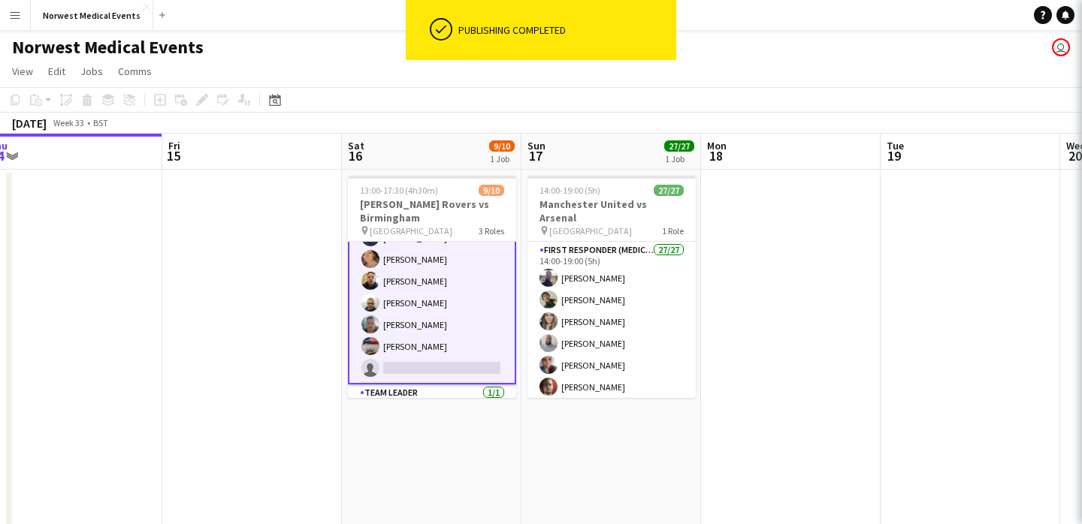
click at [445, 327] on app-card-role "Responder (First Aid) 1A [DATE] 13:00-17:30 (4h30m) [PERSON_NAME] [PERSON_NAME]…" at bounding box center [432, 281] width 168 height 207
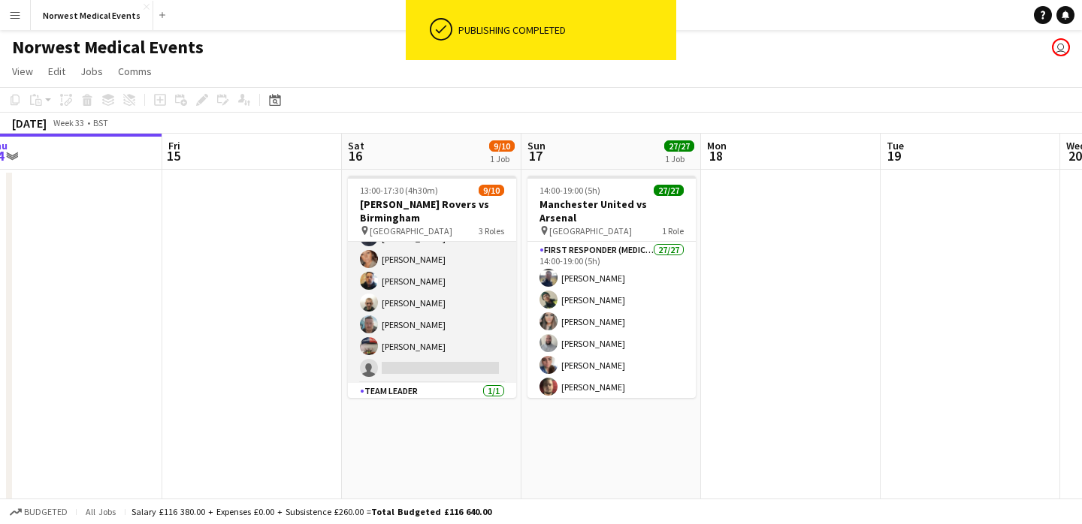
click at [445, 327] on app-card-role "Responder (First Aid) 1A [DATE] 13:00-17:30 (4h30m) [PERSON_NAME] [PERSON_NAME]…" at bounding box center [432, 282] width 168 height 204
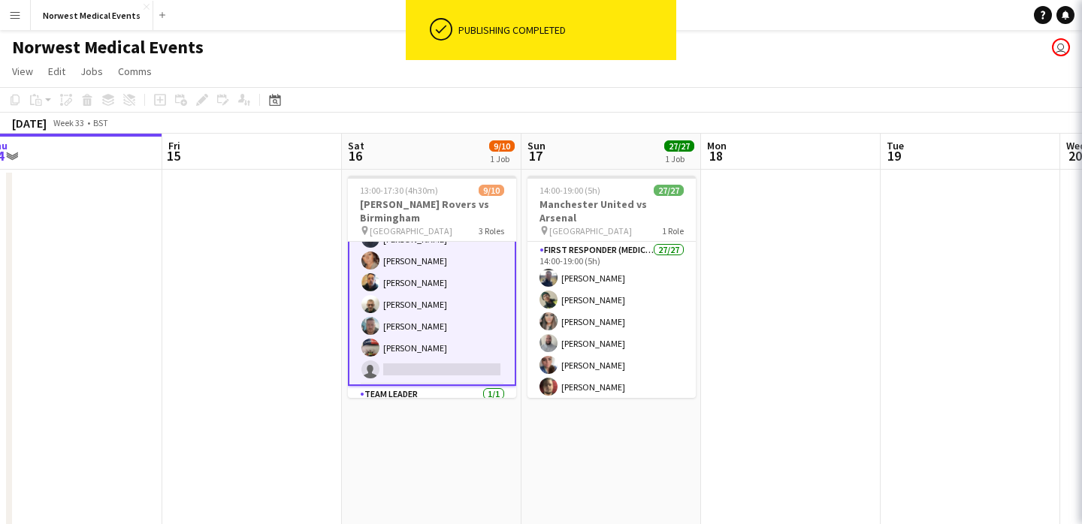
scroll to position [115, 0]
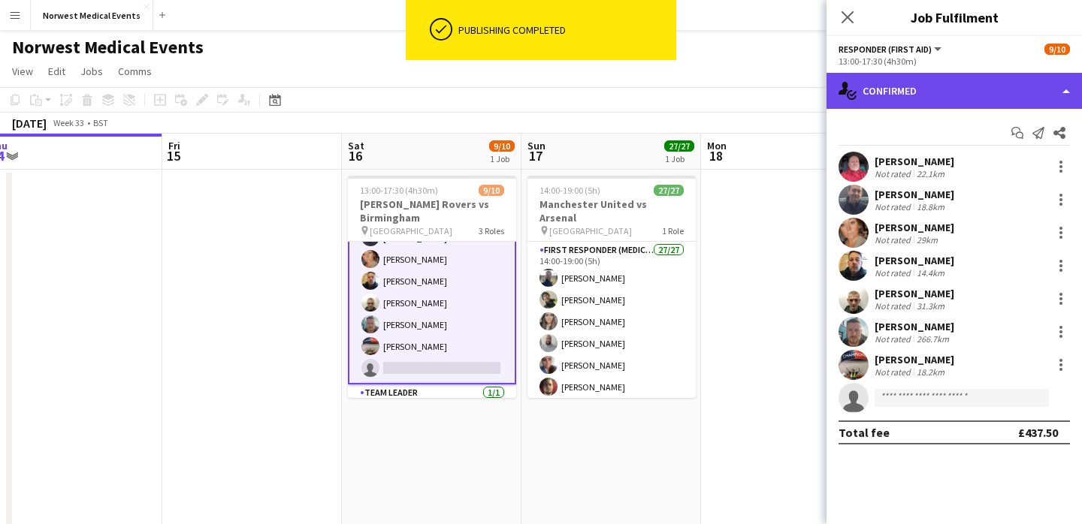
click at [905, 85] on div "single-neutral-actions-check-2 Confirmed" at bounding box center [953, 91] width 255 height 36
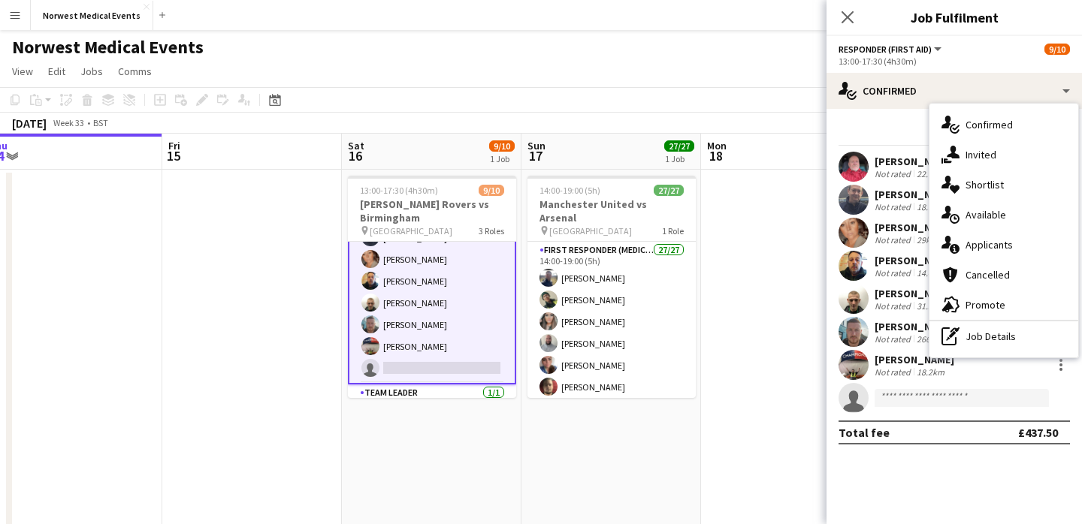
click at [1013, 247] on div "single-neutral-actions-information Applicants" at bounding box center [1003, 245] width 149 height 30
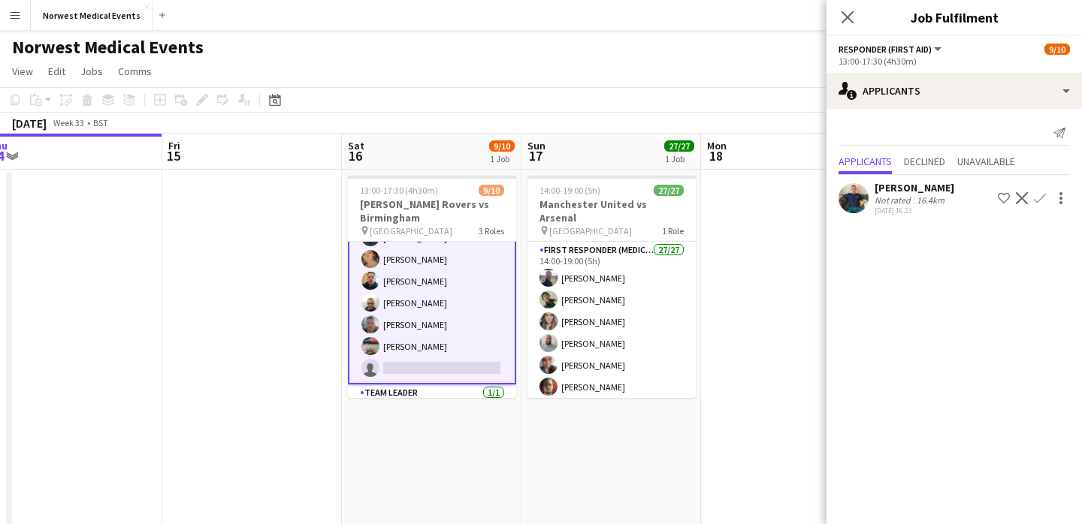
click at [1038, 194] on app-icon "Confirm" at bounding box center [1040, 198] width 12 height 12
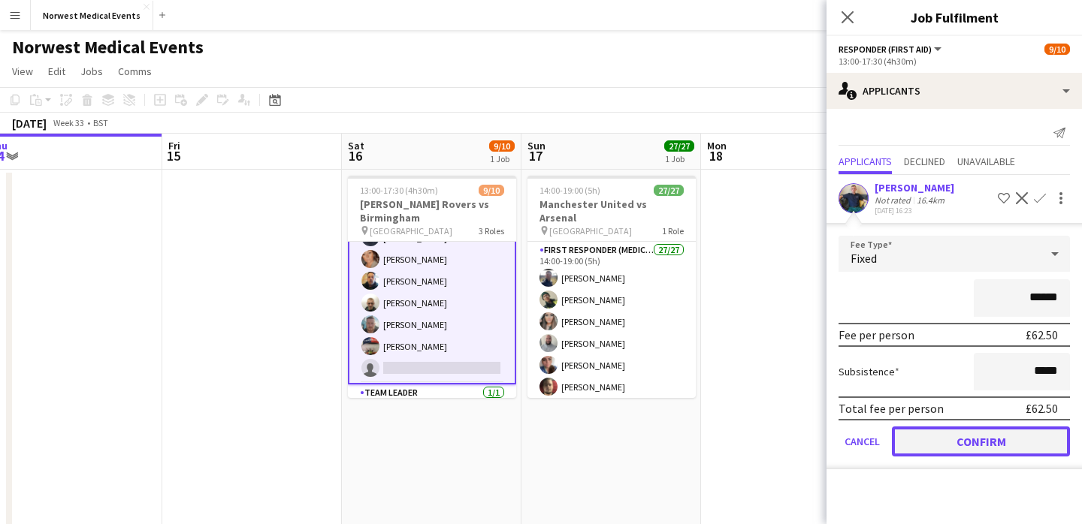
click at [989, 433] on button "Confirm" at bounding box center [981, 442] width 178 height 30
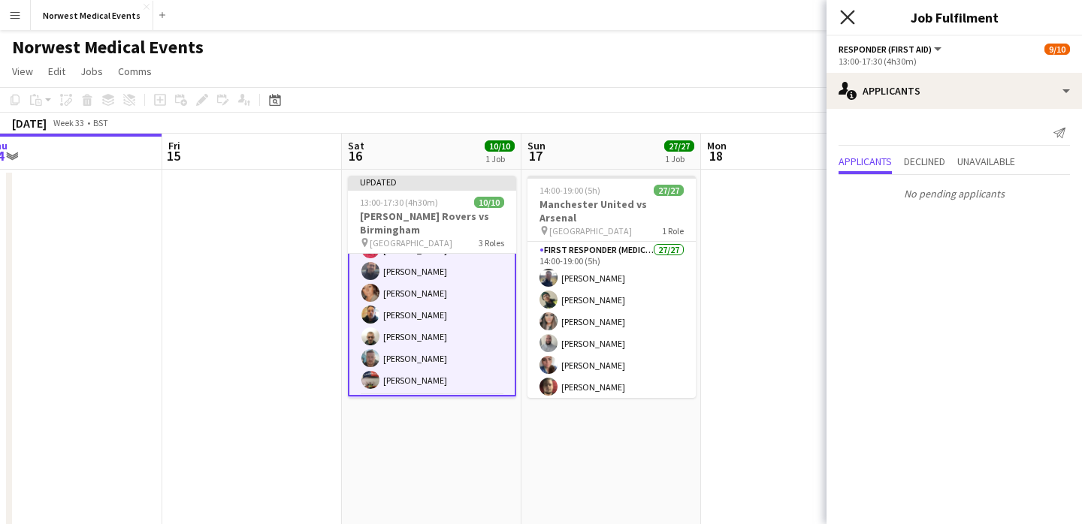
click at [850, 21] on icon "Close pop-in" at bounding box center [847, 17] width 14 height 14
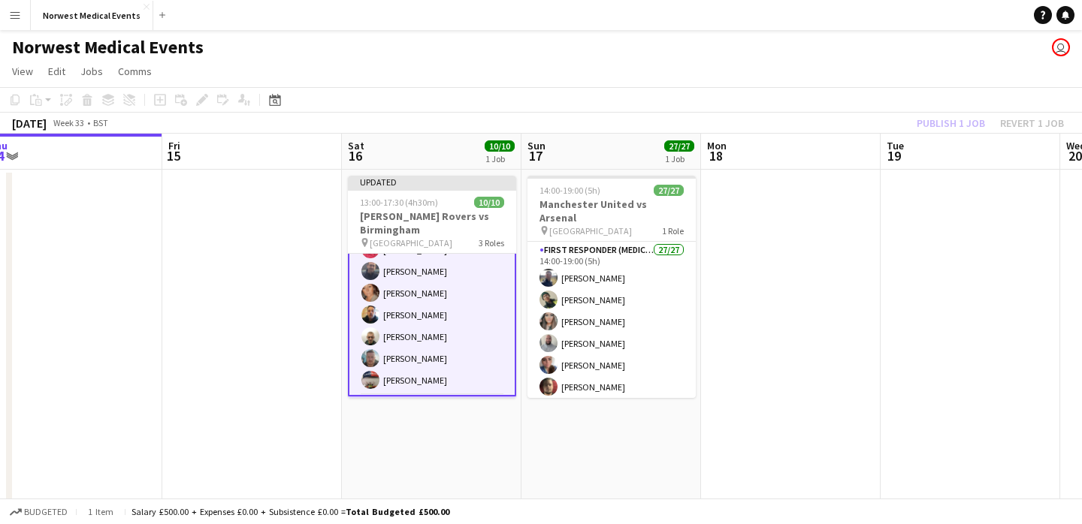
click at [940, 125] on div "Publish 1 job Revert 1 job" at bounding box center [989, 123] width 183 height 20
click at [941, 125] on button "Publish 1 job" at bounding box center [950, 123] width 80 height 20
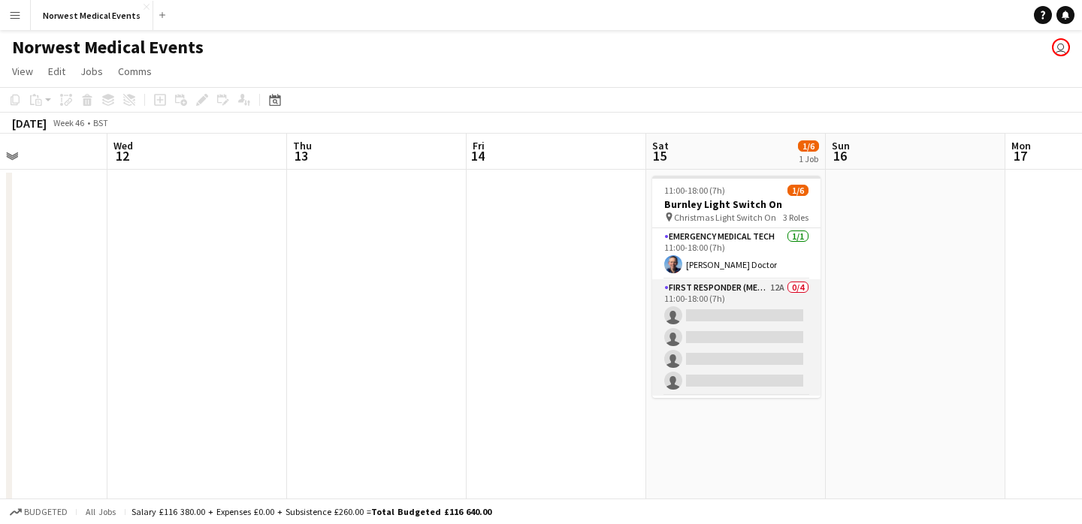
scroll to position [0, 439]
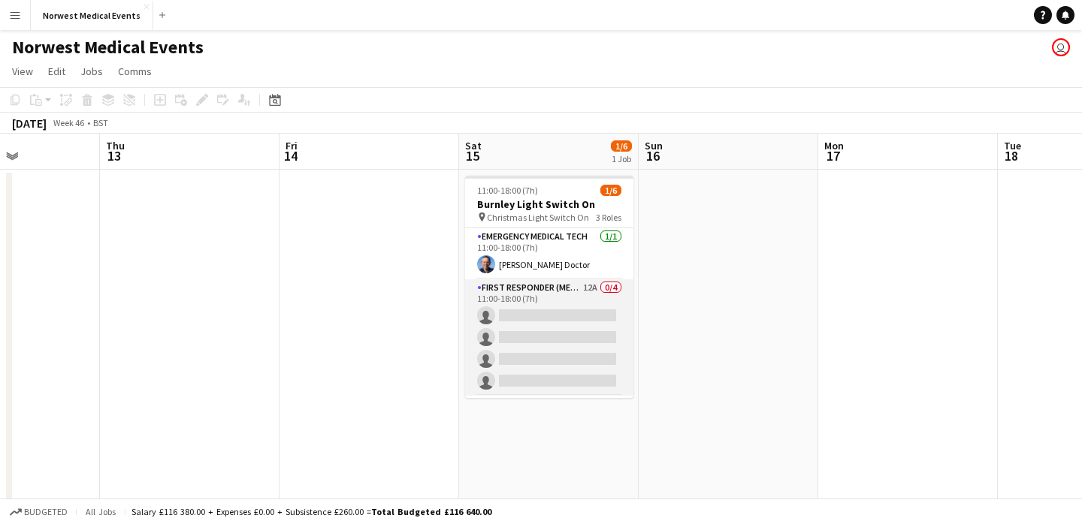
click at [551, 338] on app-card-role "First Responder (Medical) 12A 0/4 11:00-18:00 (7h) single-neutral-actions singl…" at bounding box center [549, 337] width 168 height 116
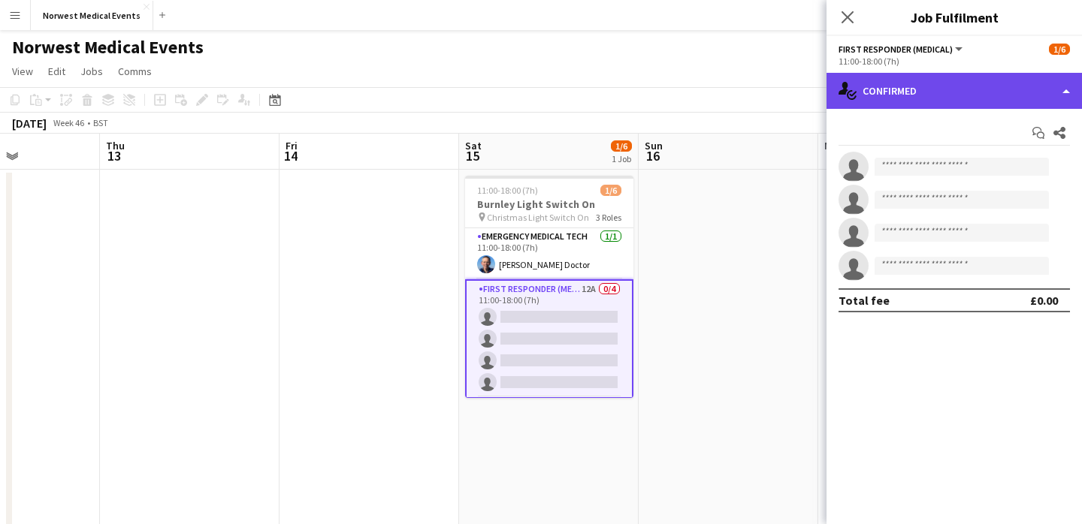
click at [929, 89] on div "single-neutral-actions-check-2 Confirmed" at bounding box center [953, 91] width 255 height 36
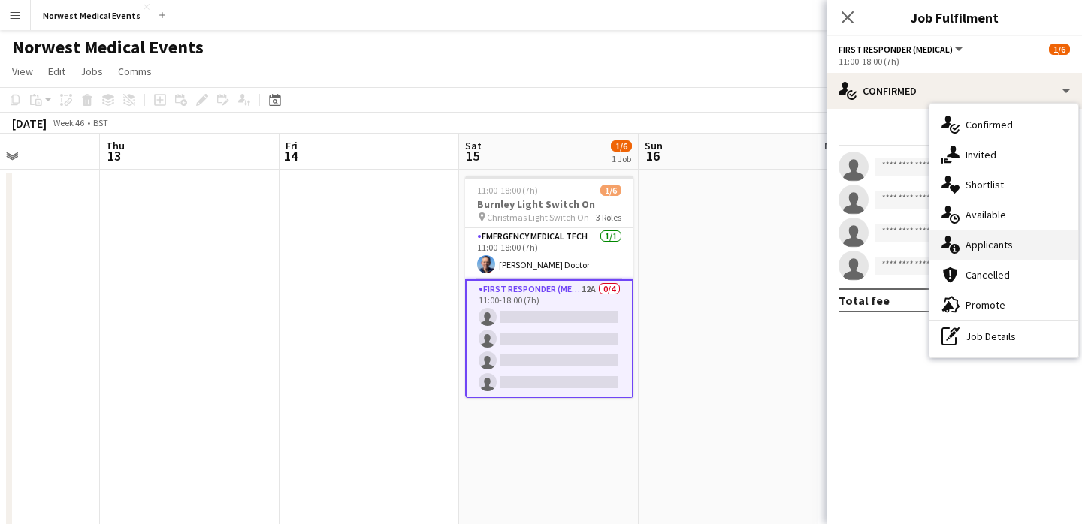
click at [983, 249] on div "single-neutral-actions-information Applicants" at bounding box center [1003, 245] width 149 height 30
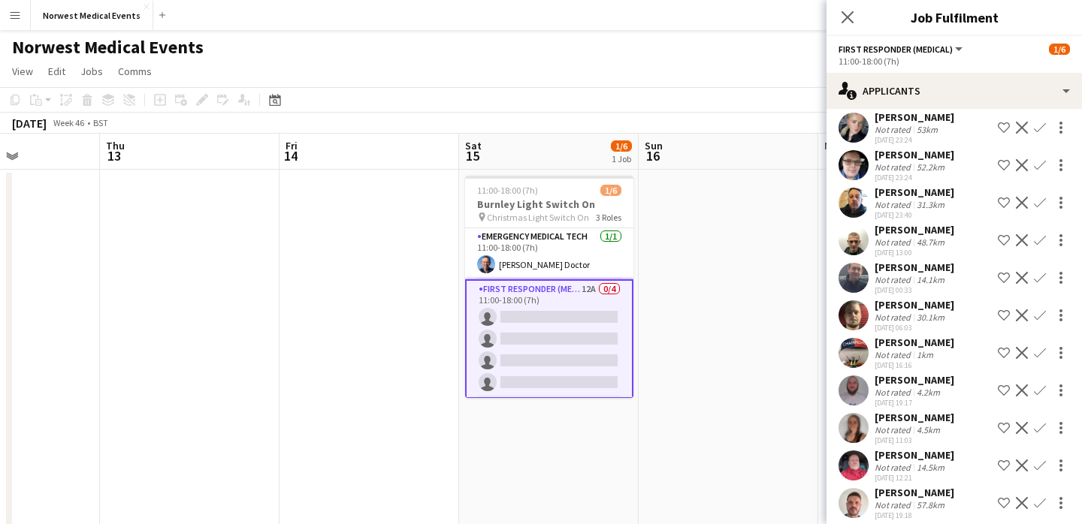
scroll to position [89, 0]
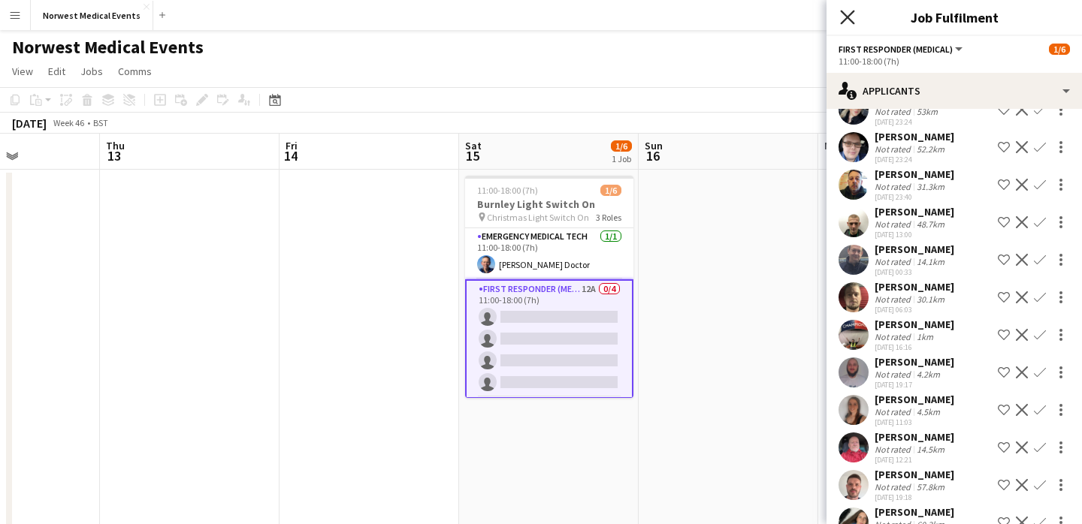
click at [841, 15] on icon "Close pop-in" at bounding box center [847, 17] width 14 height 14
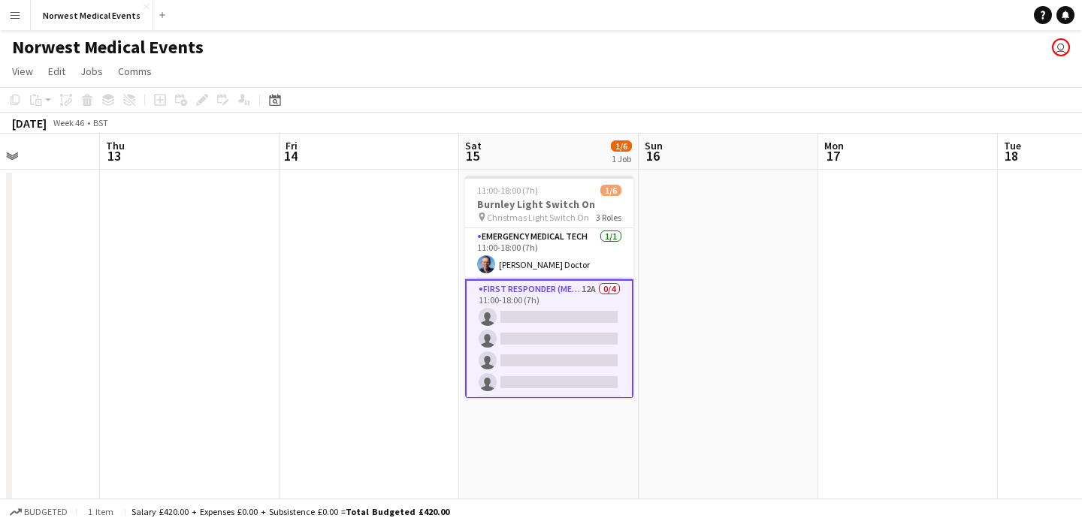
click at [581, 294] on app-card-role "First Responder (Medical) 12A 0/4 11:00-18:00 (7h) single-neutral-actions singl…" at bounding box center [549, 338] width 168 height 119
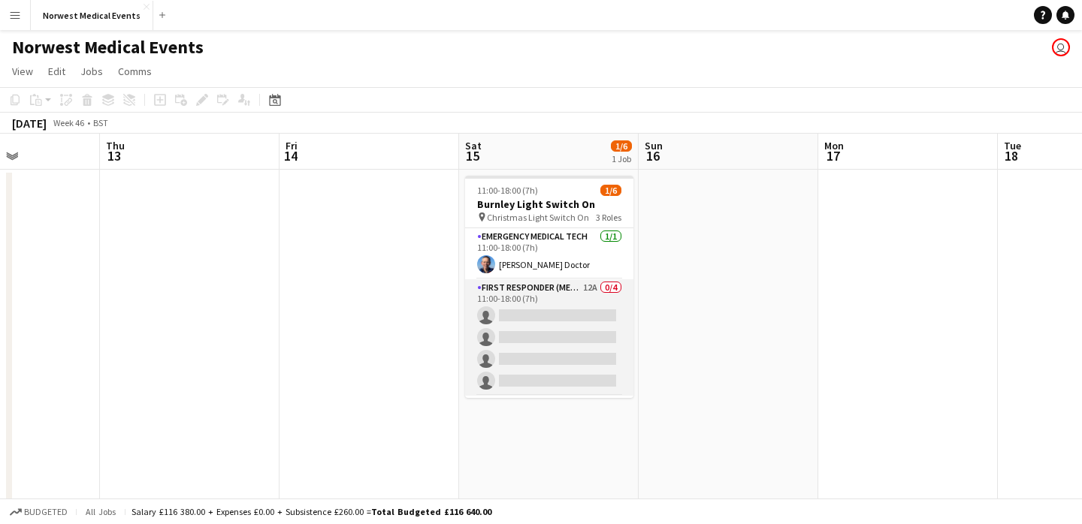
click at [567, 319] on app-card-role "First Responder (Medical) 12A 0/4 11:00-18:00 (7h) single-neutral-actions singl…" at bounding box center [549, 337] width 168 height 116
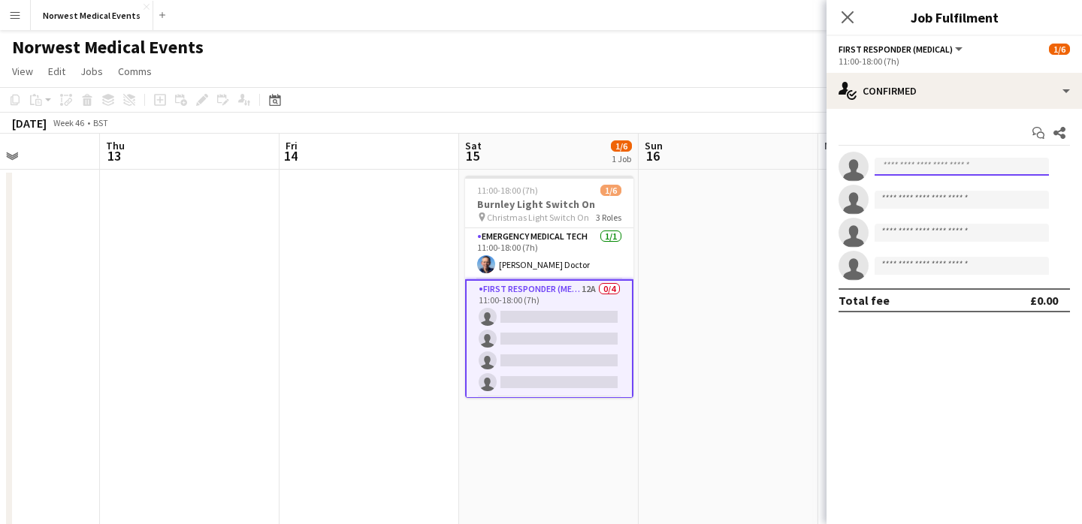
click at [962, 163] on input at bounding box center [961, 167] width 174 height 18
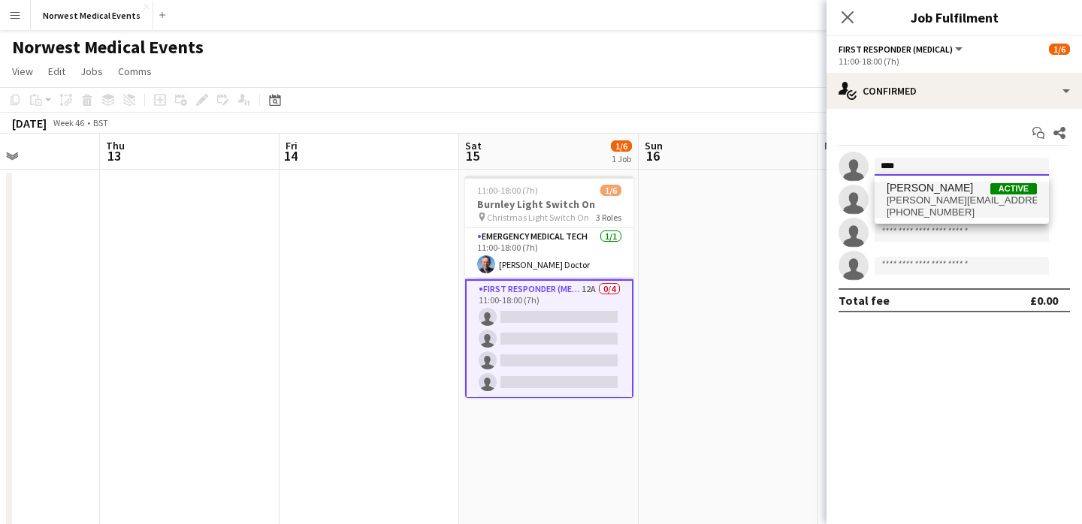
type input "****"
click at [956, 194] on span "[PERSON_NAME]" at bounding box center [929, 188] width 86 height 13
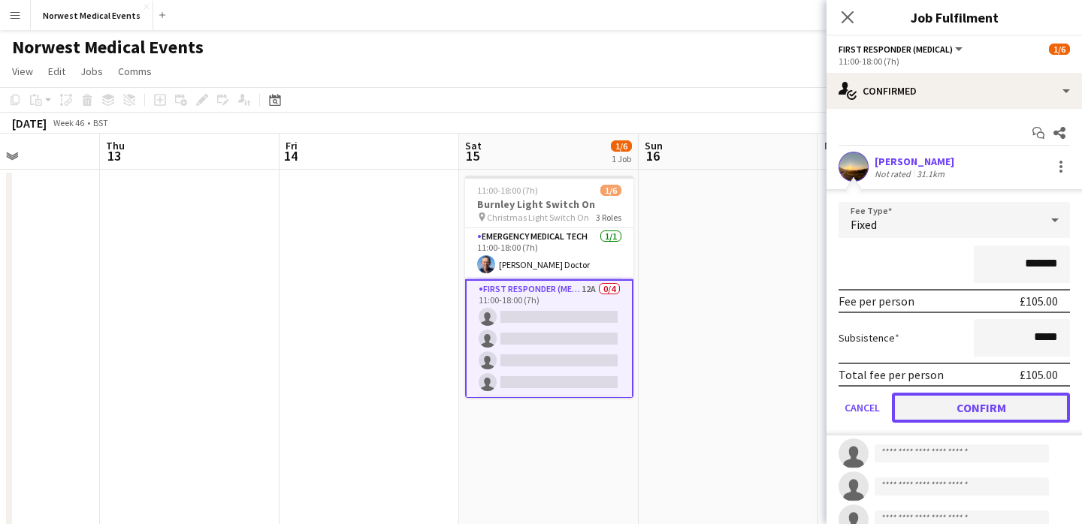
click at [974, 400] on button "Confirm" at bounding box center [981, 408] width 178 height 30
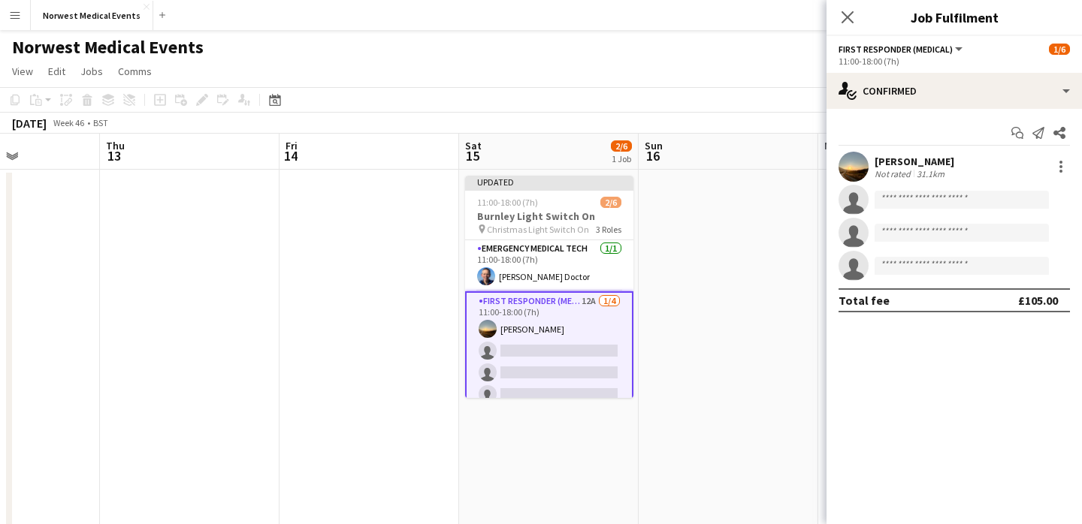
click at [852, 14] on icon "Close pop-in" at bounding box center [847, 17] width 12 height 12
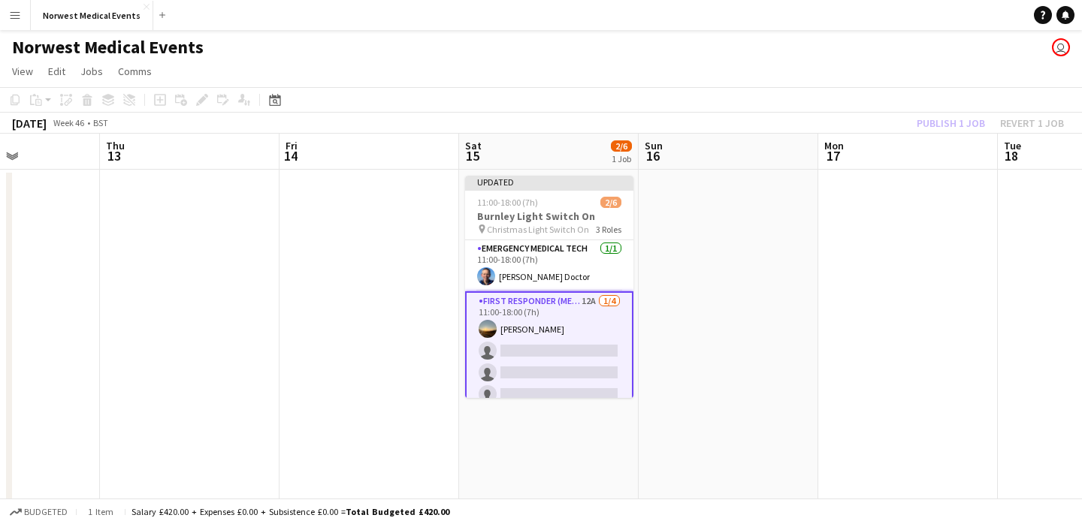
click at [590, 343] on app-card-role "First Responder (Medical) 12A [DATE] 11:00-18:00 (7h) [PERSON_NAME] single-neut…" at bounding box center [549, 350] width 168 height 119
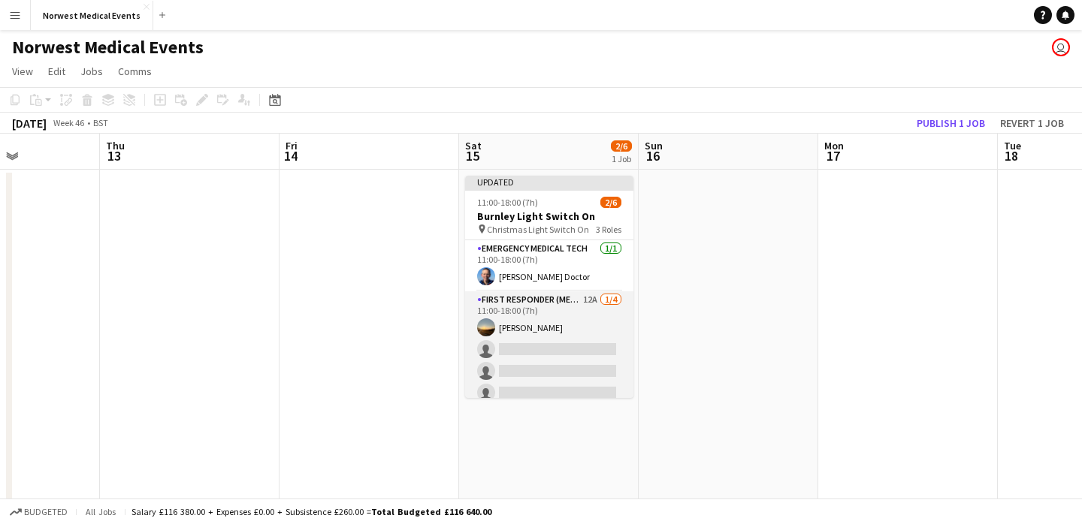
click at [578, 344] on app-card-role "First Responder (Medical) 12A [DATE] 11:00-18:00 (7h) [PERSON_NAME] single-neut…" at bounding box center [549, 349] width 168 height 116
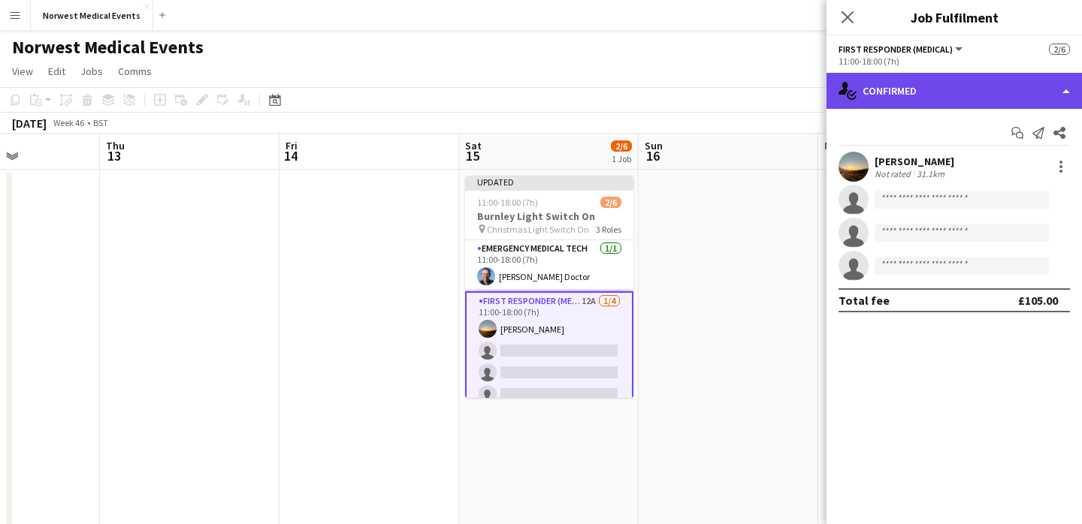
click at [932, 97] on div "single-neutral-actions-check-2 Confirmed" at bounding box center [953, 91] width 255 height 36
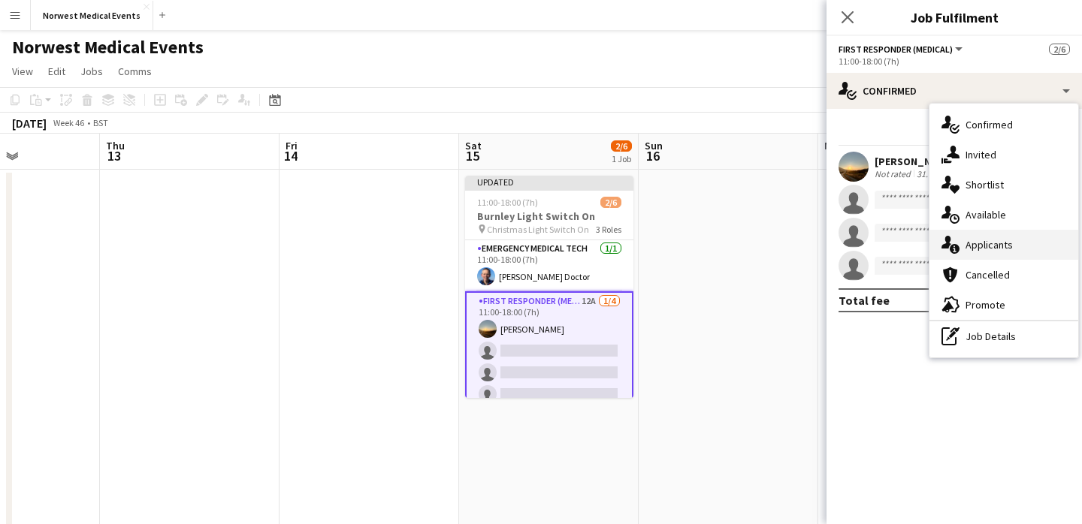
click at [986, 240] on div "single-neutral-actions-information Applicants" at bounding box center [1003, 245] width 149 height 30
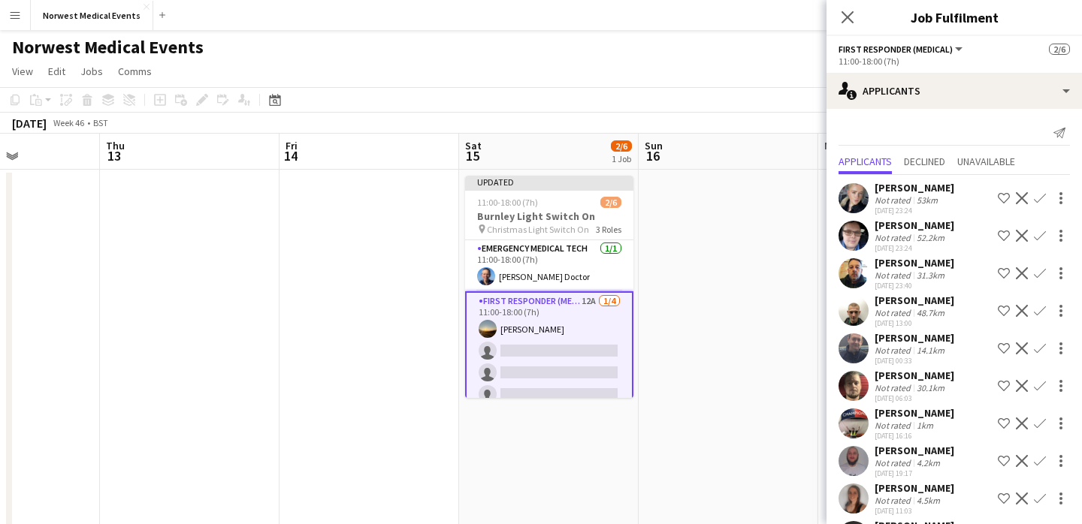
click at [1040, 387] on app-icon "Confirm" at bounding box center [1040, 386] width 12 height 12
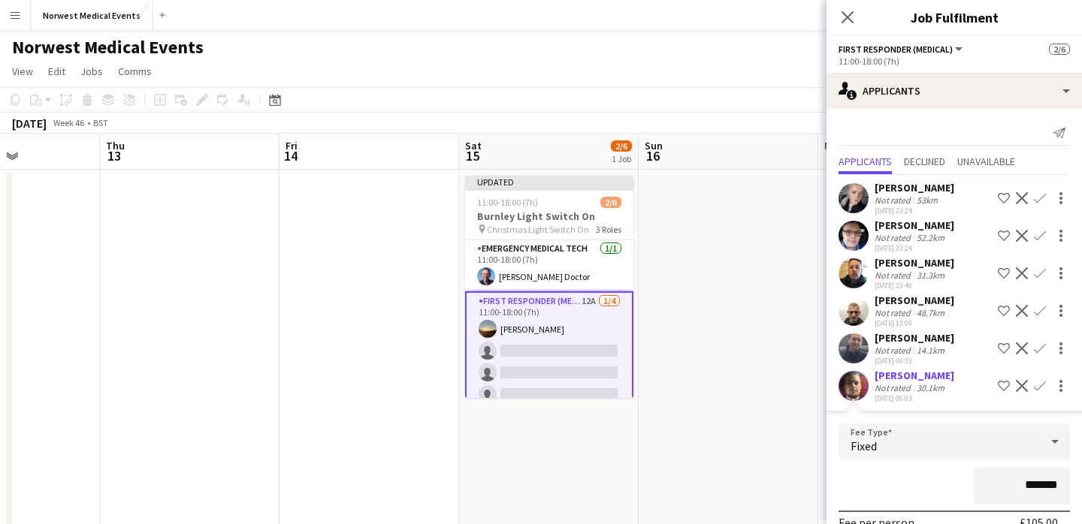
scroll to position [118, 0]
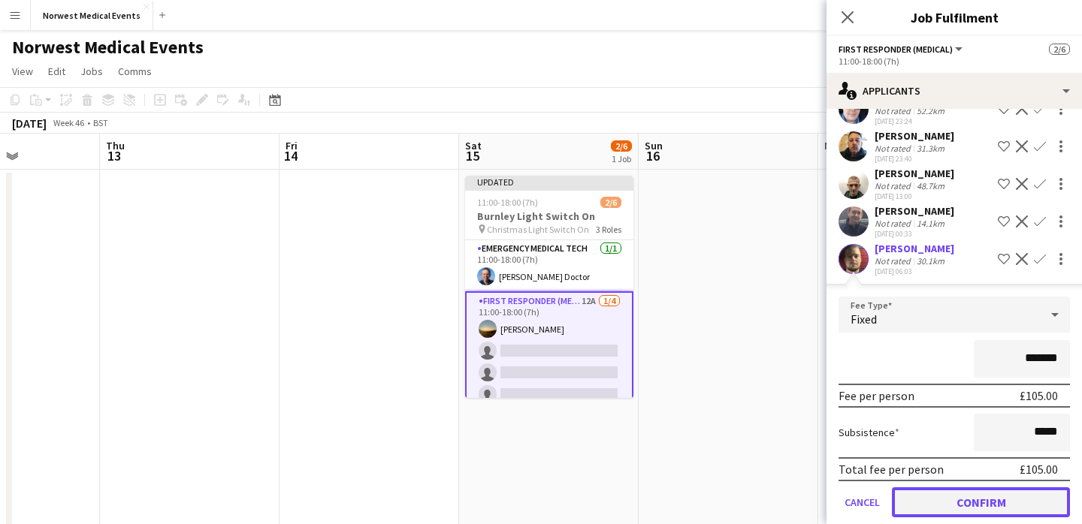
click at [982, 497] on button "Confirm" at bounding box center [981, 503] width 178 height 30
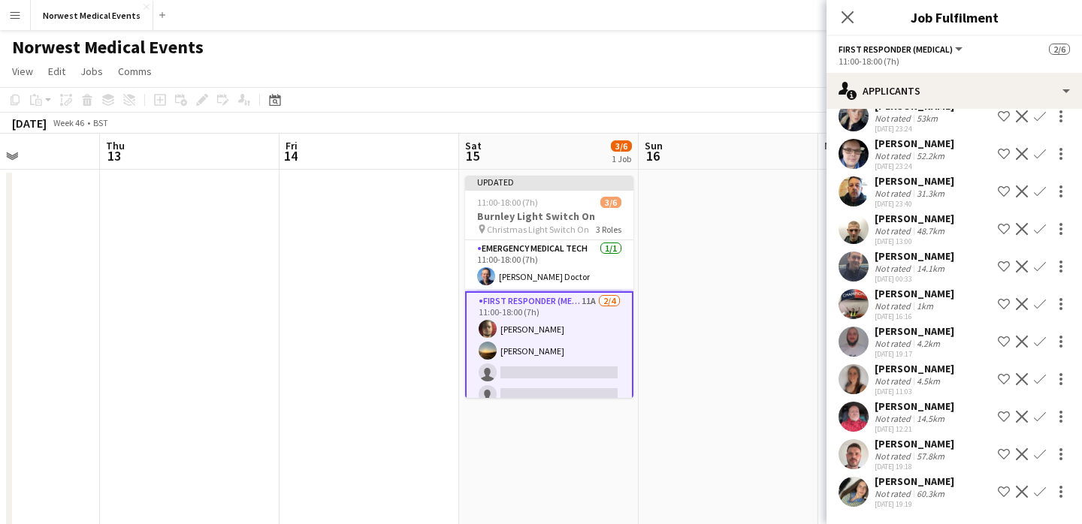
scroll to position [82, 0]
click at [1040, 340] on app-icon "Confirm" at bounding box center [1040, 342] width 12 height 12
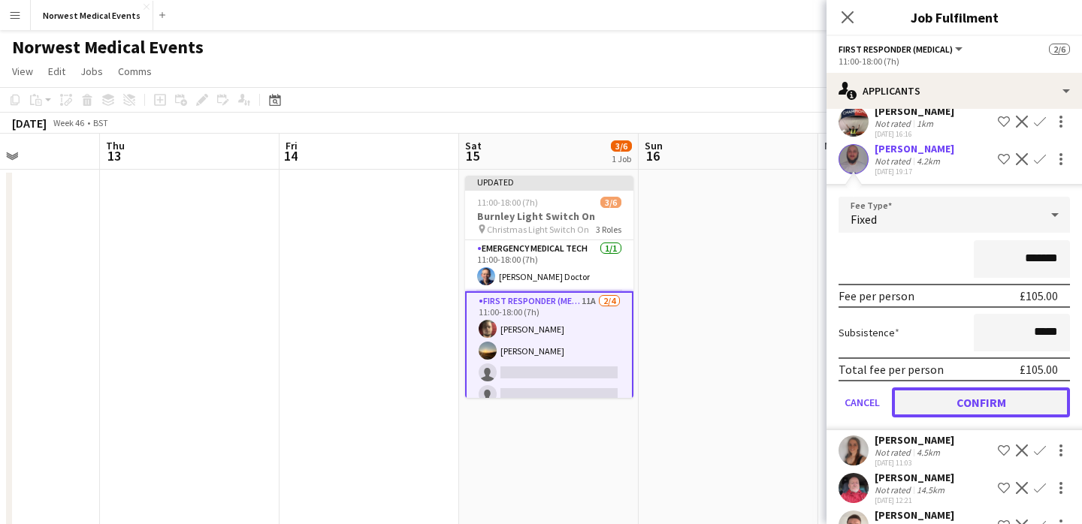
click at [979, 405] on button "Confirm" at bounding box center [981, 403] width 178 height 30
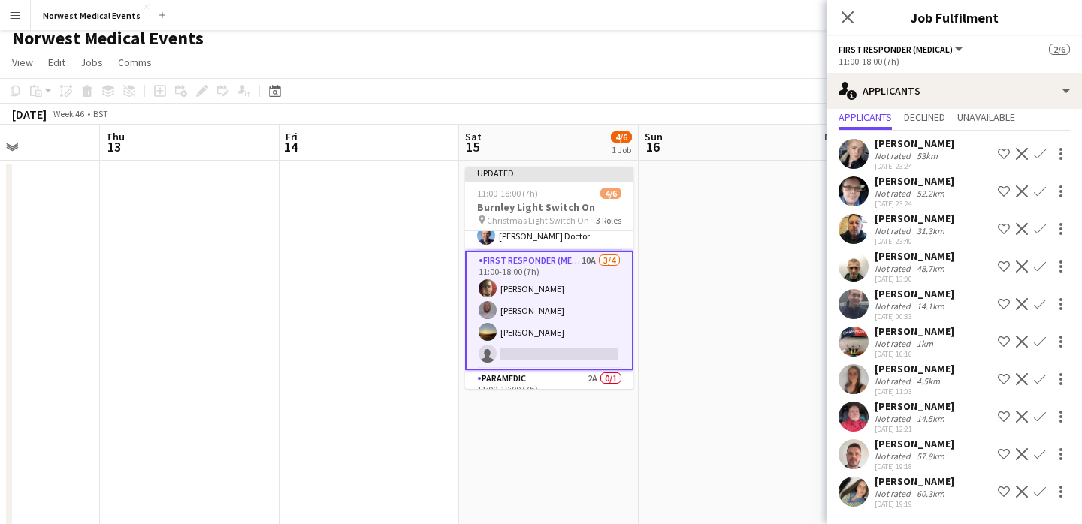
scroll to position [18, 0]
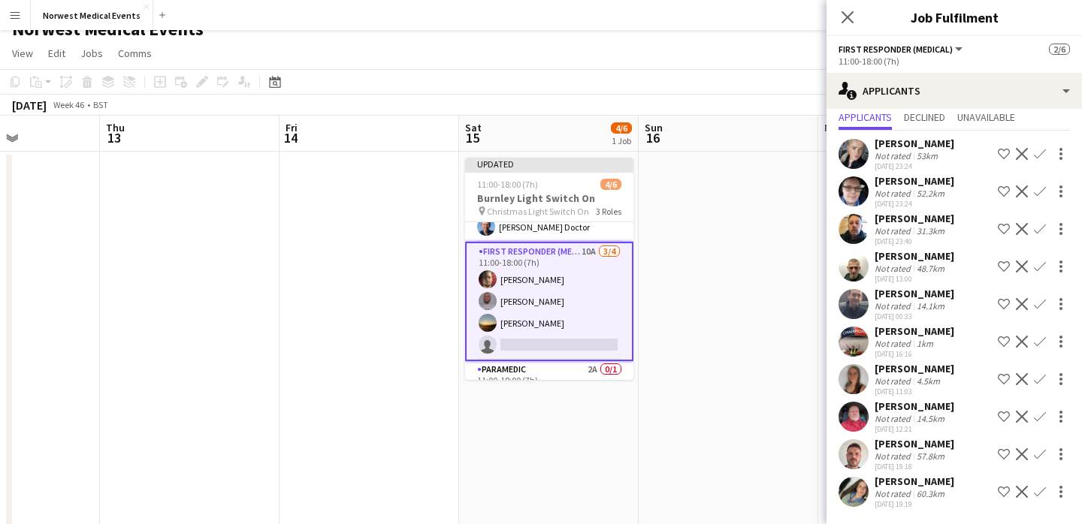
click at [1039, 418] on app-icon "Confirm" at bounding box center [1040, 417] width 12 height 12
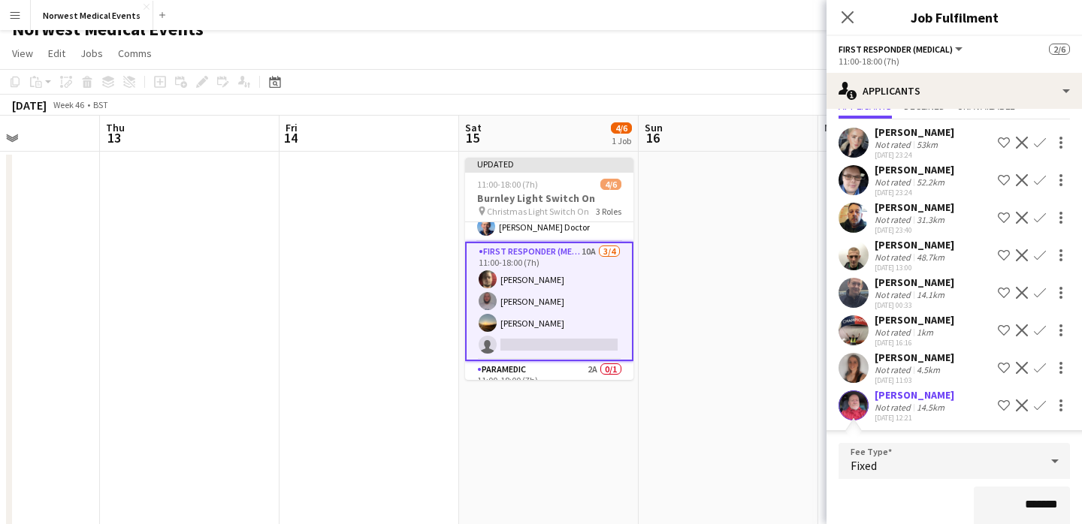
scroll to position [190, 0]
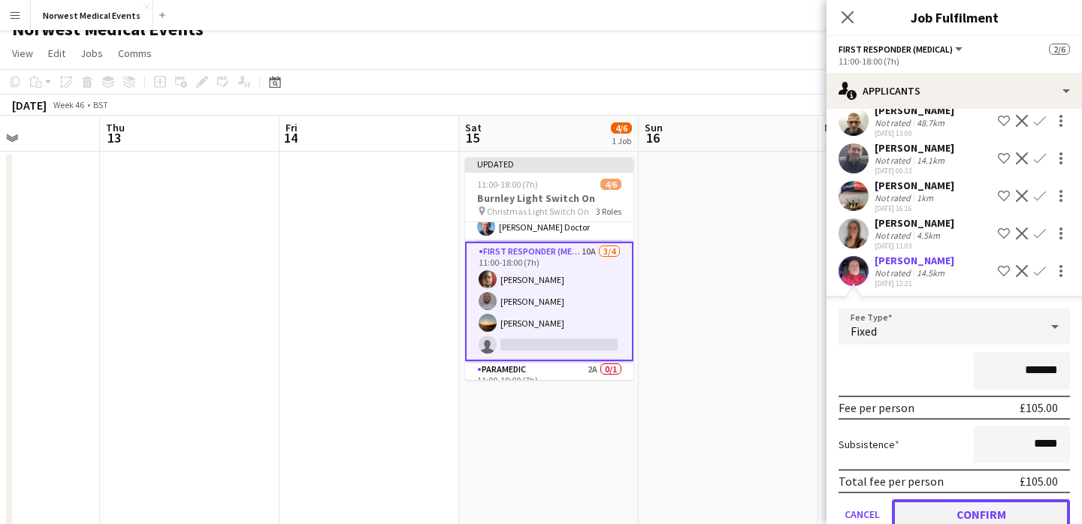
click at [991, 503] on button "Confirm" at bounding box center [981, 515] width 178 height 30
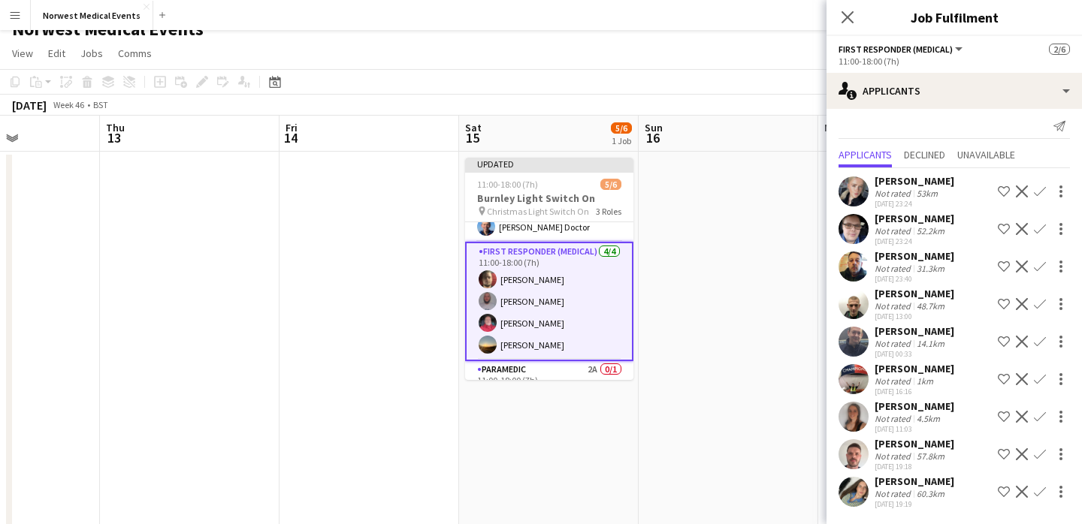
scroll to position [7, 0]
click at [848, 22] on icon "Close pop-in" at bounding box center [847, 17] width 14 height 14
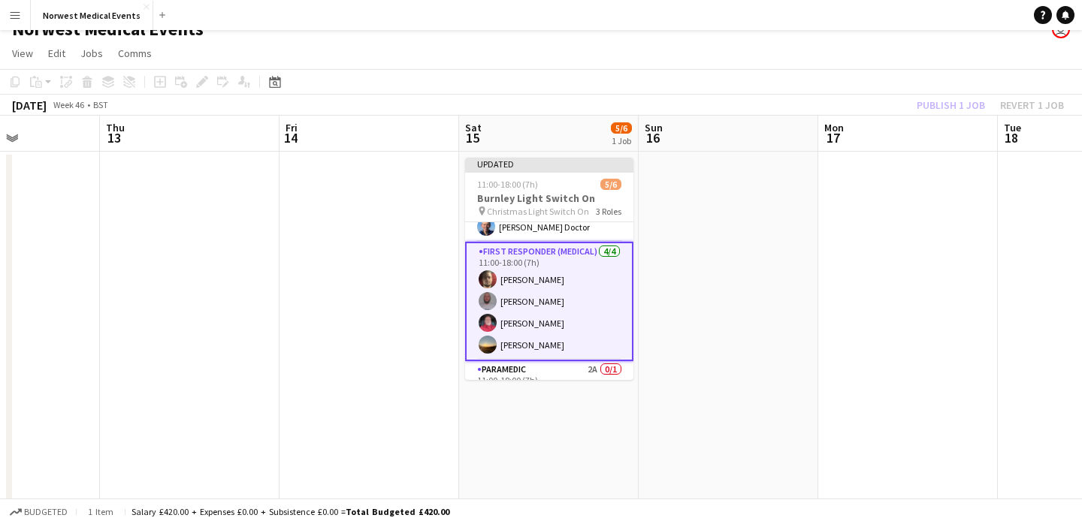
click at [941, 97] on div "Publish 1 job Revert 1 job" at bounding box center [989, 105] width 183 height 20
click at [941, 97] on button "Publish 1 job" at bounding box center [950, 105] width 80 height 20
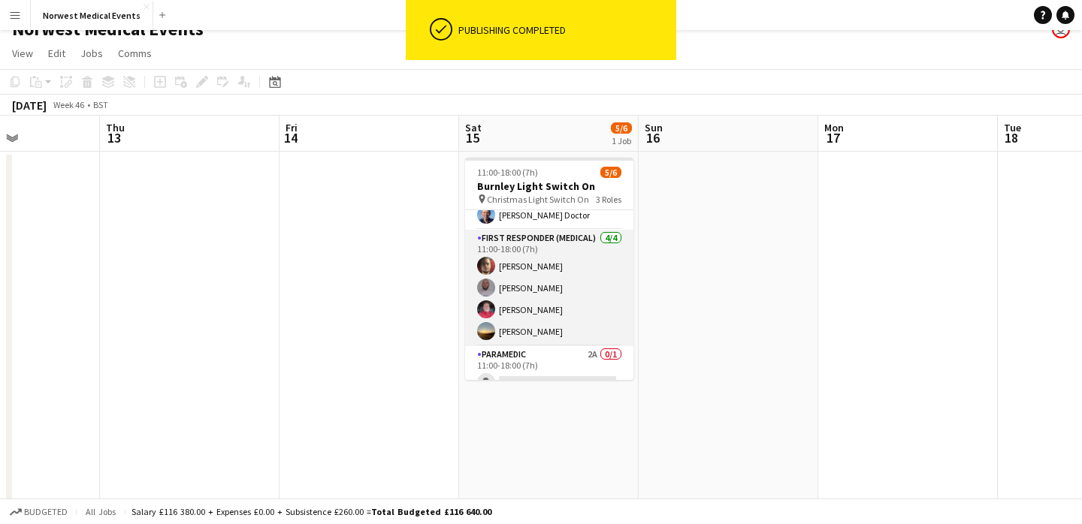
scroll to position [49, 0]
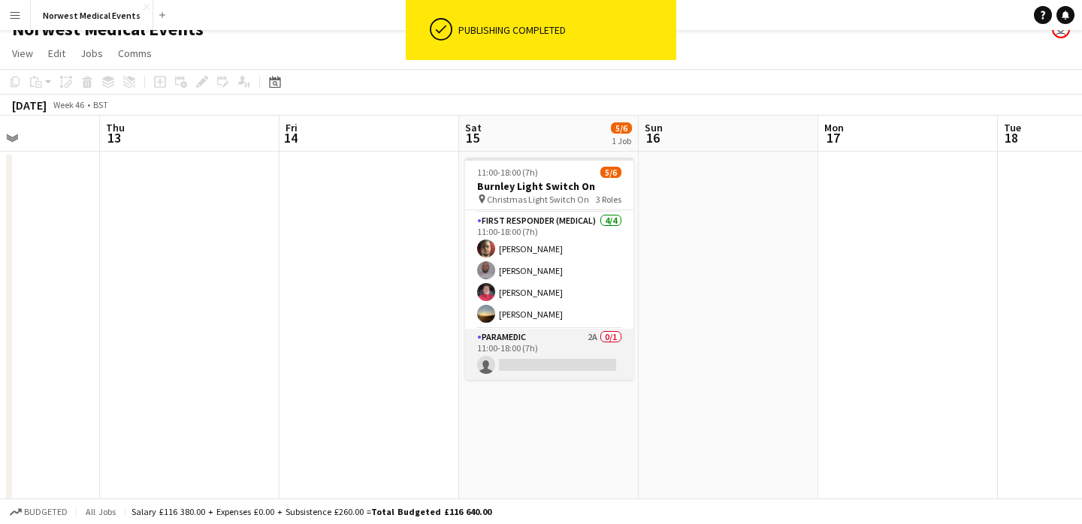
click at [555, 343] on app-card-role "Paramedic 2A 0/1 11:00-18:00 (7h) single-neutral-actions" at bounding box center [549, 354] width 168 height 51
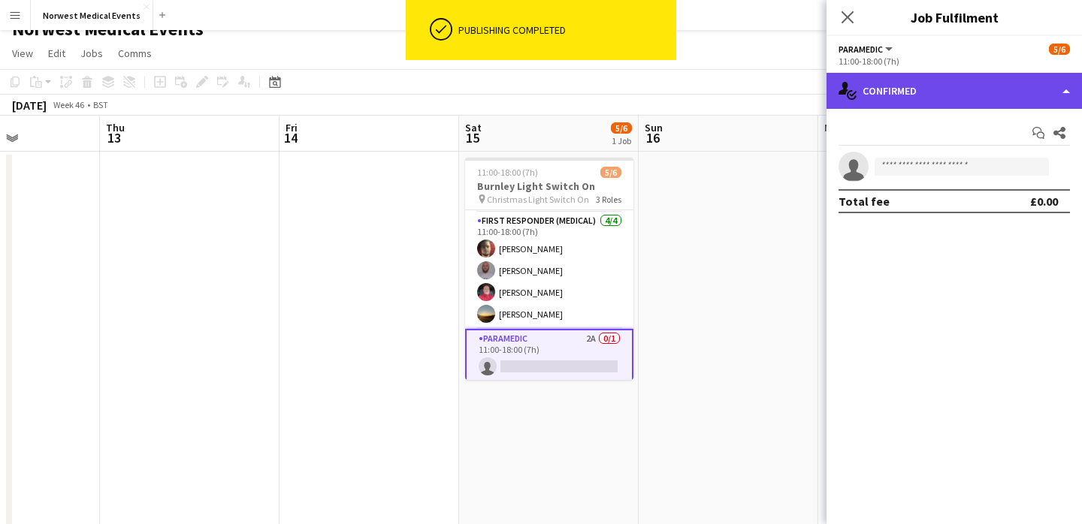
click at [924, 89] on div "single-neutral-actions-check-2 Confirmed" at bounding box center [953, 91] width 255 height 36
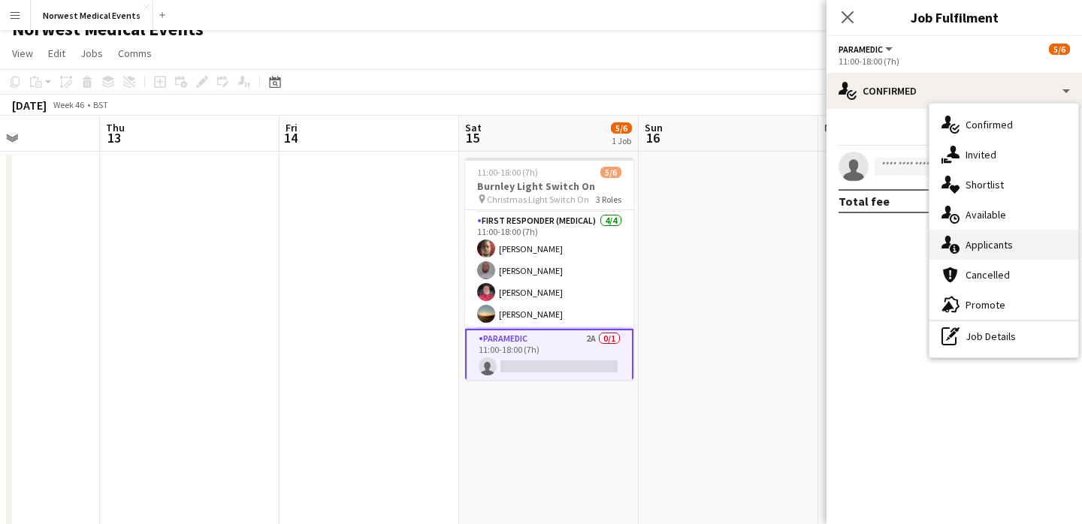
click at [989, 240] on div "single-neutral-actions-information Applicants" at bounding box center [1003, 245] width 149 height 30
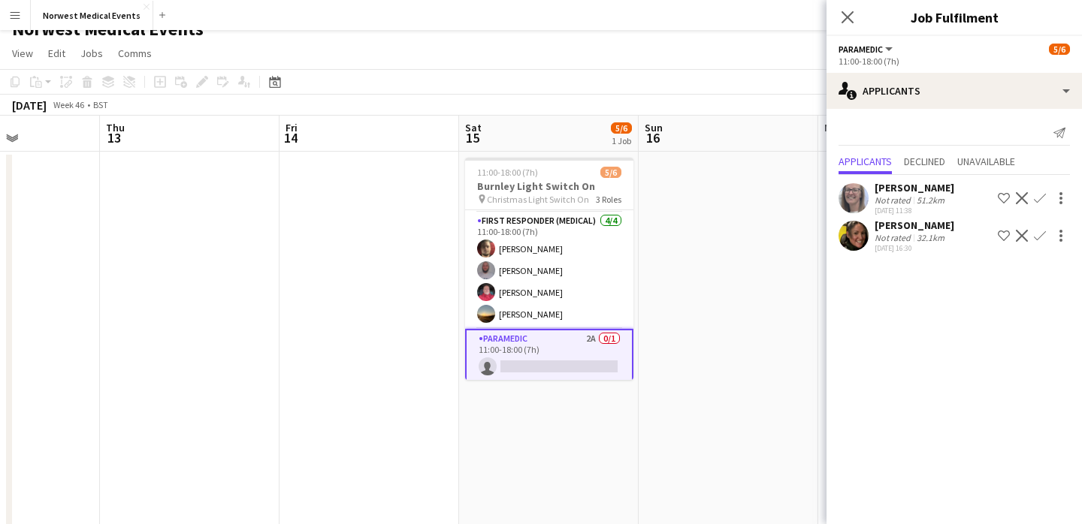
click at [1038, 237] on app-icon "Confirm" at bounding box center [1040, 236] width 12 height 12
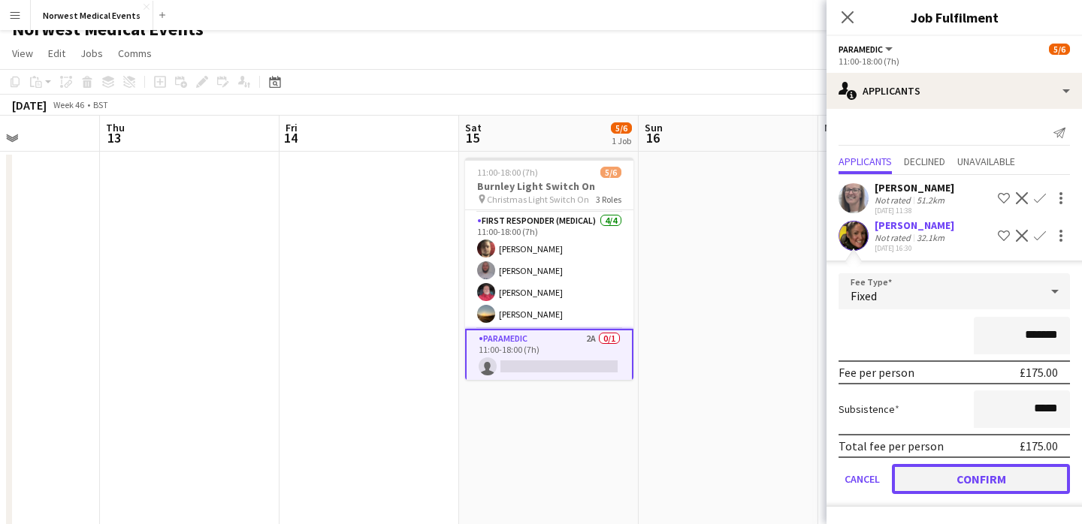
click at [995, 469] on button "Confirm" at bounding box center [981, 479] width 178 height 30
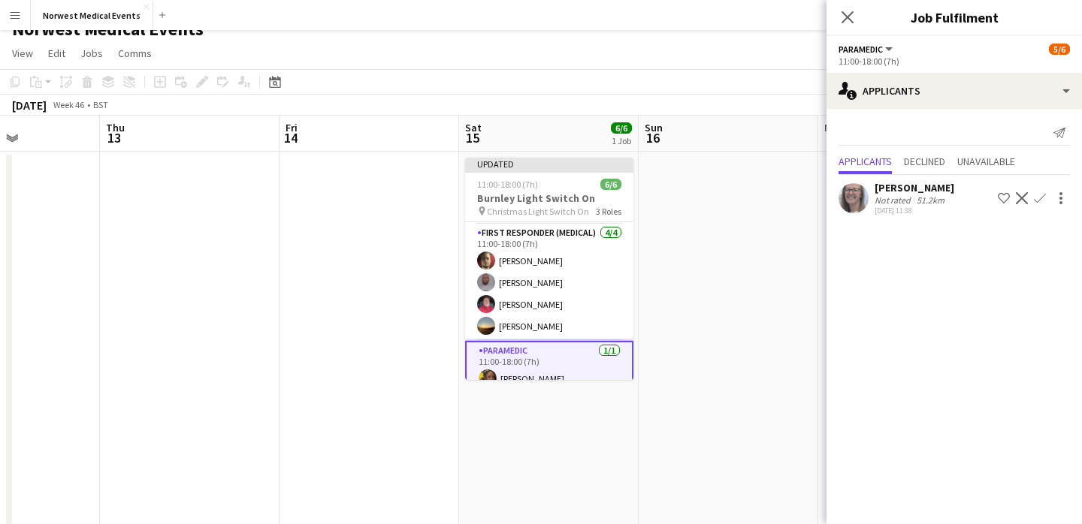
click at [847, 18] on icon at bounding box center [847, 17] width 12 height 12
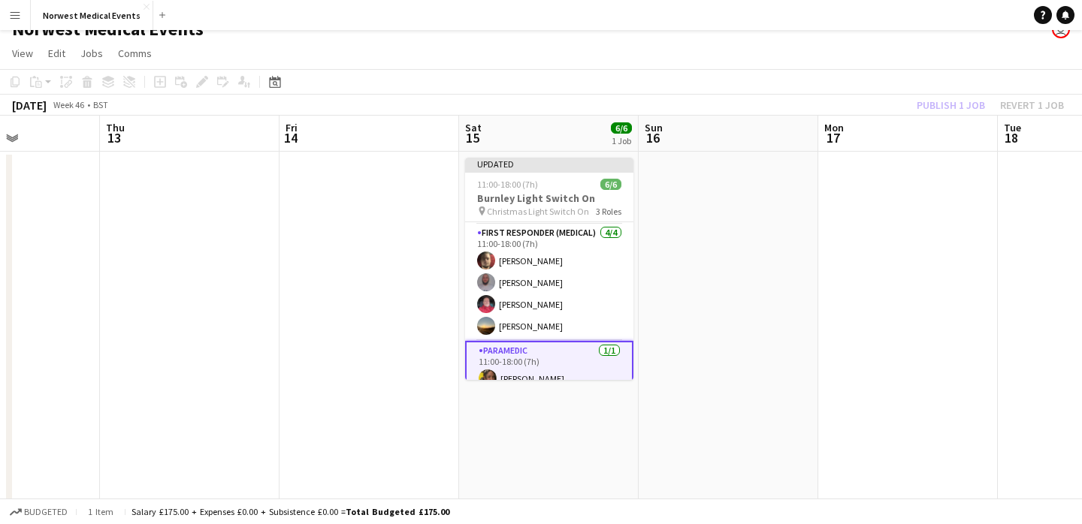
click at [921, 101] on div "Publish 1 job Revert 1 job" at bounding box center [989, 105] width 183 height 20
click at [922, 101] on button "Publish 1 job" at bounding box center [950, 105] width 80 height 20
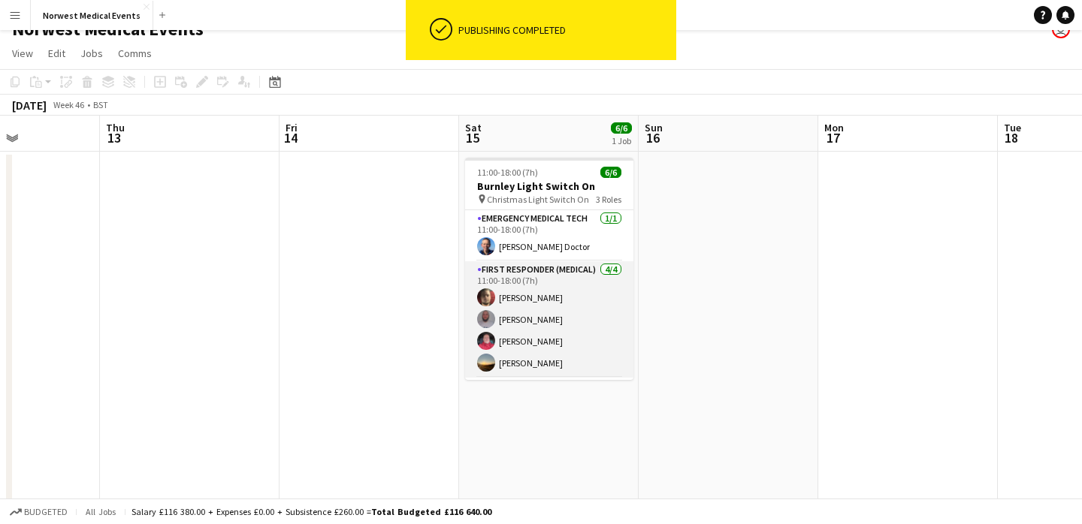
scroll to position [0, 0]
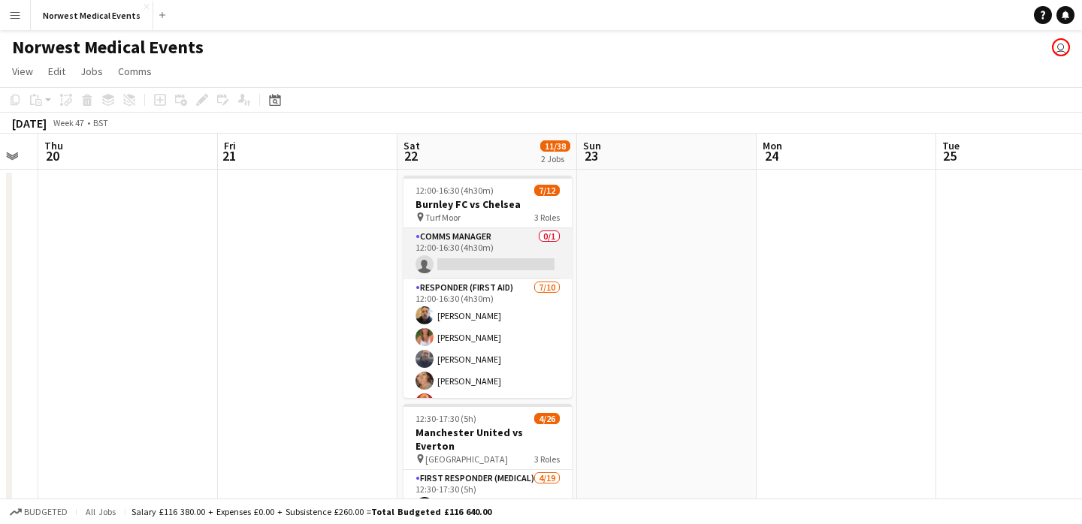
click at [501, 240] on app-card-role "Comms Manager 0/1 12:00-16:30 (4h30m) single-neutral-actions" at bounding box center [487, 253] width 168 height 51
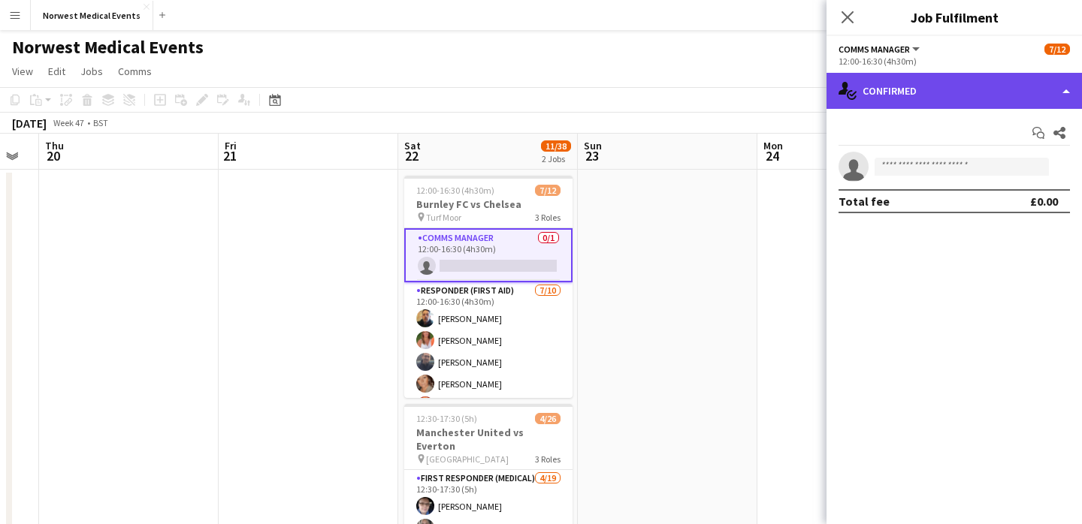
click at [945, 86] on div "single-neutral-actions-check-2 Confirmed" at bounding box center [953, 91] width 255 height 36
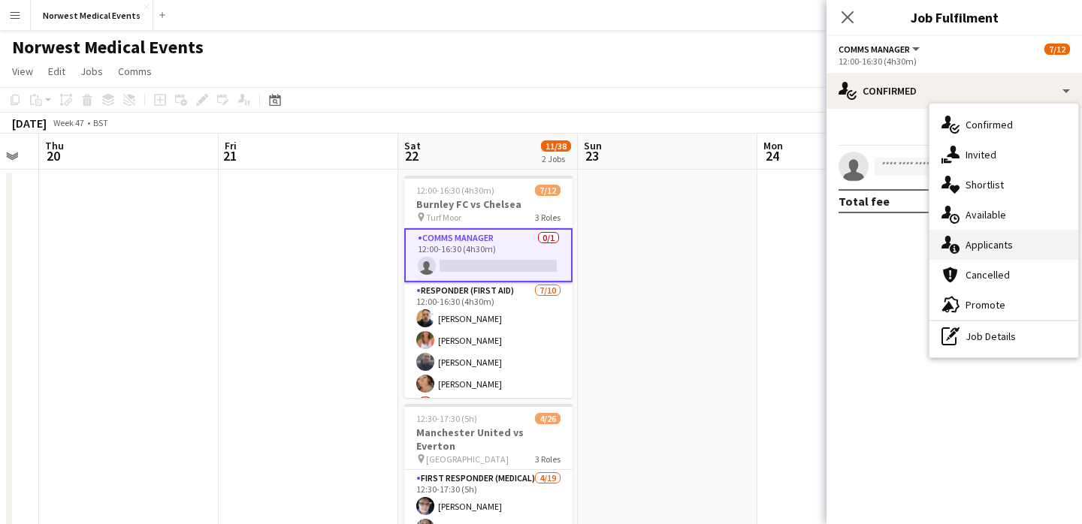
click at [1003, 252] on div "single-neutral-actions-information Applicants" at bounding box center [1003, 245] width 149 height 30
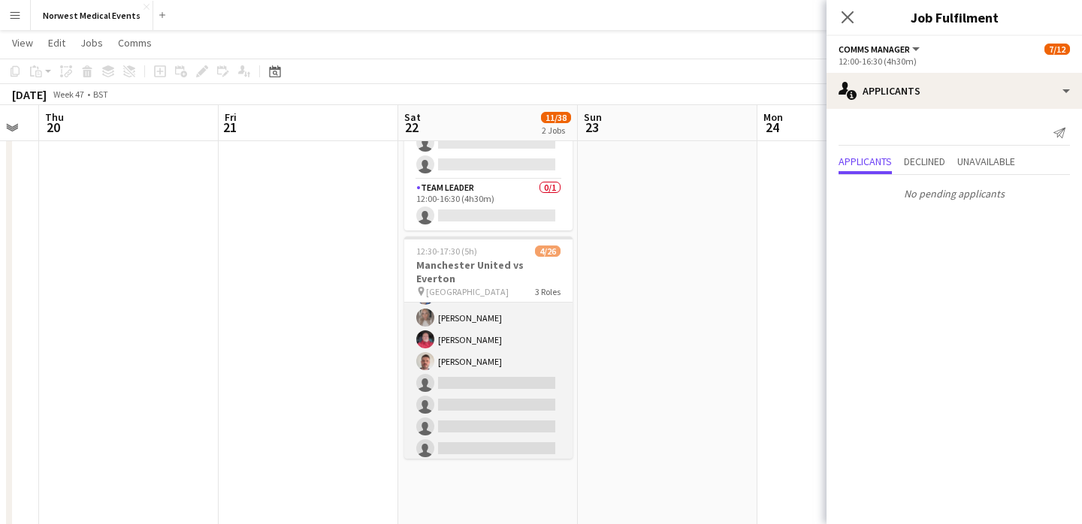
scroll to position [74, 0]
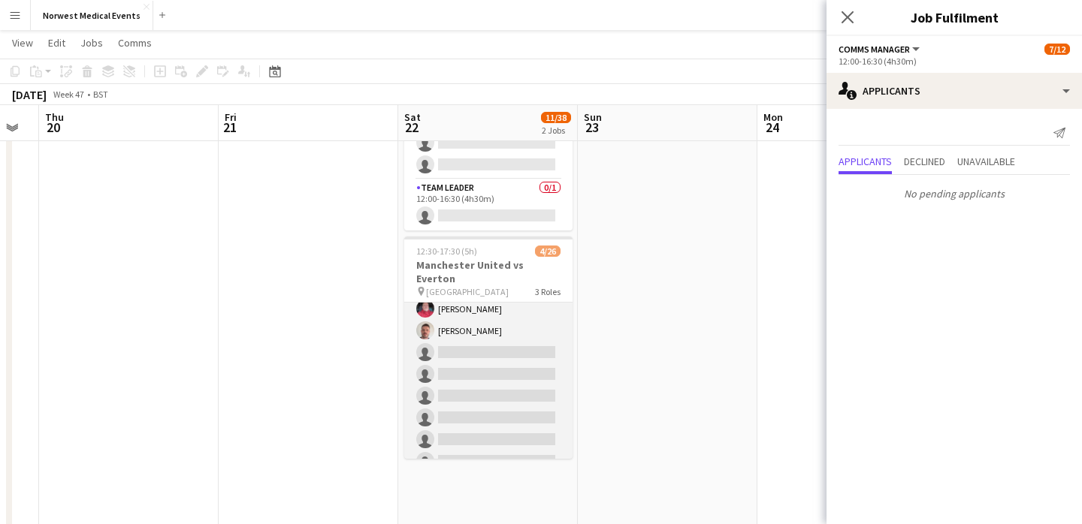
click at [482, 365] on app-card-role "First Responder (Medical) [DATE] 12:30-17:30 (5h) [PERSON_NAME] [PERSON_NAME] […" at bounding box center [488, 450] width 168 height 443
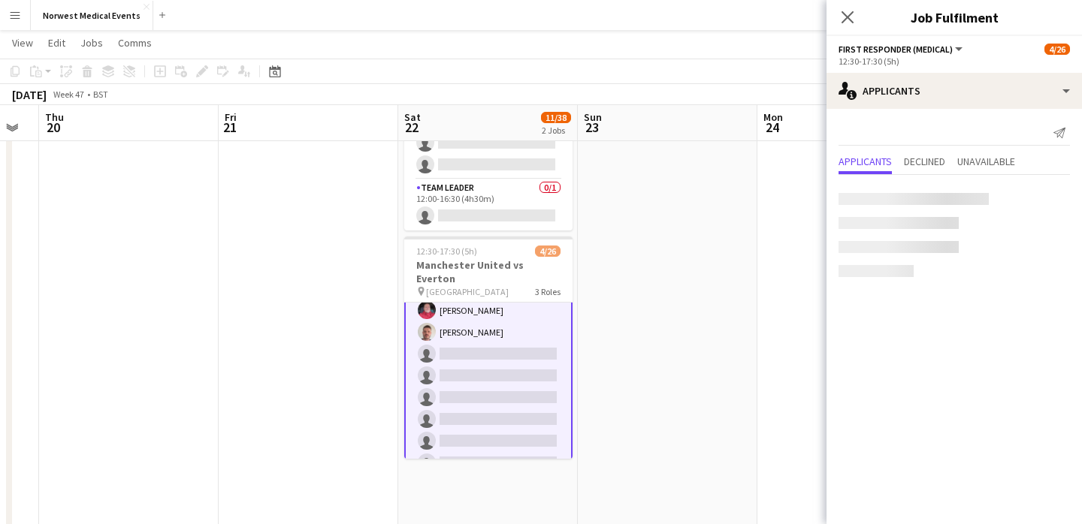
scroll to position [75, 0]
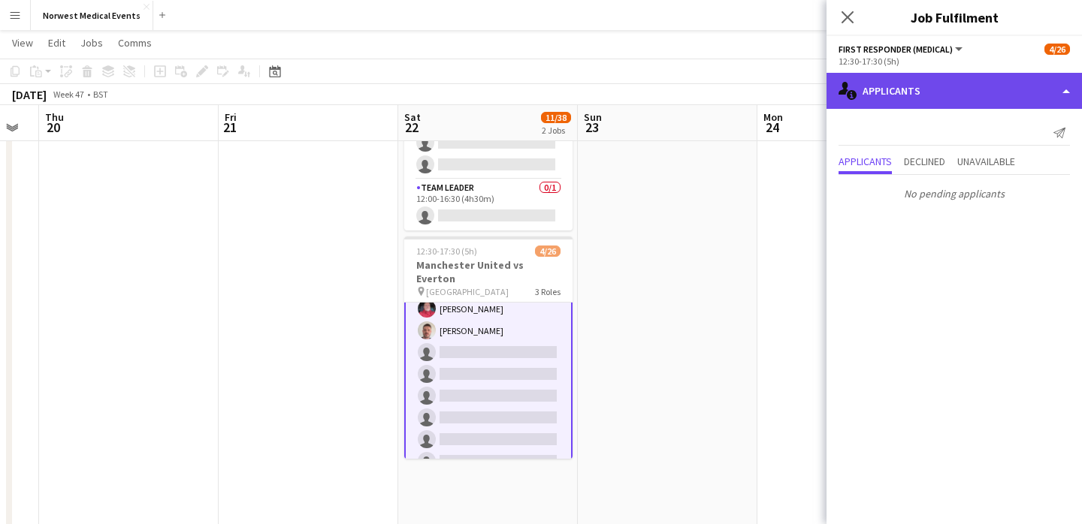
click at [977, 100] on div "single-neutral-actions-information Applicants" at bounding box center [953, 91] width 255 height 36
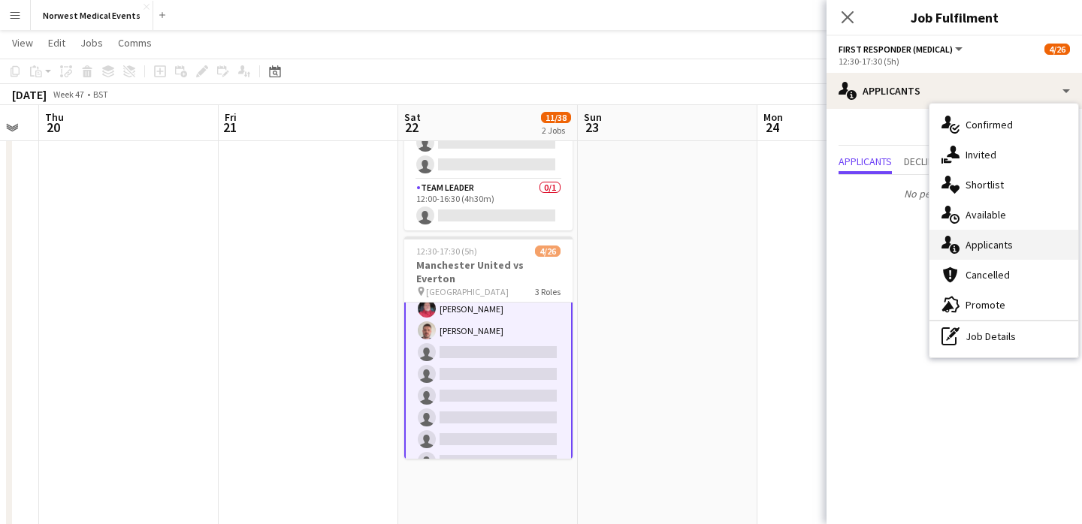
click at [995, 242] on div "single-neutral-actions-information Applicants" at bounding box center [1003, 245] width 149 height 30
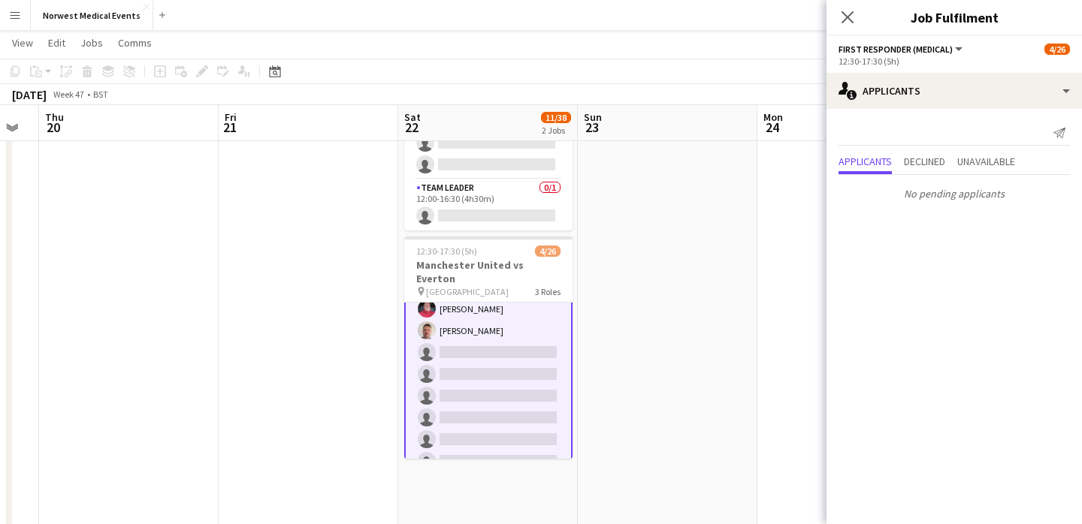
click at [848, 24] on app-icon "Close pop-in" at bounding box center [847, 17] width 18 height 18
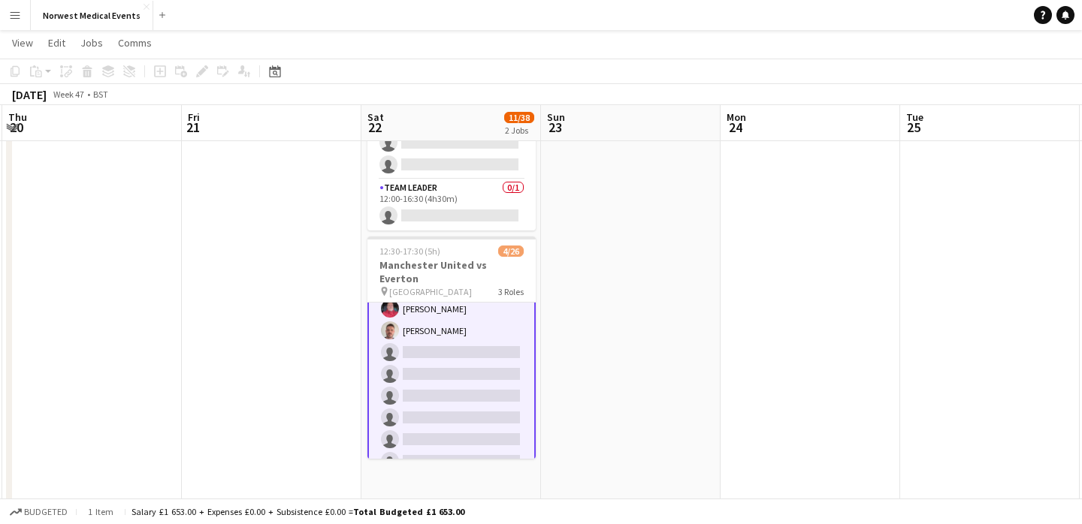
scroll to position [0, 529]
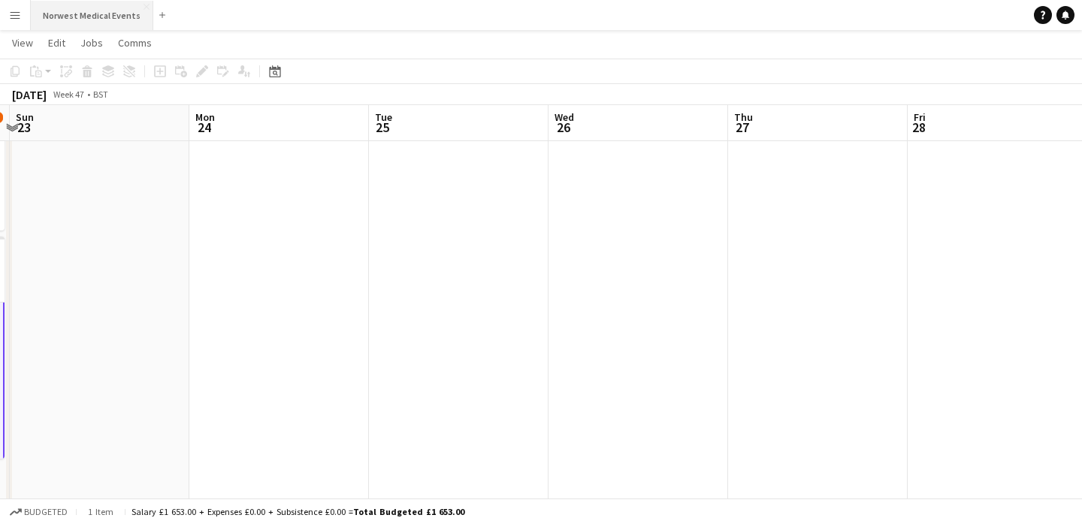
click at [84, 4] on button "Norwest Medical Events Close" at bounding box center [92, 15] width 122 height 29
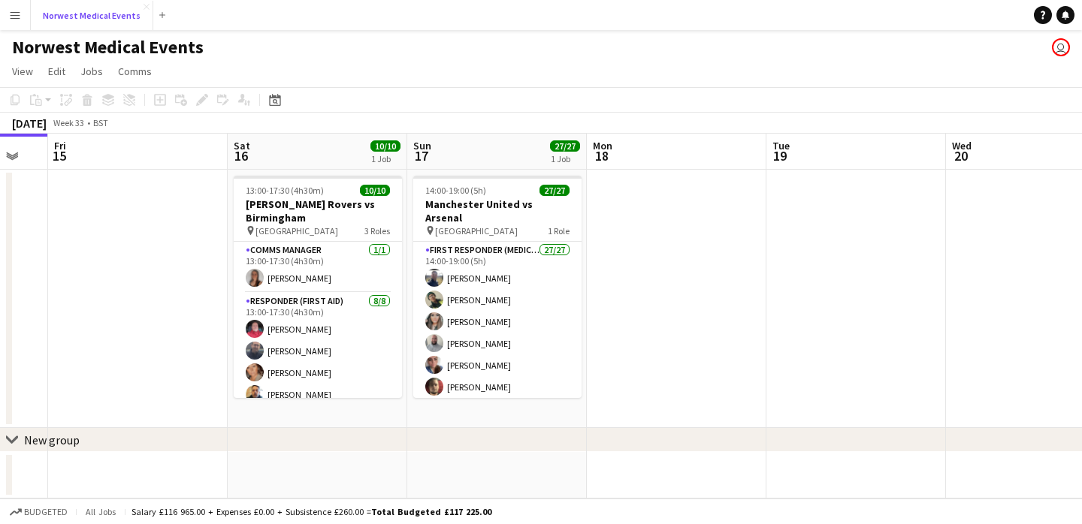
scroll to position [0, 753]
